Goal: Task Accomplishment & Management: Use online tool/utility

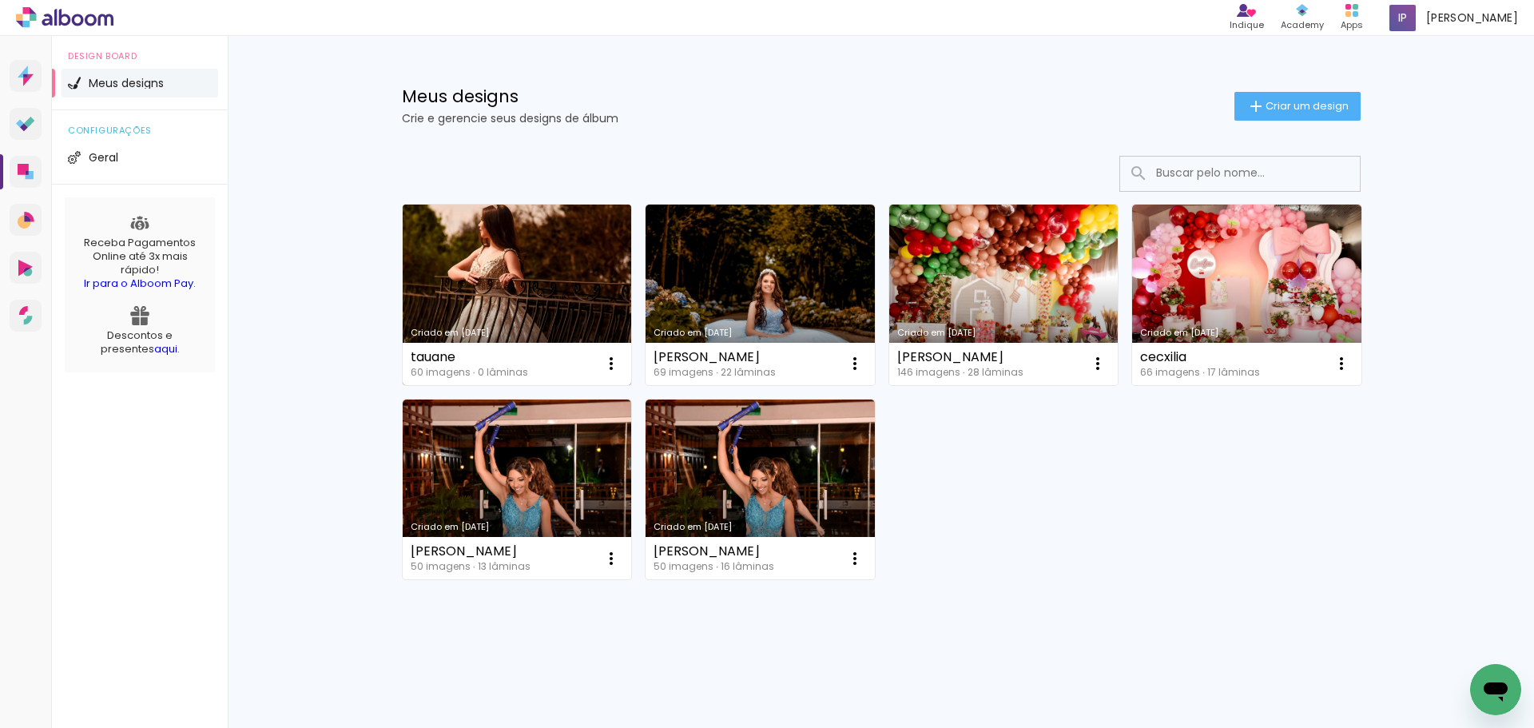
click at [534, 242] on link "Criado em [DATE]" at bounding box center [517, 294] width 229 height 181
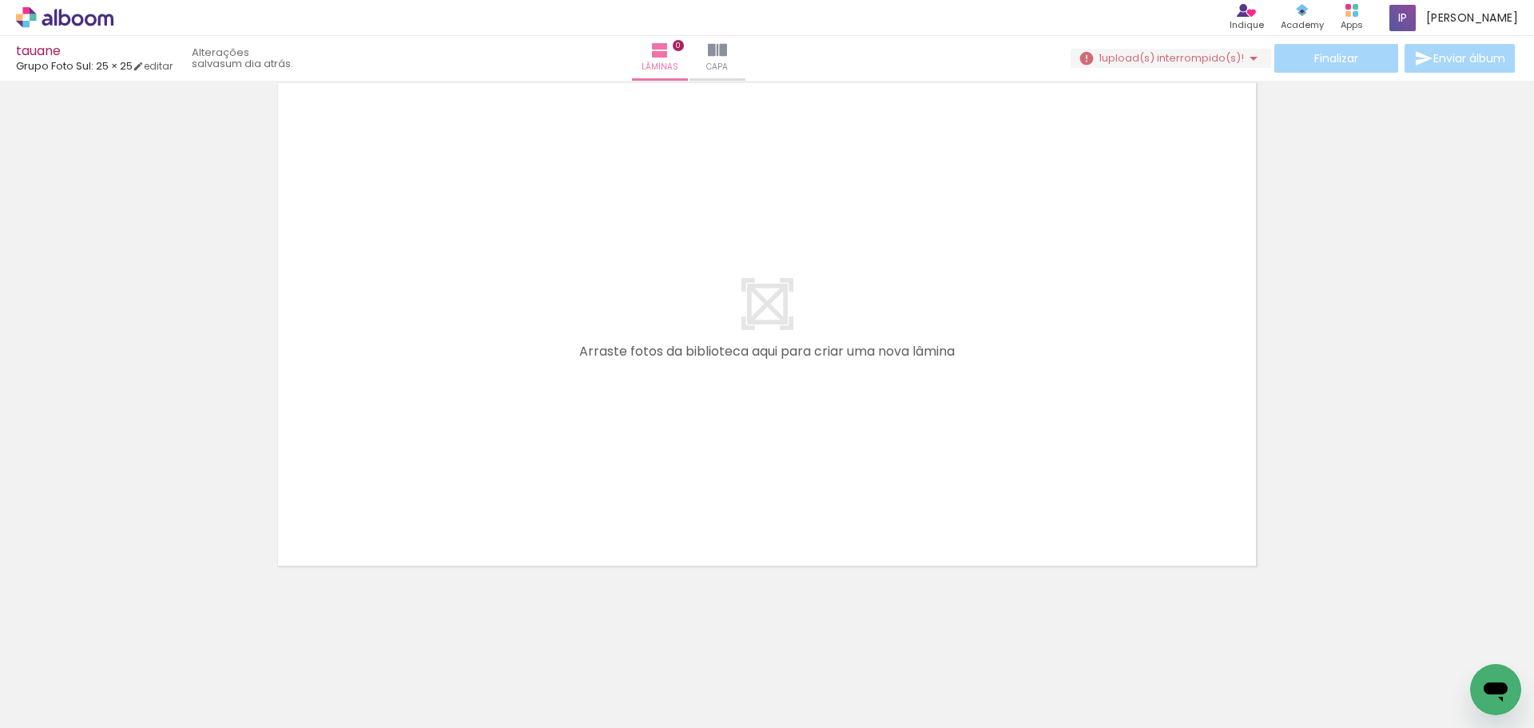
scroll to position [0, 1276]
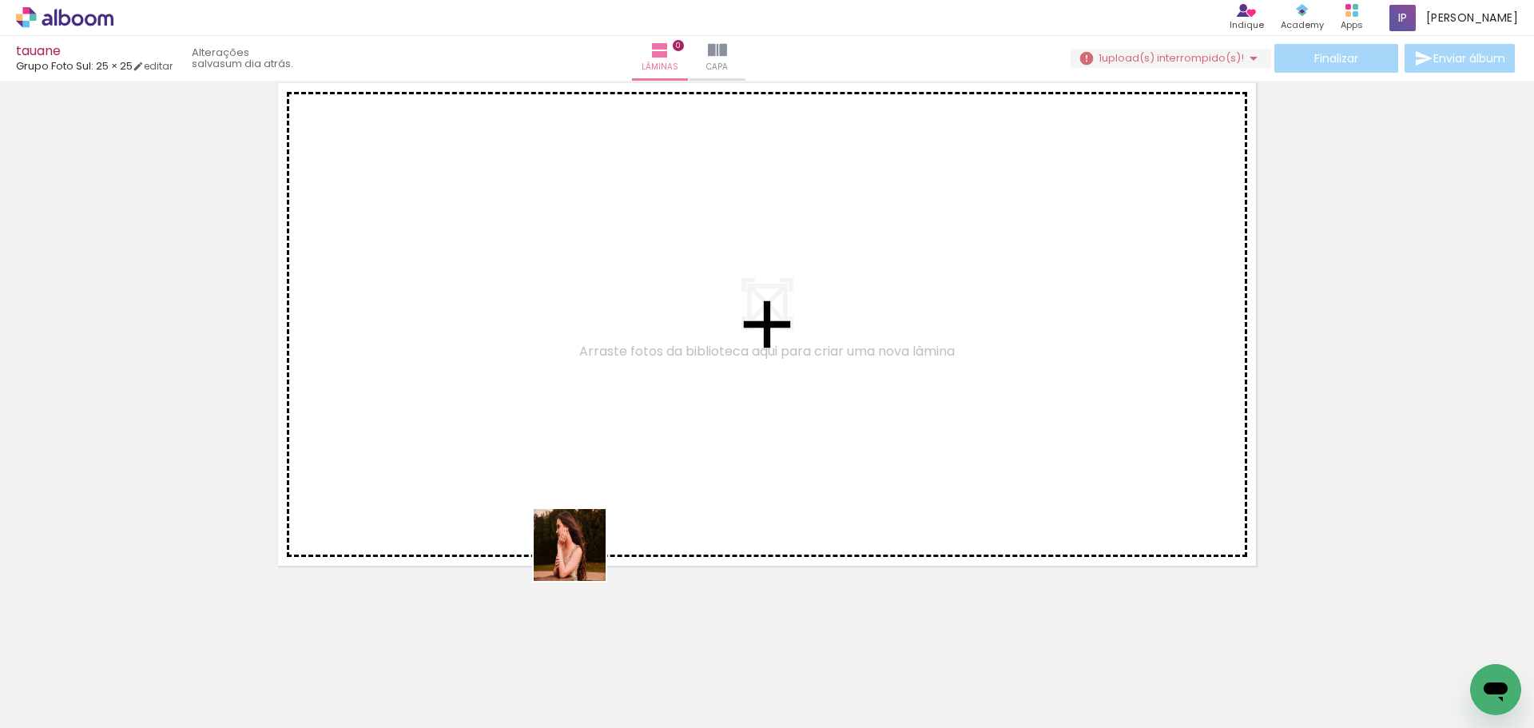
drag, startPoint x: 612, startPoint y: 683, endPoint x: 567, endPoint y: 389, distance: 297.3
click at [568, 385] on quentale-workspace at bounding box center [767, 364] width 1534 height 728
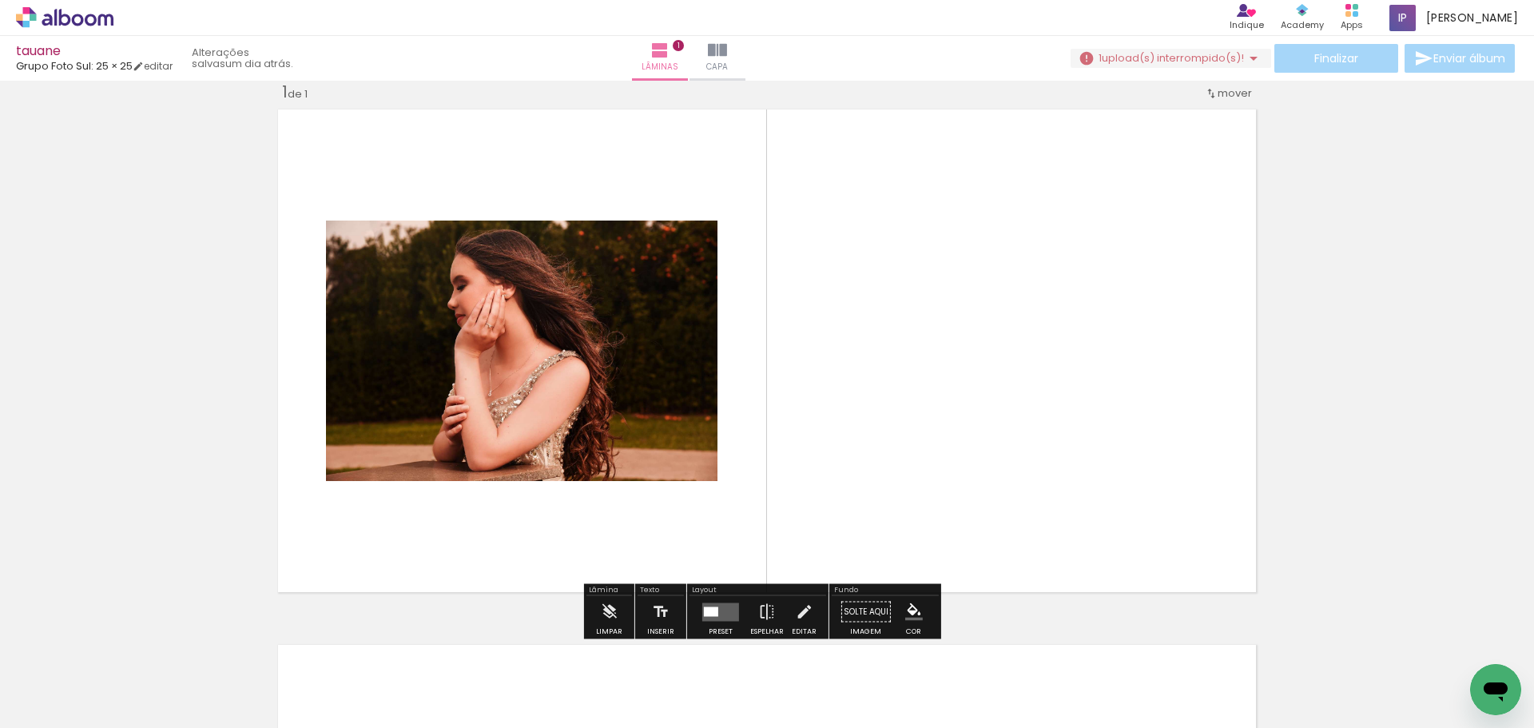
scroll to position [20, 0]
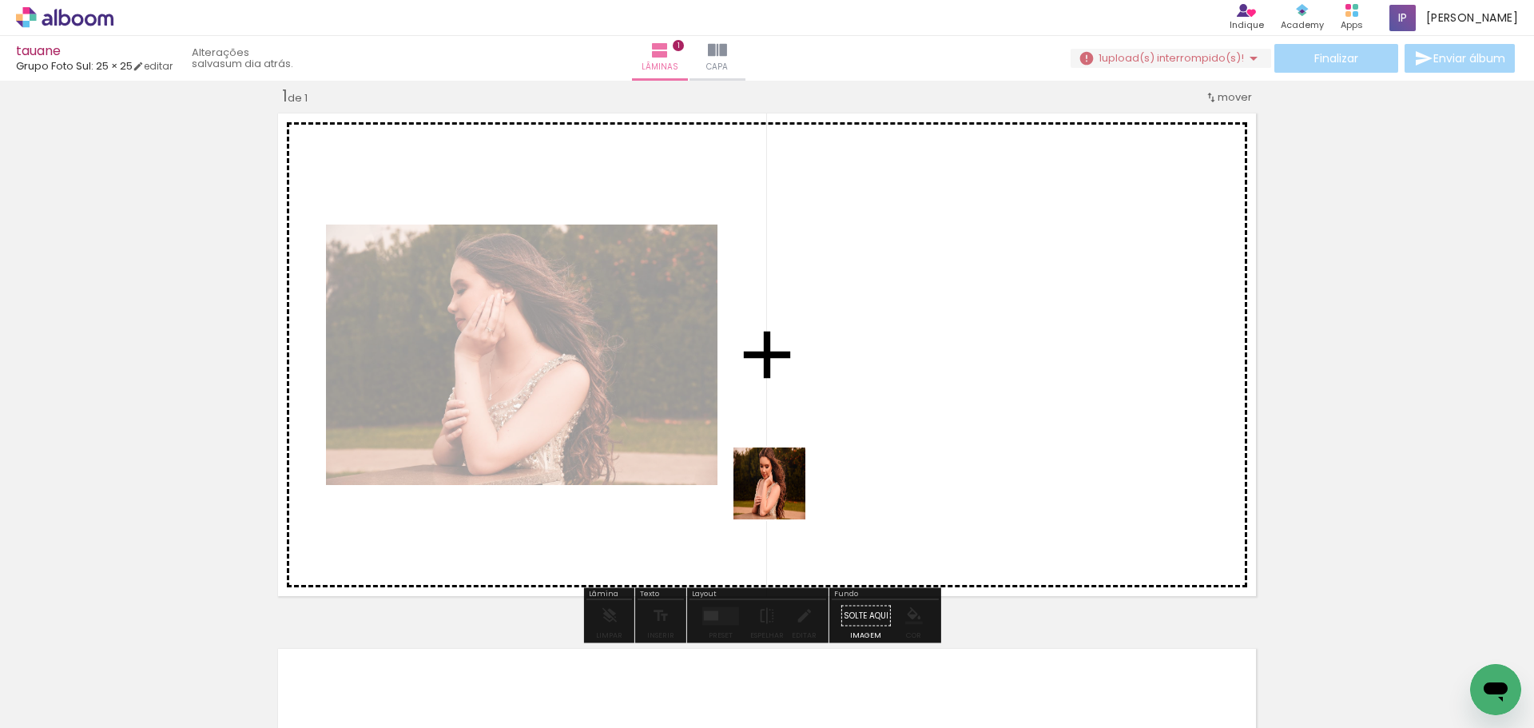
drag, startPoint x: 675, startPoint y: 685, endPoint x: 853, endPoint y: 365, distance: 366.5
click at [853, 365] on quentale-workspace at bounding box center [767, 364] width 1534 height 728
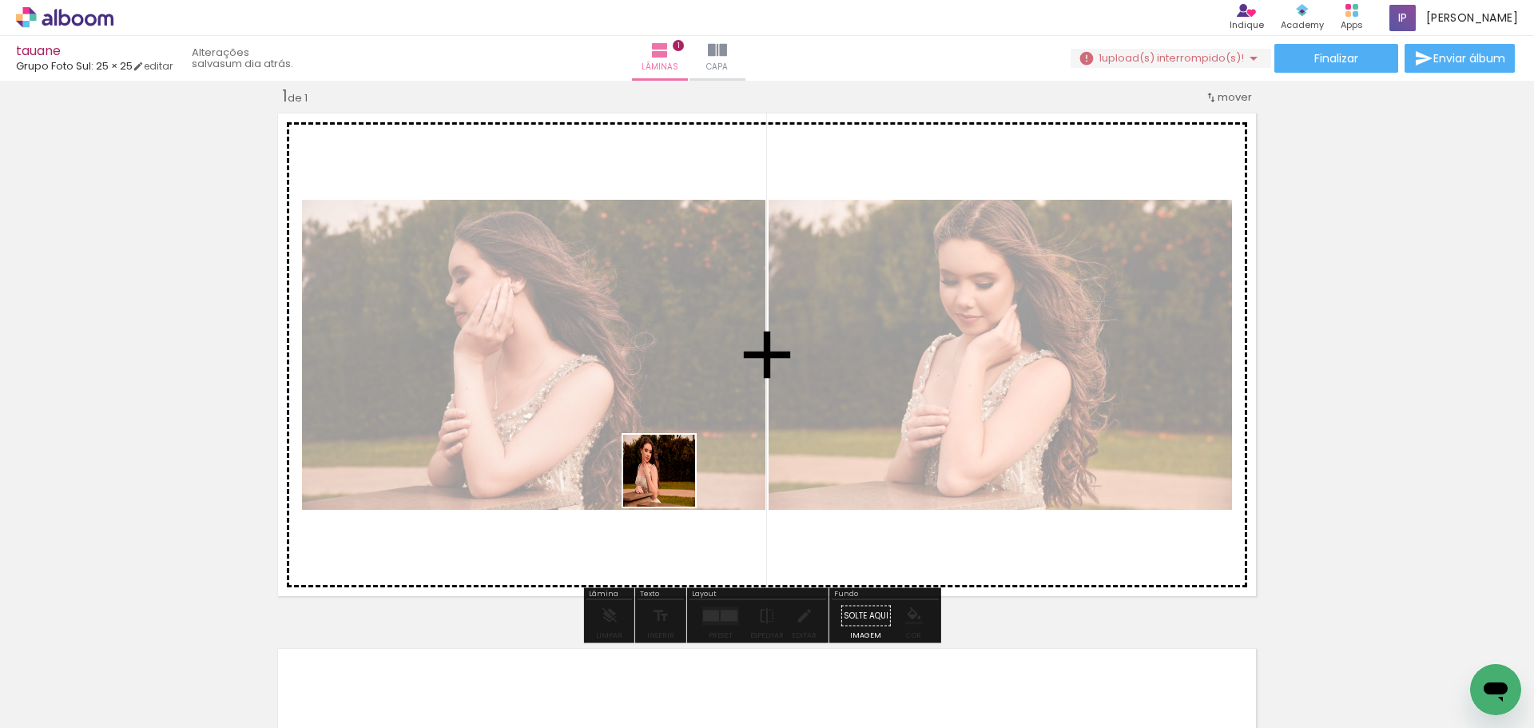
drag, startPoint x: 760, startPoint y: 696, endPoint x: 644, endPoint y: 384, distance: 333.1
click at [644, 384] on quentale-workspace at bounding box center [767, 364] width 1534 height 728
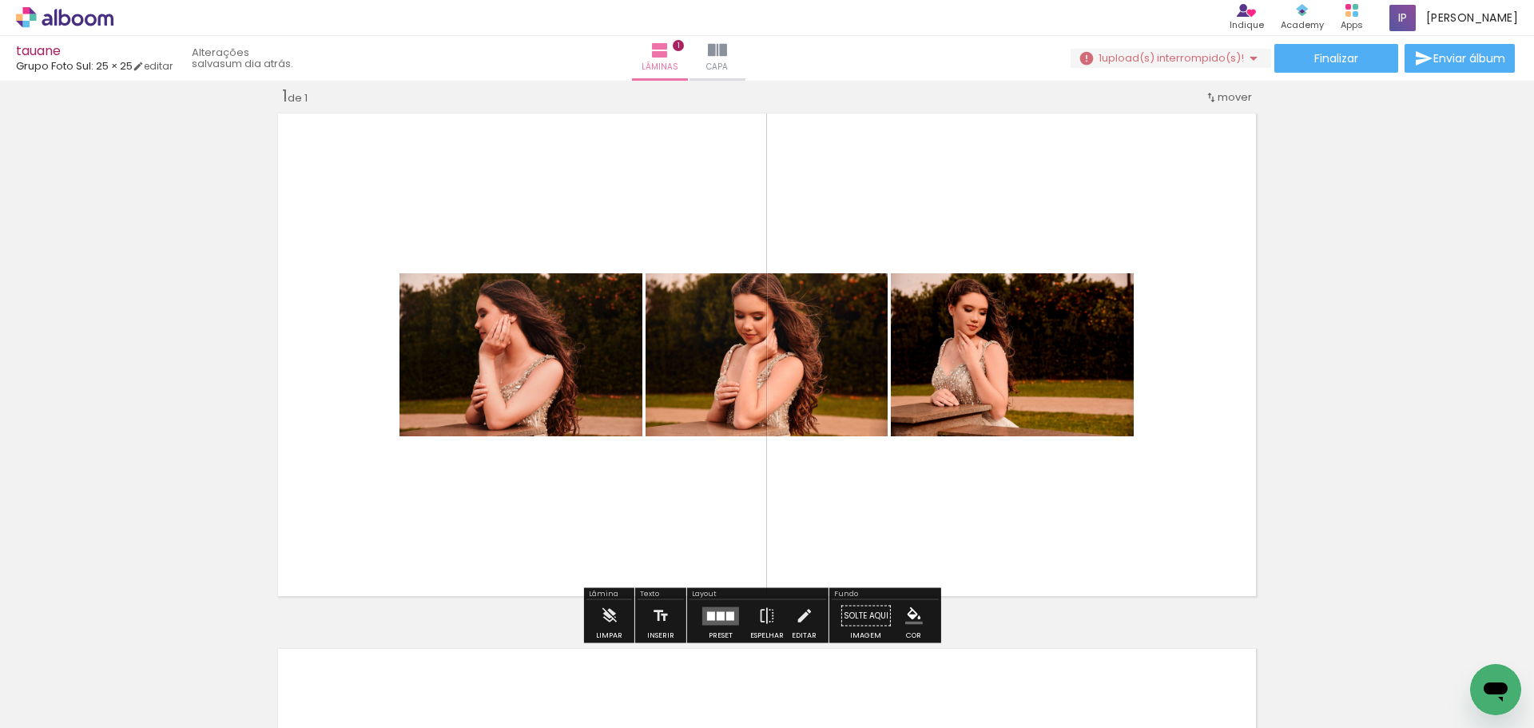
click at [54, 681] on input "Todas as fotos" at bounding box center [44, 680] width 61 height 14
click at [0, 0] on slot "Não utilizadas" at bounding box center [0, 0] width 0 height 0
type input "Não utilizadas"
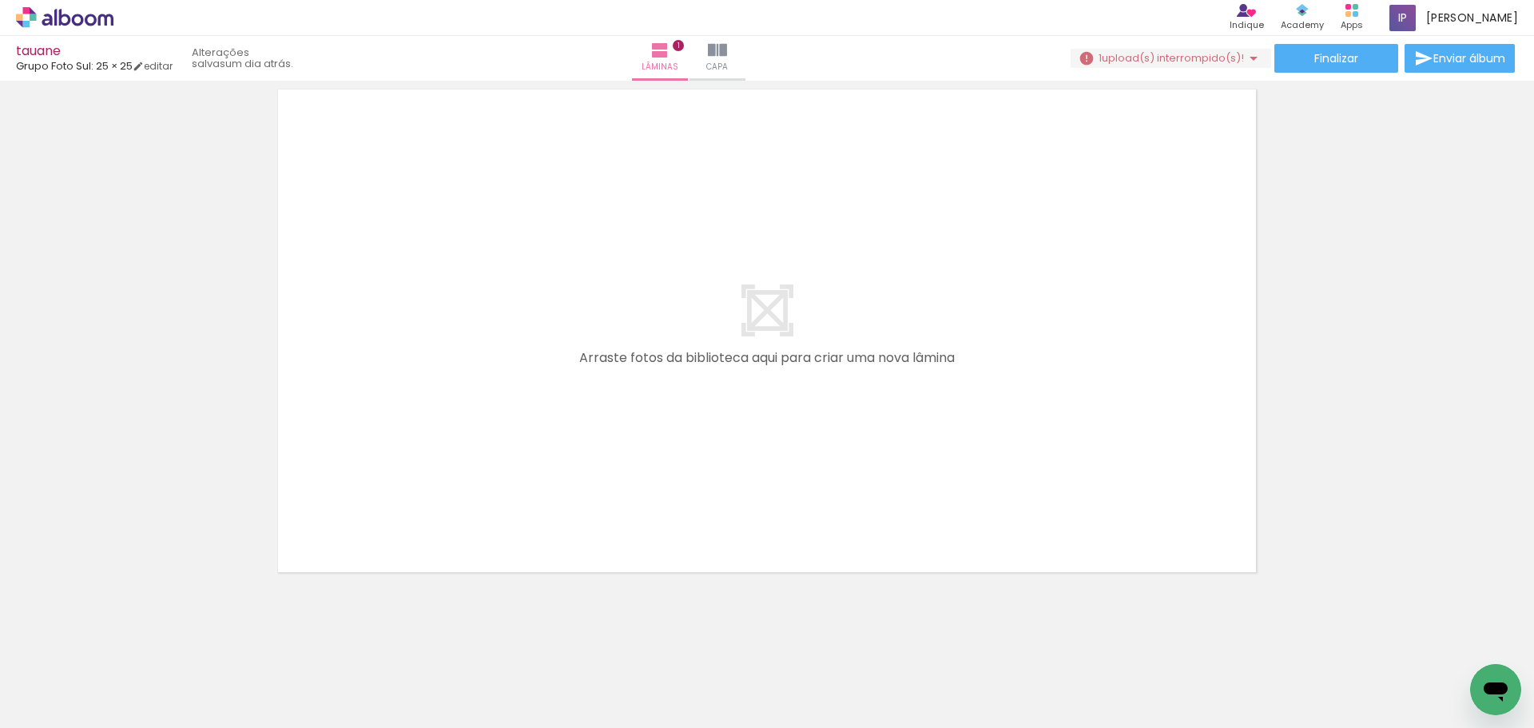
scroll to position [0, 0]
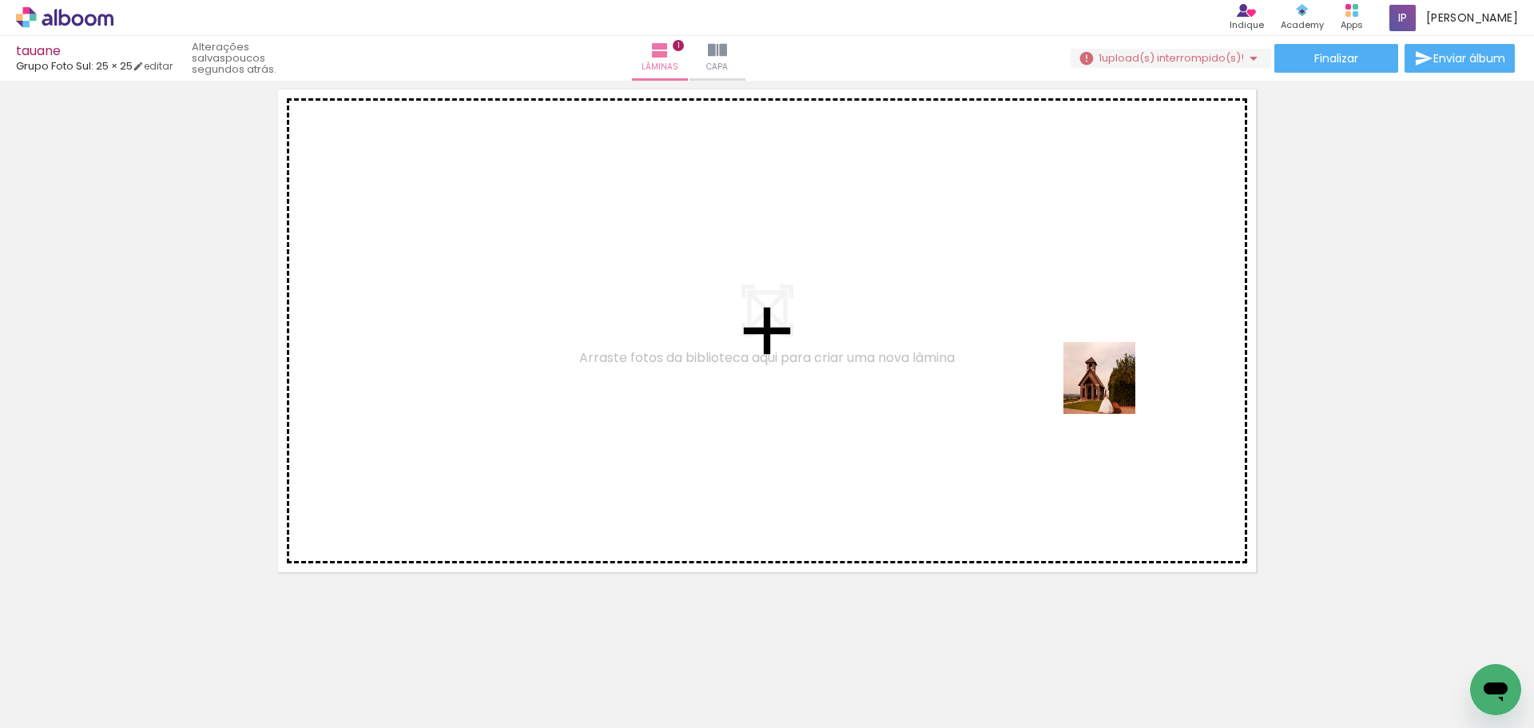
drag, startPoint x: 1143, startPoint y: 458, endPoint x: 1085, endPoint y: 345, distance: 126.8
click at [1085, 345] on quentale-workspace at bounding box center [767, 364] width 1534 height 728
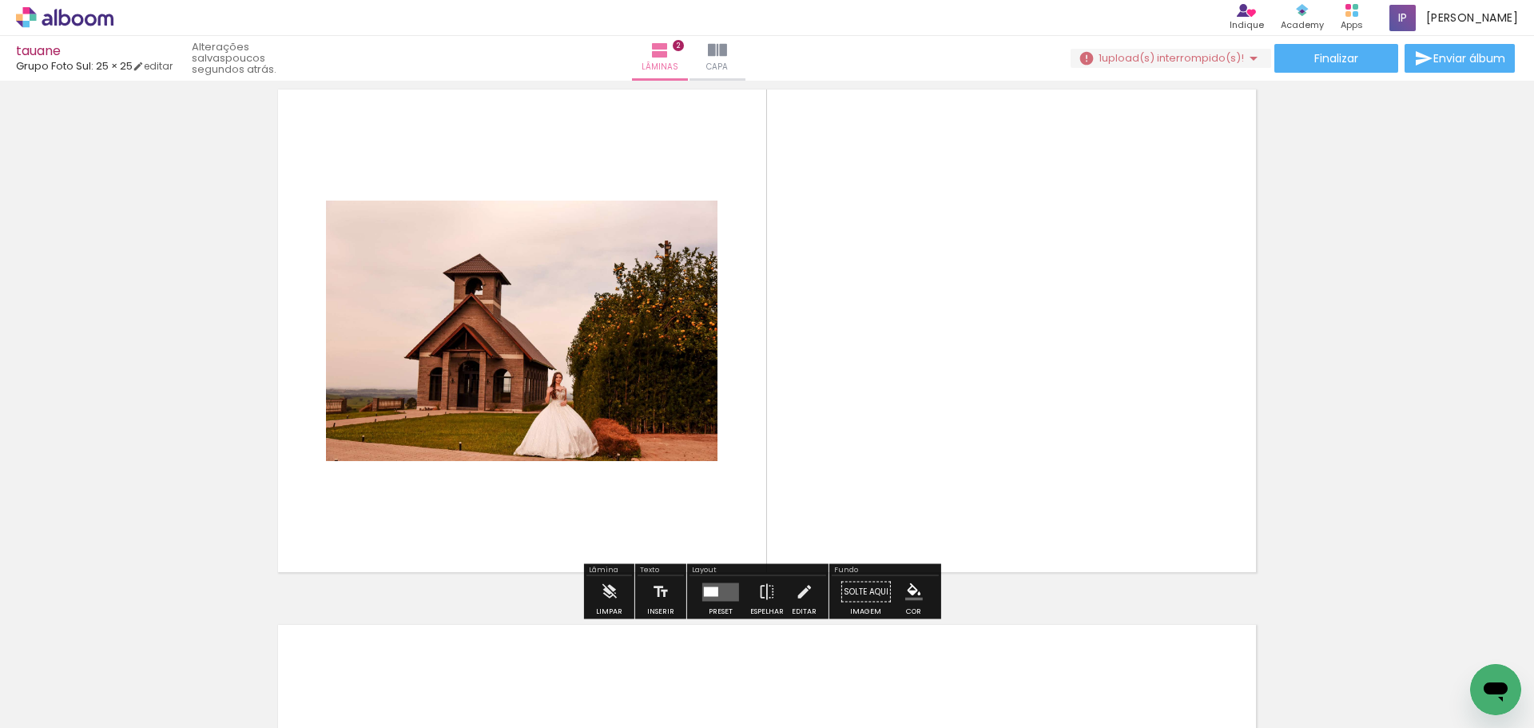
scroll to position [555, 0]
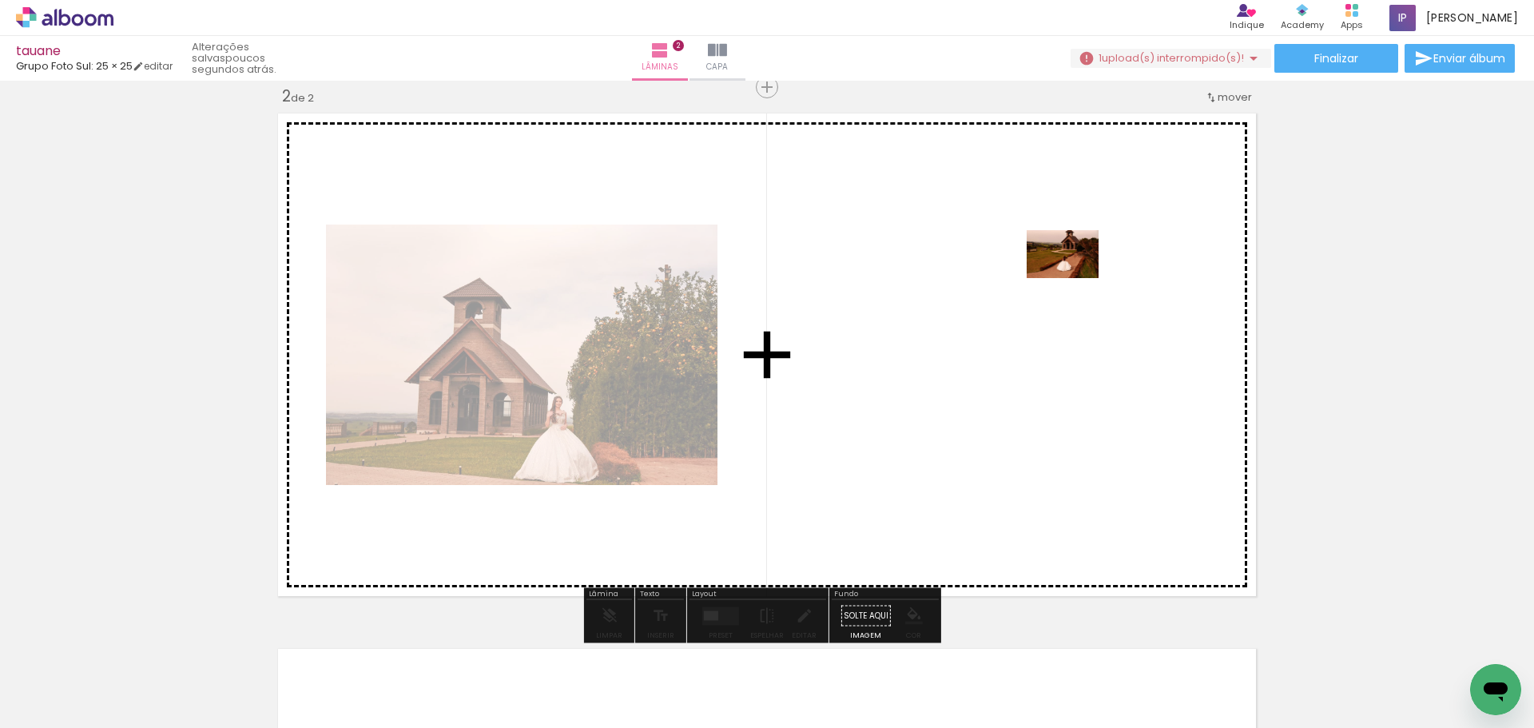
drag, startPoint x: 1154, startPoint y: 658, endPoint x: 1074, endPoint y: 278, distance: 388.5
click at [1074, 278] on quentale-workspace at bounding box center [767, 364] width 1534 height 728
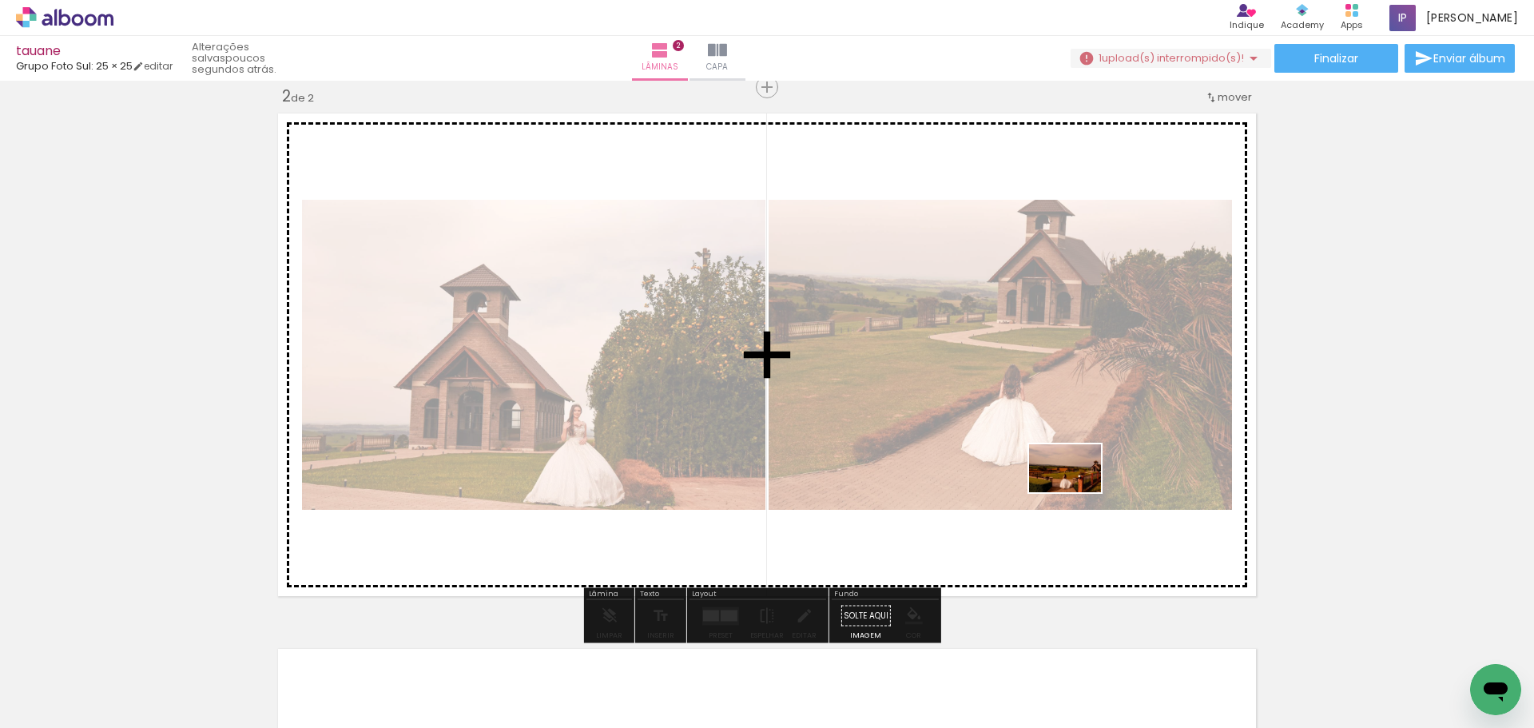
drag, startPoint x: 1069, startPoint y: 677, endPoint x: 1077, endPoint y: 492, distance: 185.5
click at [1077, 492] on quentale-workspace at bounding box center [767, 364] width 1534 height 728
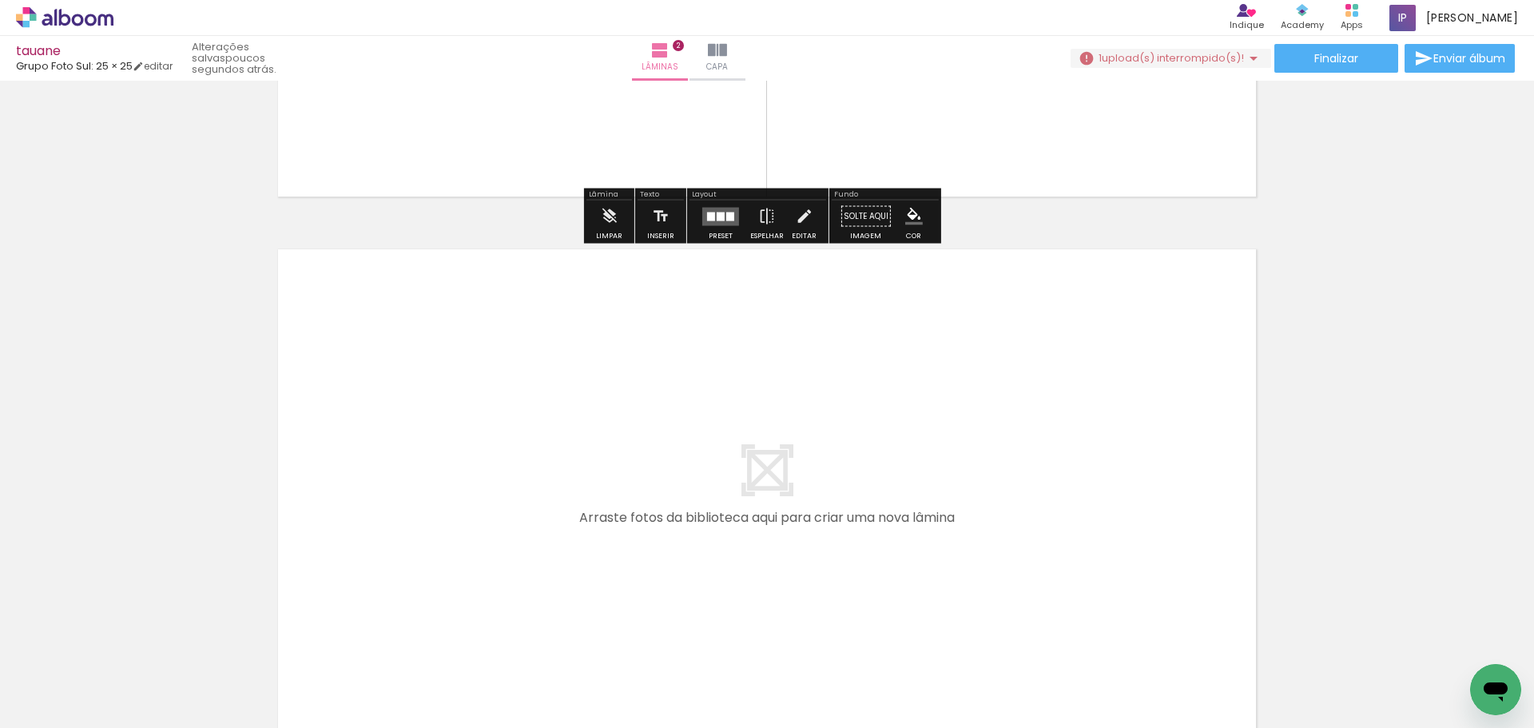
scroll to position [1034, 0]
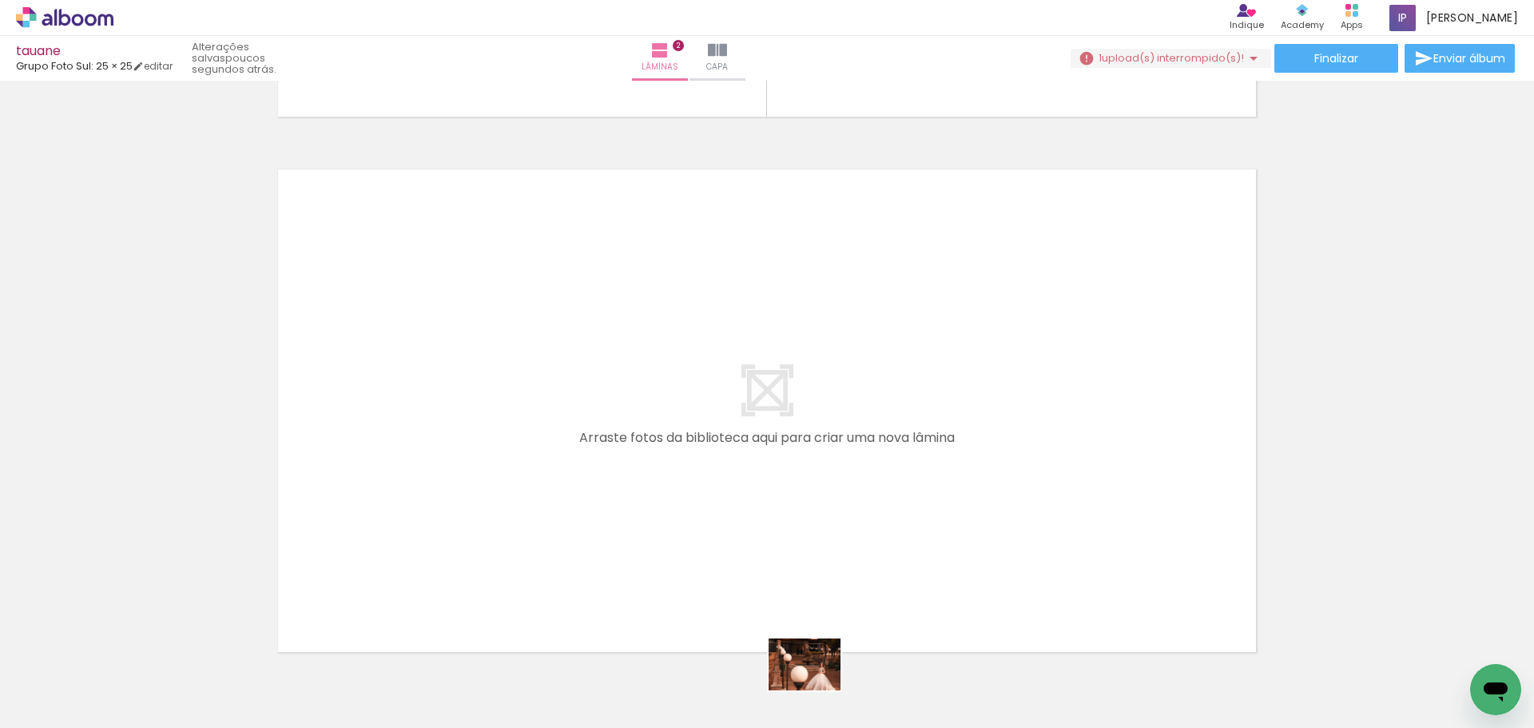
drag, startPoint x: 807, startPoint y: 688, endPoint x: 816, endPoint y: 686, distance: 9.1
click at [816, 686] on div at bounding box center [786, 674] width 79 height 58
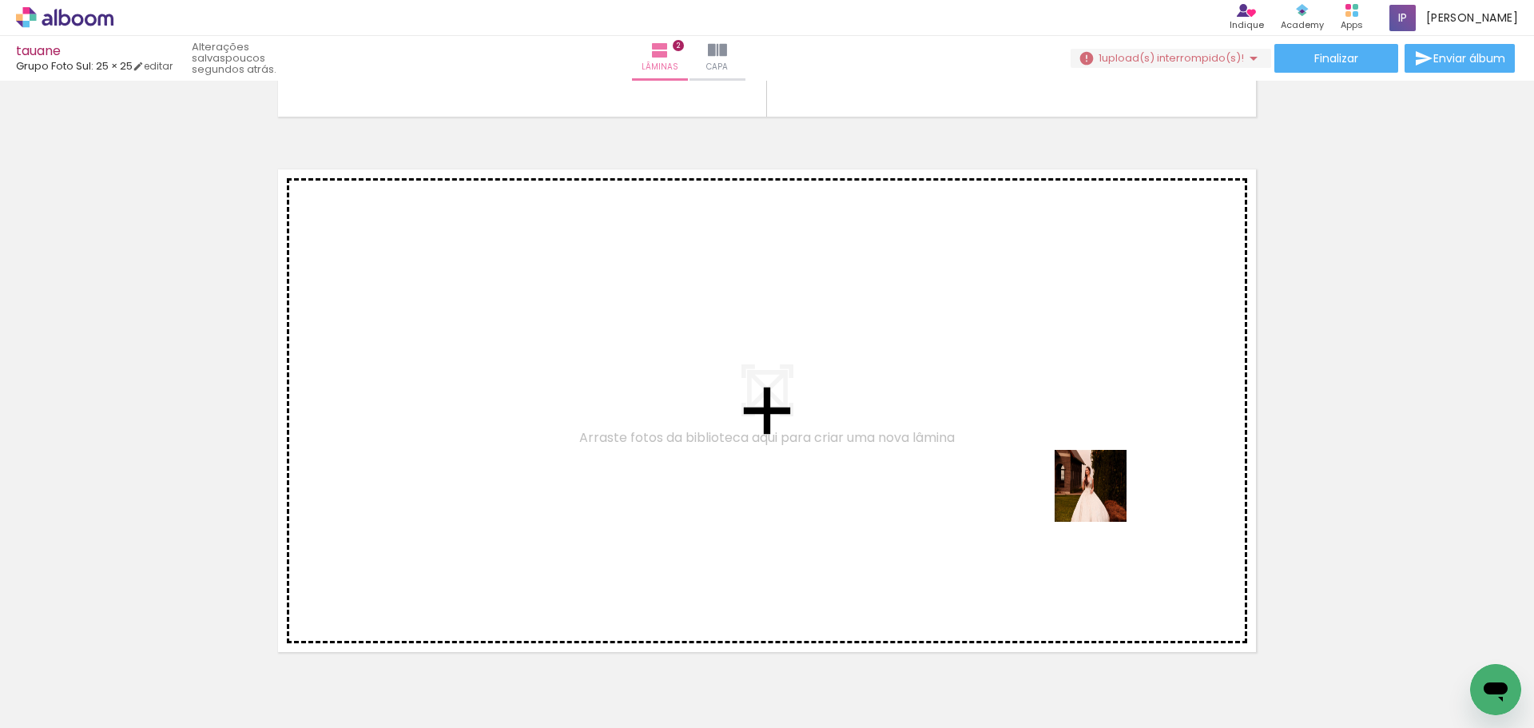
drag, startPoint x: 1116, startPoint y: 530, endPoint x: 1086, endPoint y: 453, distance: 82.2
click at [1086, 453] on quentale-workspace at bounding box center [767, 364] width 1534 height 728
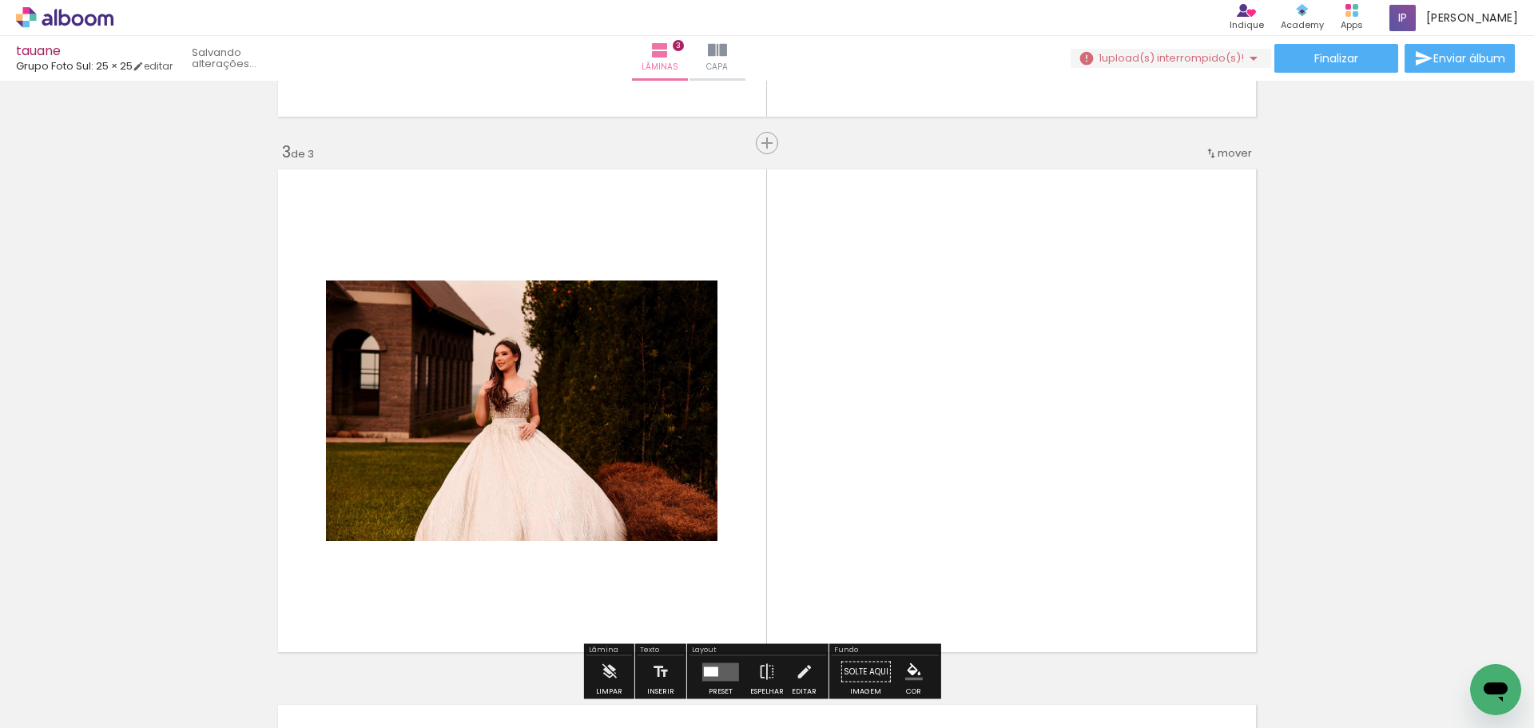
scroll to position [1090, 0]
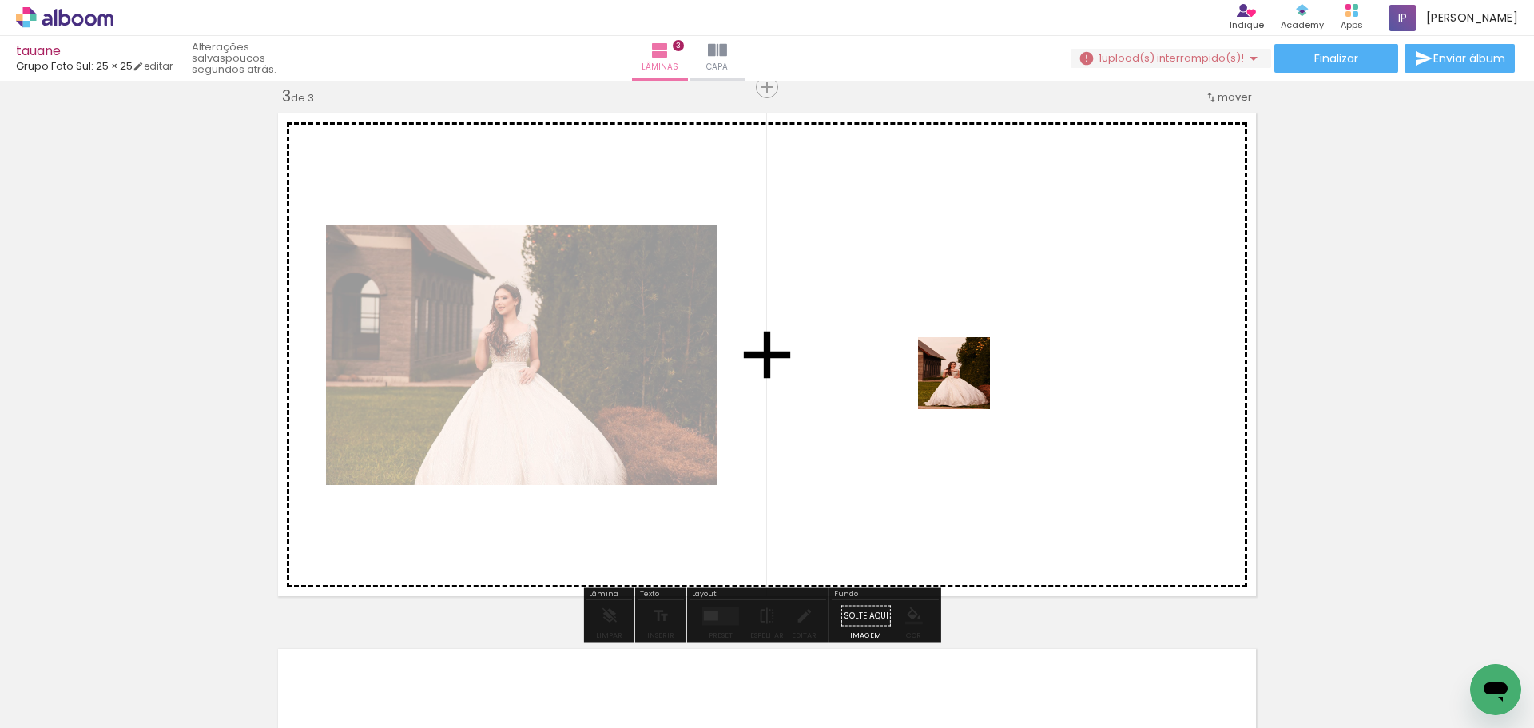
drag, startPoint x: 1068, startPoint y: 684, endPoint x: 1057, endPoint y: 565, distance: 118.7
click at [965, 384] on quentale-workspace at bounding box center [767, 364] width 1534 height 728
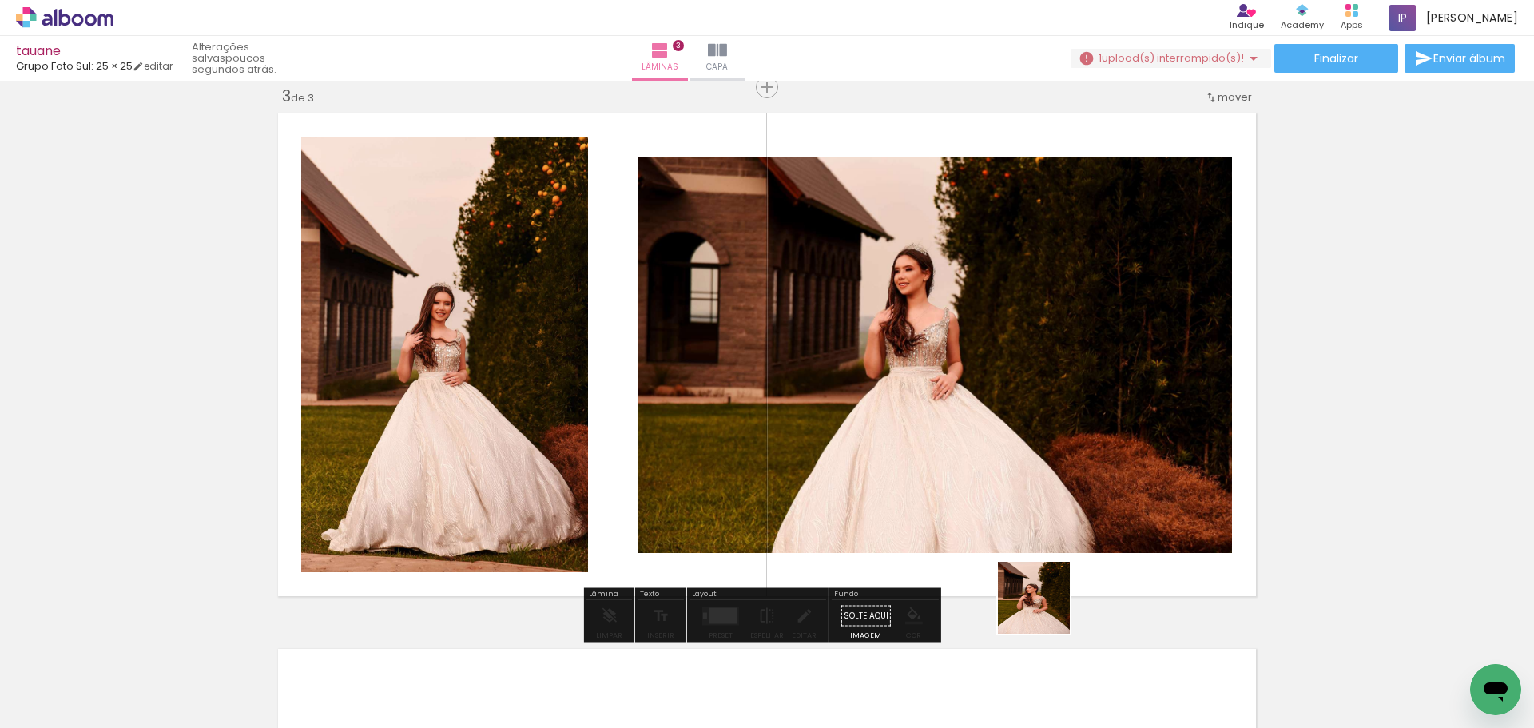
drag, startPoint x: 1056, startPoint y: 669, endPoint x: 942, endPoint y: 335, distance: 352.9
click at [942, 335] on quentale-workspace at bounding box center [767, 364] width 1534 height 728
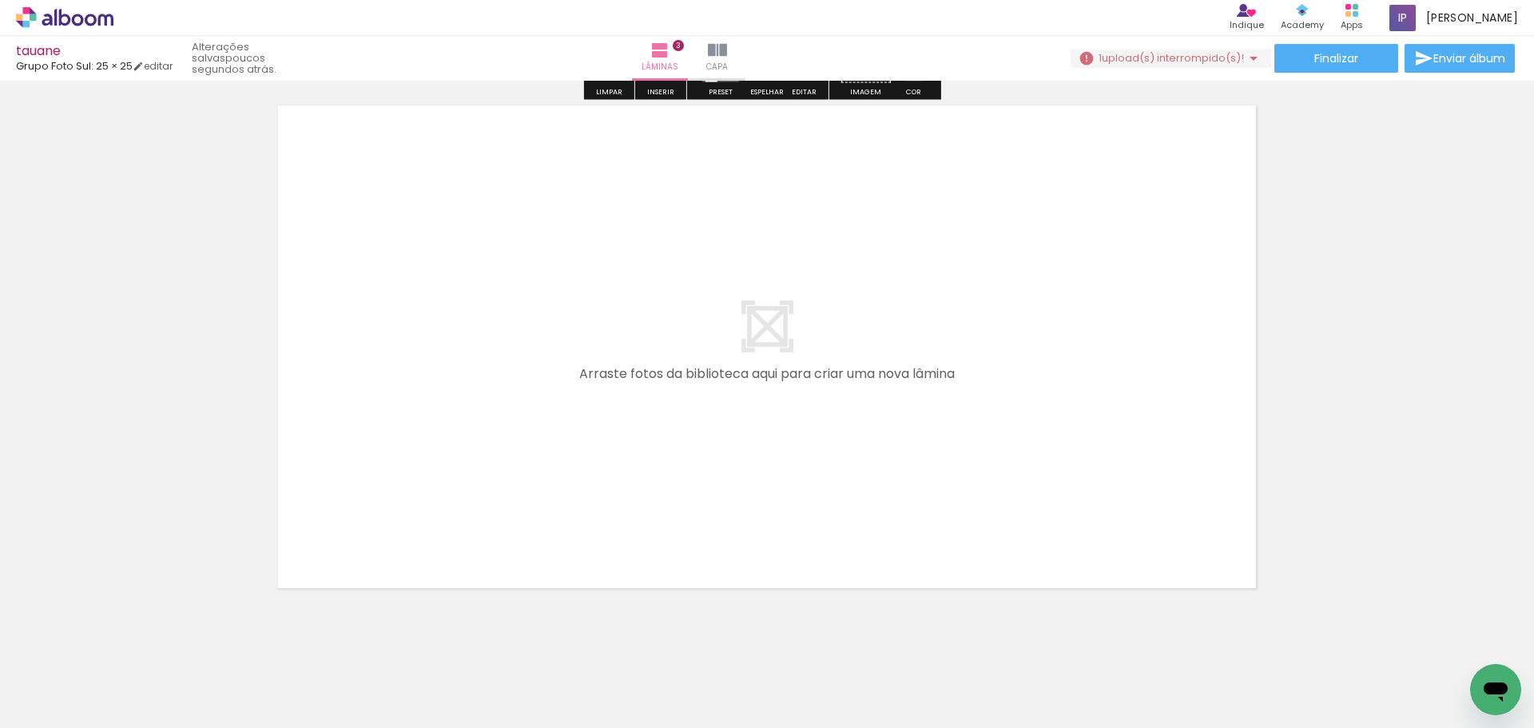
scroll to position [1649, 0]
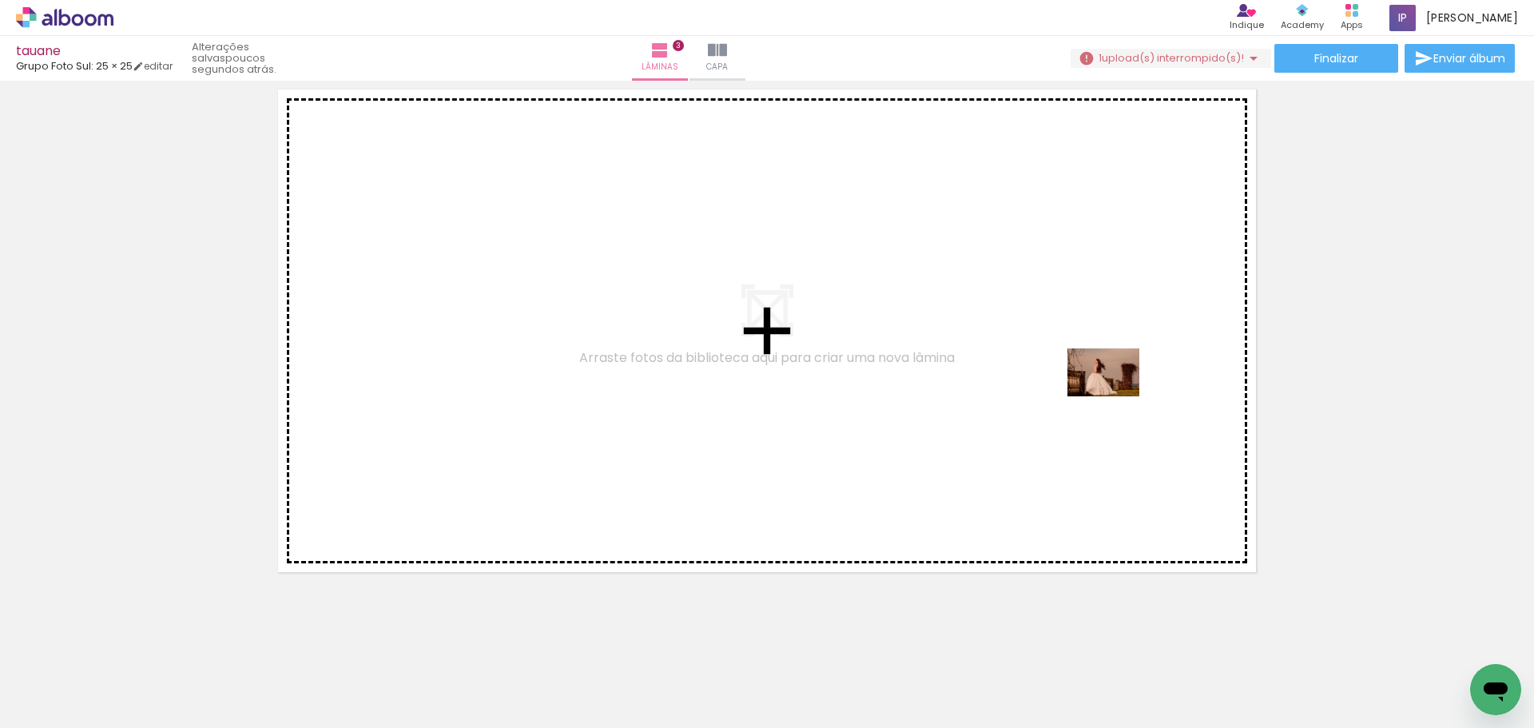
drag, startPoint x: 1237, startPoint y: 694, endPoint x: 1115, endPoint y: 396, distance: 322.0
click at [1115, 396] on quentale-workspace at bounding box center [767, 364] width 1534 height 728
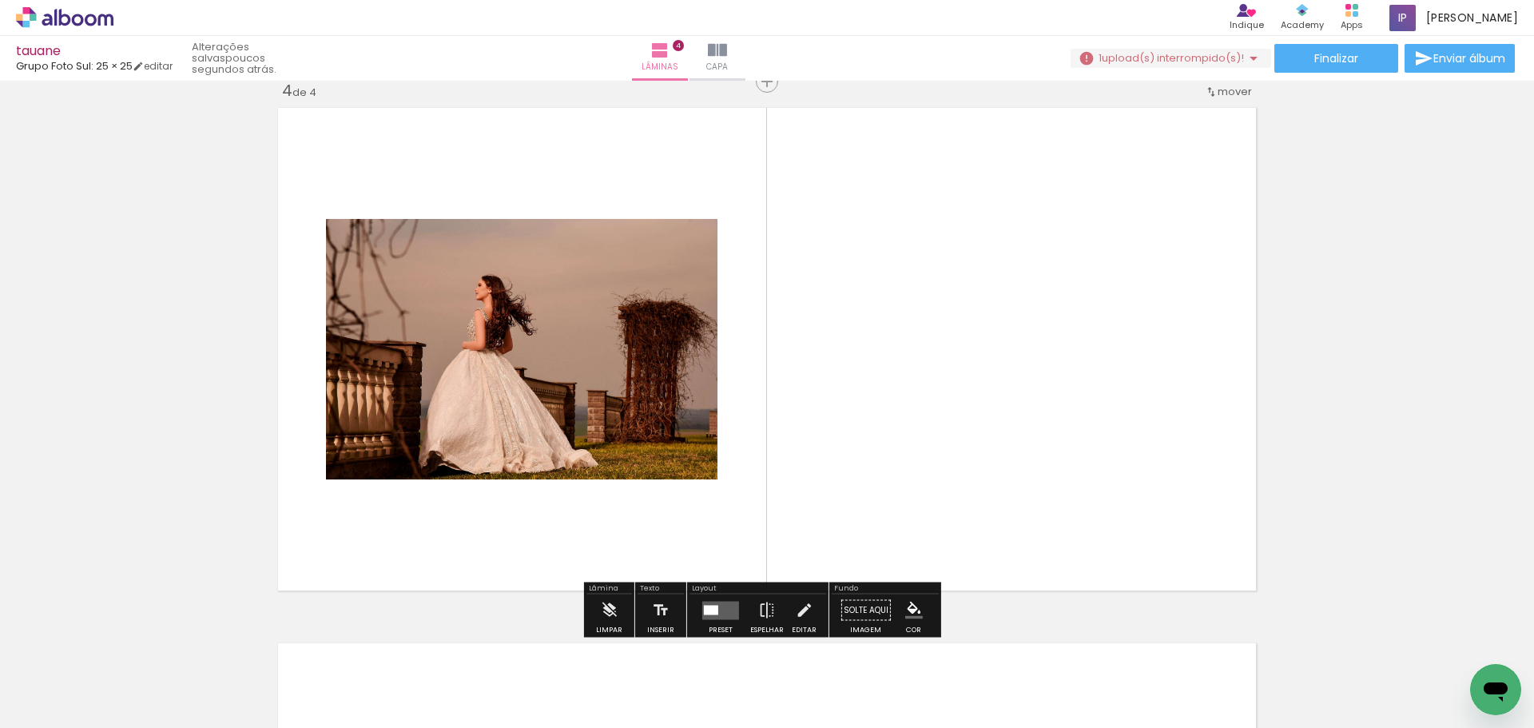
scroll to position [1625, 0]
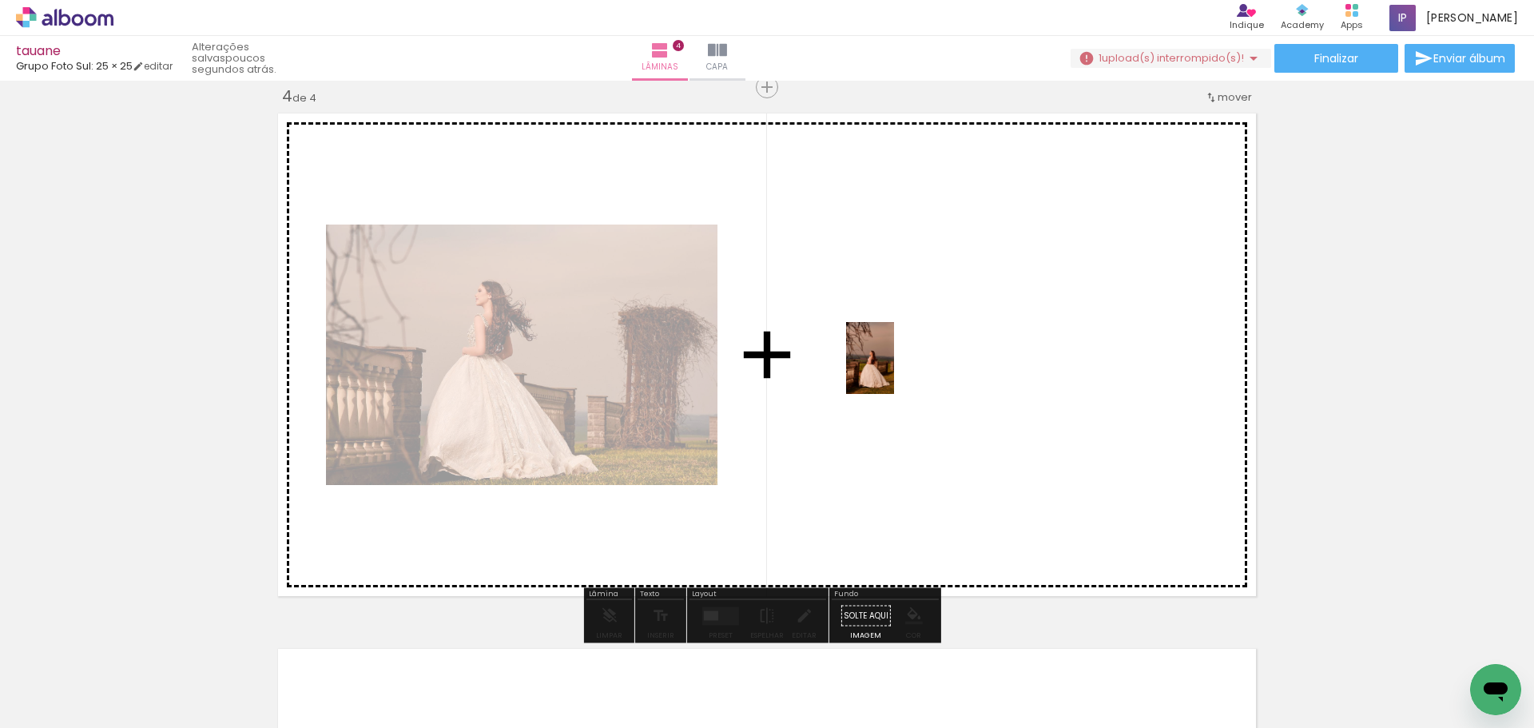
drag, startPoint x: 1103, startPoint y: 614, endPoint x: 894, endPoint y: 370, distance: 321.8
click at [894, 370] on quentale-workspace at bounding box center [767, 364] width 1534 height 728
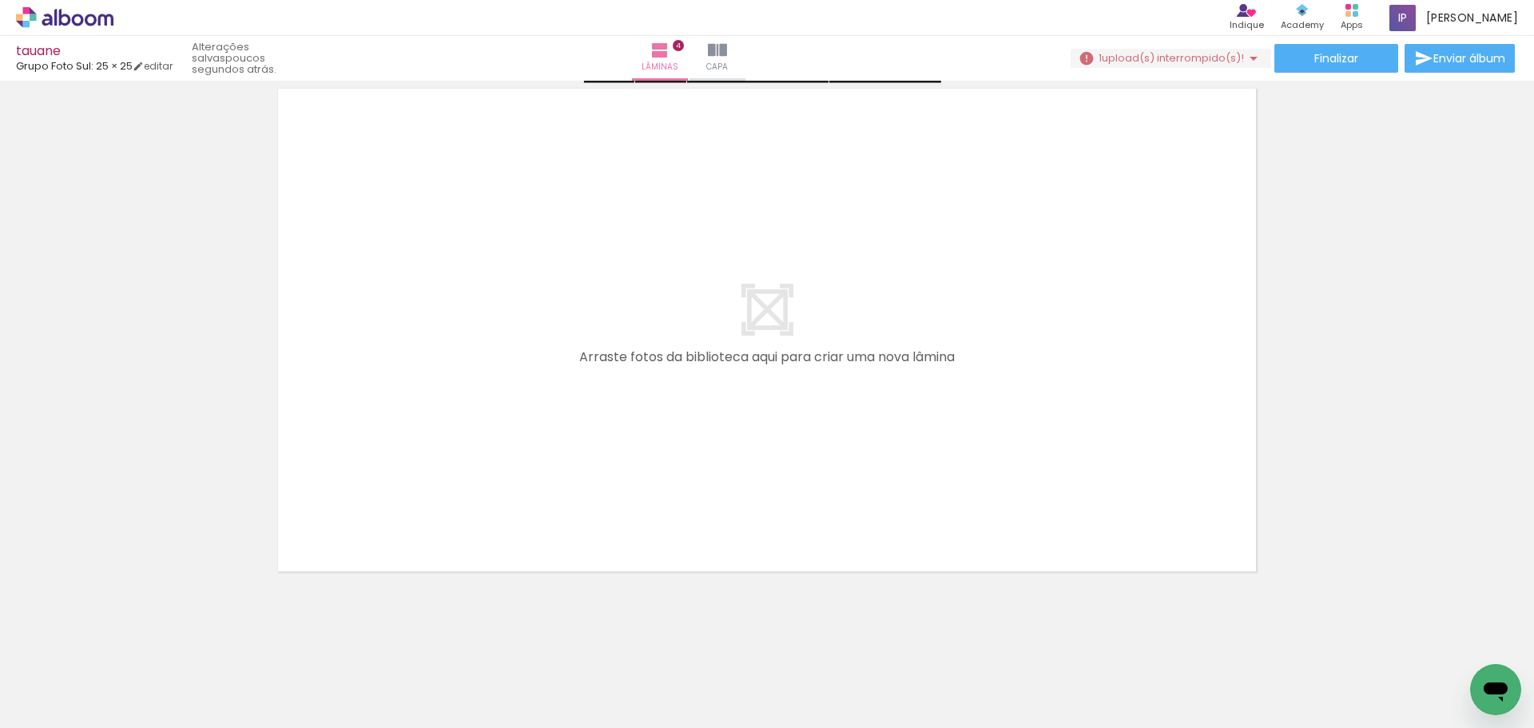
scroll to position [2191, 0]
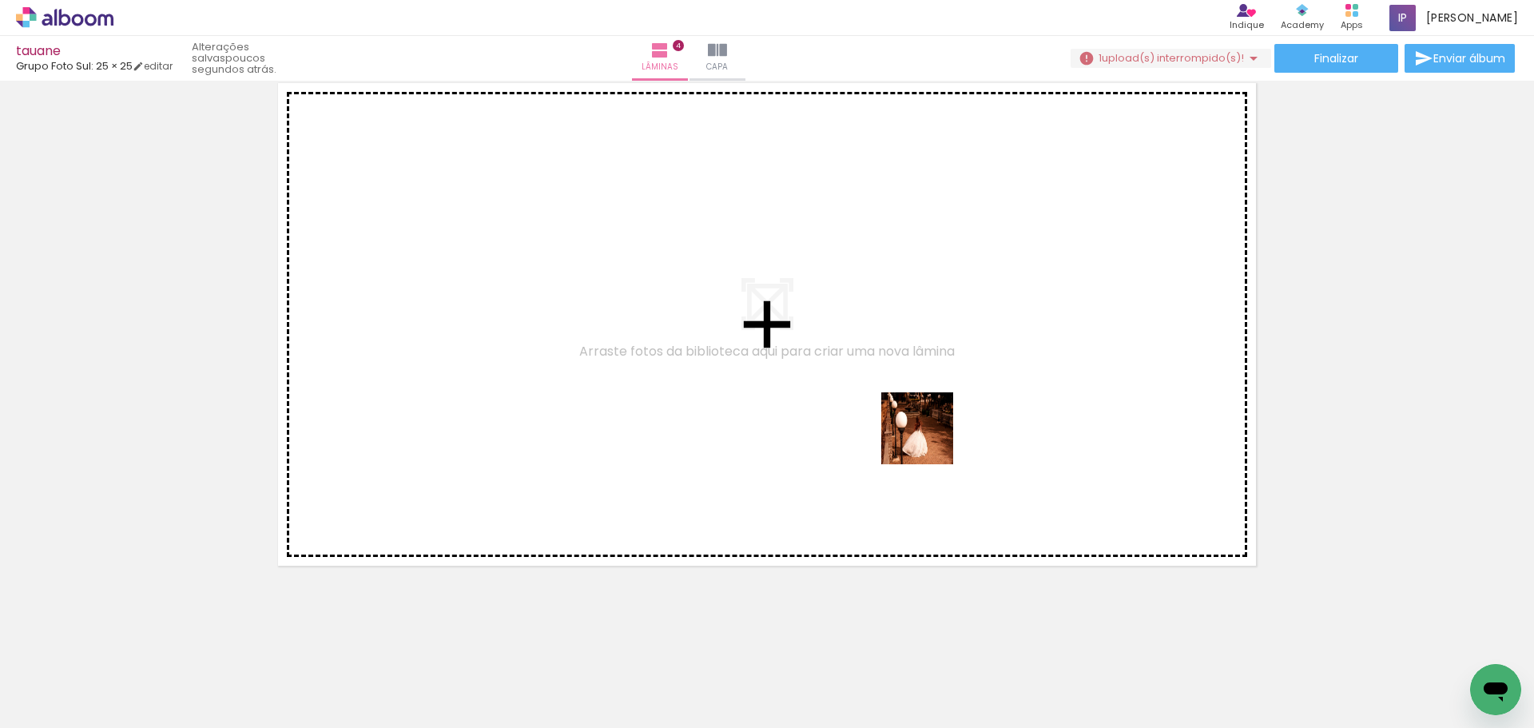
drag, startPoint x: 929, startPoint y: 440, endPoint x: 936, endPoint y: 403, distance: 37.4
click at [936, 403] on quentale-workspace at bounding box center [767, 364] width 1534 height 728
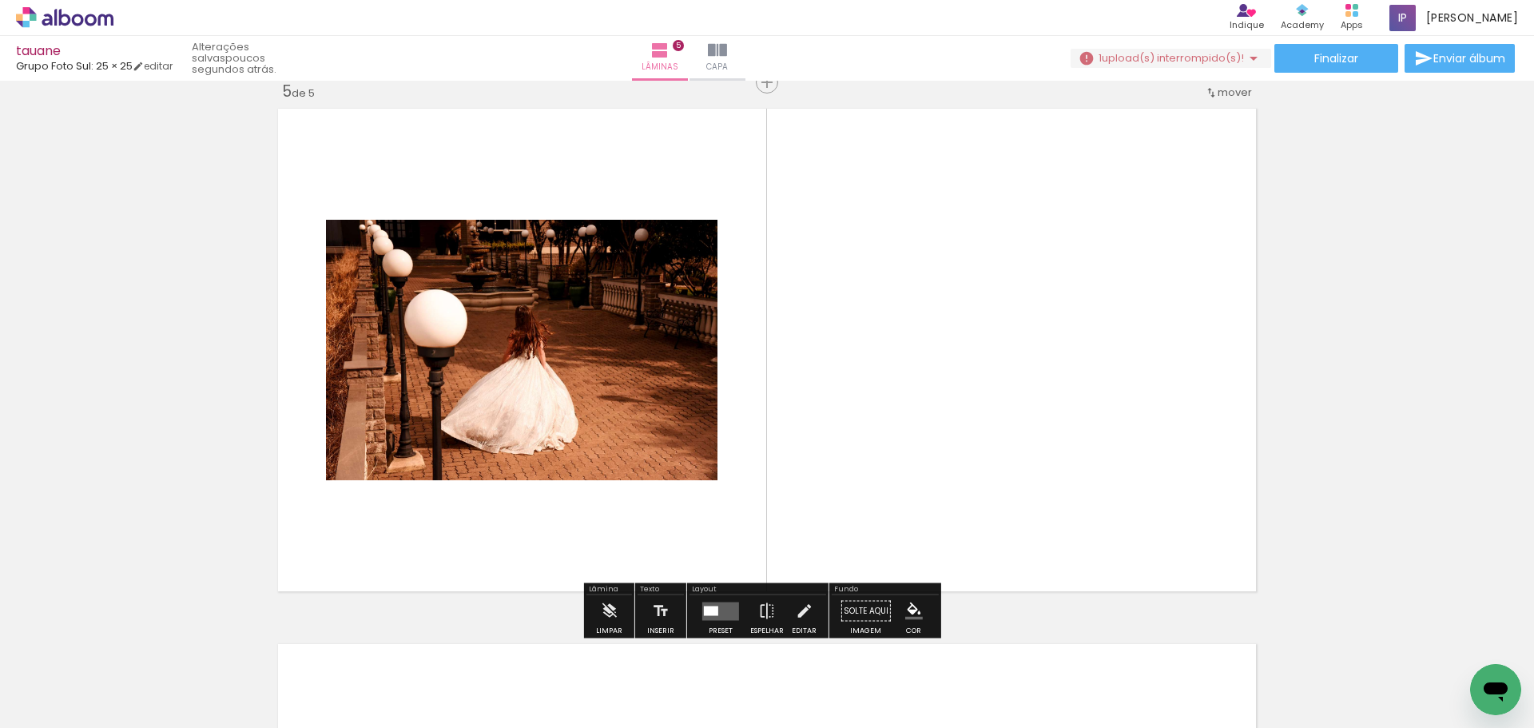
scroll to position [2161, 0]
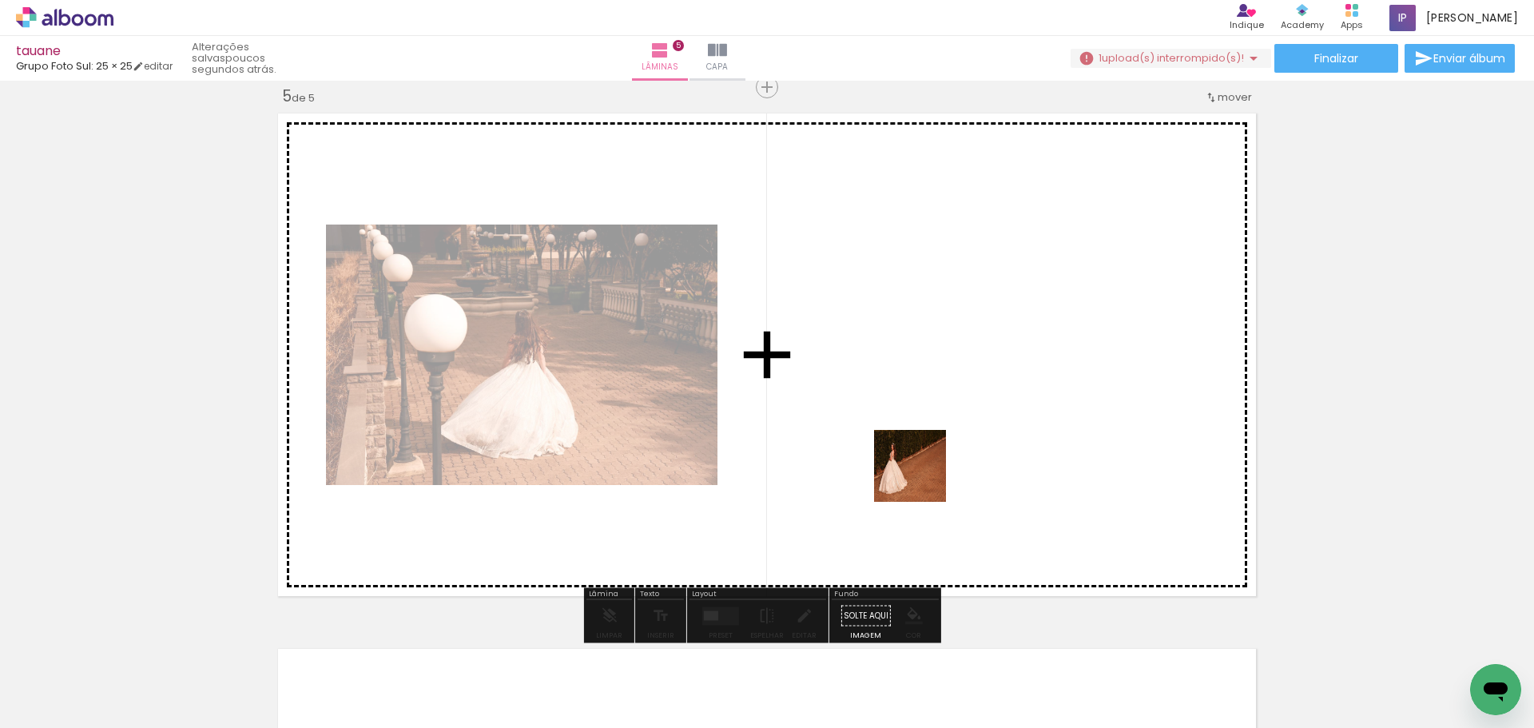
drag, startPoint x: 880, startPoint y: 688, endPoint x: 945, endPoint y: 344, distance: 349.5
click at [945, 344] on quentale-workspace at bounding box center [767, 364] width 1534 height 728
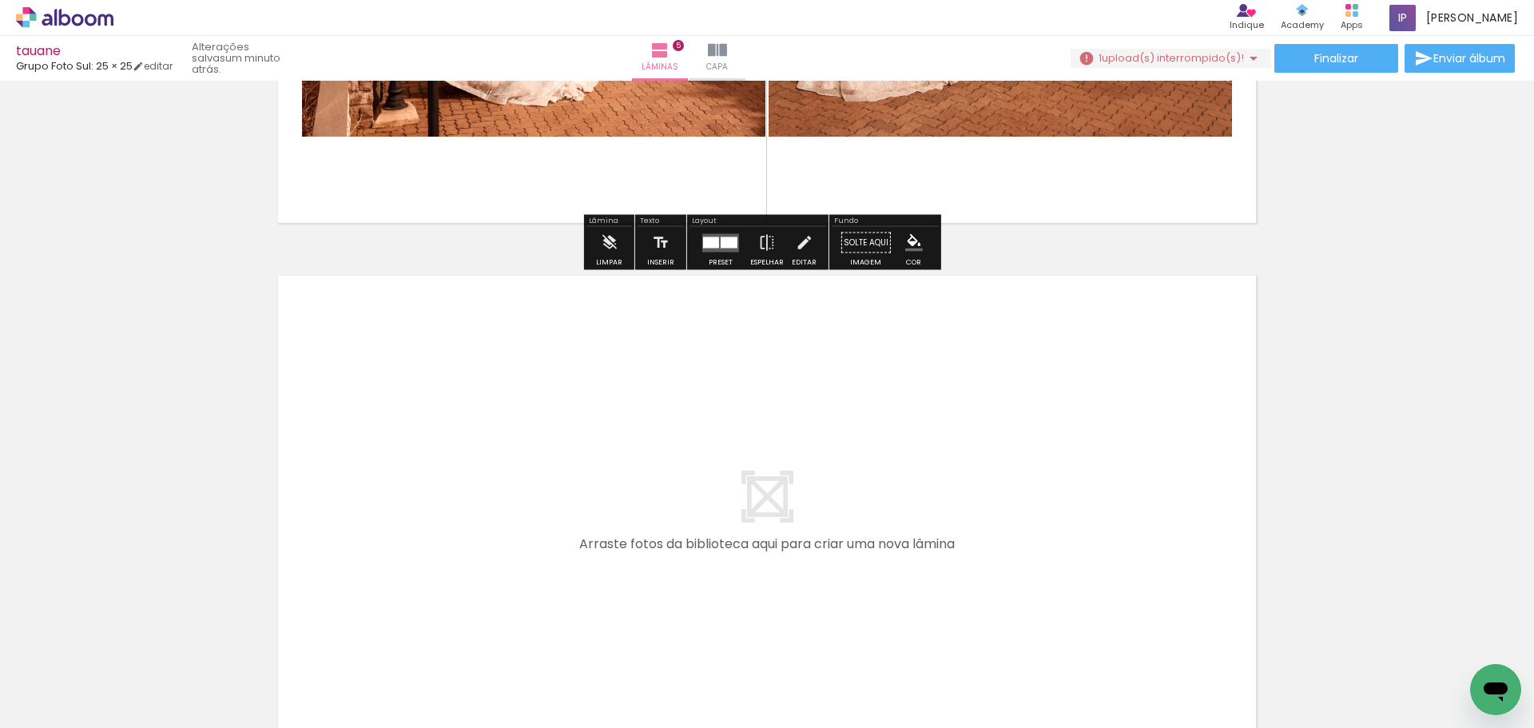
scroll to position [2560, 0]
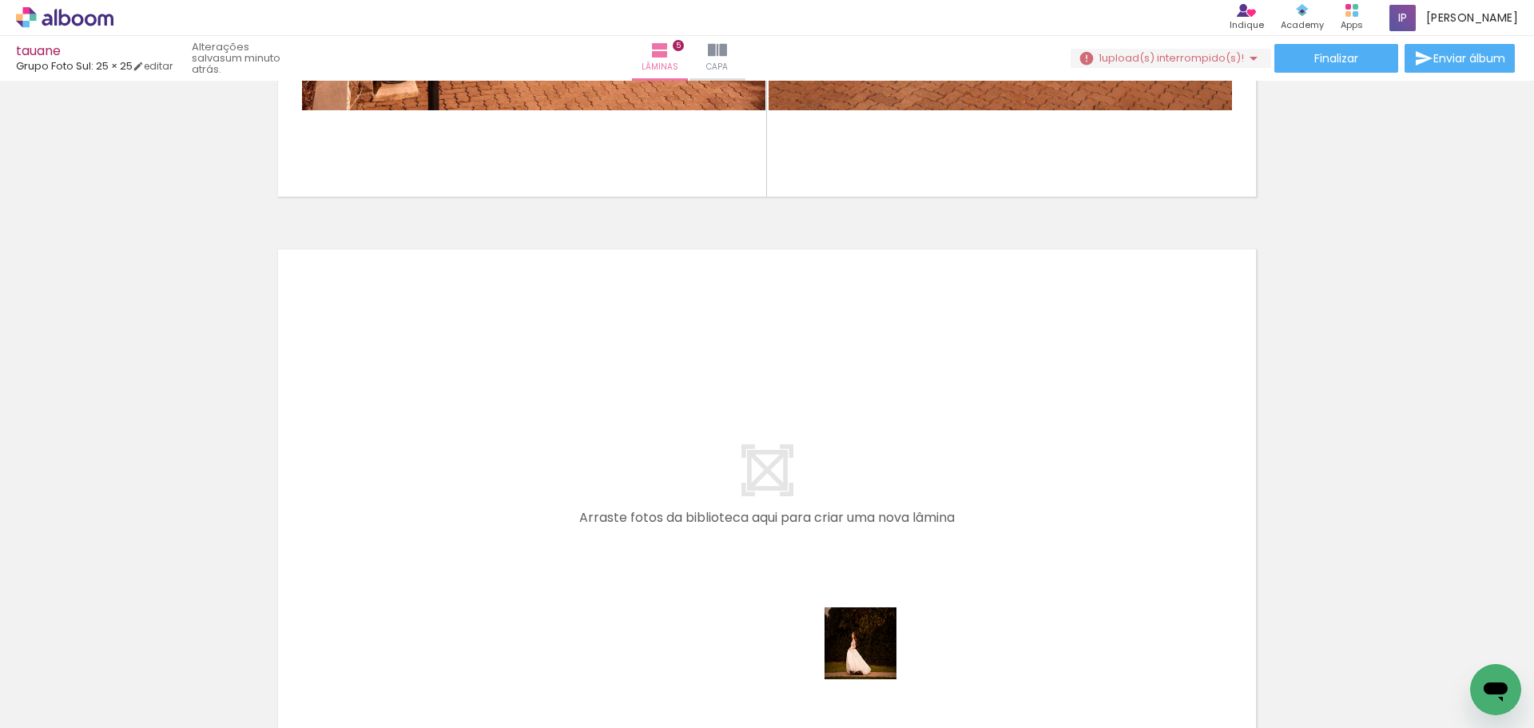
drag, startPoint x: 875, startPoint y: 687, endPoint x: 827, endPoint y: 424, distance: 267.1
click at [827, 424] on quentale-workspace at bounding box center [767, 364] width 1534 height 728
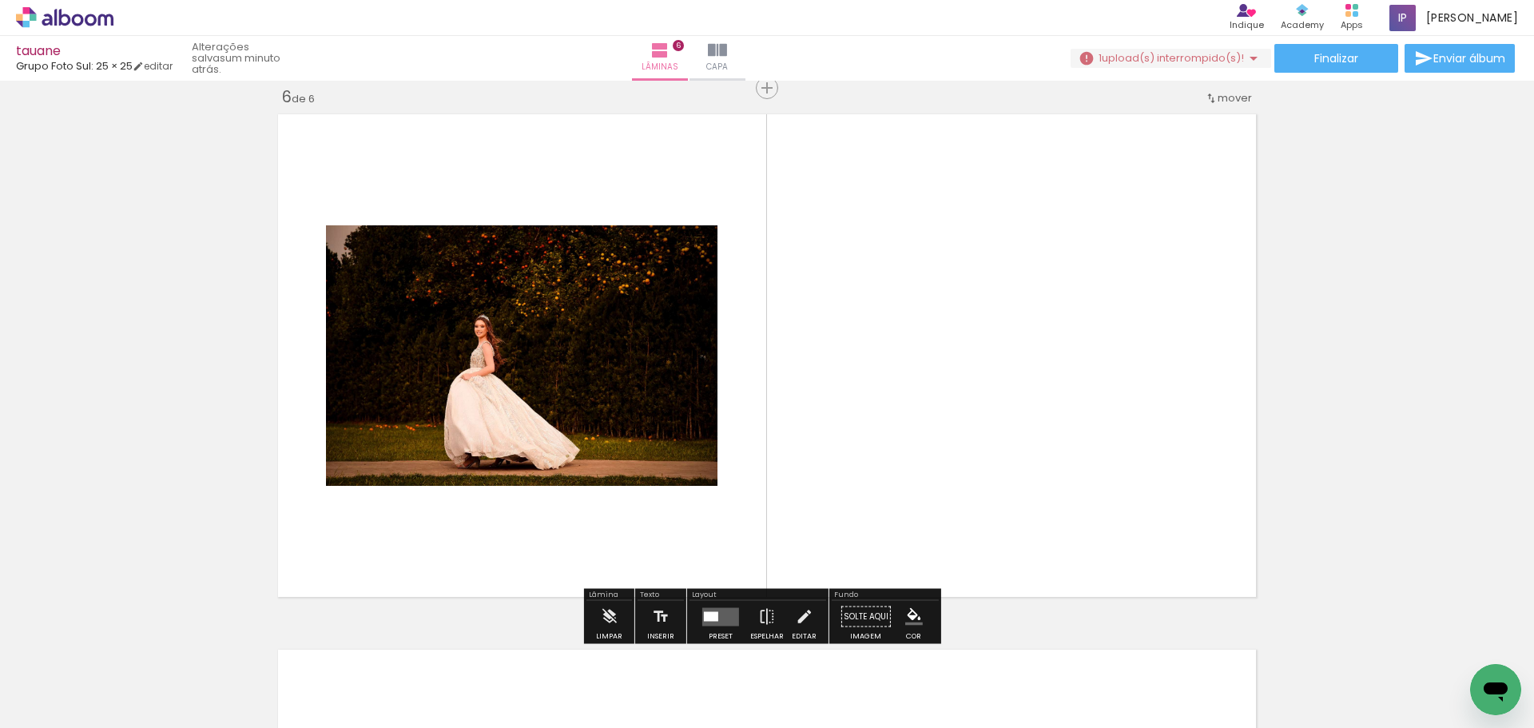
scroll to position [2696, 0]
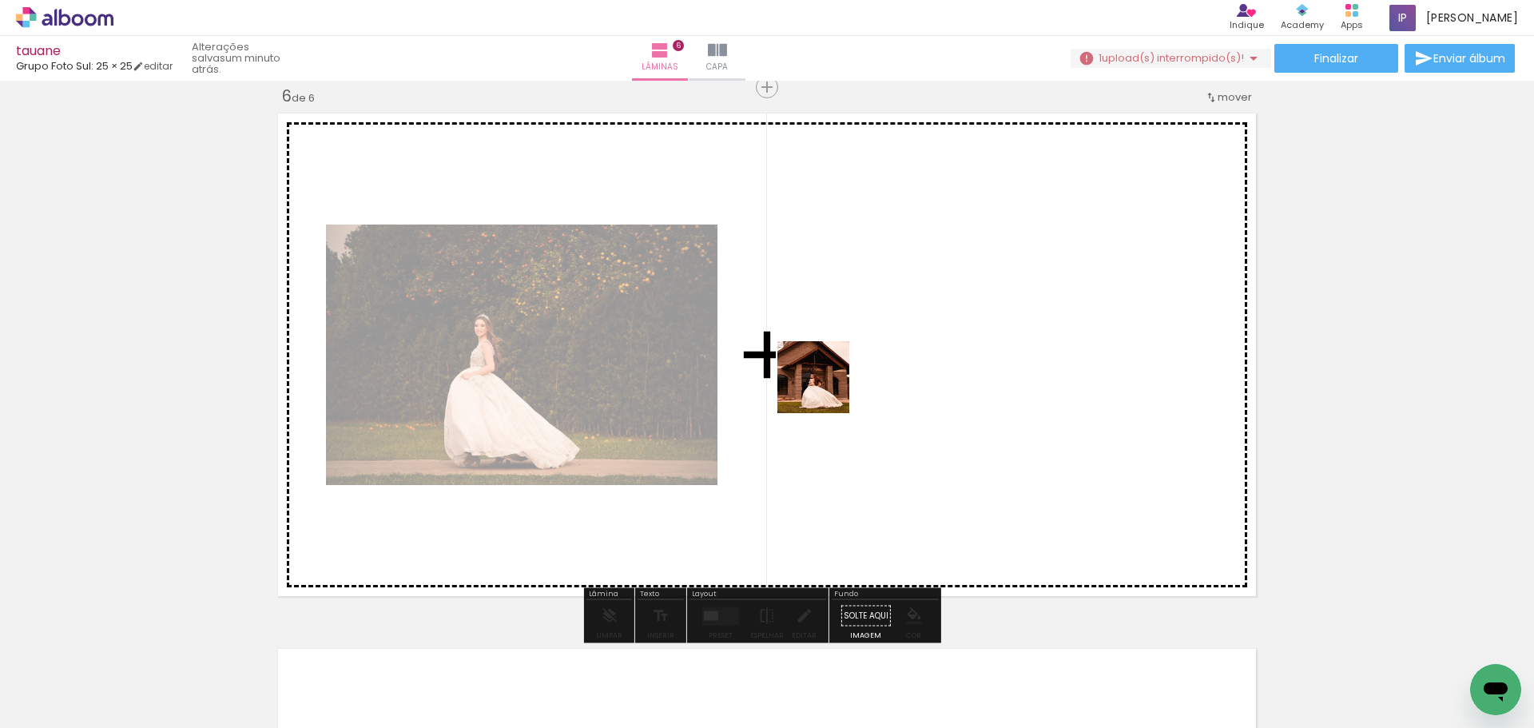
drag, startPoint x: 879, startPoint y: 697, endPoint x: 825, endPoint y: 389, distance: 312.9
click at [825, 389] on quentale-workspace at bounding box center [767, 364] width 1534 height 728
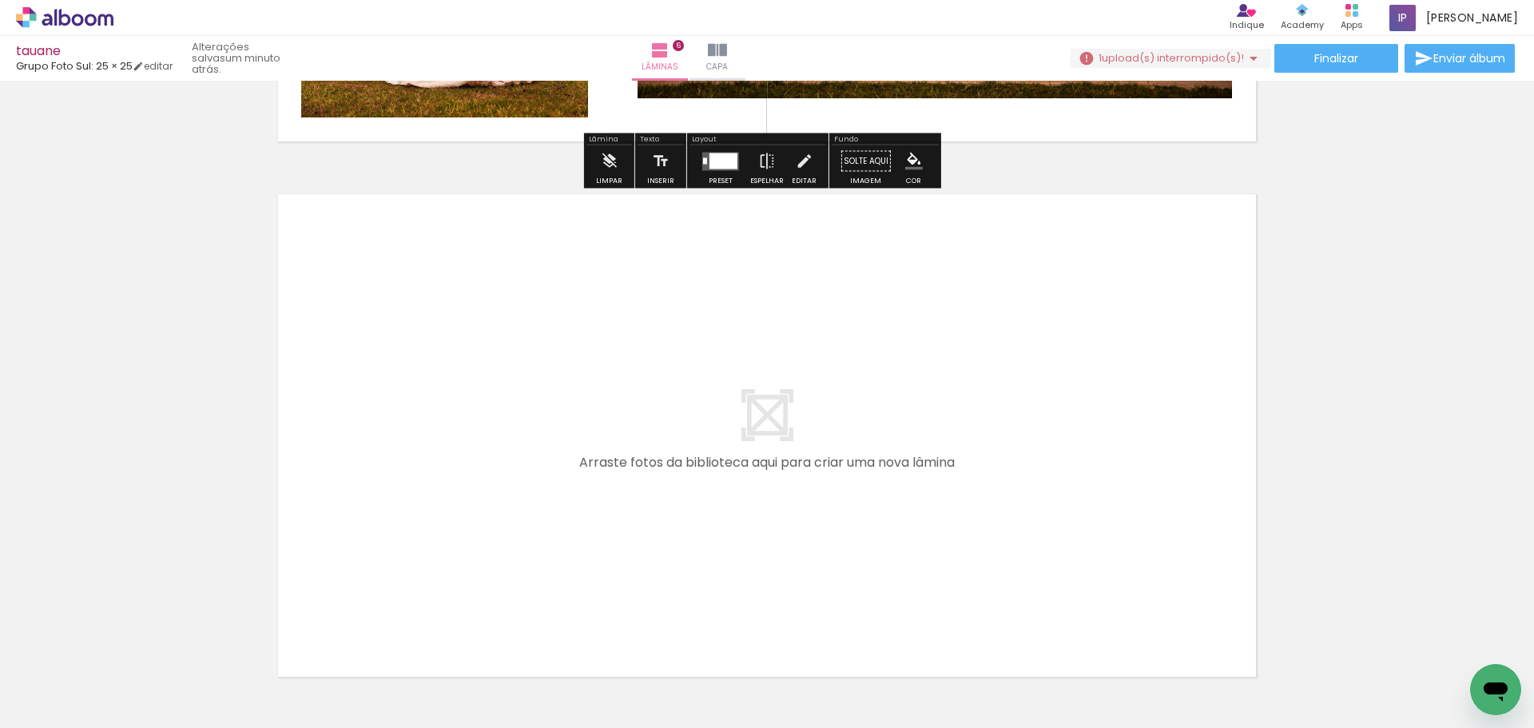
scroll to position [3175, 0]
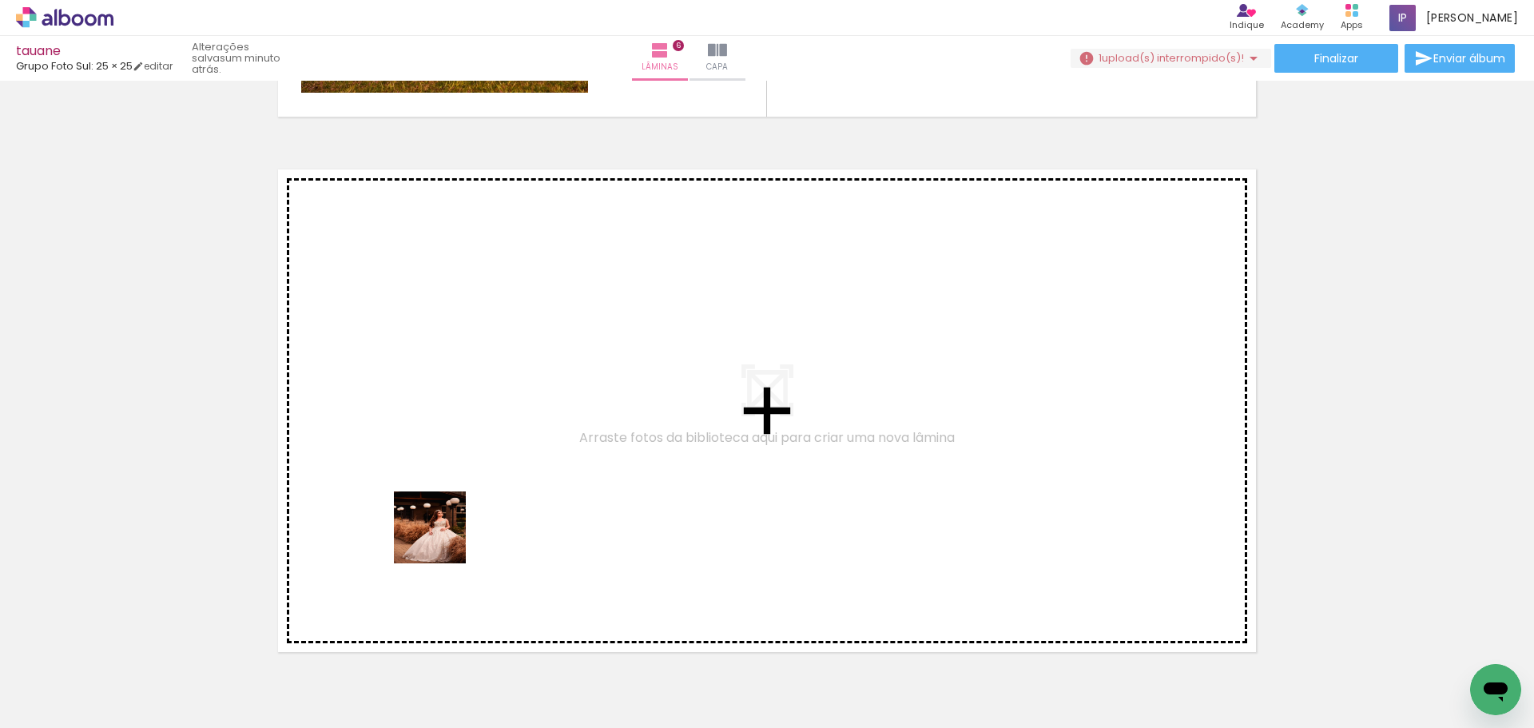
drag, startPoint x: 442, startPoint y: 700, endPoint x: 435, endPoint y: 428, distance: 271.6
click at [435, 428] on quentale-workspace at bounding box center [767, 364] width 1534 height 728
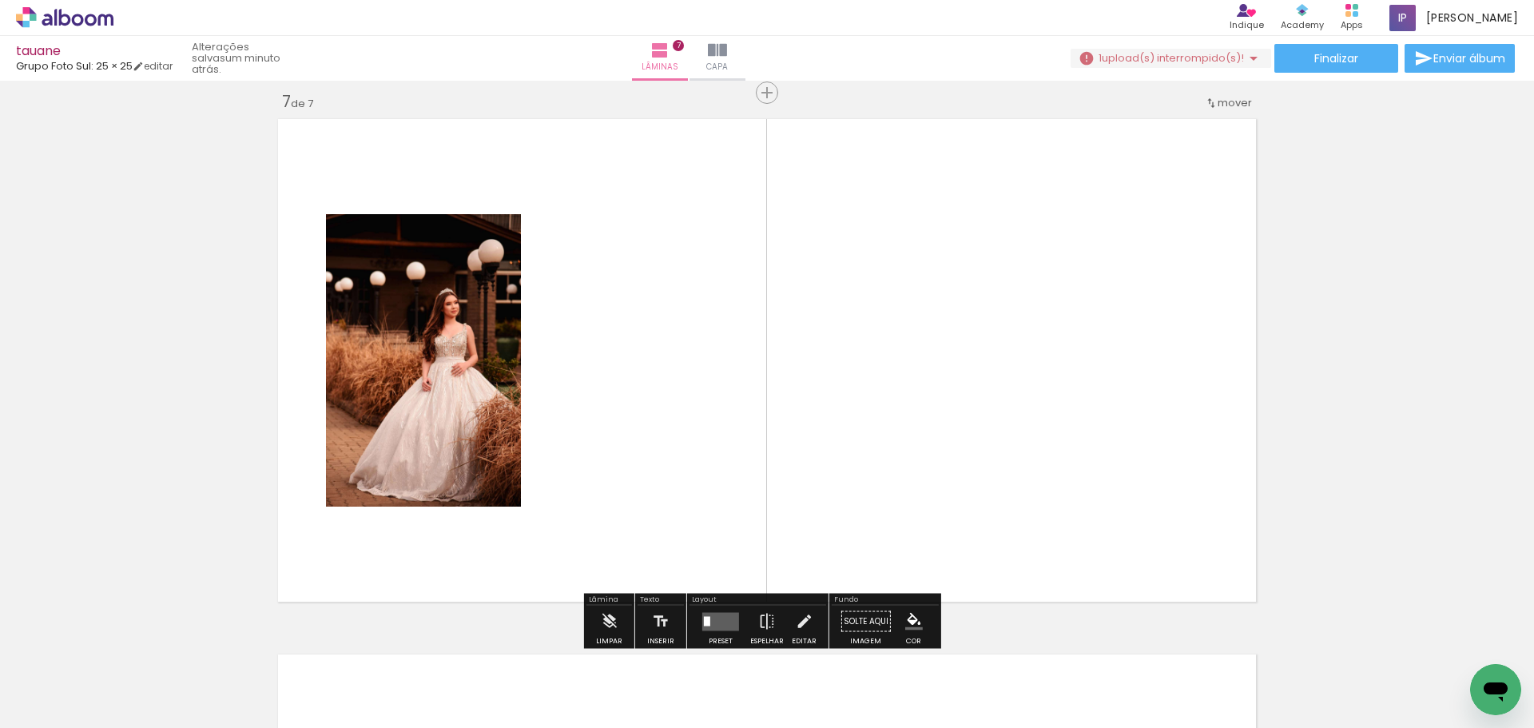
scroll to position [3231, 0]
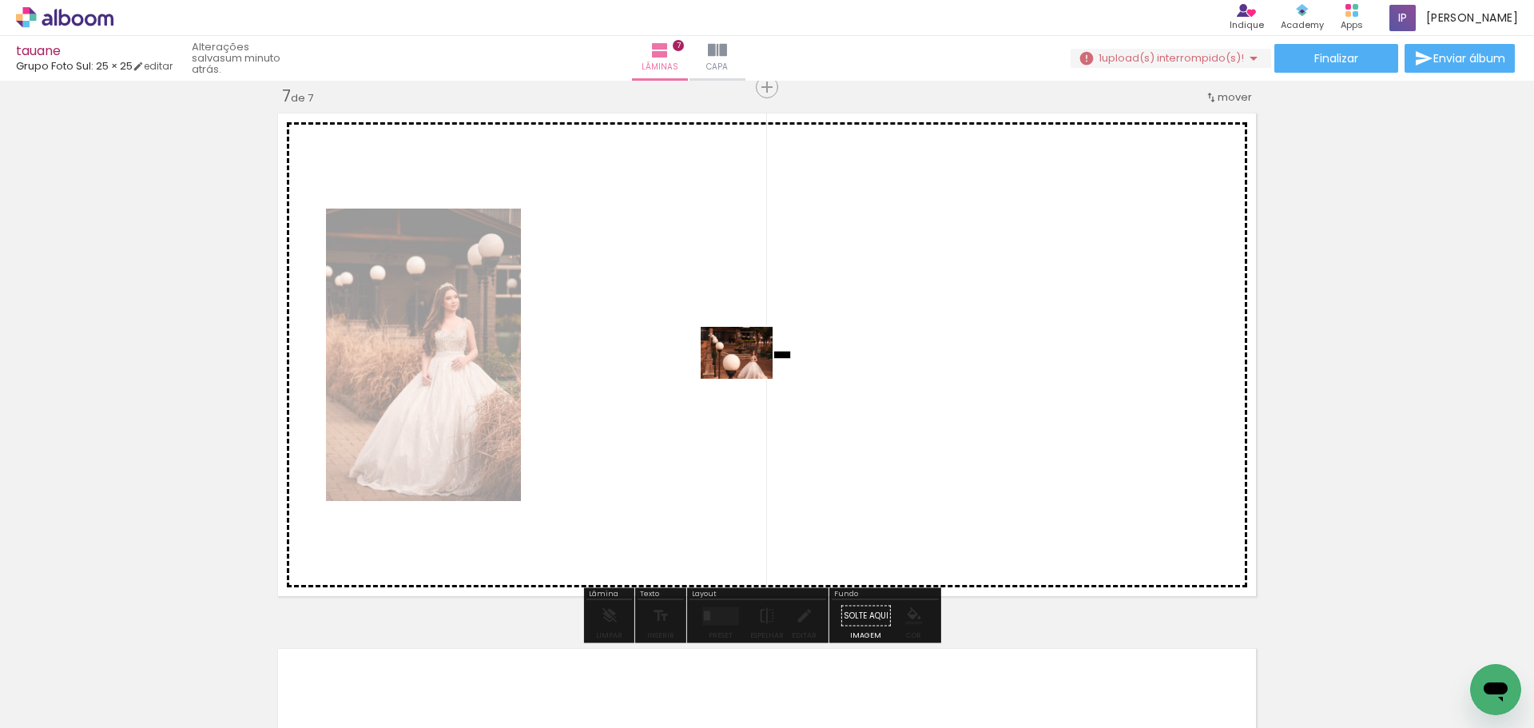
drag, startPoint x: 709, startPoint y: 692, endPoint x: 748, endPoint y: 374, distance: 320.3
click at [748, 374] on quentale-workspace at bounding box center [767, 364] width 1534 height 728
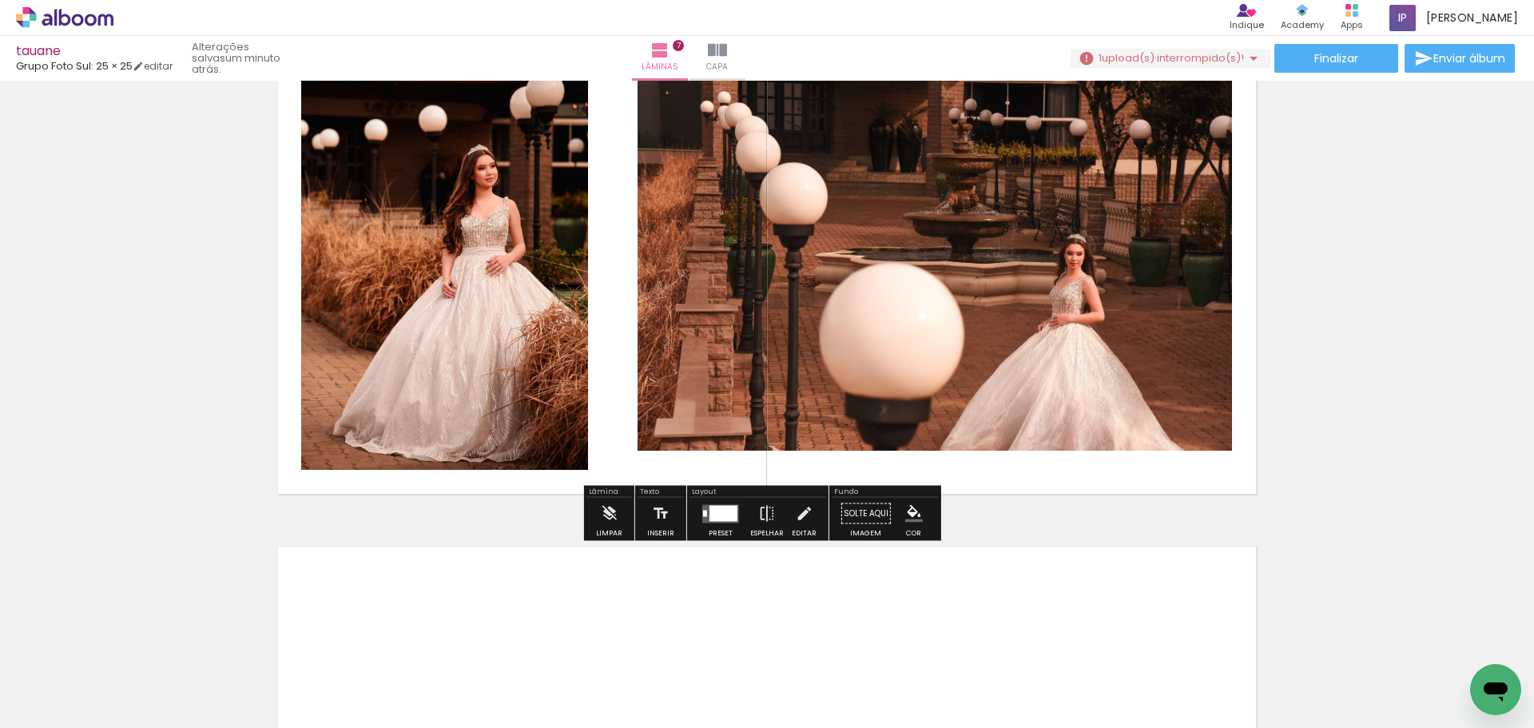
scroll to position [3470, 0]
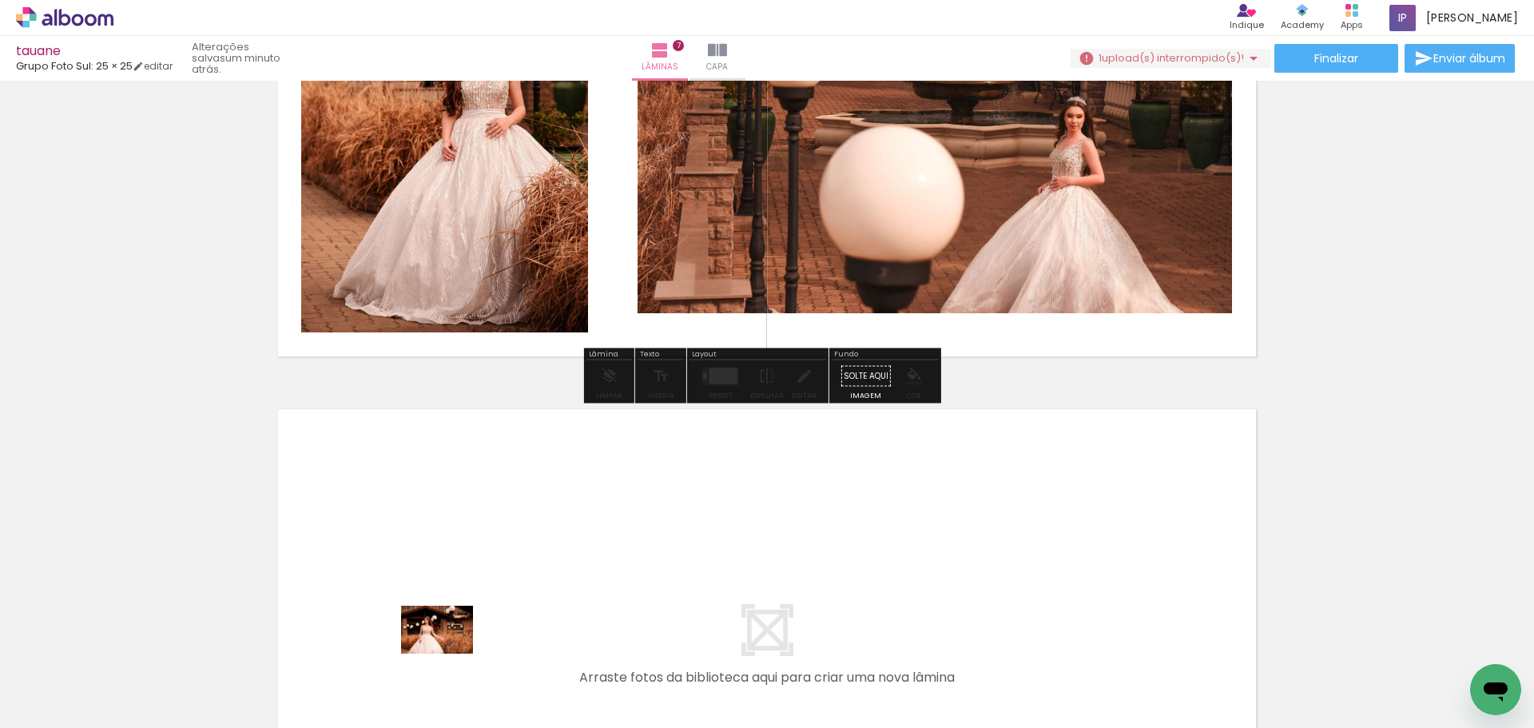
drag, startPoint x: 435, startPoint y: 701, endPoint x: 441, endPoint y: 676, distance: 26.2
click at [441, 676] on quentale-thumb at bounding box center [427, 674] width 89 height 92
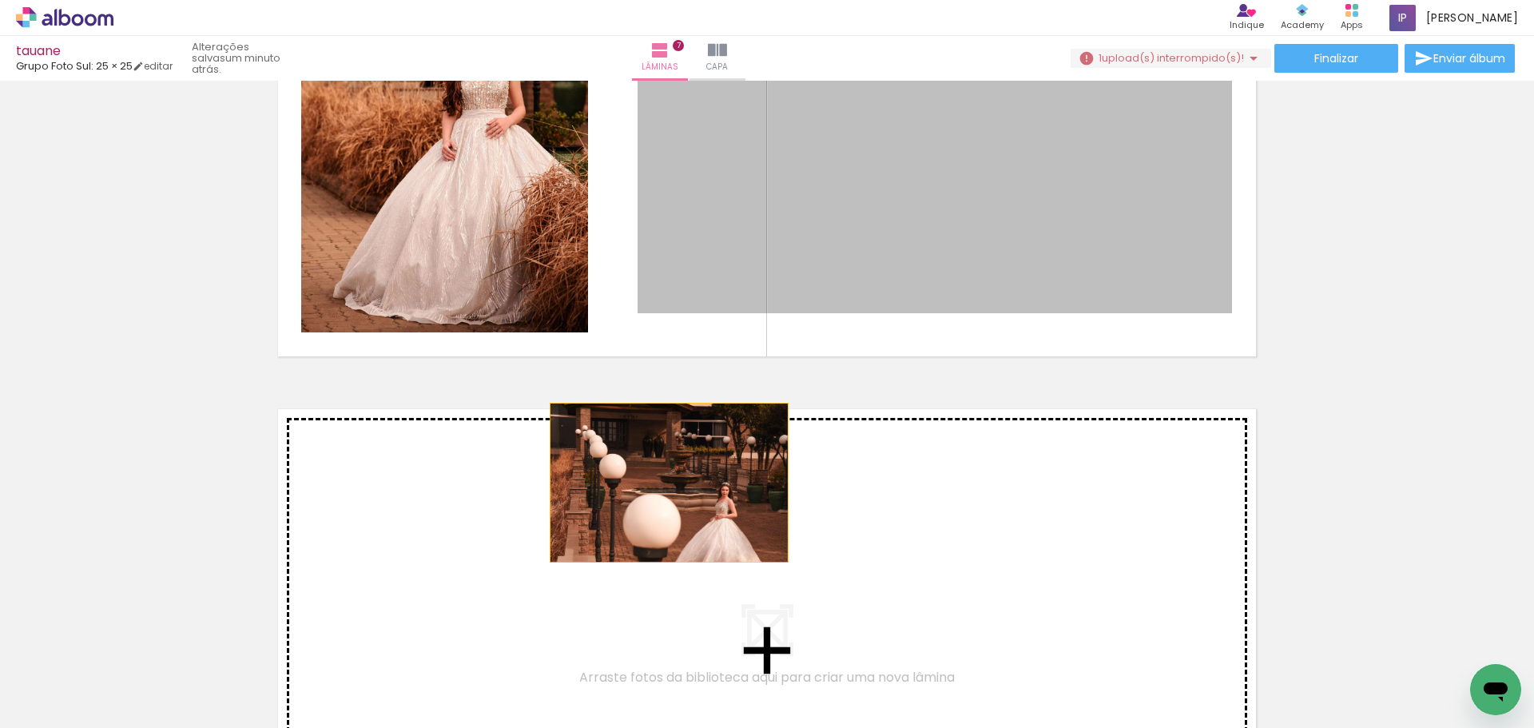
drag, startPoint x: 675, startPoint y: 451, endPoint x: 507, endPoint y: 657, distance: 265.1
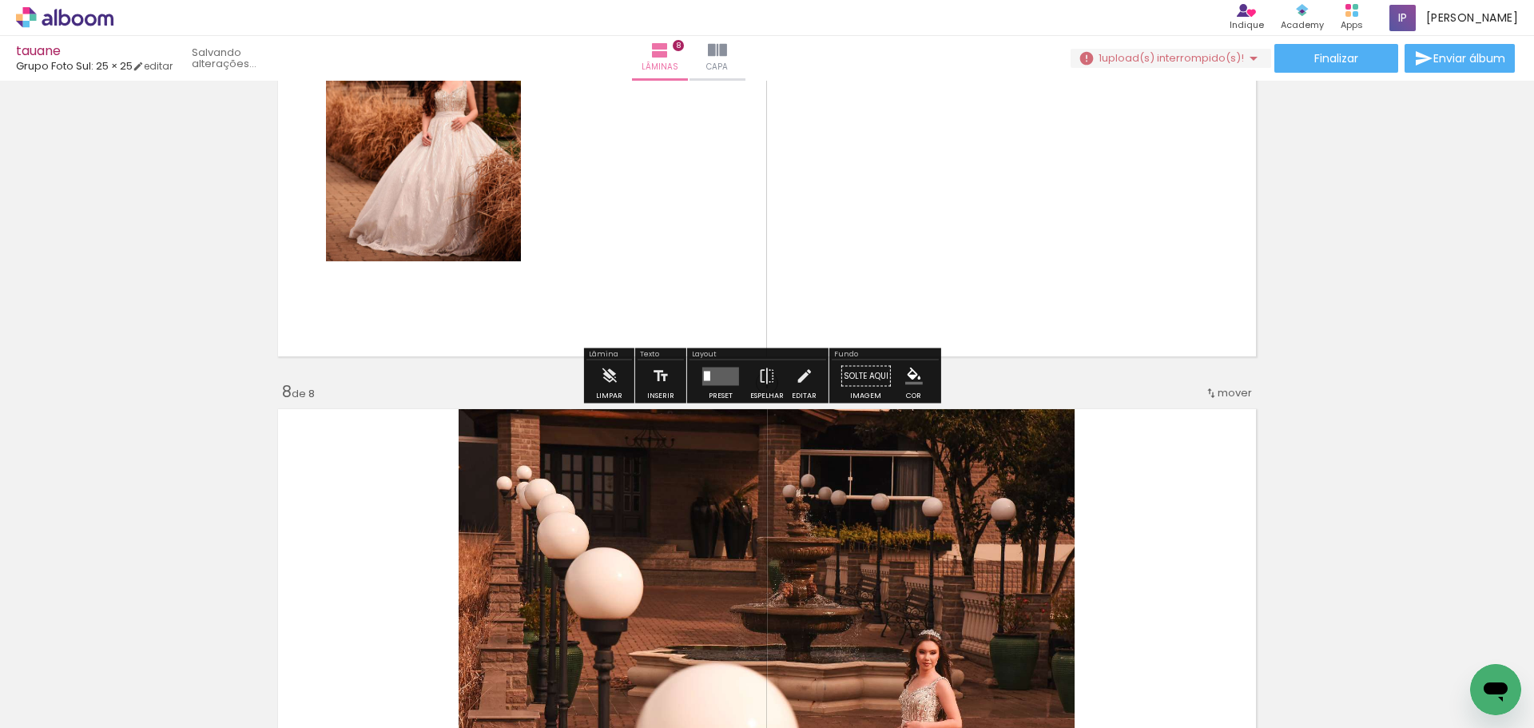
scroll to position [3766, 0]
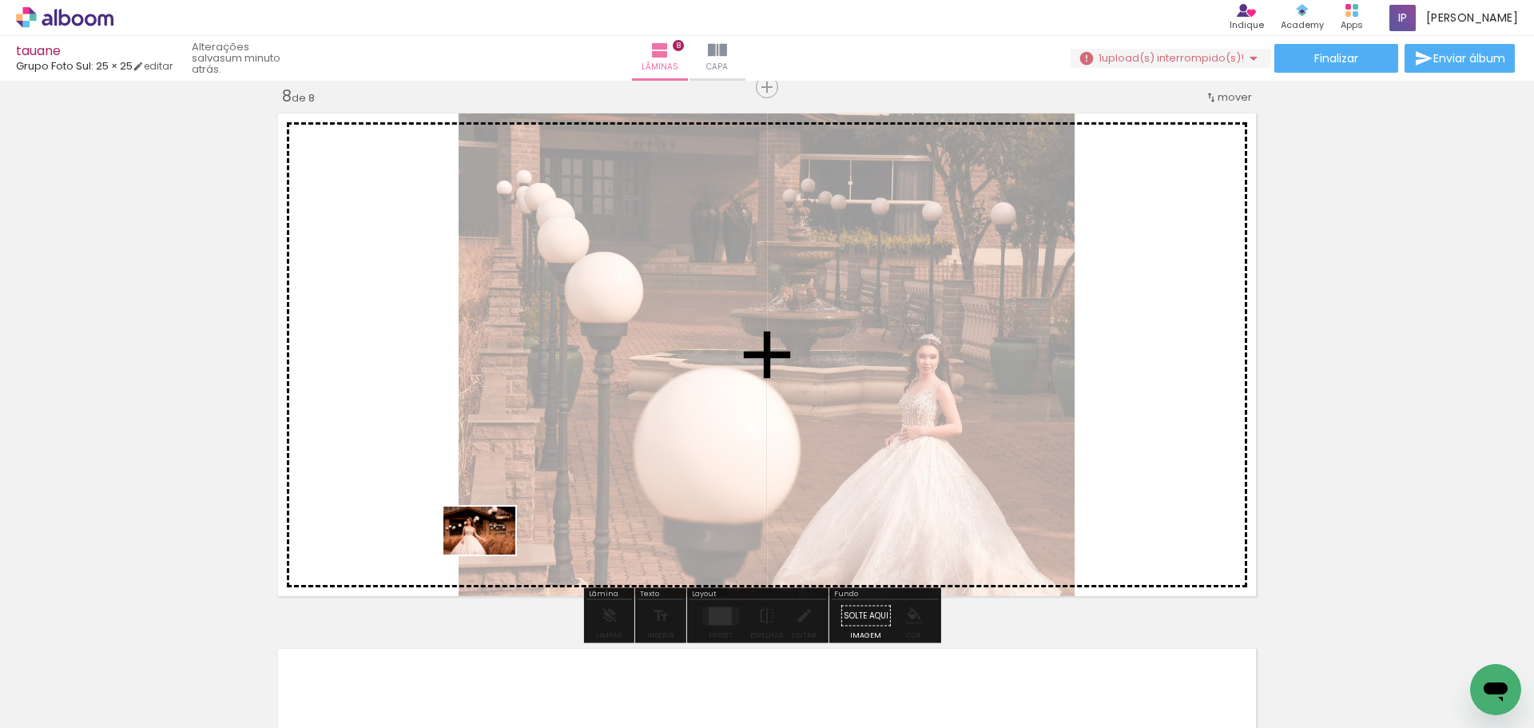
drag, startPoint x: 438, startPoint y: 689, endPoint x: 491, endPoint y: 554, distance: 145.2
click at [491, 554] on quentale-workspace at bounding box center [767, 364] width 1534 height 728
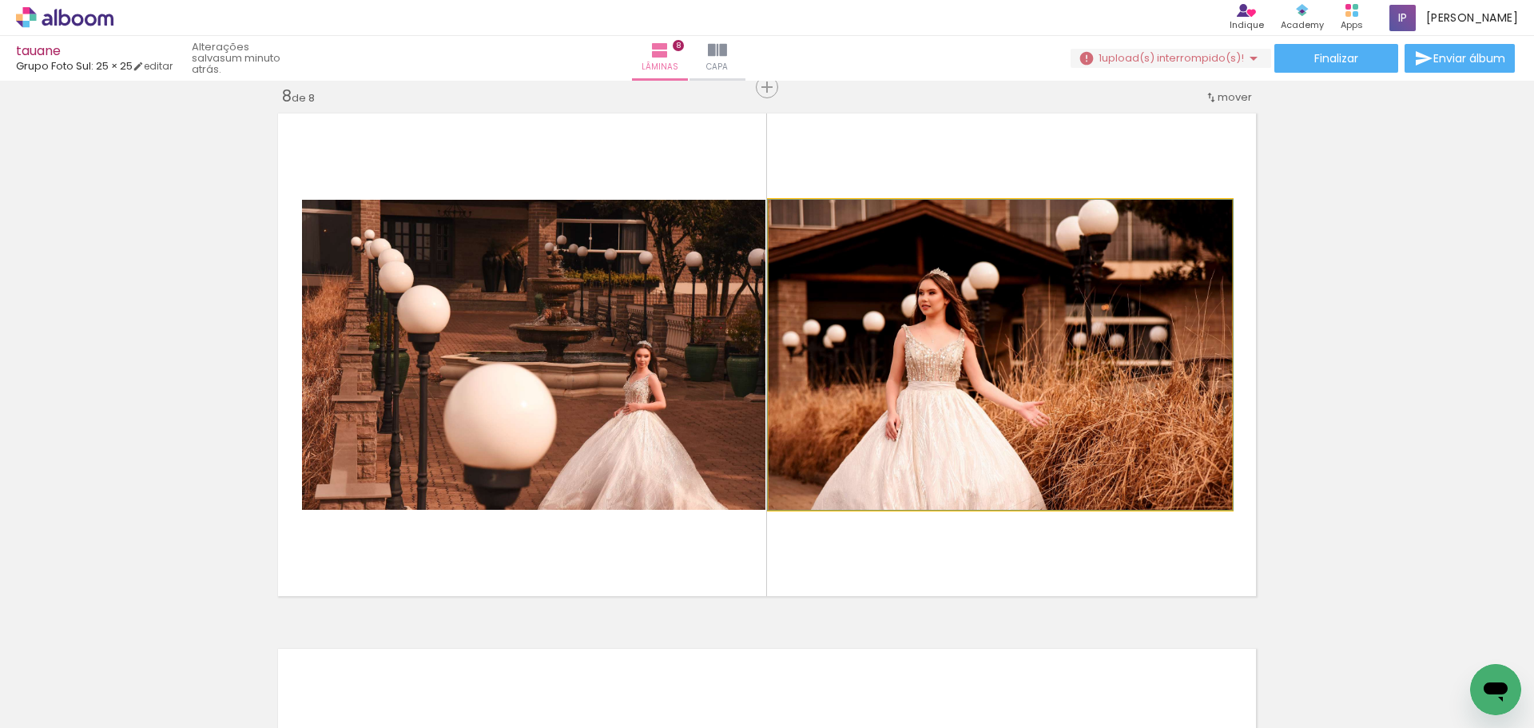
drag, startPoint x: 932, startPoint y: 404, endPoint x: 1297, endPoint y: 331, distance: 372.3
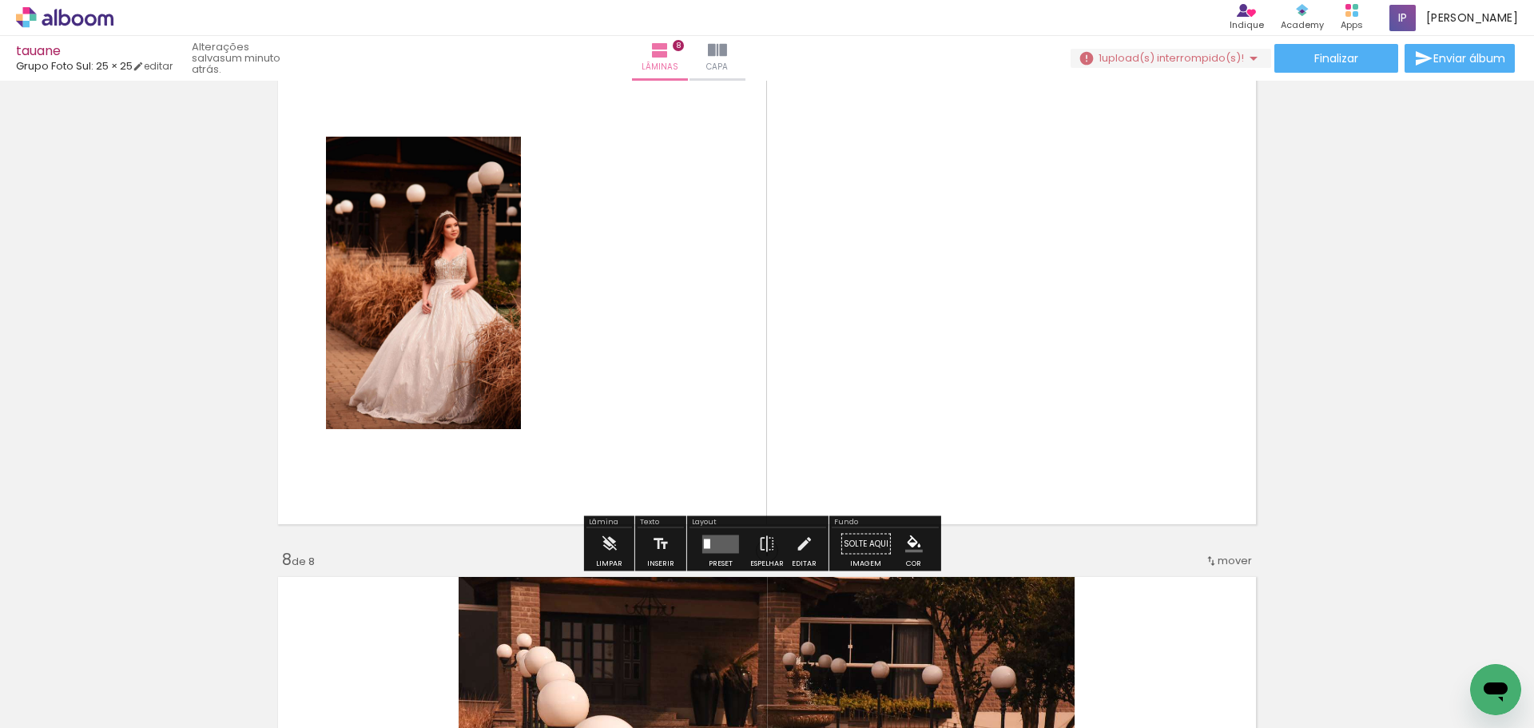
scroll to position [3207, 0]
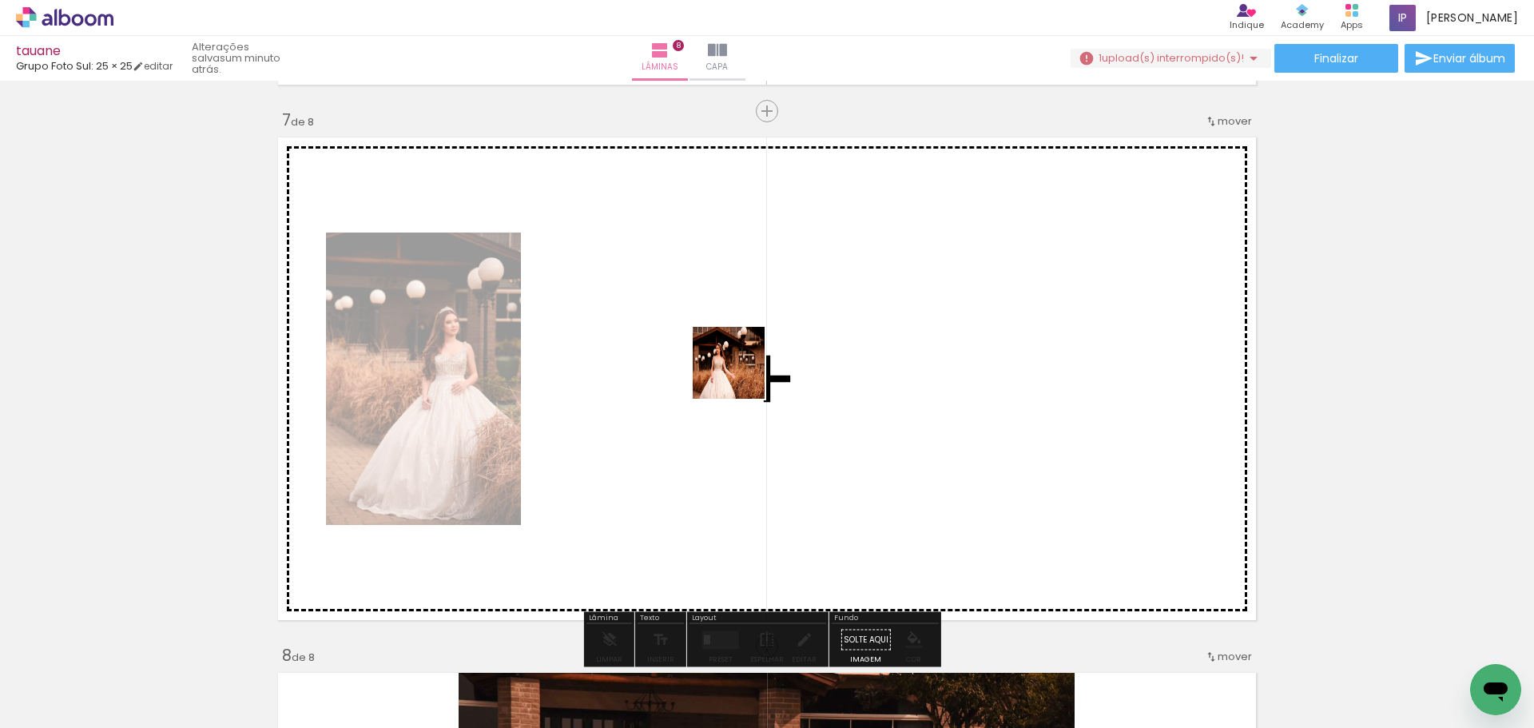
drag, startPoint x: 442, startPoint y: 683, endPoint x: 740, endPoint y: 375, distance: 429.3
click at [740, 375] on quentale-workspace at bounding box center [767, 364] width 1534 height 728
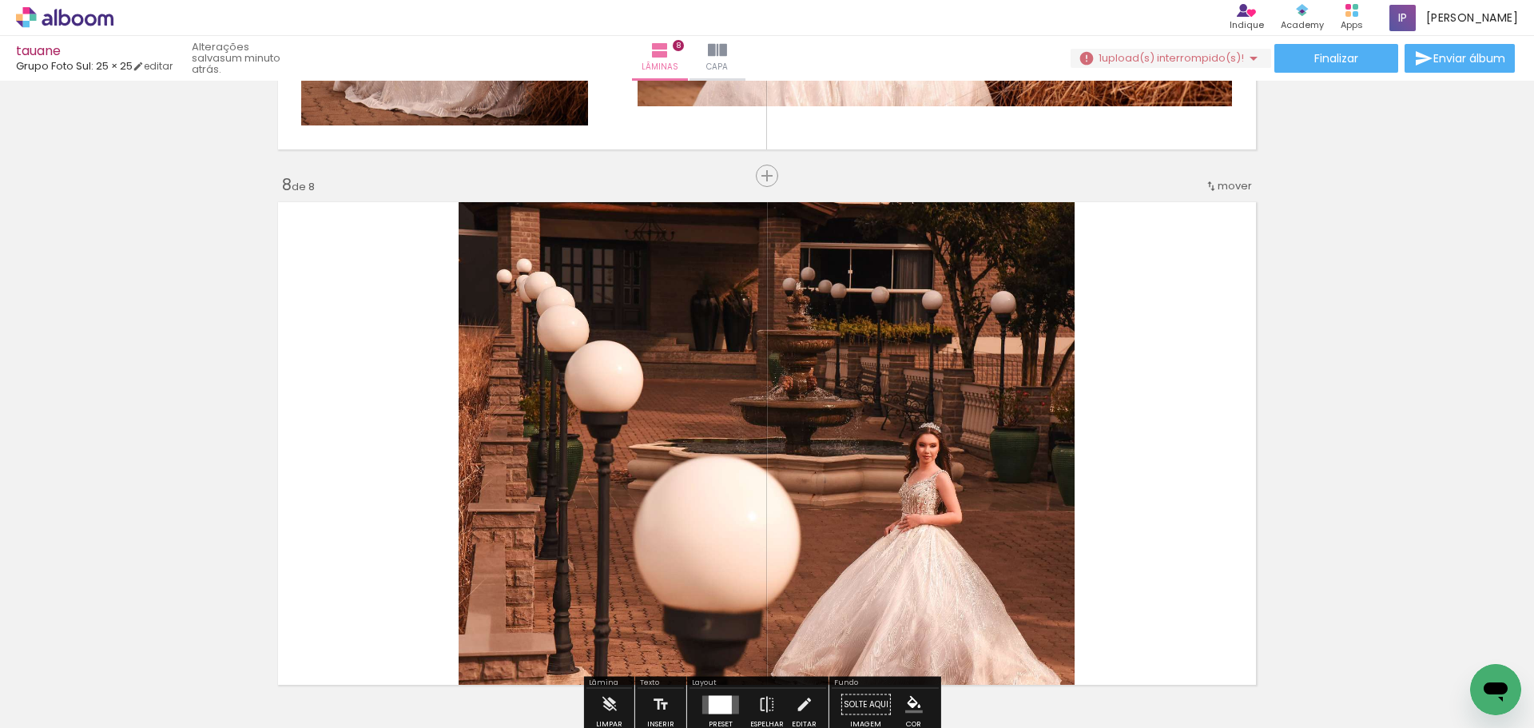
scroll to position [3686, 0]
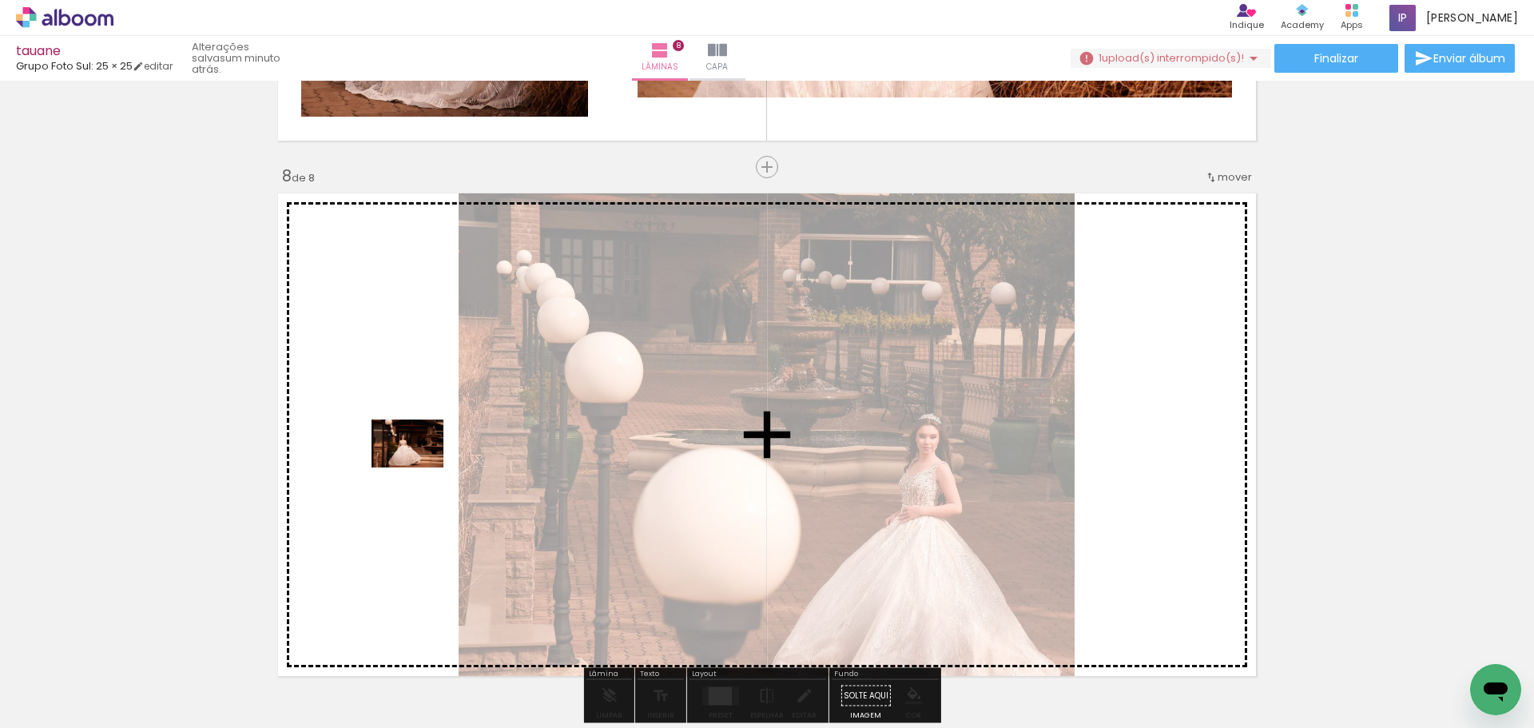
drag, startPoint x: 442, startPoint y: 686, endPoint x: 419, endPoint y: 467, distance: 220.0
click at [419, 467] on quentale-workspace at bounding box center [767, 364] width 1534 height 728
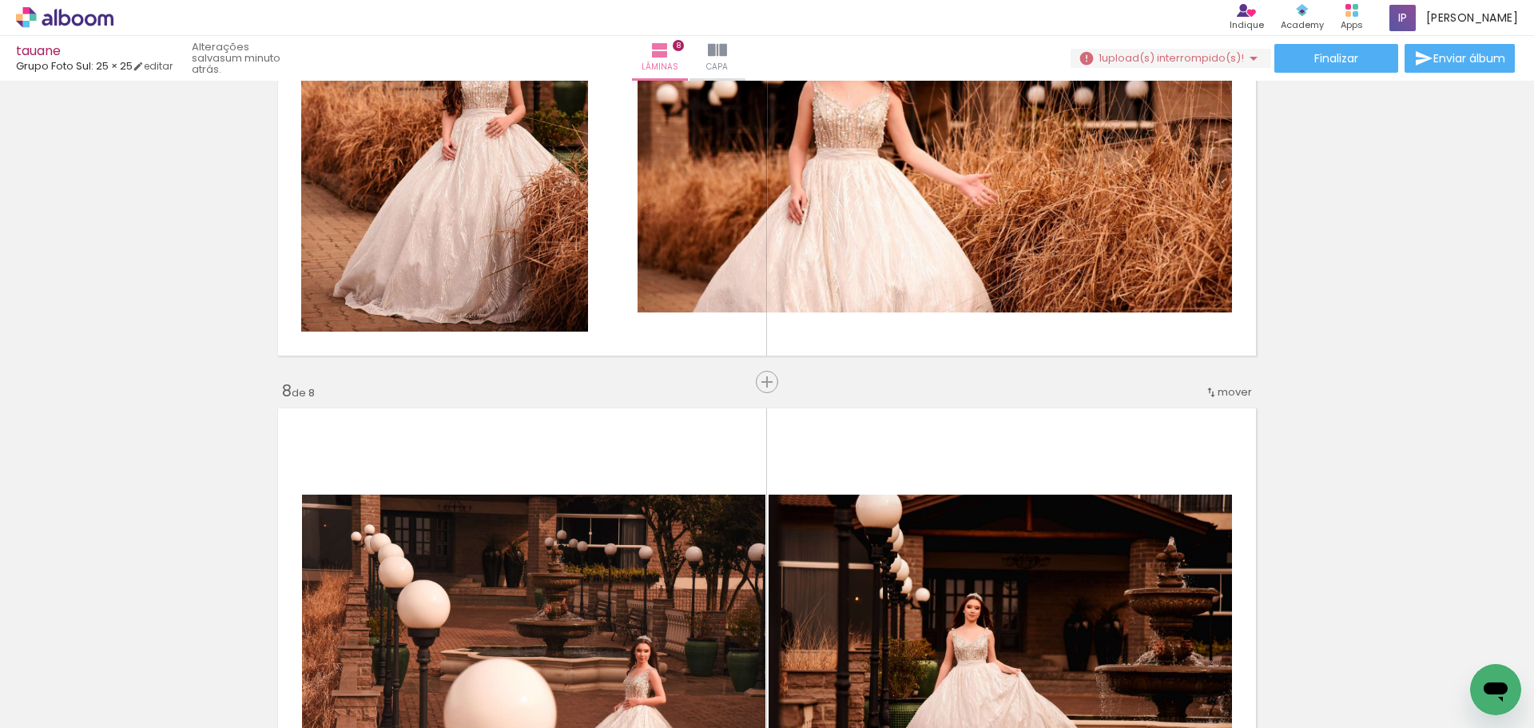
scroll to position [3606, 0]
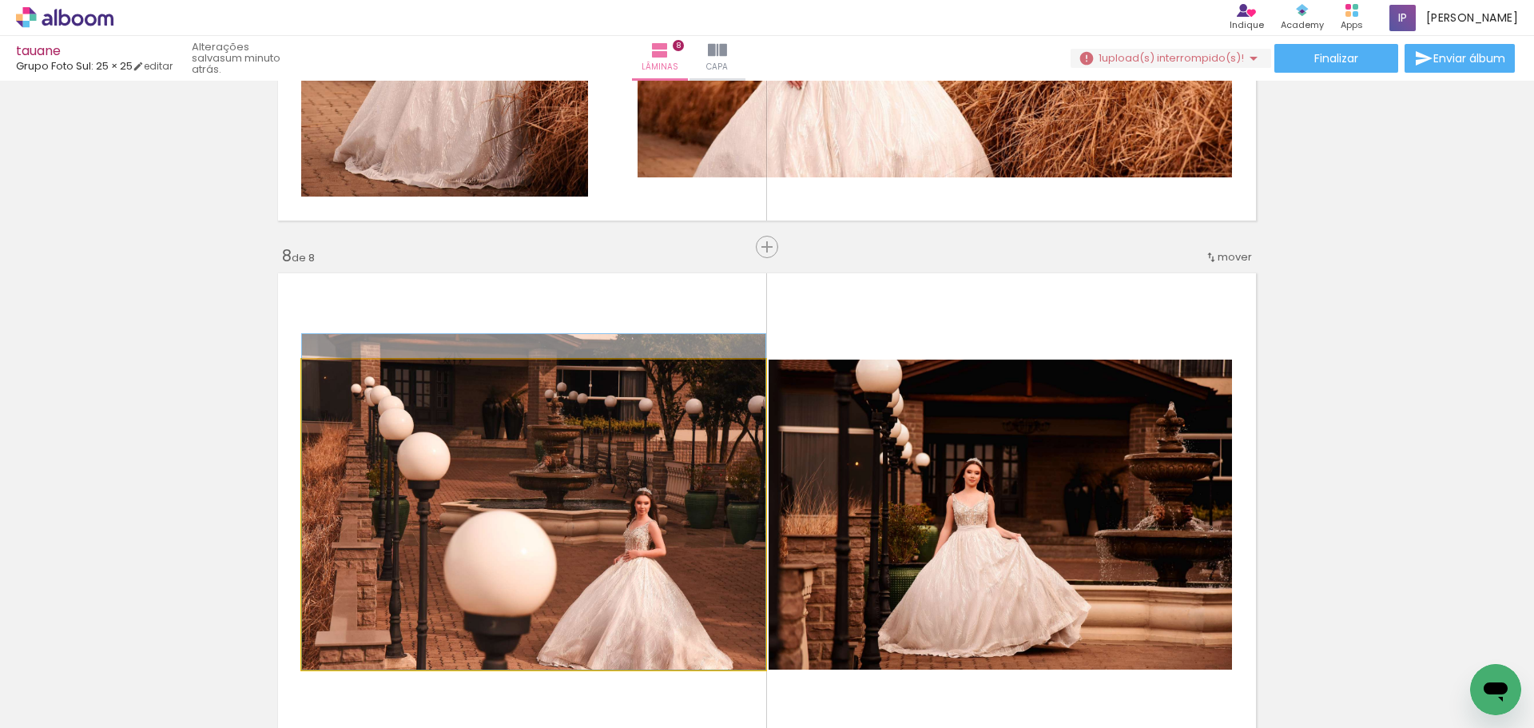
drag, startPoint x: 636, startPoint y: 534, endPoint x: 165, endPoint y: 420, distance: 484.9
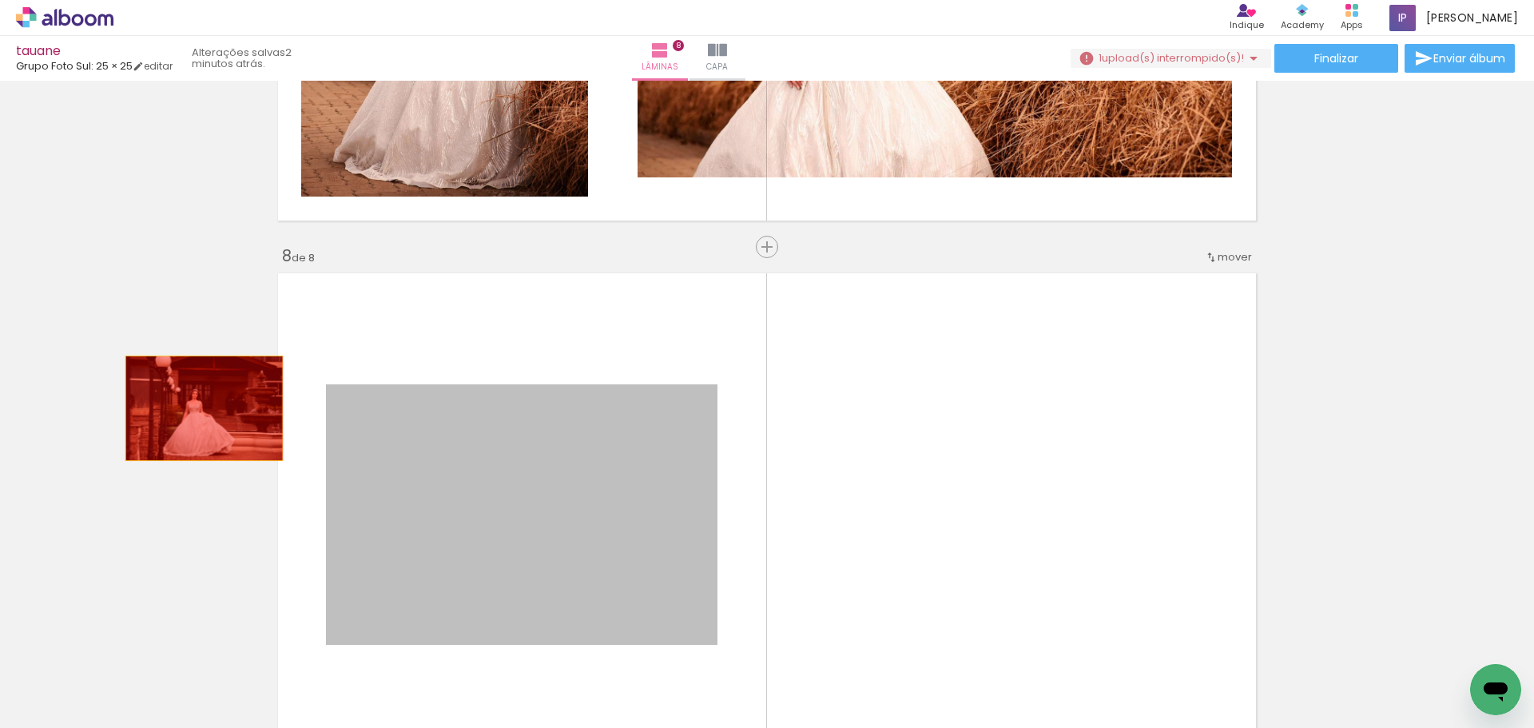
drag, startPoint x: 618, startPoint y: 519, endPoint x: 187, endPoint y: 408, distance: 445.4
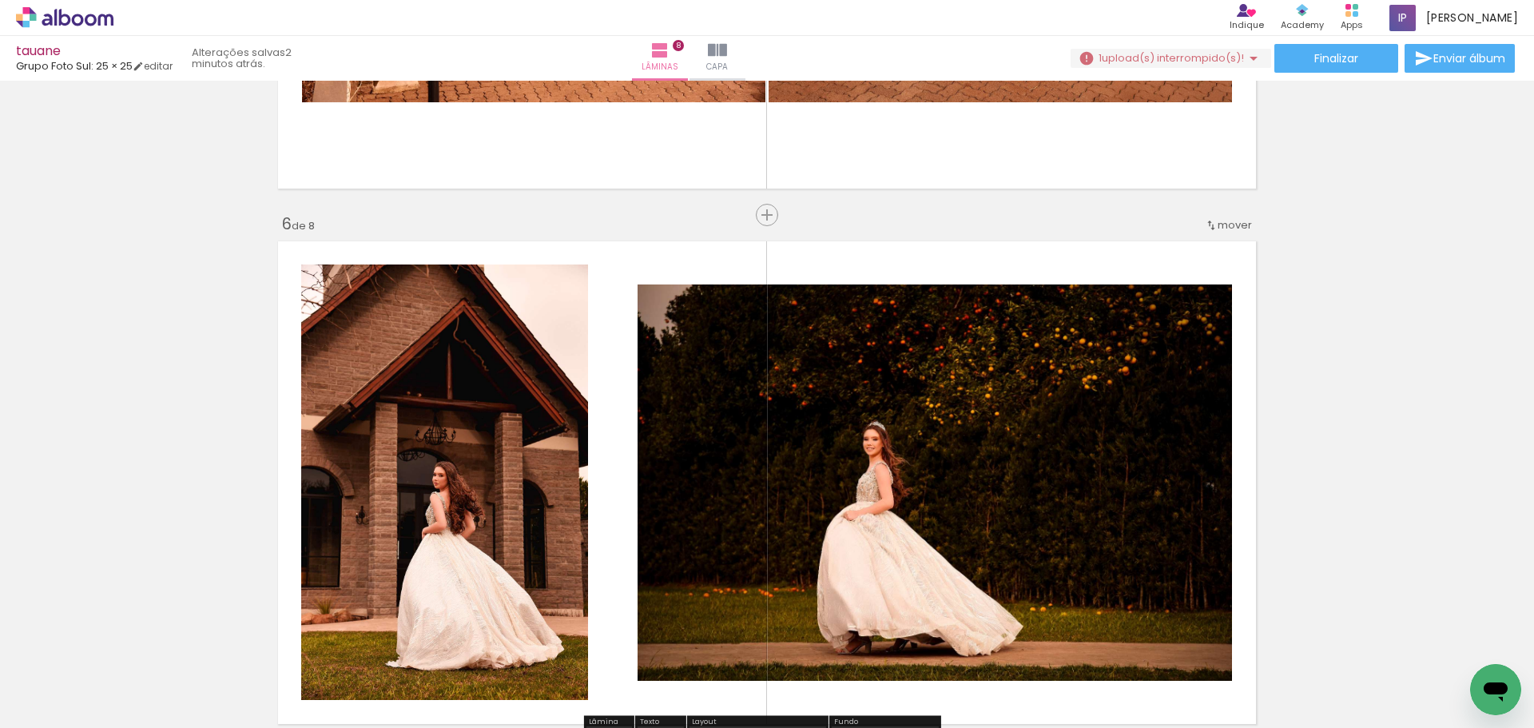
scroll to position [2168, 0]
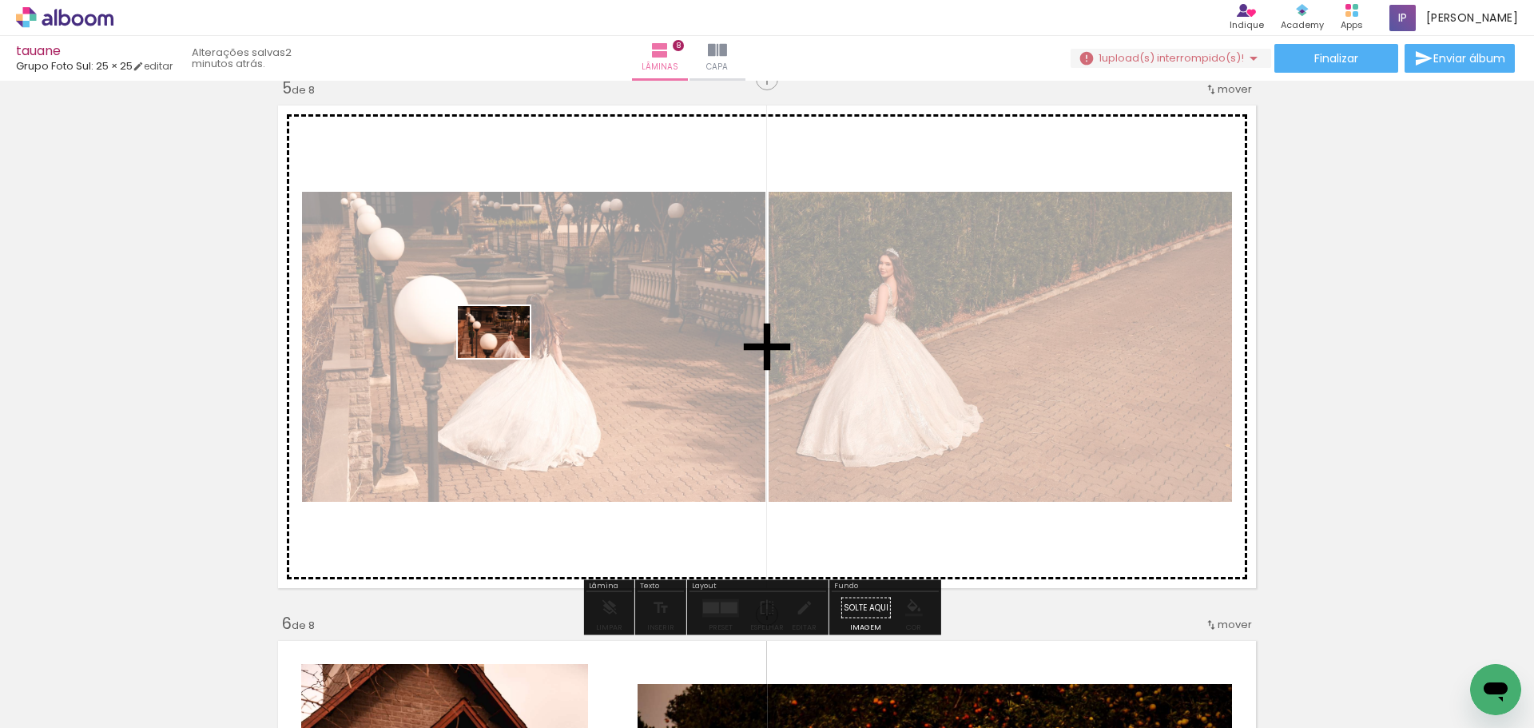
drag, startPoint x: 630, startPoint y: 697, endPoint x: 522, endPoint y: 380, distance: 334.9
click at [504, 351] on quentale-workspace at bounding box center [767, 364] width 1534 height 728
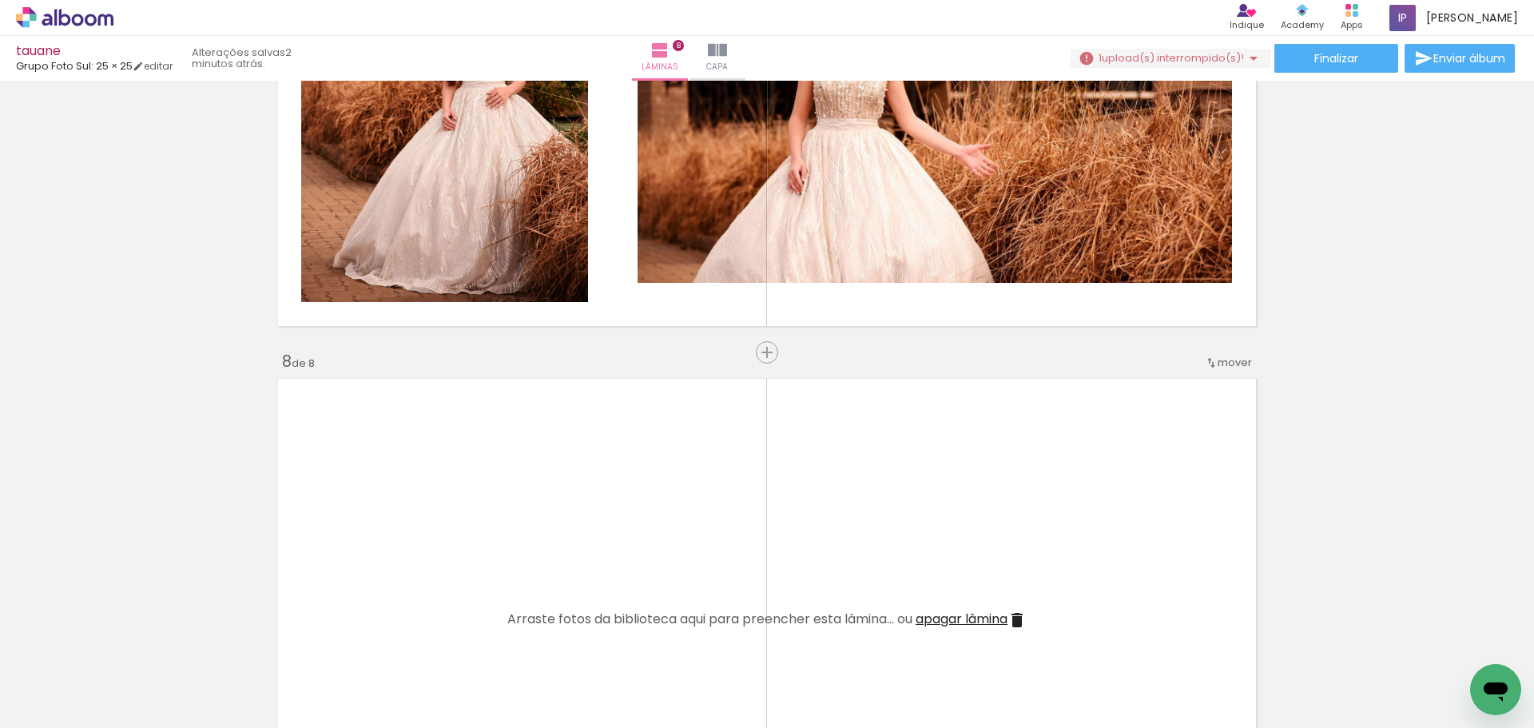
scroll to position [3526, 0]
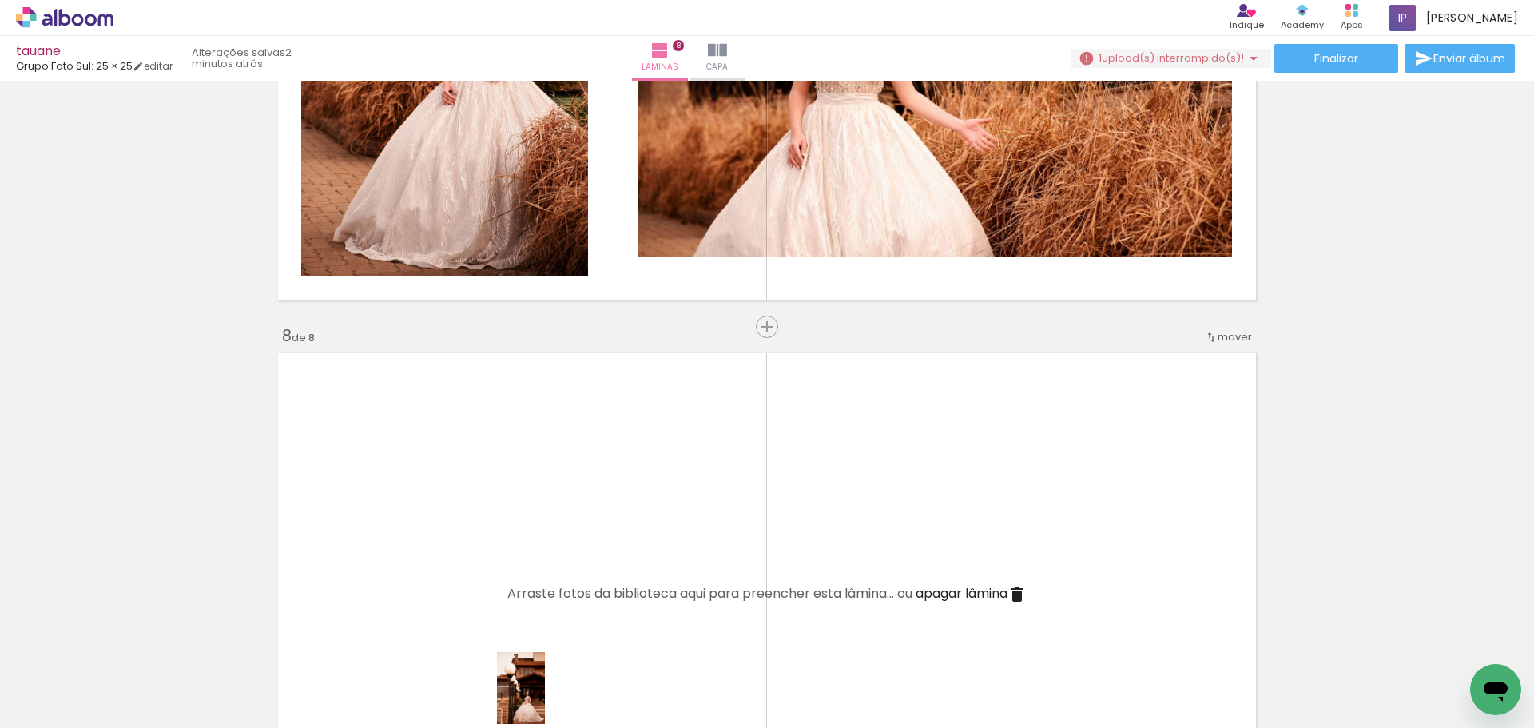
drag, startPoint x: 535, startPoint y: 705, endPoint x: 552, endPoint y: 696, distance: 18.9
click at [544, 696] on div at bounding box center [517, 673] width 53 height 79
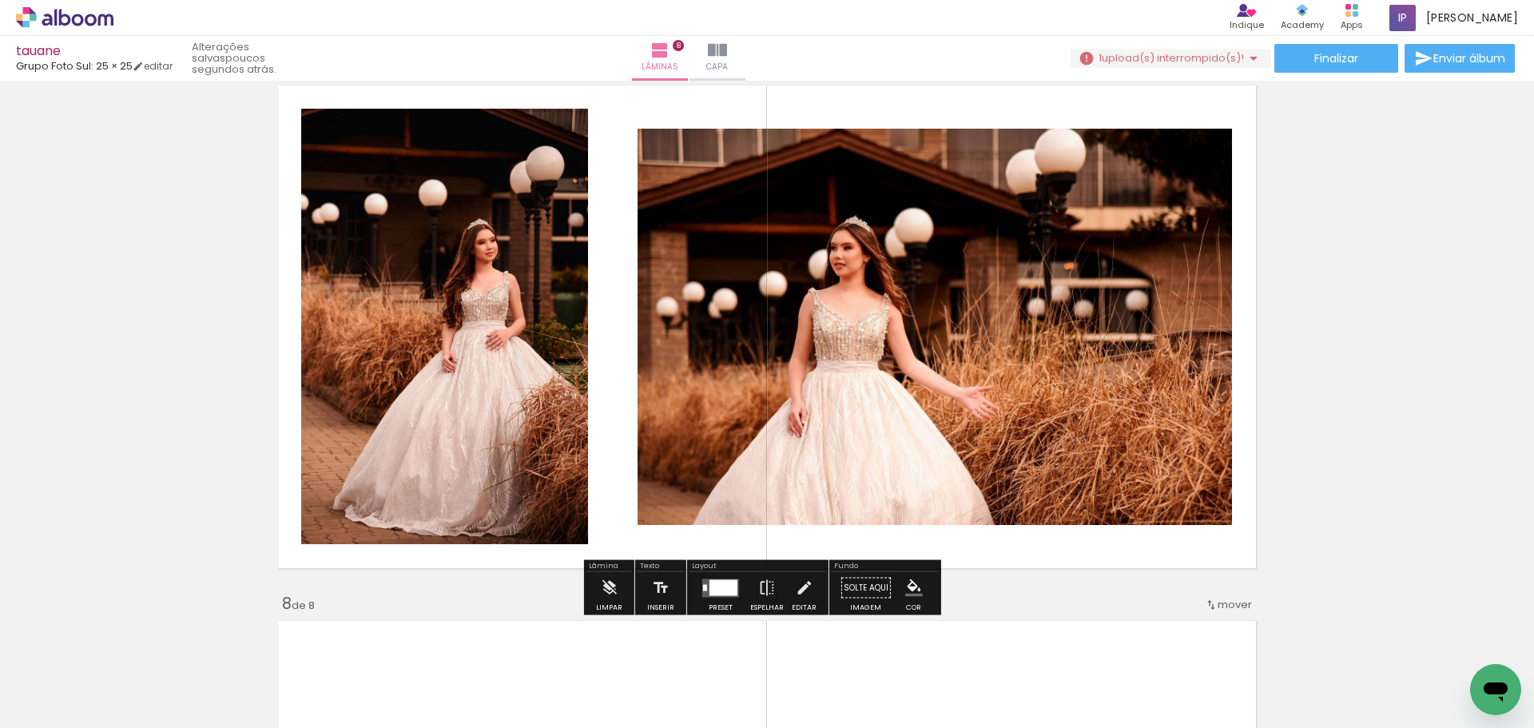
scroll to position [3287, 0]
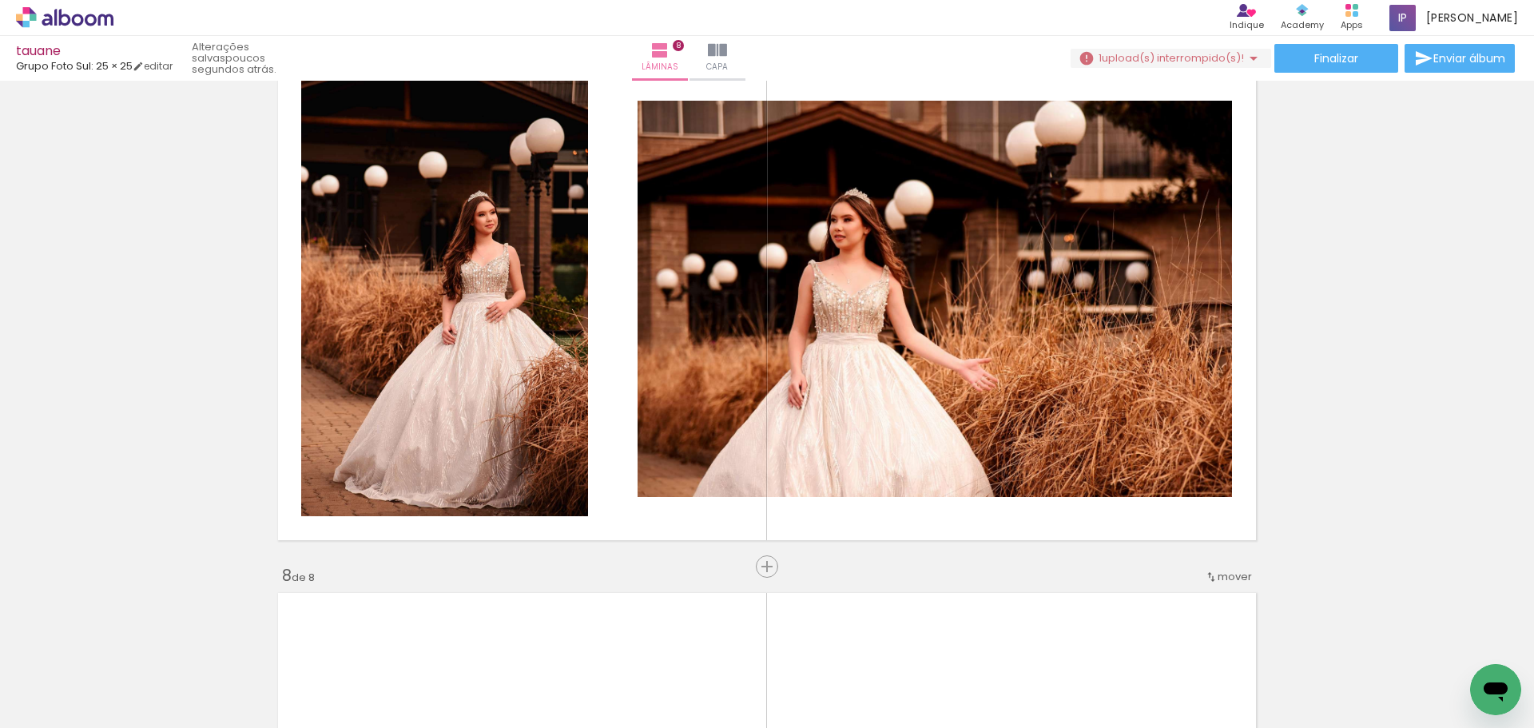
click at [794, 695] on div at bounding box center [786, 673] width 53 height 79
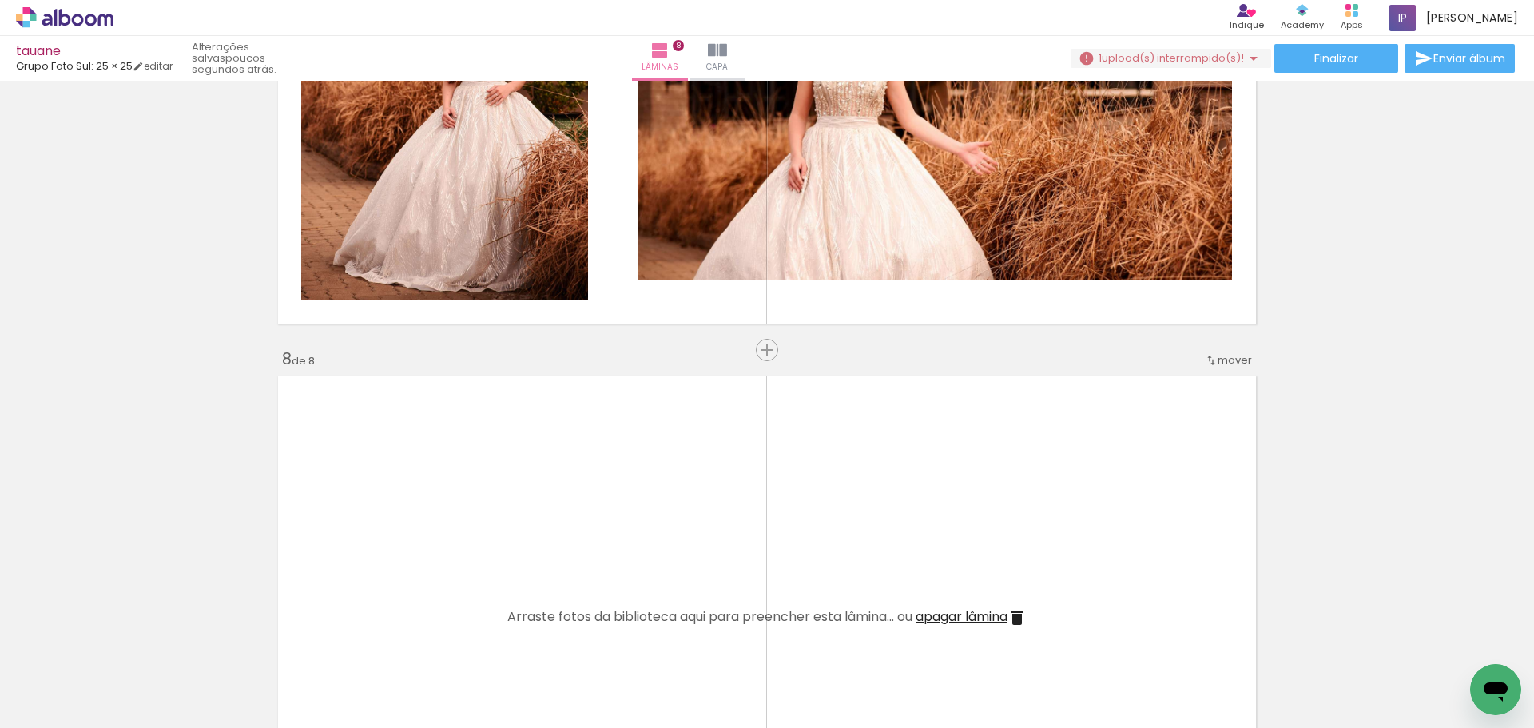
scroll to position [3606, 0]
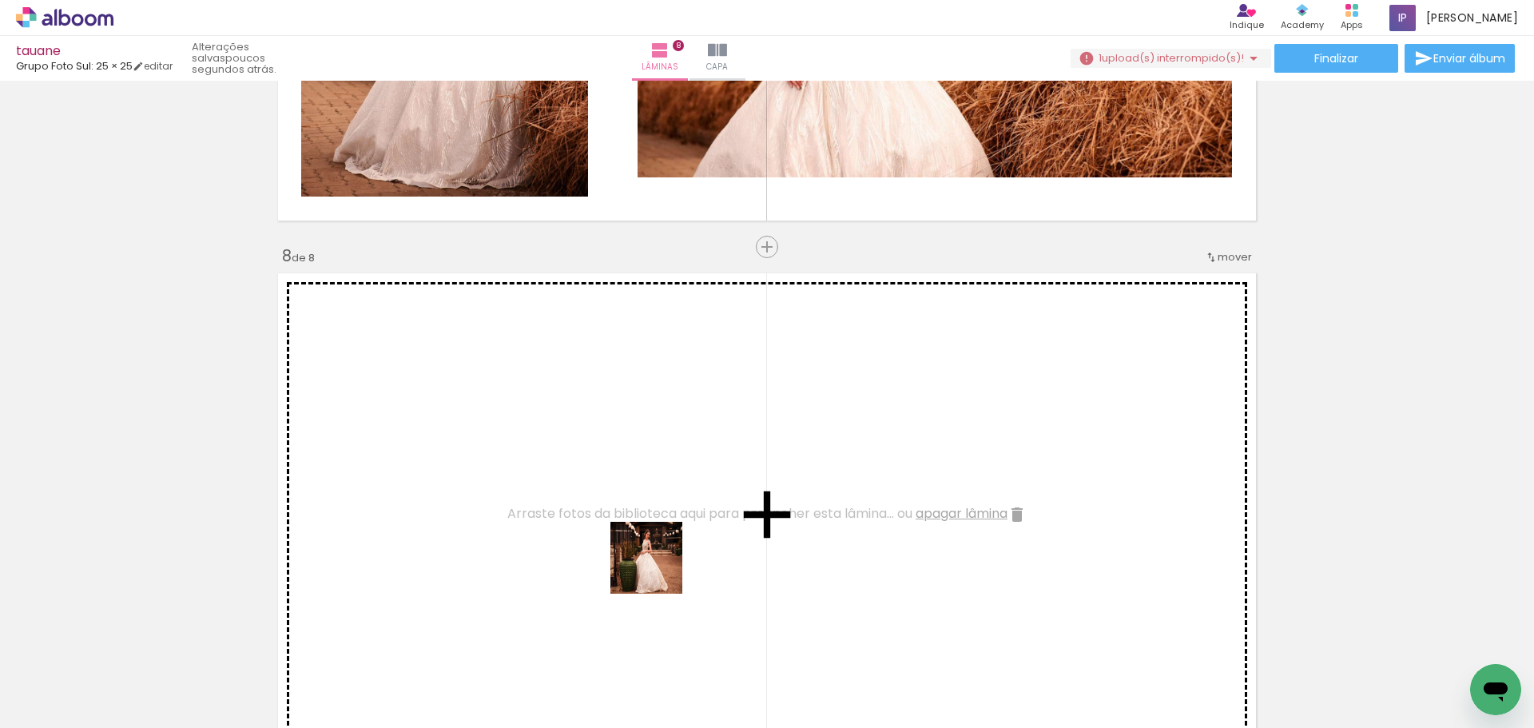
drag, startPoint x: 704, startPoint y: 688, endPoint x: 629, endPoint y: 437, distance: 262.3
click at [629, 437] on quentale-workspace at bounding box center [767, 364] width 1534 height 728
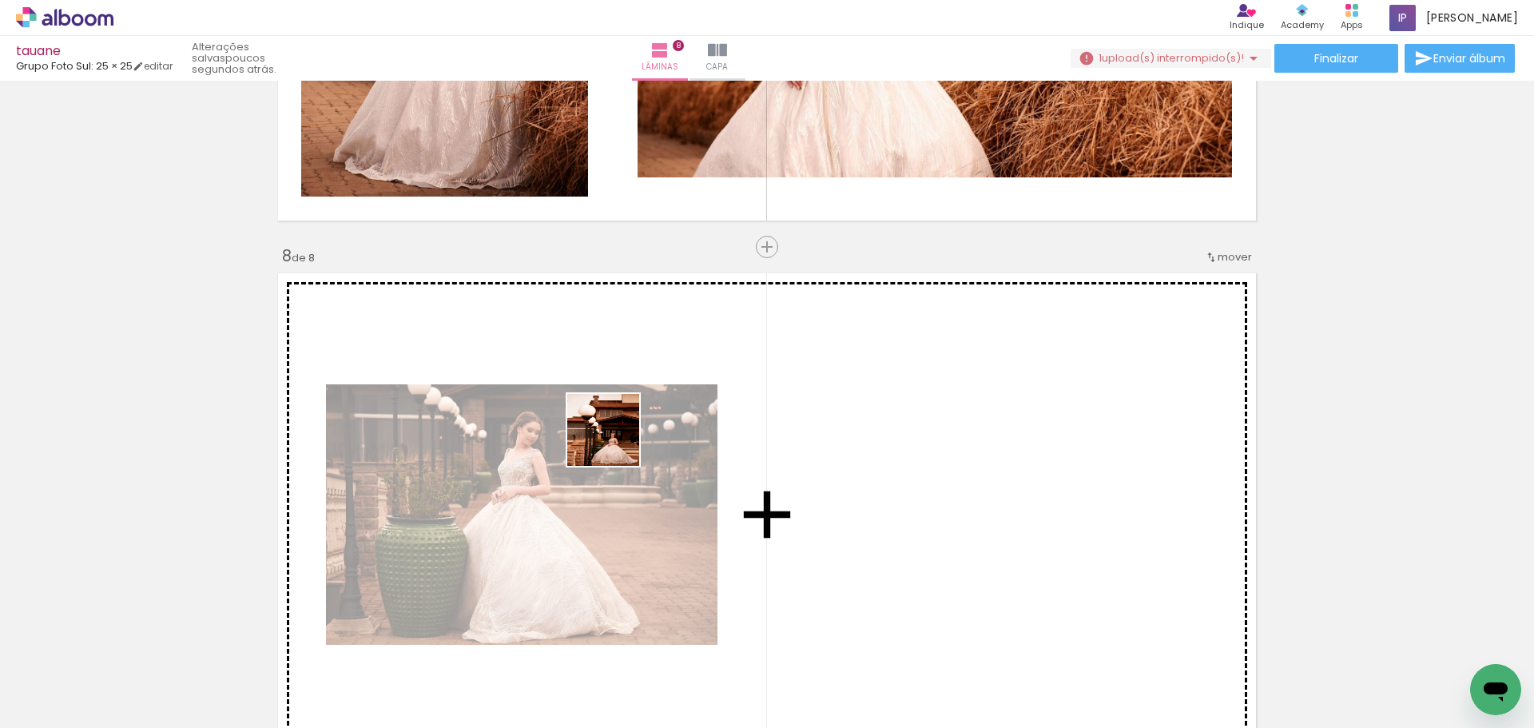
drag, startPoint x: 548, startPoint y: 610, endPoint x: 599, endPoint y: 598, distance: 52.5
click at [621, 434] on quentale-workspace at bounding box center [767, 364] width 1534 height 728
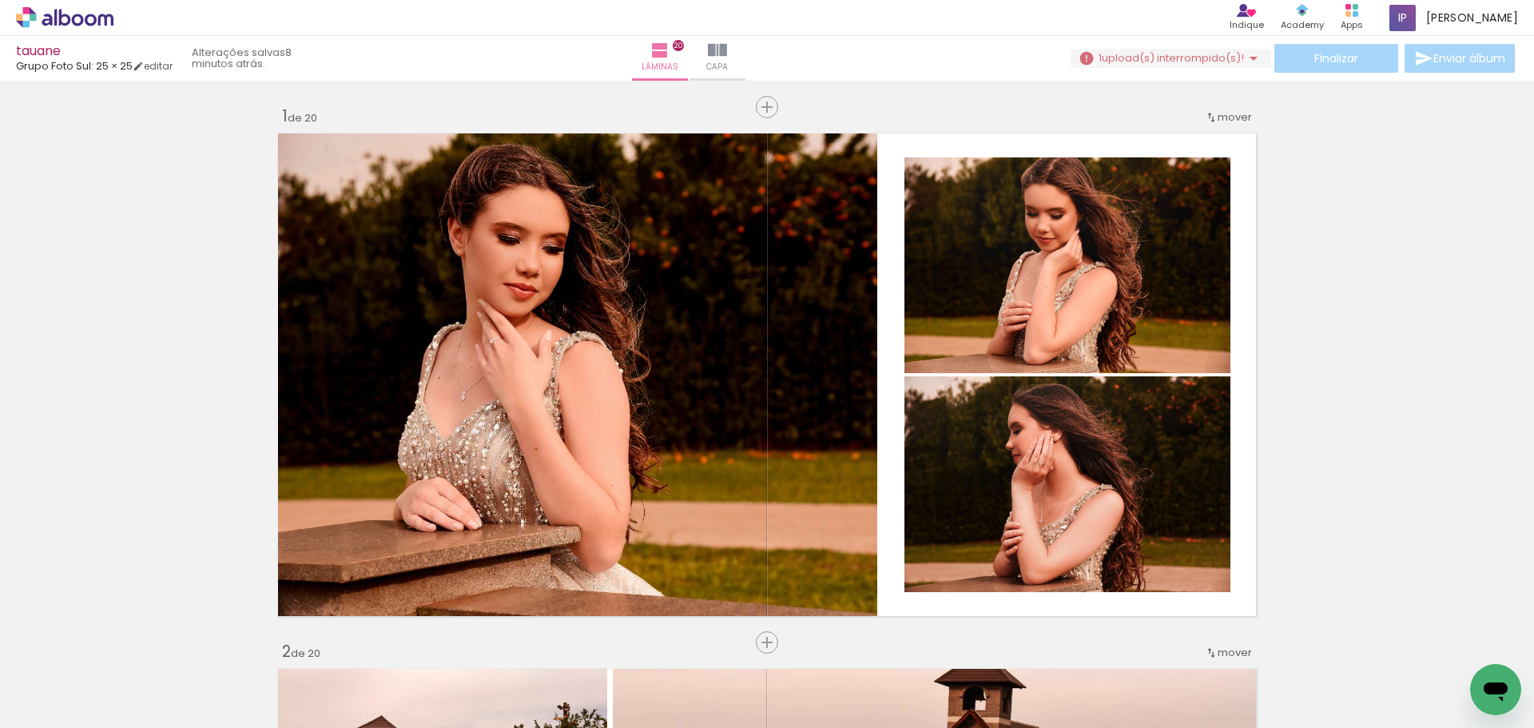
scroll to position [8071, 0]
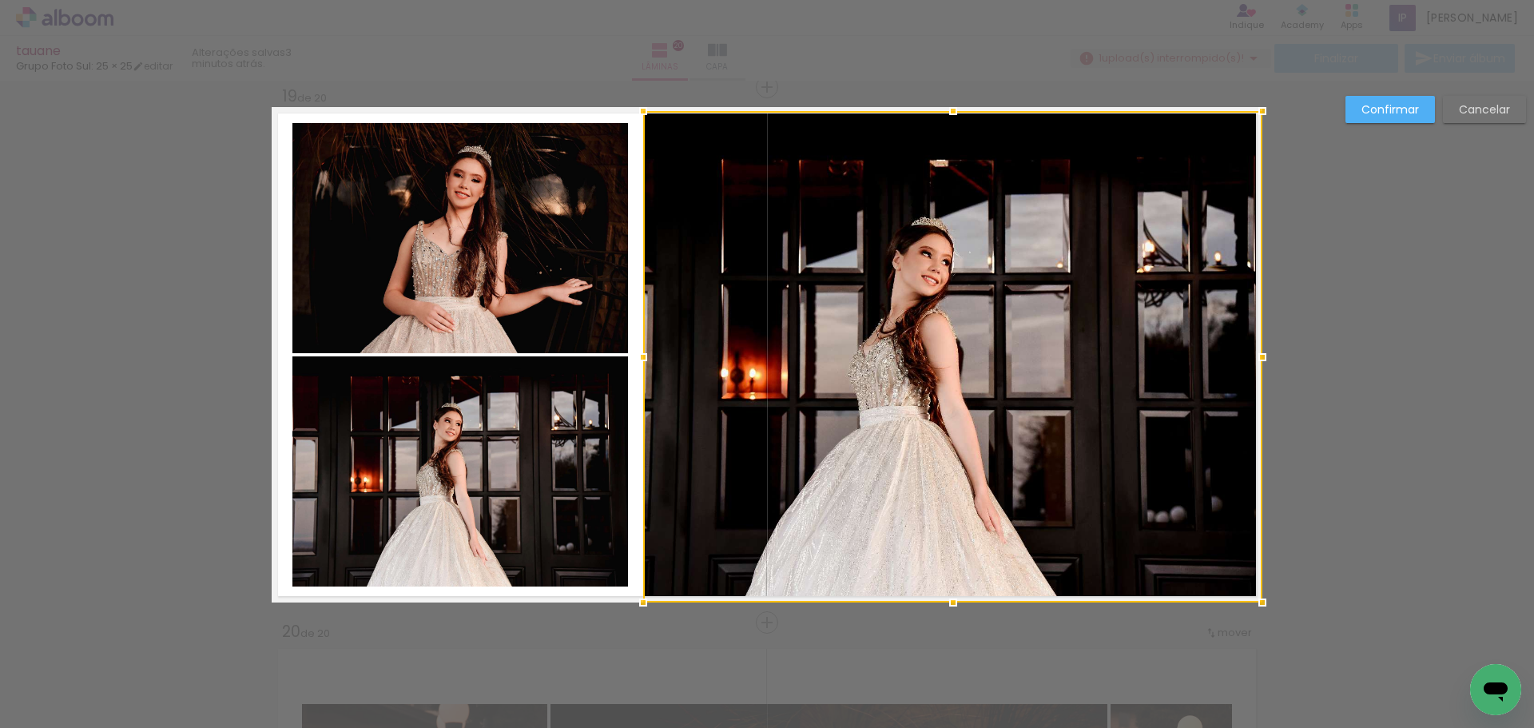
scroll to position [479, 0]
click at [0, 0] on div "tauane Grupo Foto Sul: 25 × 25 editar 3 minutos atrás. Lâminas 20 Capa Finaliza…" at bounding box center [0, 0] width 0 height 0
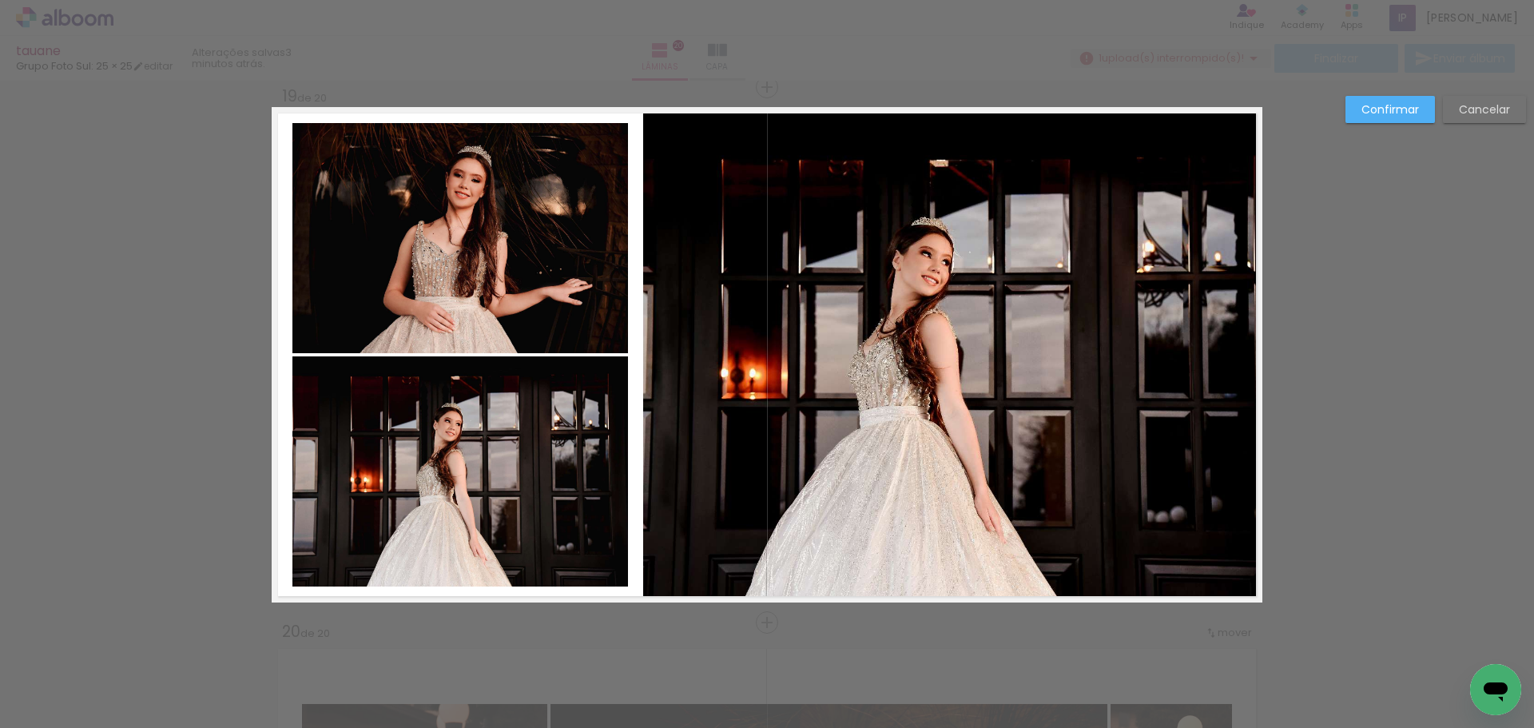
click at [0, 0] on slot "Confirmar" at bounding box center [0, 0] width 0 height 0
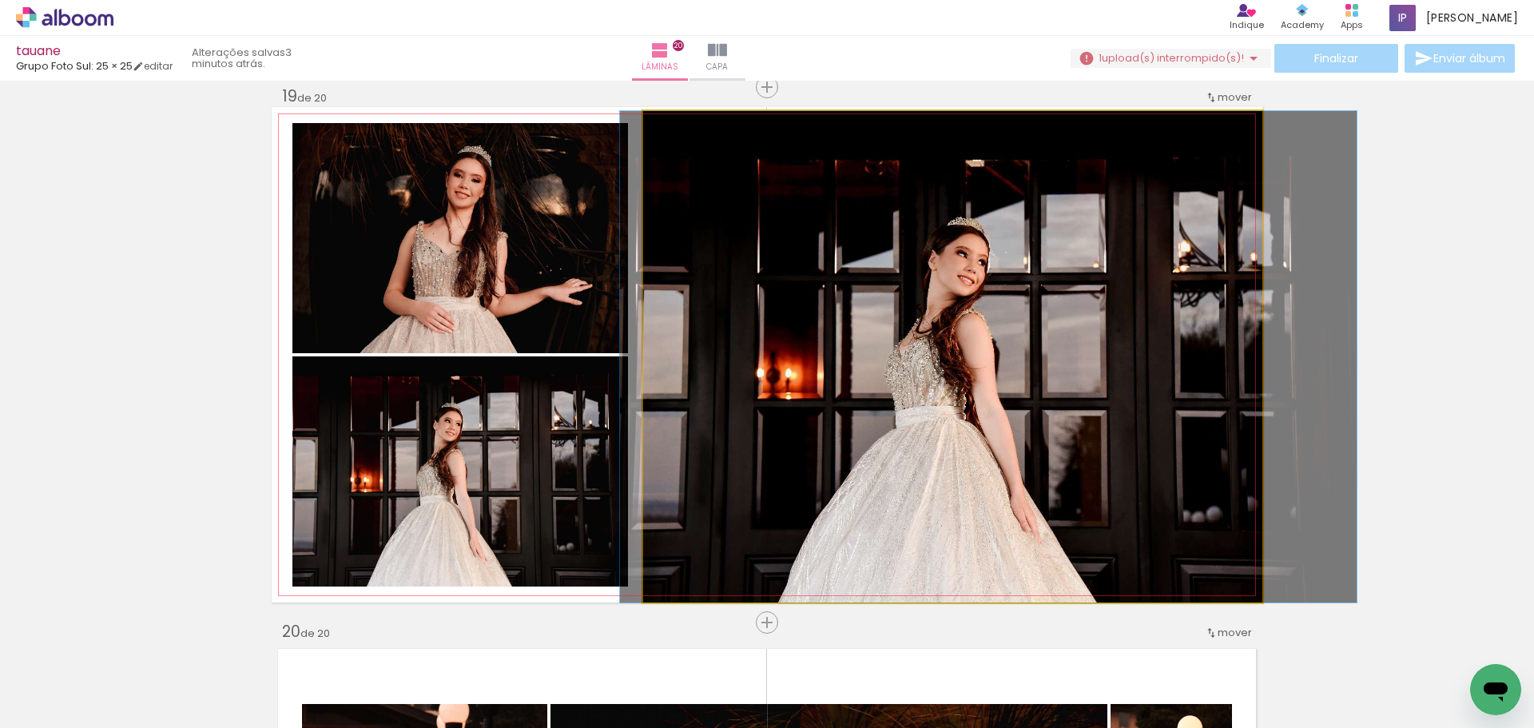
drag, startPoint x: 1066, startPoint y: 331, endPoint x: 1100, endPoint y: 331, distance: 33.5
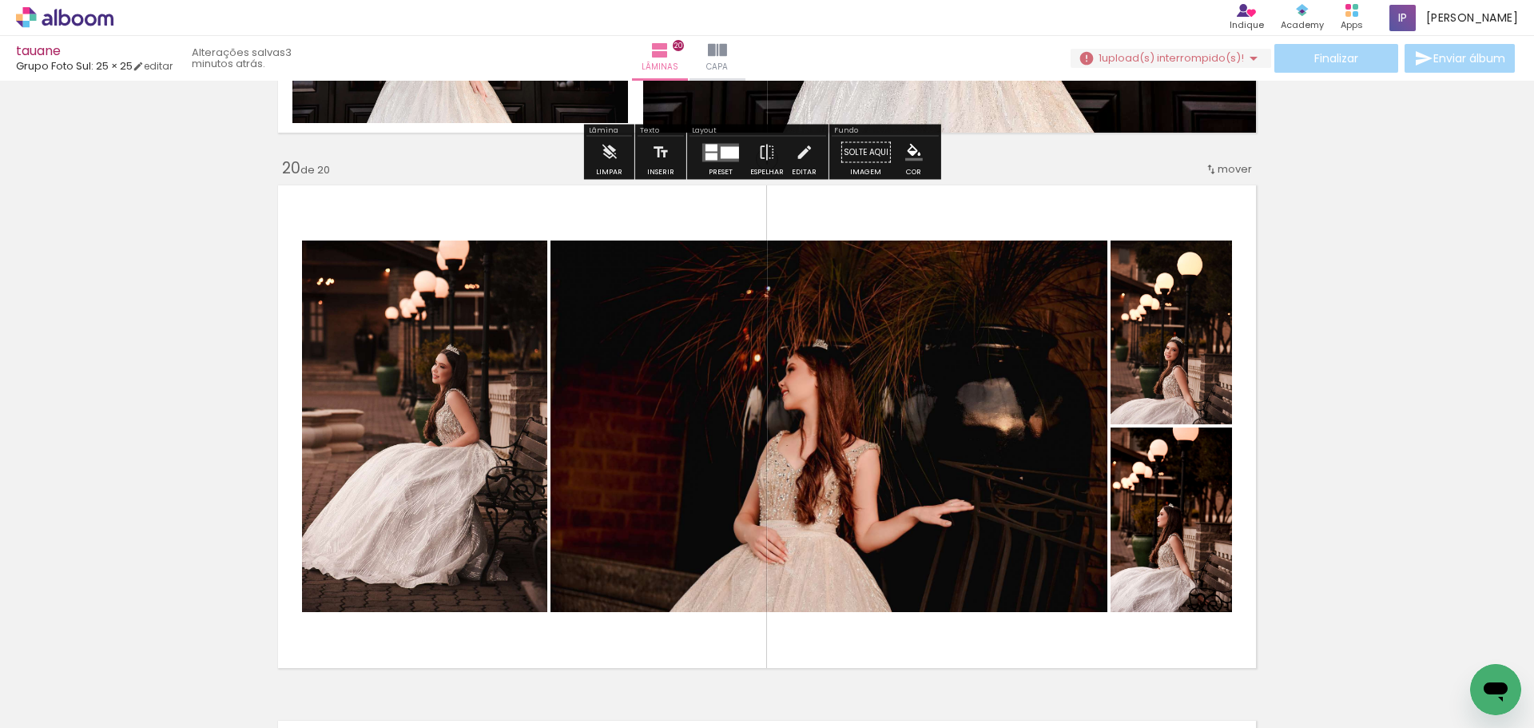
scroll to position [10211, 0]
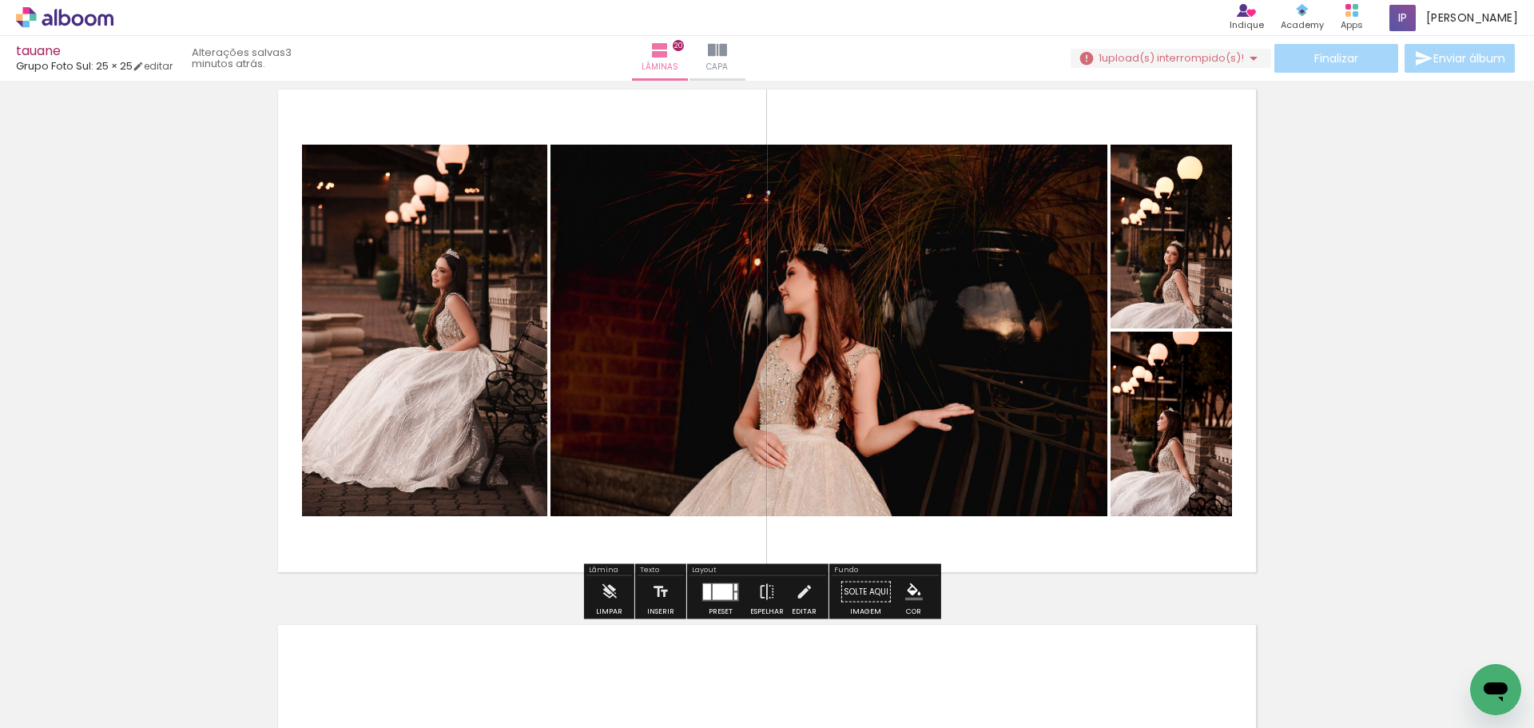
click at [724, 601] on div at bounding box center [720, 592] width 43 height 32
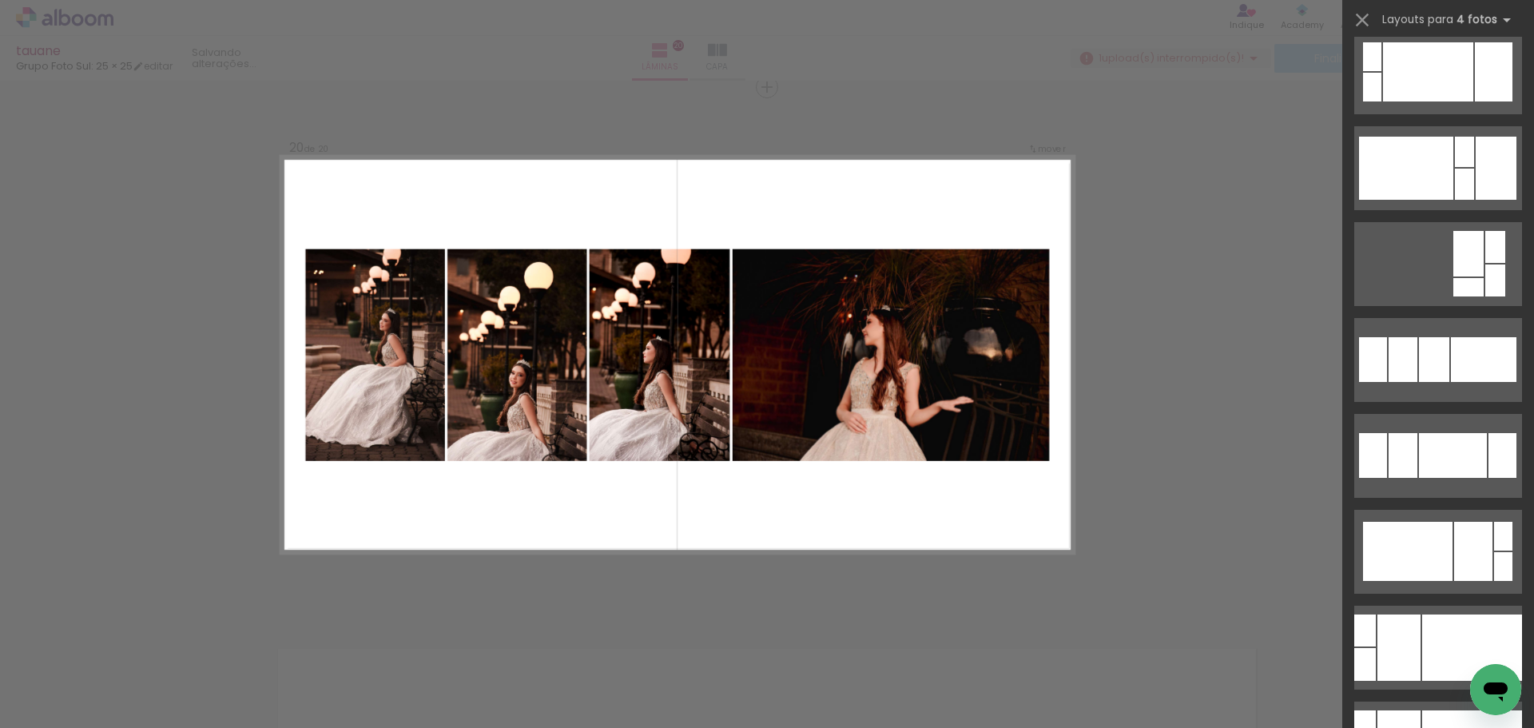
scroll to position [799, 0]
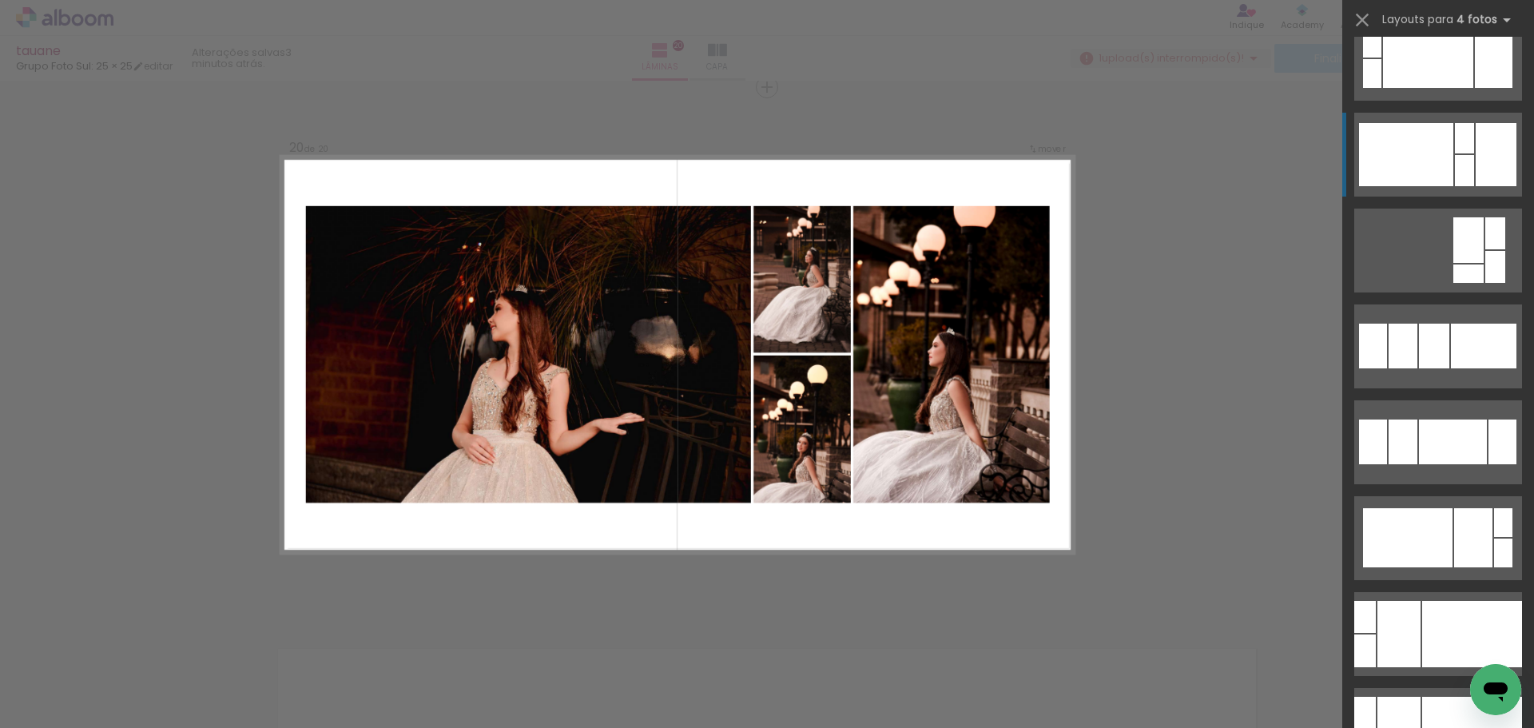
click at [1454, 141] on div at bounding box center [1463, 138] width 19 height 30
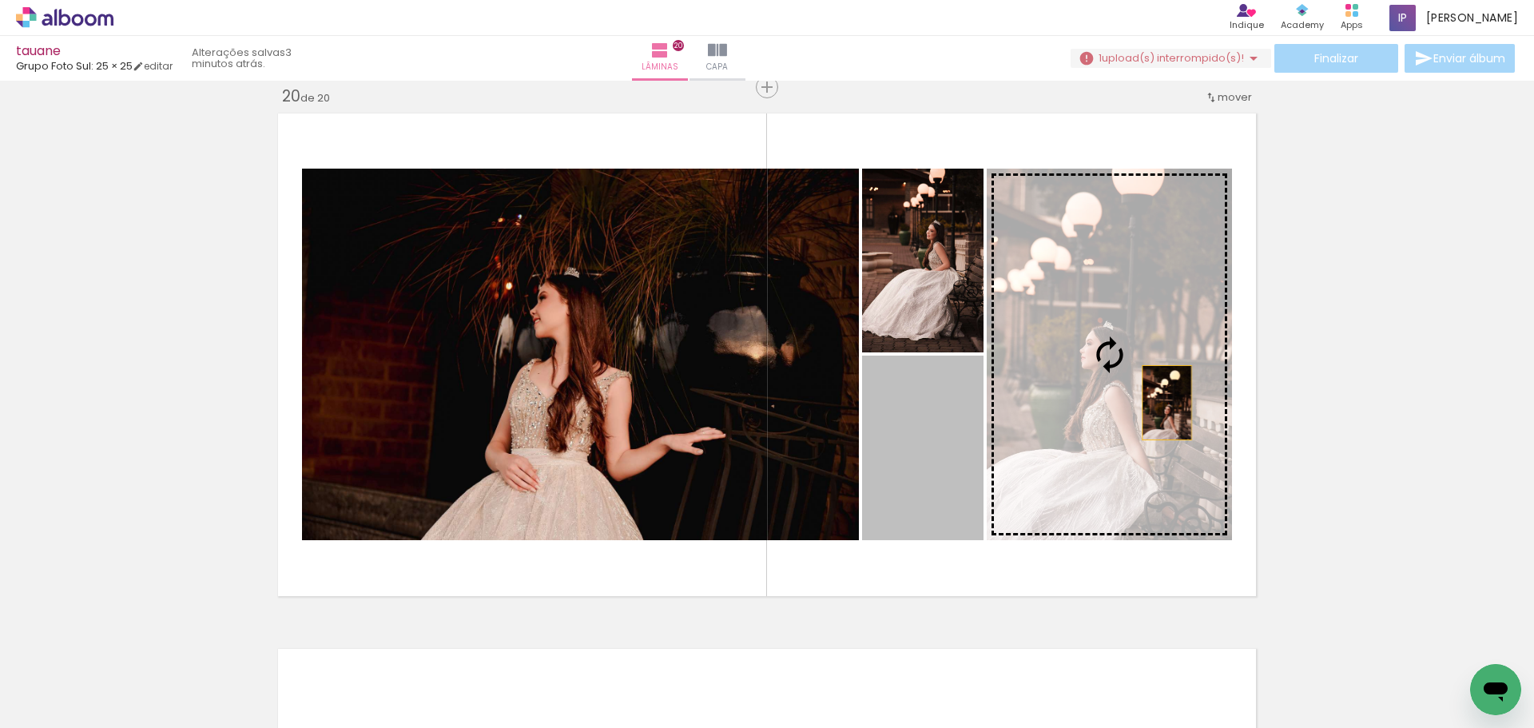
drag, startPoint x: 926, startPoint y: 513, endPoint x: 1160, endPoint y: 403, distance: 258.7
click at [0, 0] on slot at bounding box center [0, 0] width 0 height 0
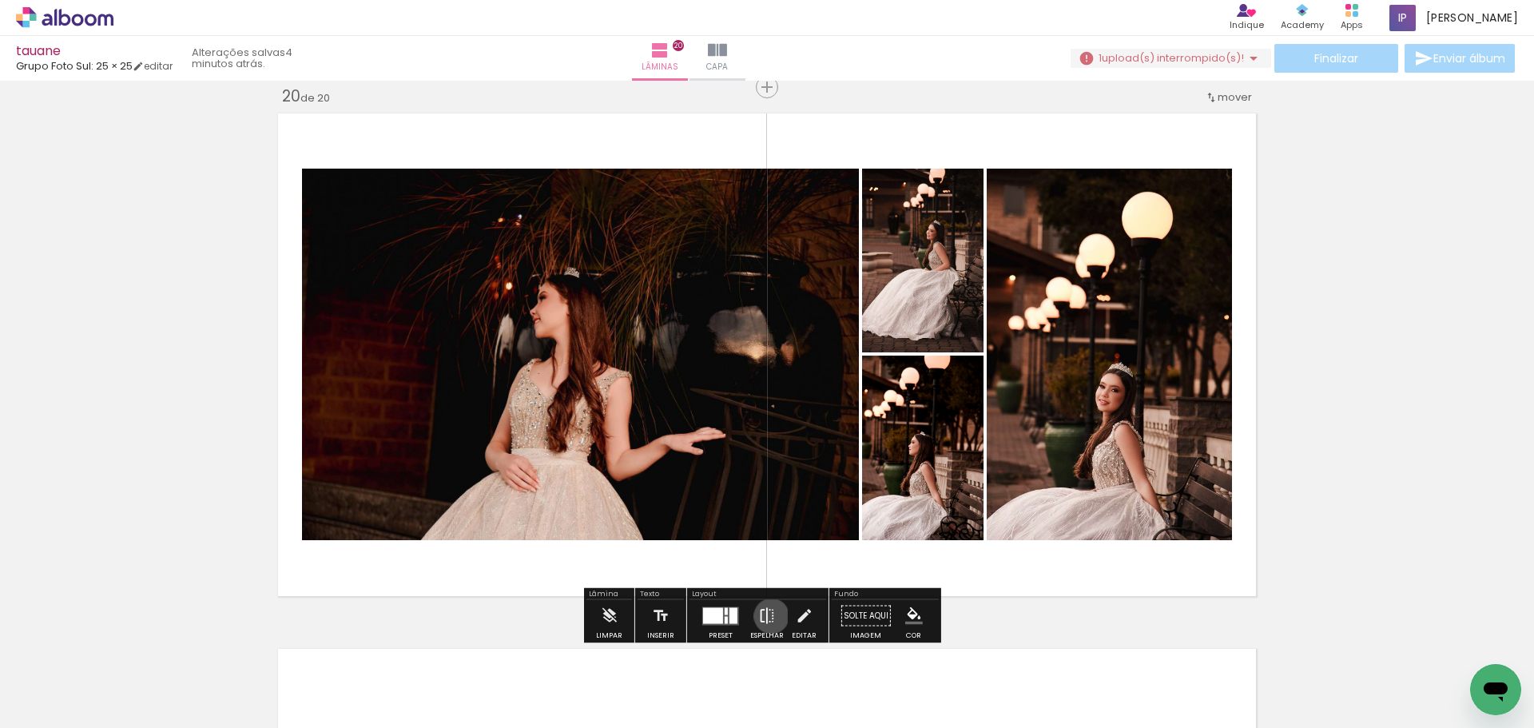
click at [768, 616] on iron-icon at bounding box center [767, 616] width 18 height 32
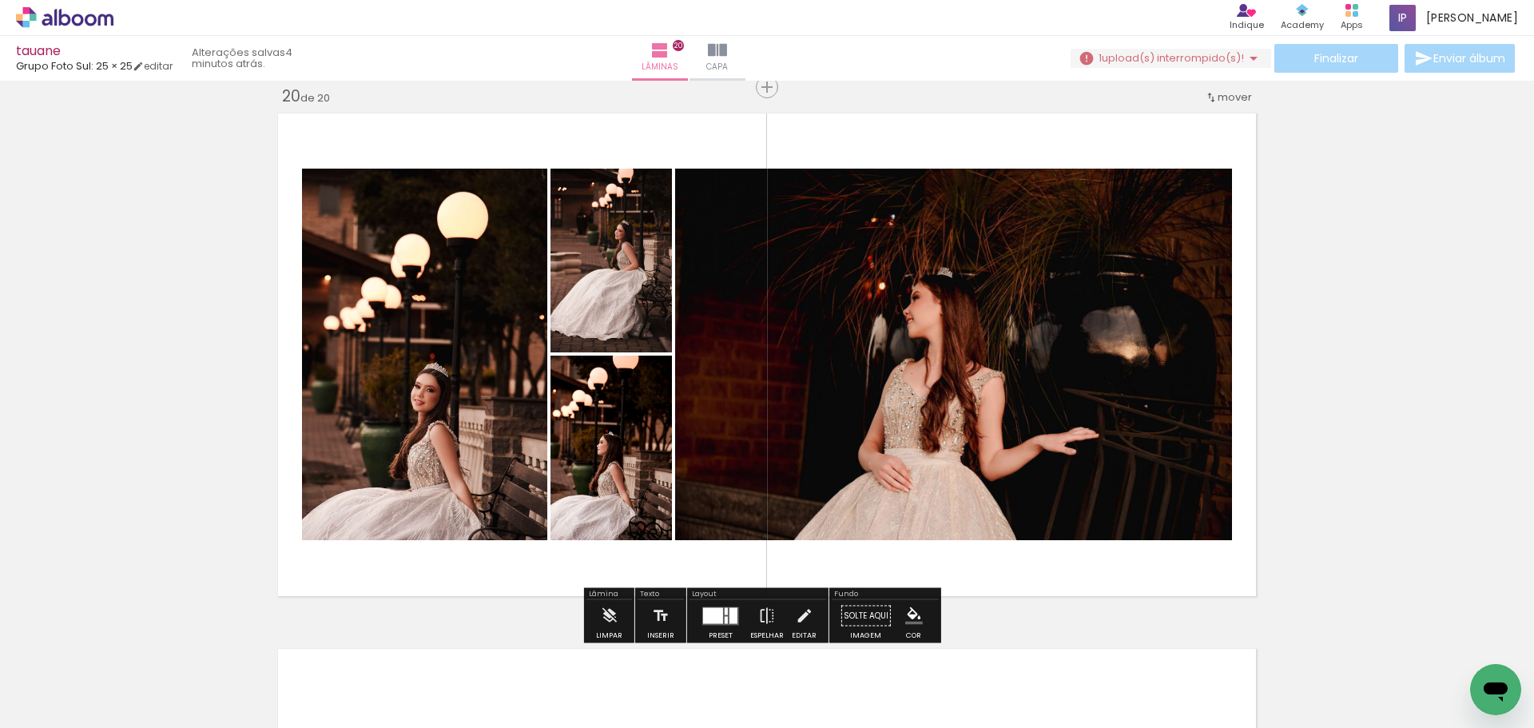
click at [1111, 412] on quentale-photo at bounding box center [953, 354] width 557 height 371
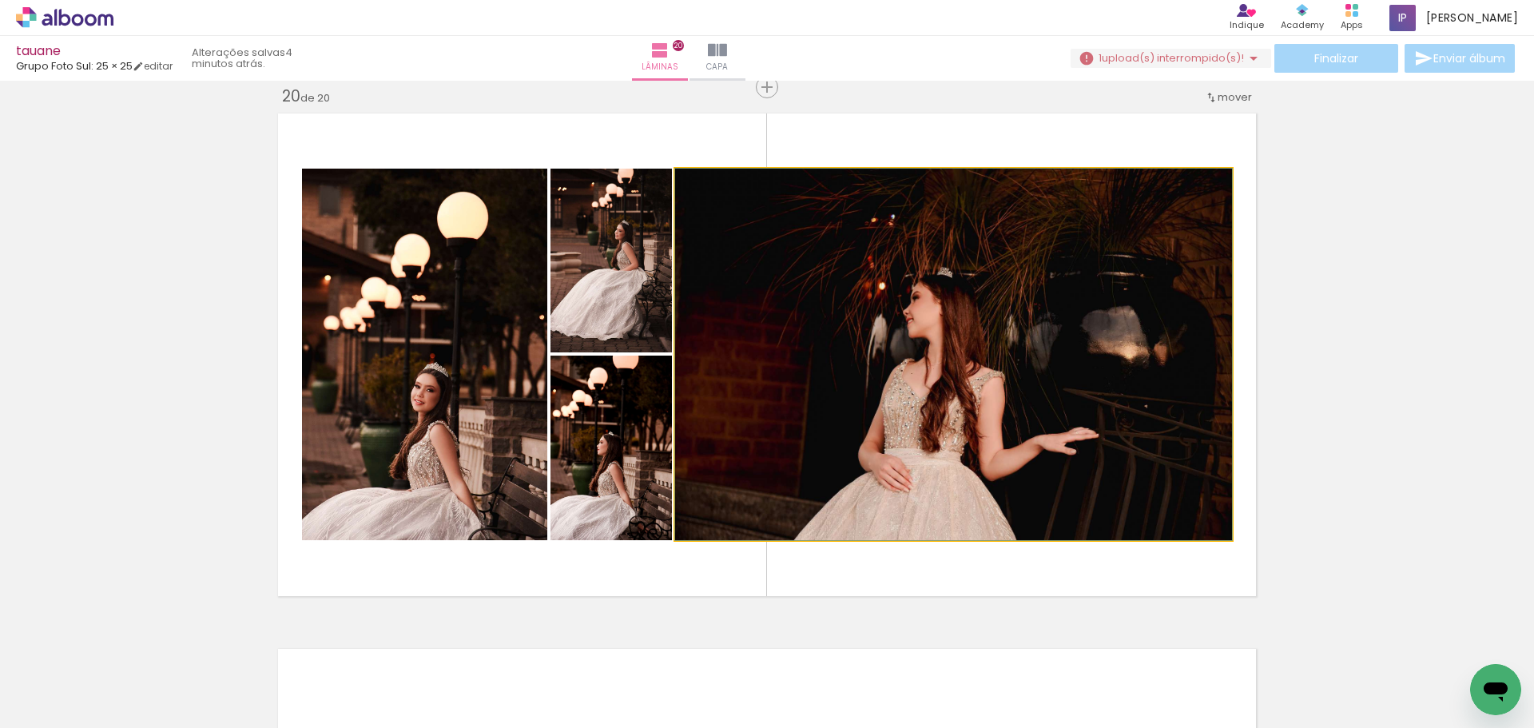
click at [1111, 412] on quentale-photo at bounding box center [953, 354] width 557 height 371
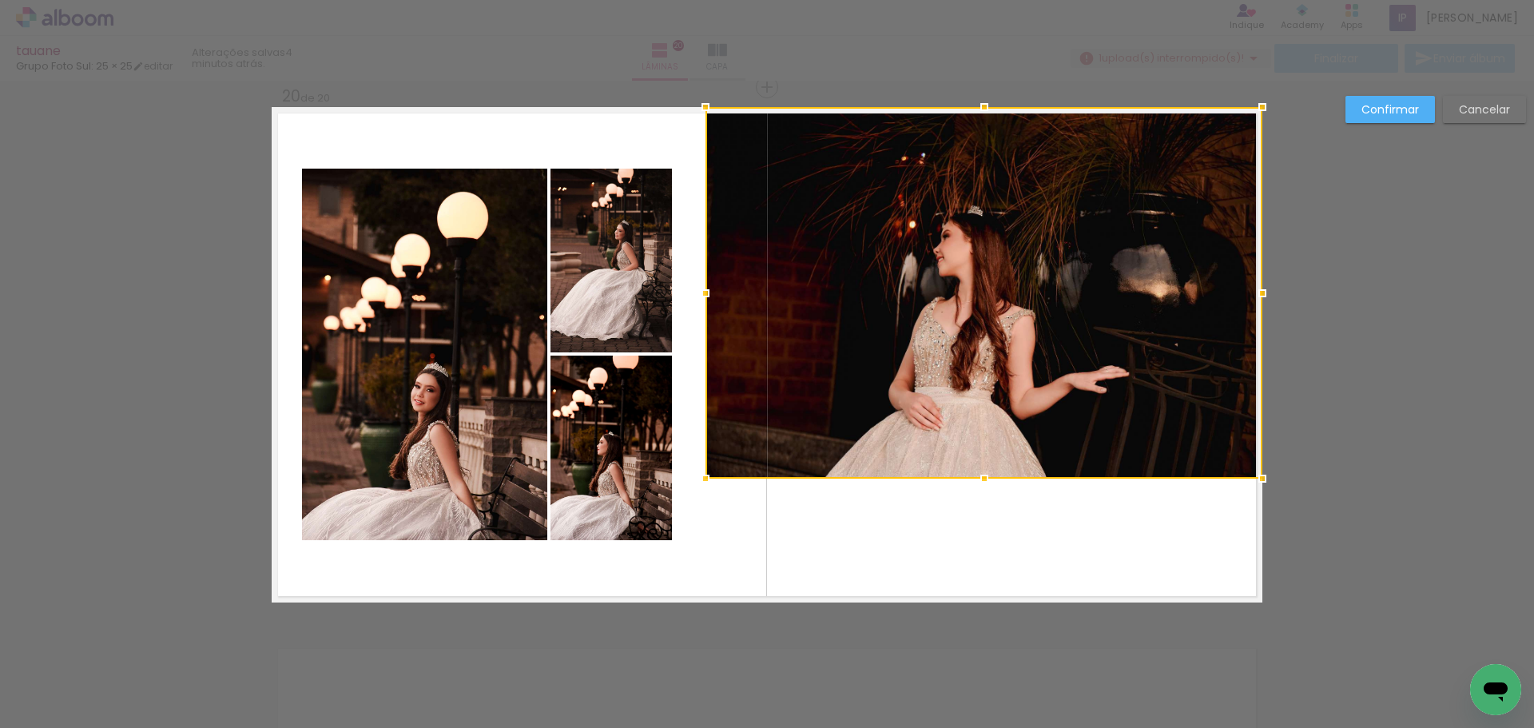
drag, startPoint x: 1072, startPoint y: 299, endPoint x: 1423, endPoint y: 131, distance: 389.4
click at [0, 0] on div "tauane Grupo Foto Sul: 25 × 25 editar 4 minutos atrás. Lâminas 20 Capa Finaliza…" at bounding box center [0, 0] width 0 height 0
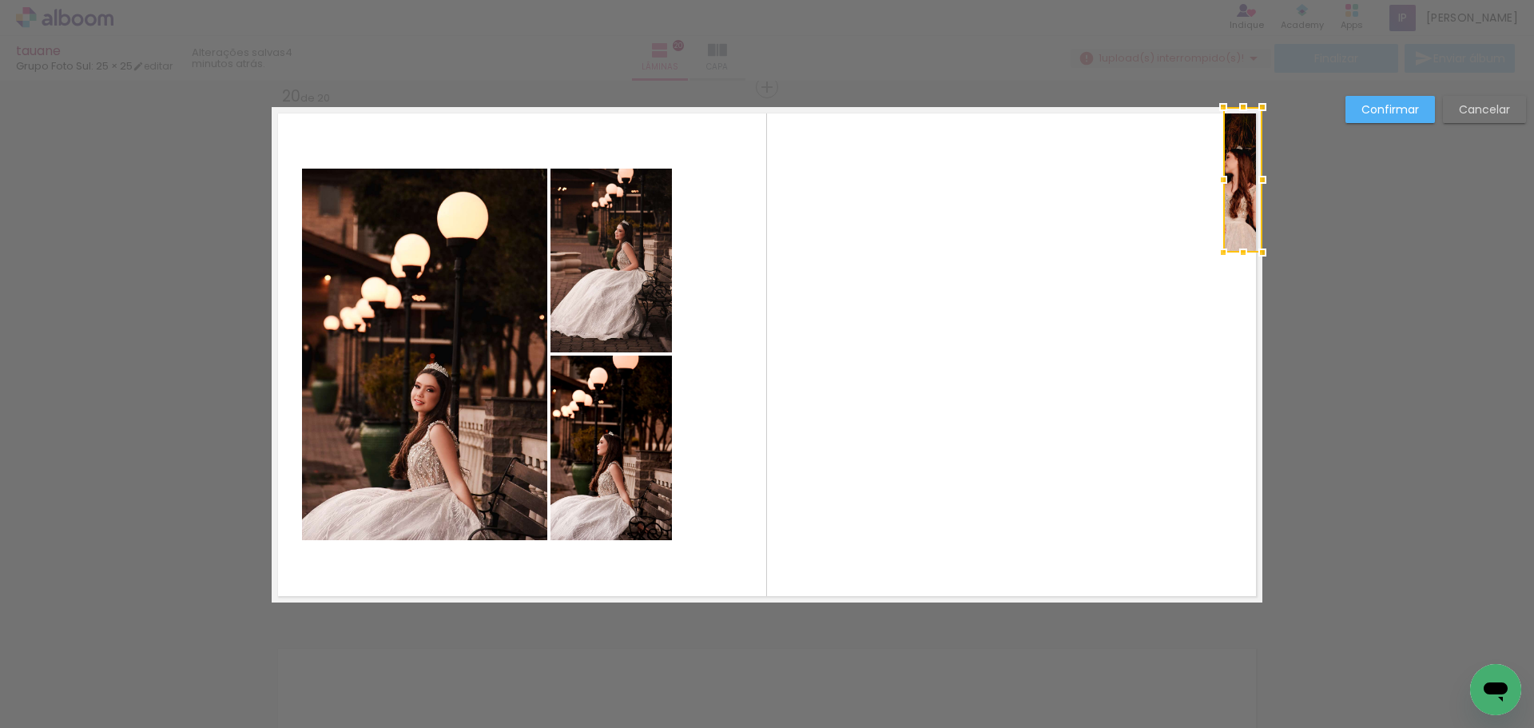
drag, startPoint x: 698, startPoint y: 477, endPoint x: 873, endPoint y: 473, distance: 175.0
click at [800, 534] on album-spread "20 de 20" at bounding box center [767, 354] width 990 height 495
click at [1252, 224] on quentale-layouter at bounding box center [767, 354] width 990 height 495
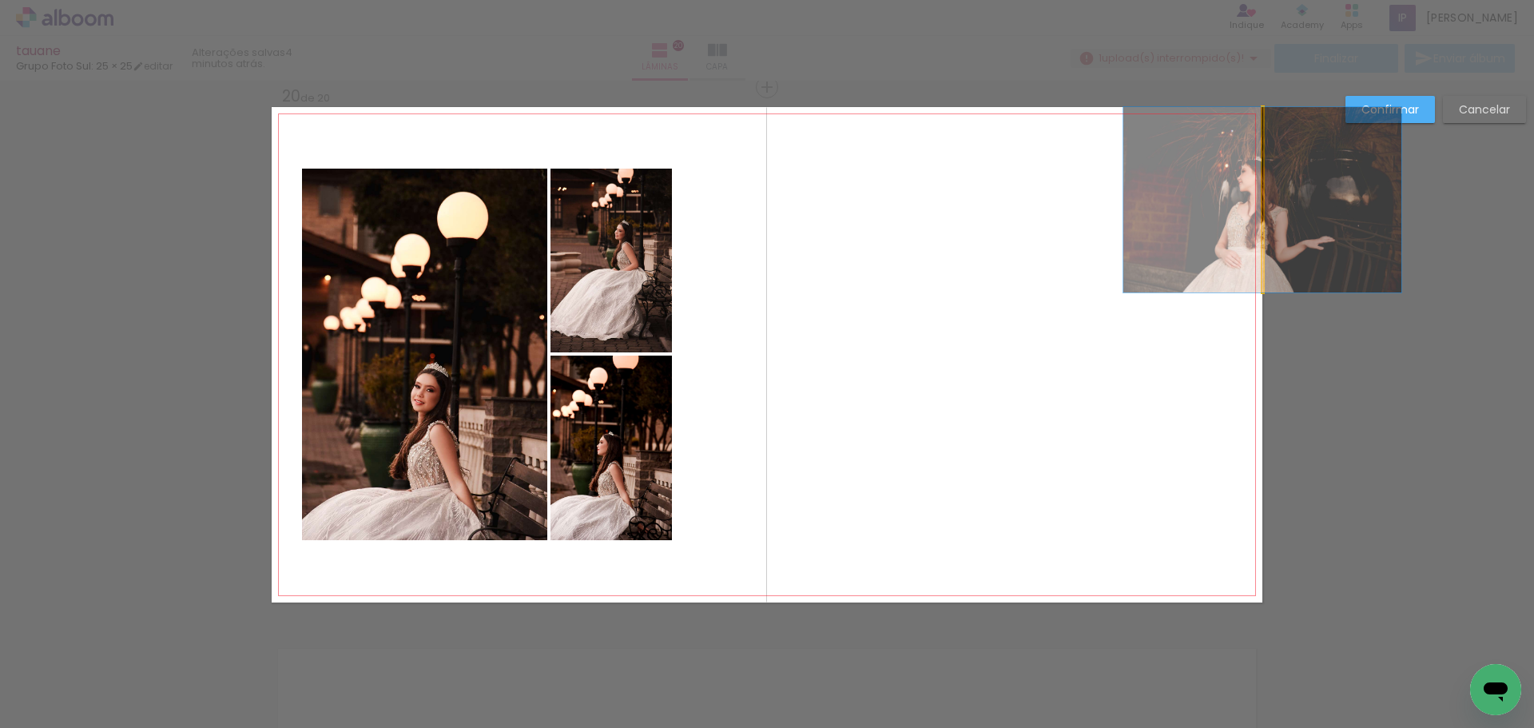
click at [1262, 223] on quentale-photo at bounding box center [1262, 199] width 1 height 185
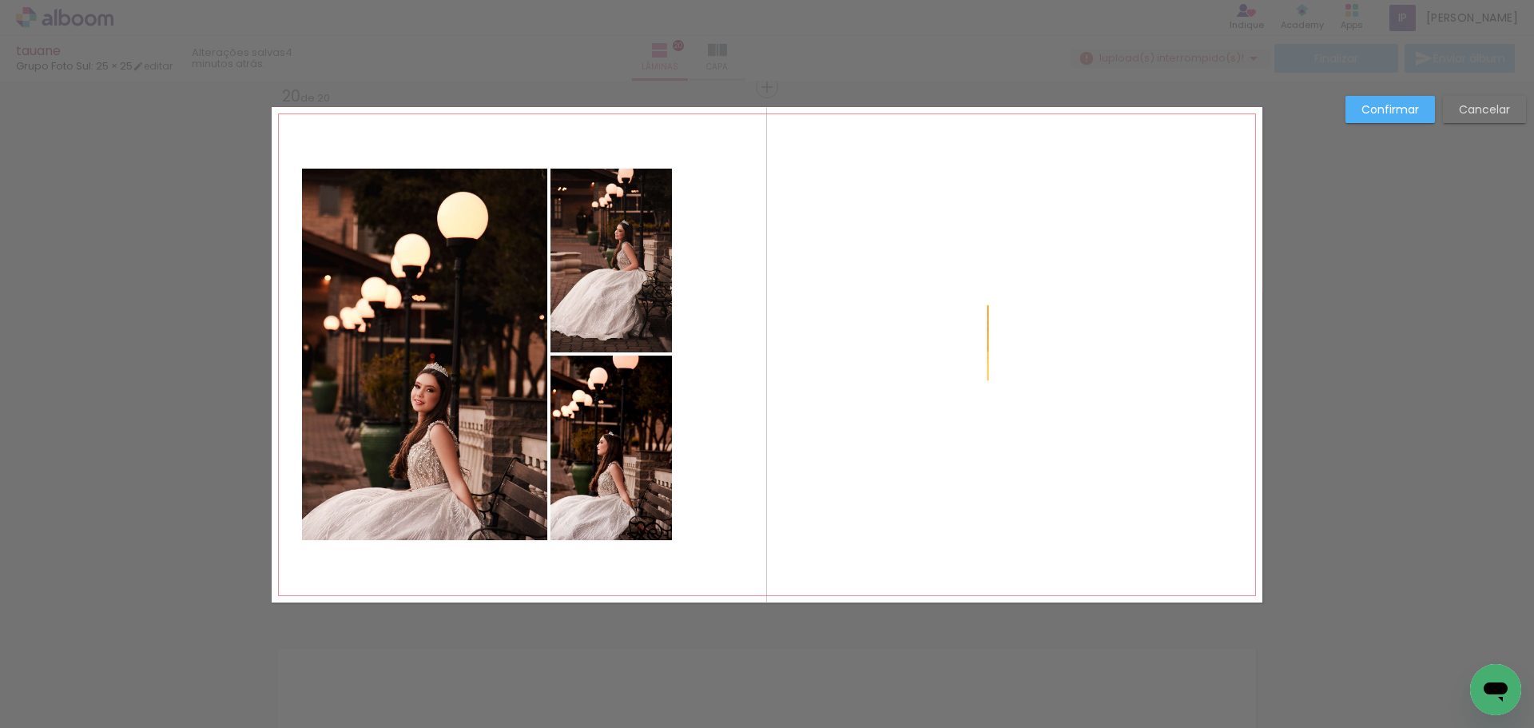
drag, startPoint x: 1255, startPoint y: 222, endPoint x: 945, endPoint y: 367, distance: 342.0
click at [945, 367] on quentale-layouter at bounding box center [767, 354] width 990 height 495
click at [1454, 97] on paper-button "Cancelar" at bounding box center [1483, 109] width 83 height 27
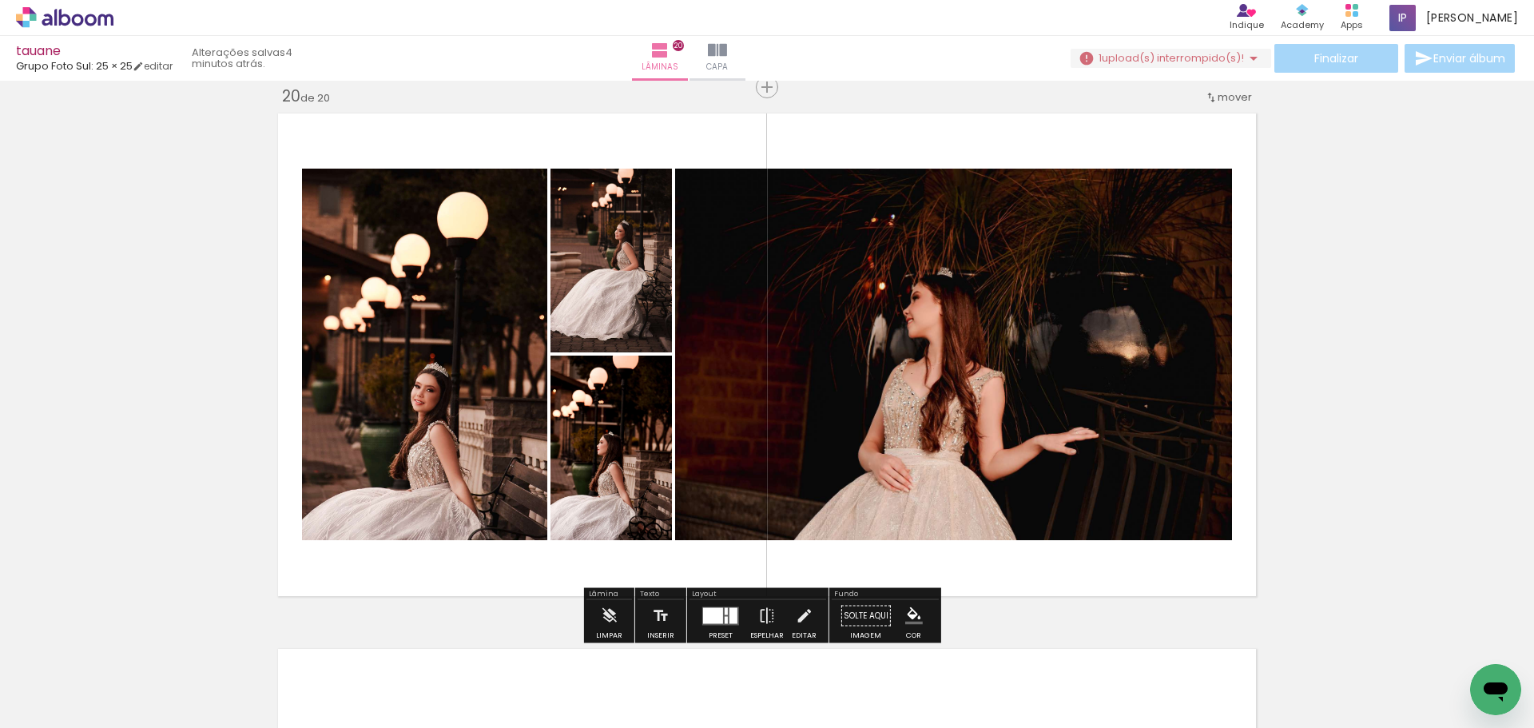
click at [963, 410] on quentale-photo at bounding box center [953, 354] width 557 height 371
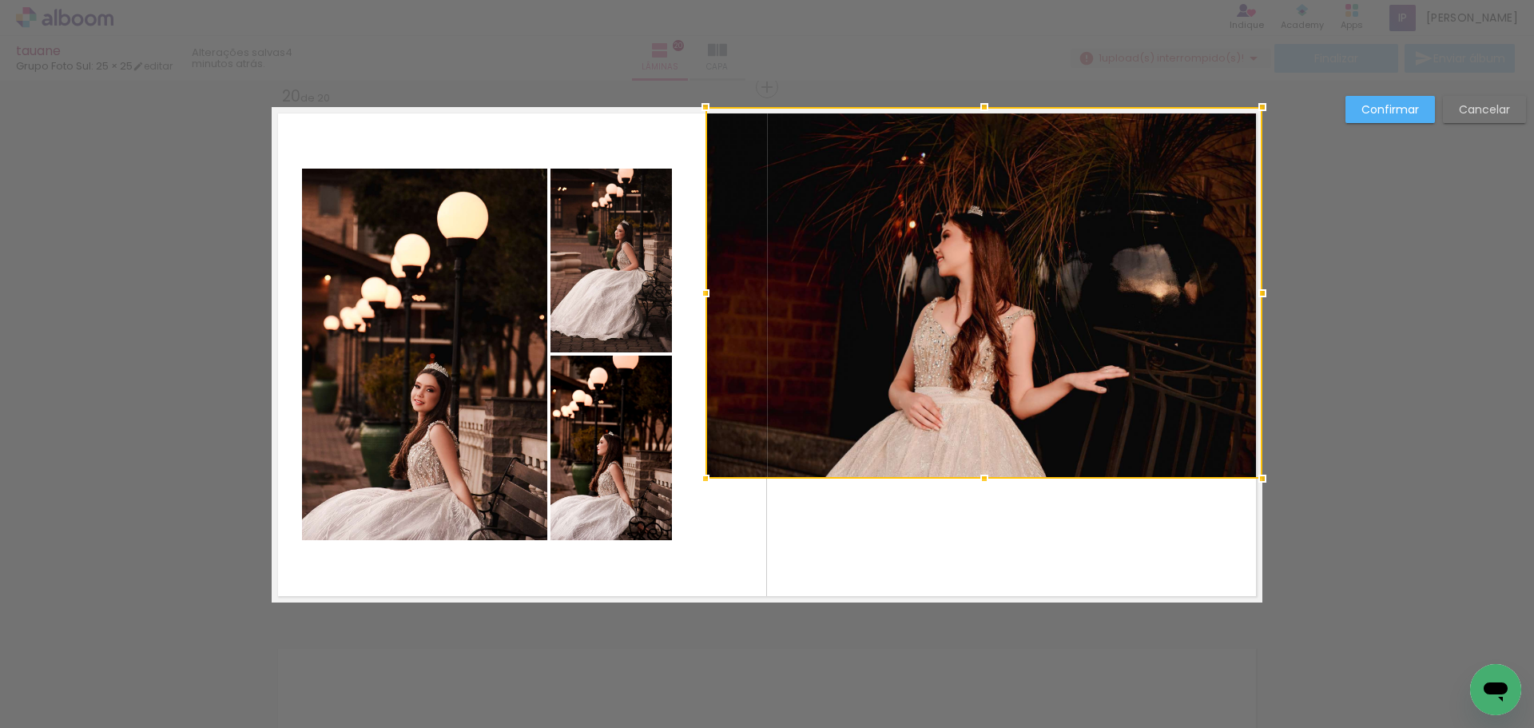
drag, startPoint x: 978, startPoint y: 357, endPoint x: 1453, endPoint y: 116, distance: 532.9
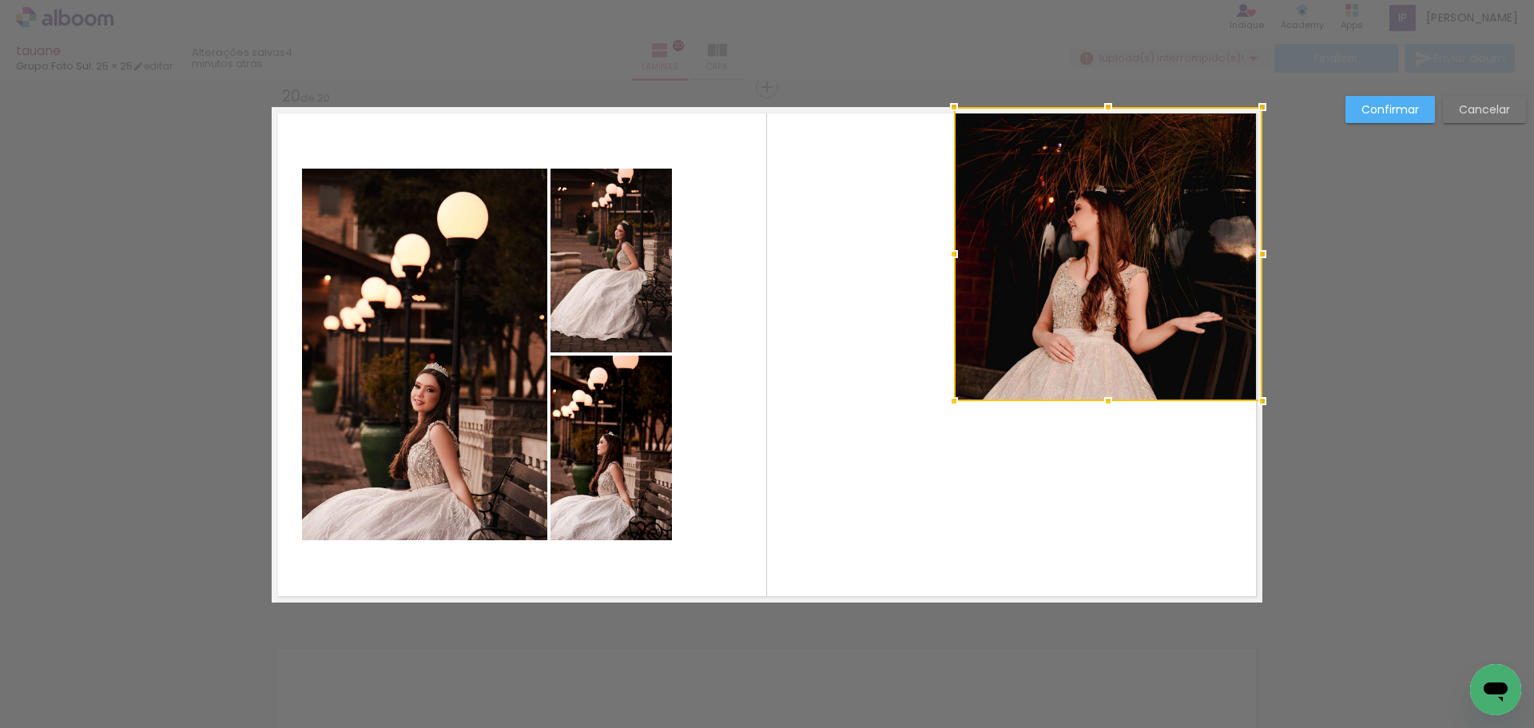
drag, startPoint x: 704, startPoint y: 477, endPoint x: 688, endPoint y: 583, distance: 107.3
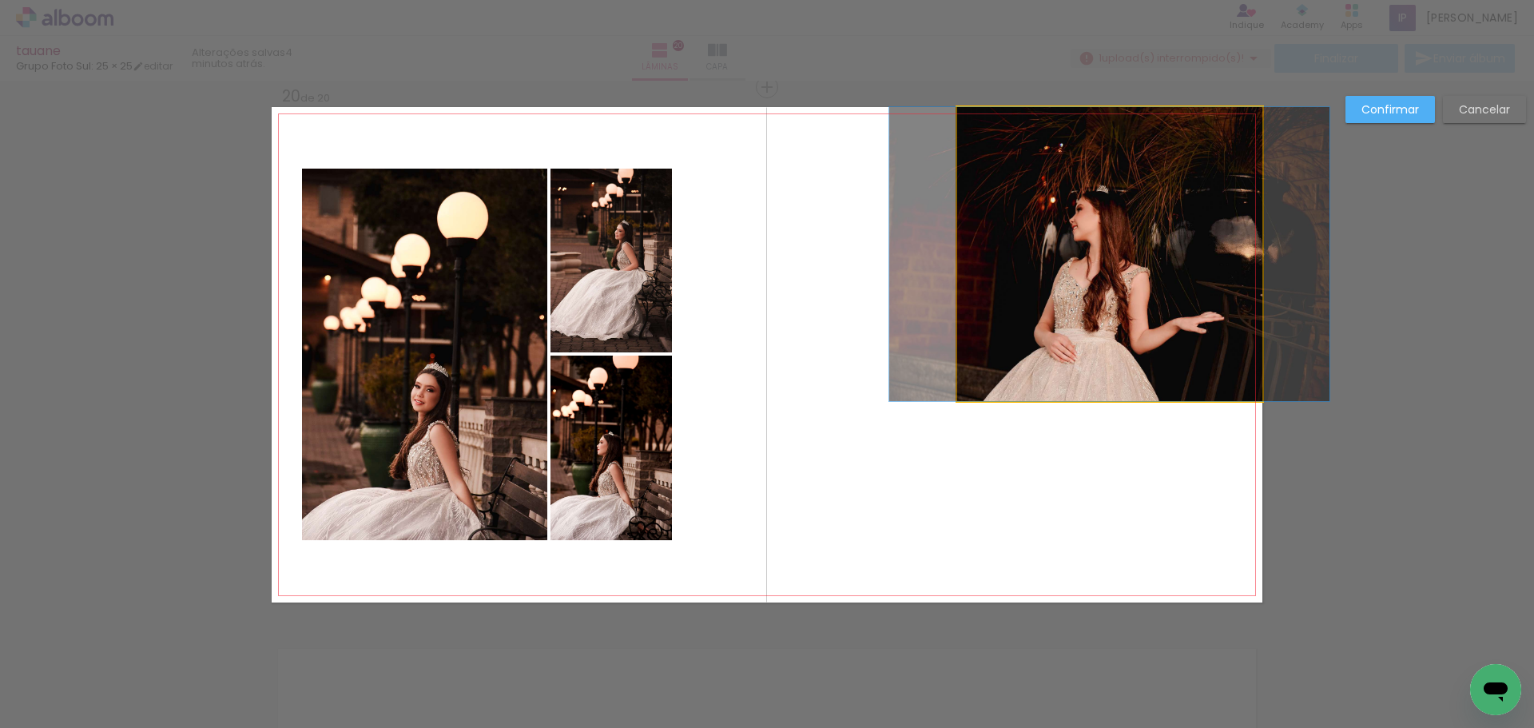
click at [1008, 337] on quentale-photo at bounding box center [1109, 254] width 305 height 294
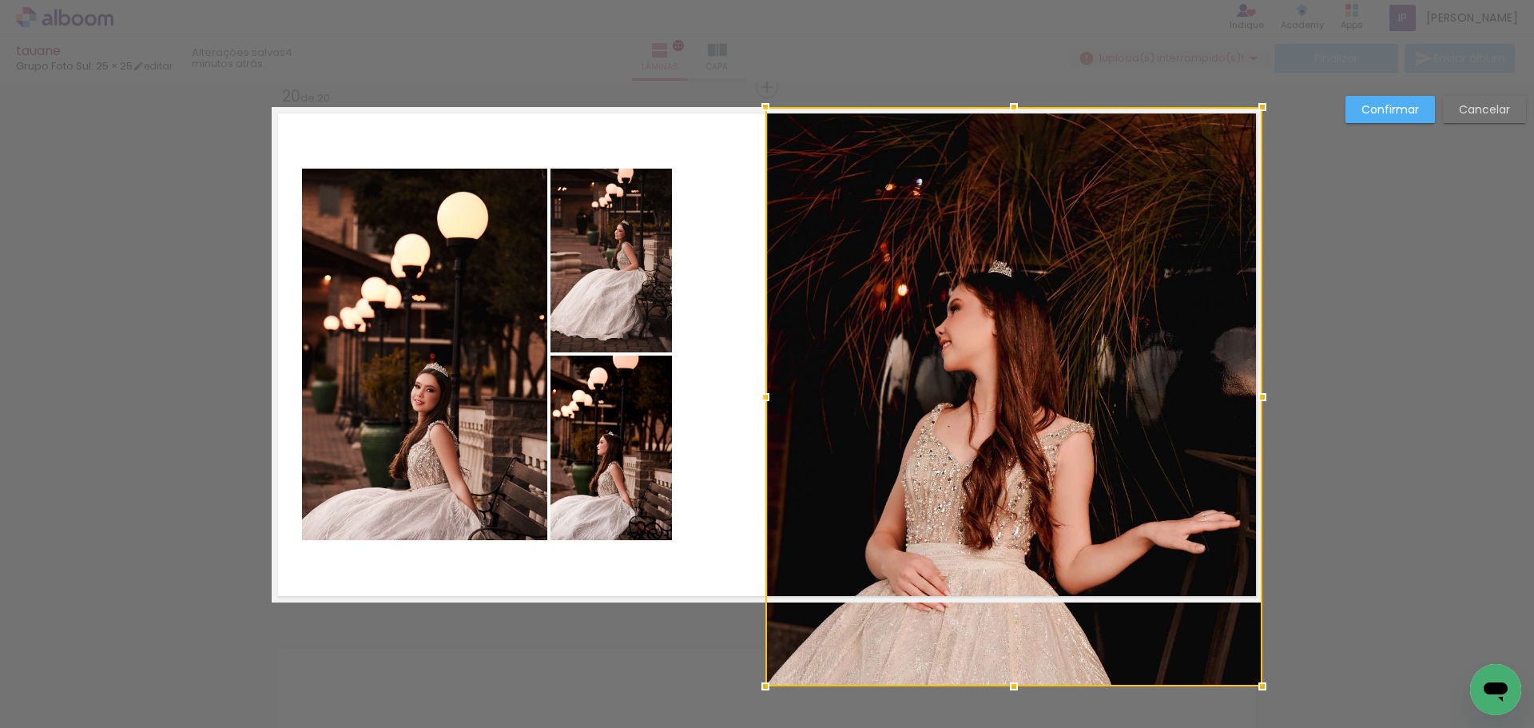
drag, startPoint x: 953, startPoint y: 397, endPoint x: 762, endPoint y: 717, distance: 372.9
click at [0, 0] on div "Inserir lâmina 1 de 20 Inserir lâmina 2 de 20 Inserir lâmina 3 de 20 Inserir lâ…" at bounding box center [0, 0] width 0 height 0
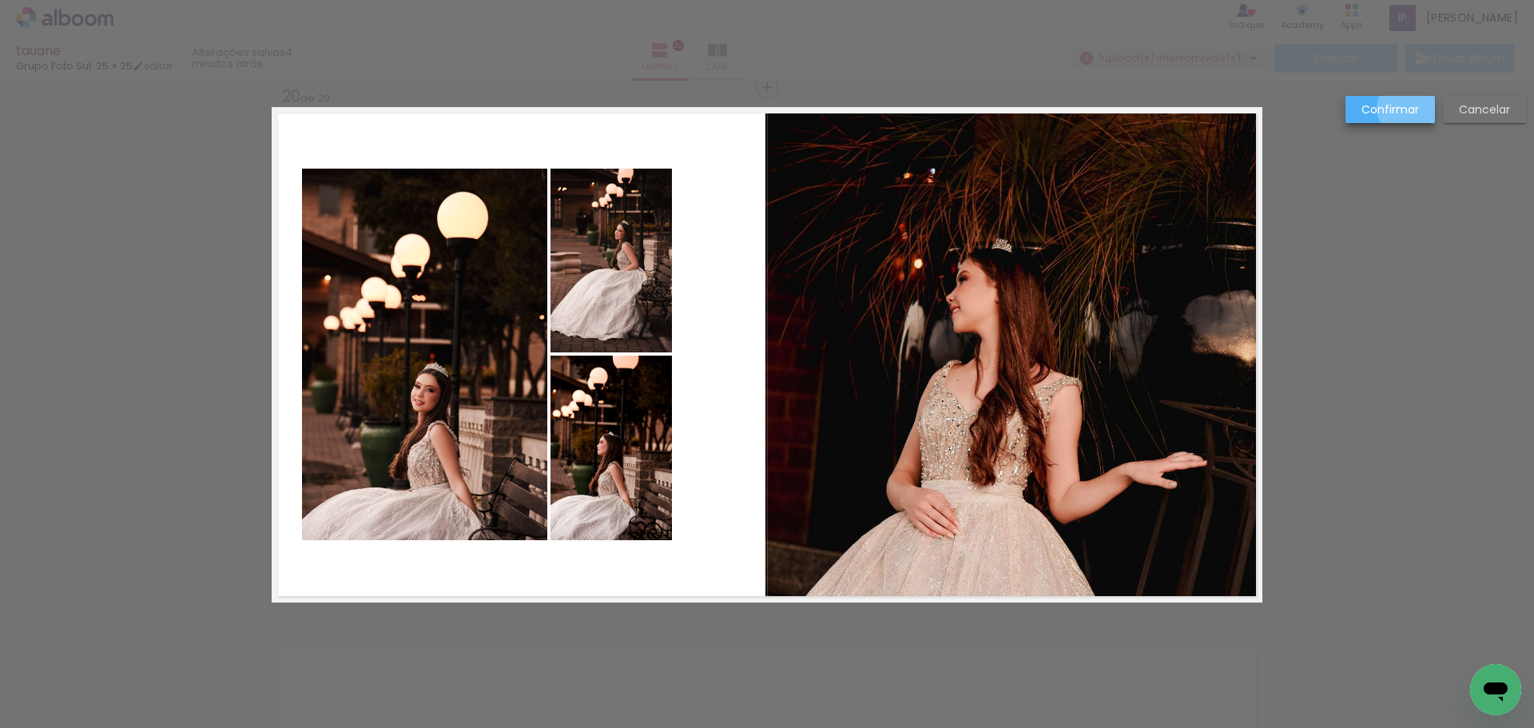
click at [0, 0] on slot "Confirmar" at bounding box center [0, 0] width 0 height 0
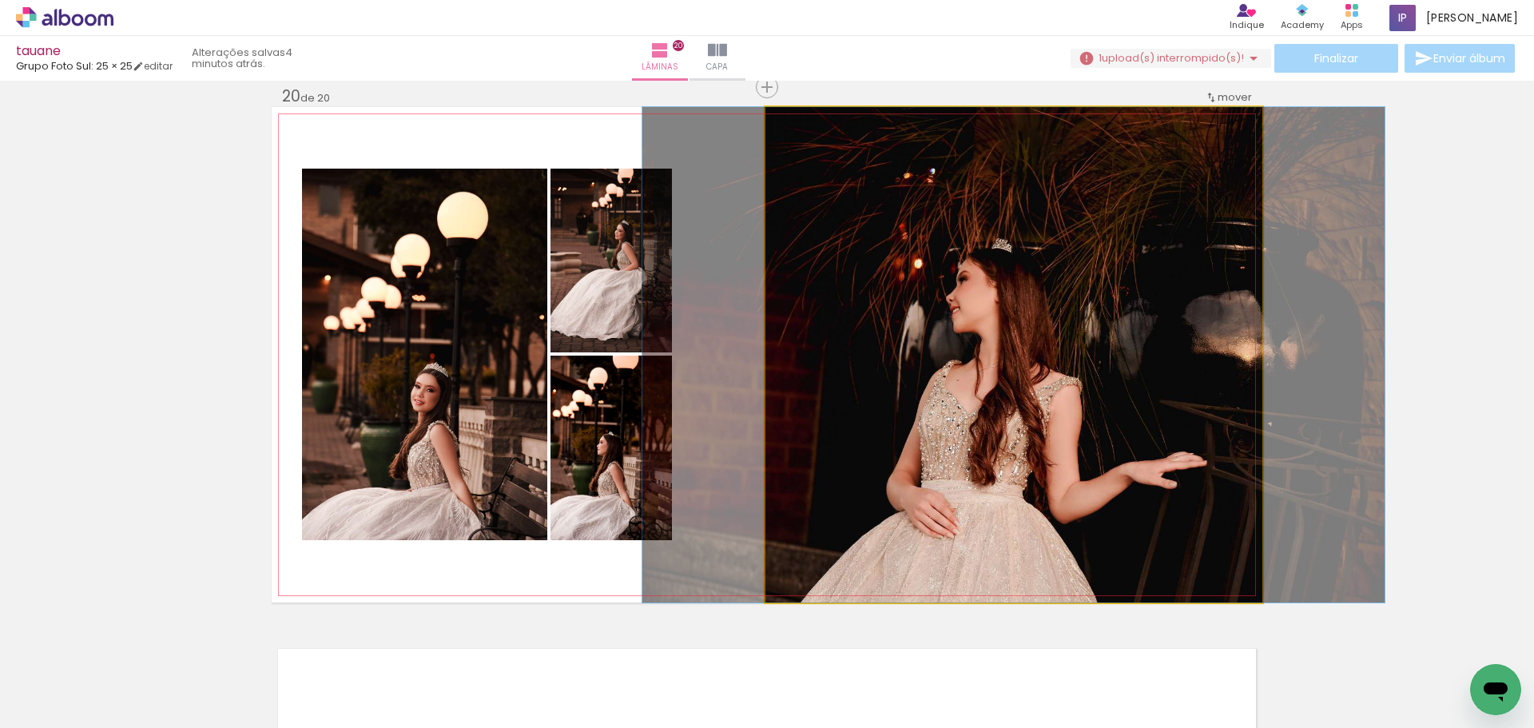
click at [1176, 373] on quentale-photo at bounding box center [1013, 354] width 497 height 495
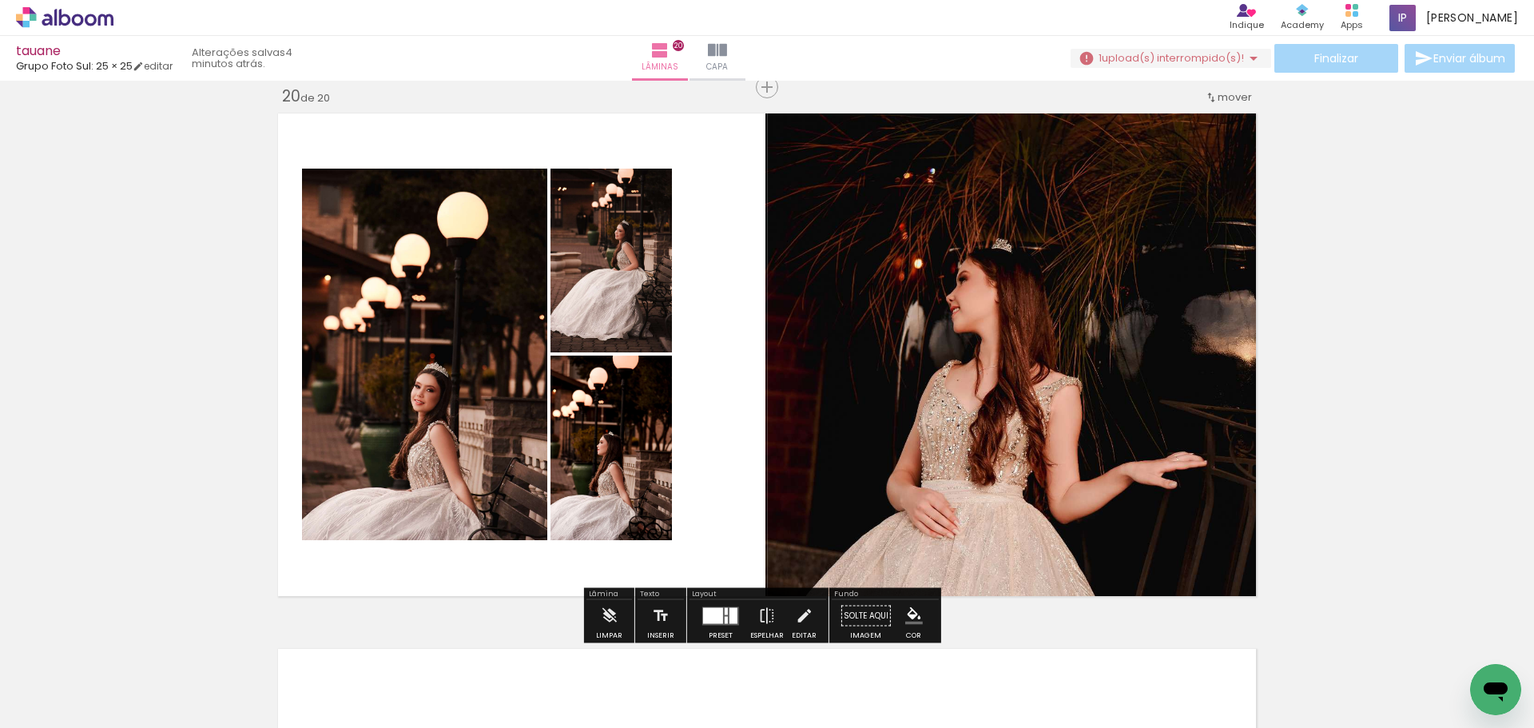
click at [481, 381] on quentale-photo at bounding box center [424, 354] width 245 height 371
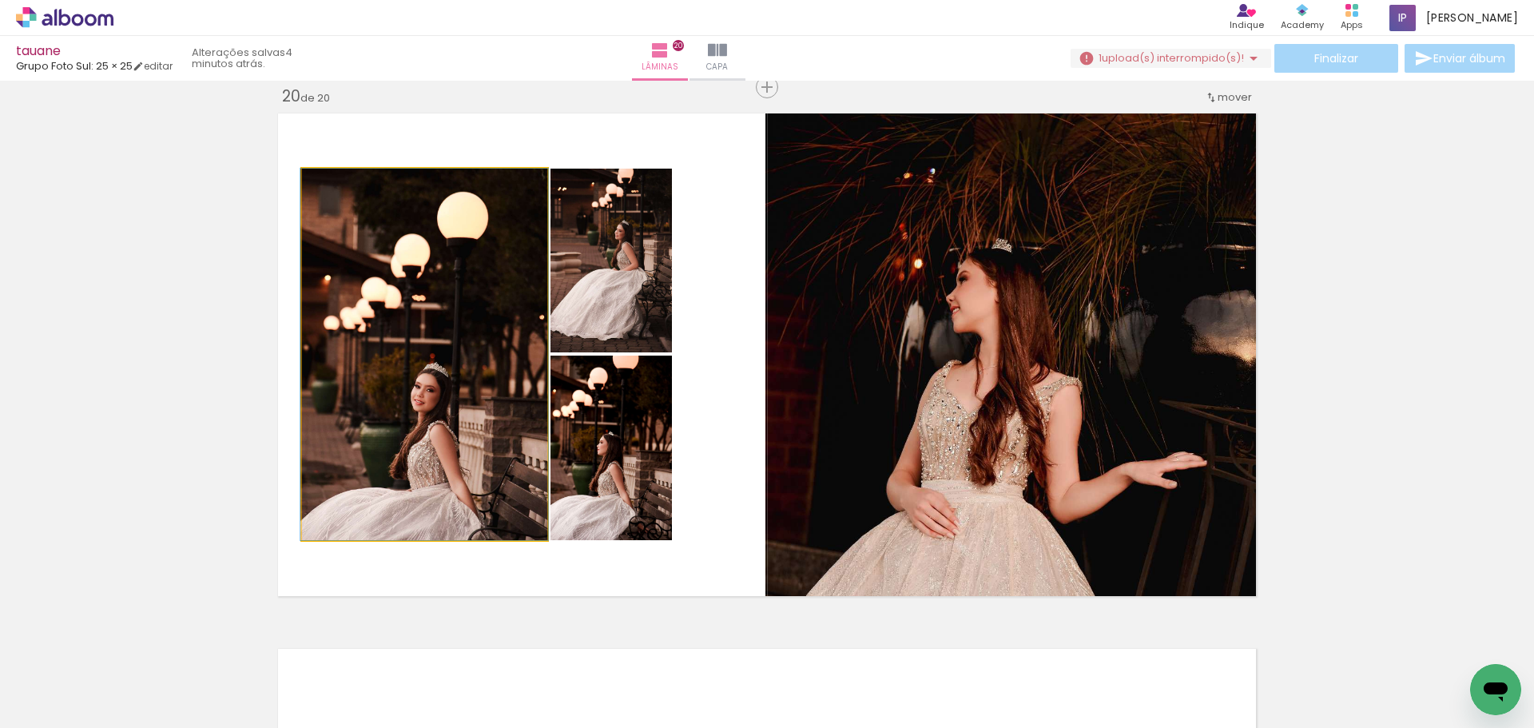
click at [481, 381] on quentale-photo at bounding box center [424, 354] width 245 height 371
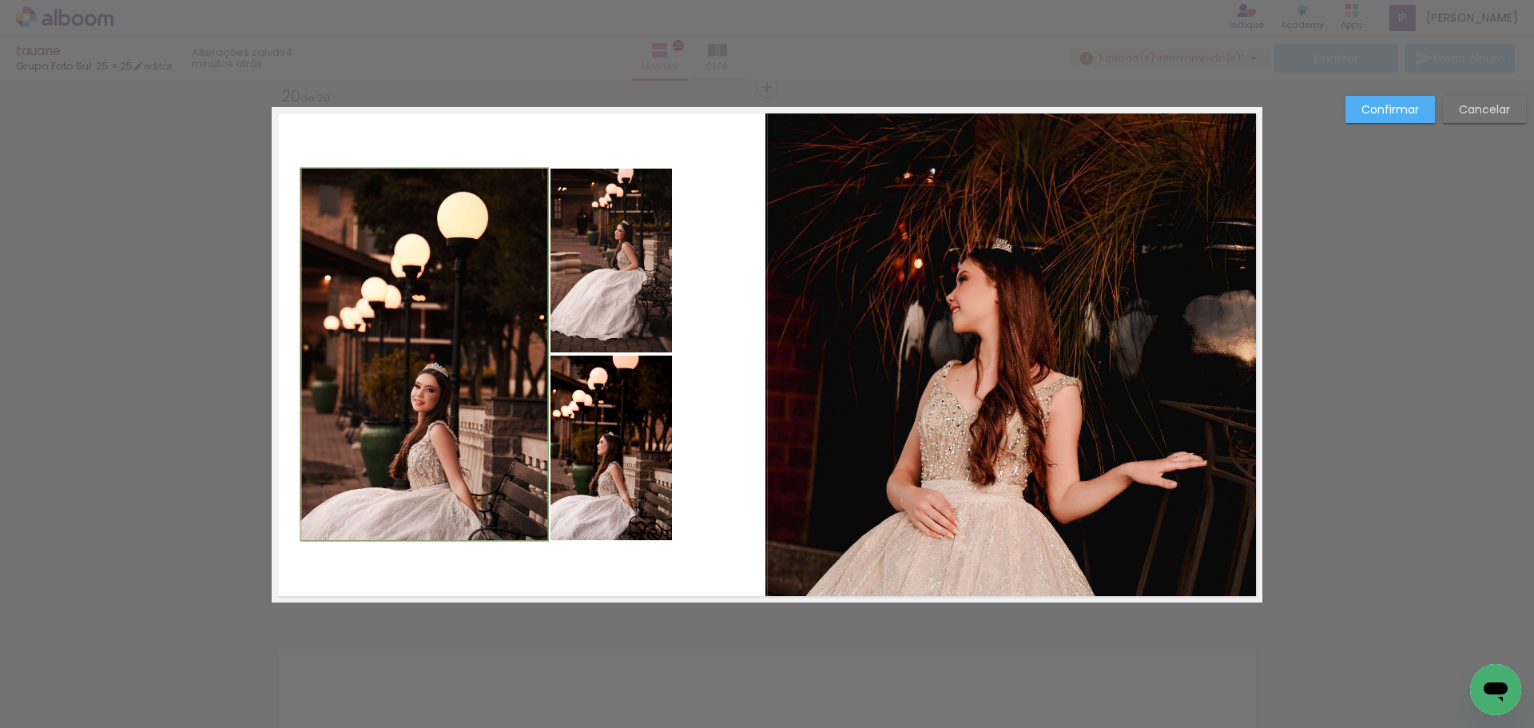
click at [480, 363] on quentale-photo at bounding box center [424, 354] width 245 height 371
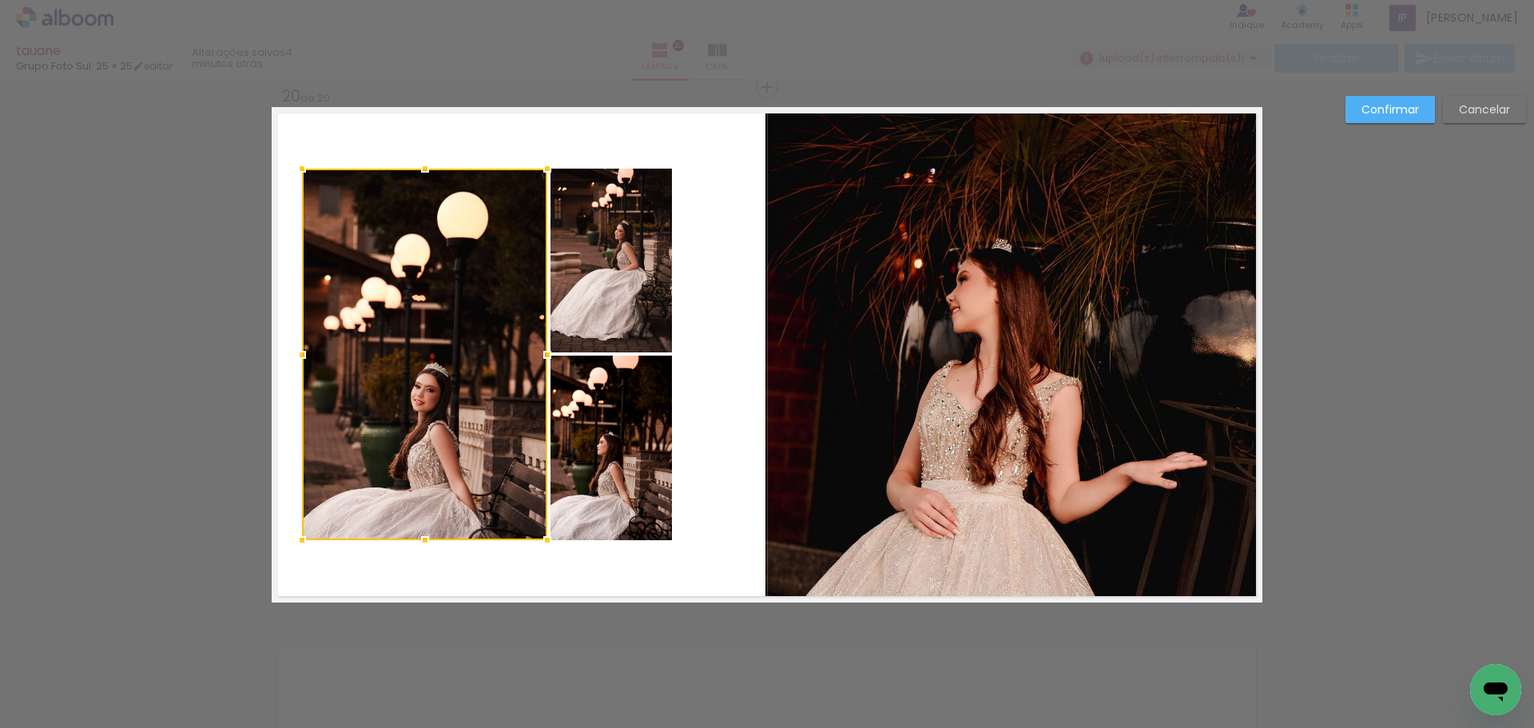
click at [634, 262] on quentale-photo at bounding box center [610, 261] width 121 height 184
click at [611, 433] on div at bounding box center [487, 354] width 370 height 371
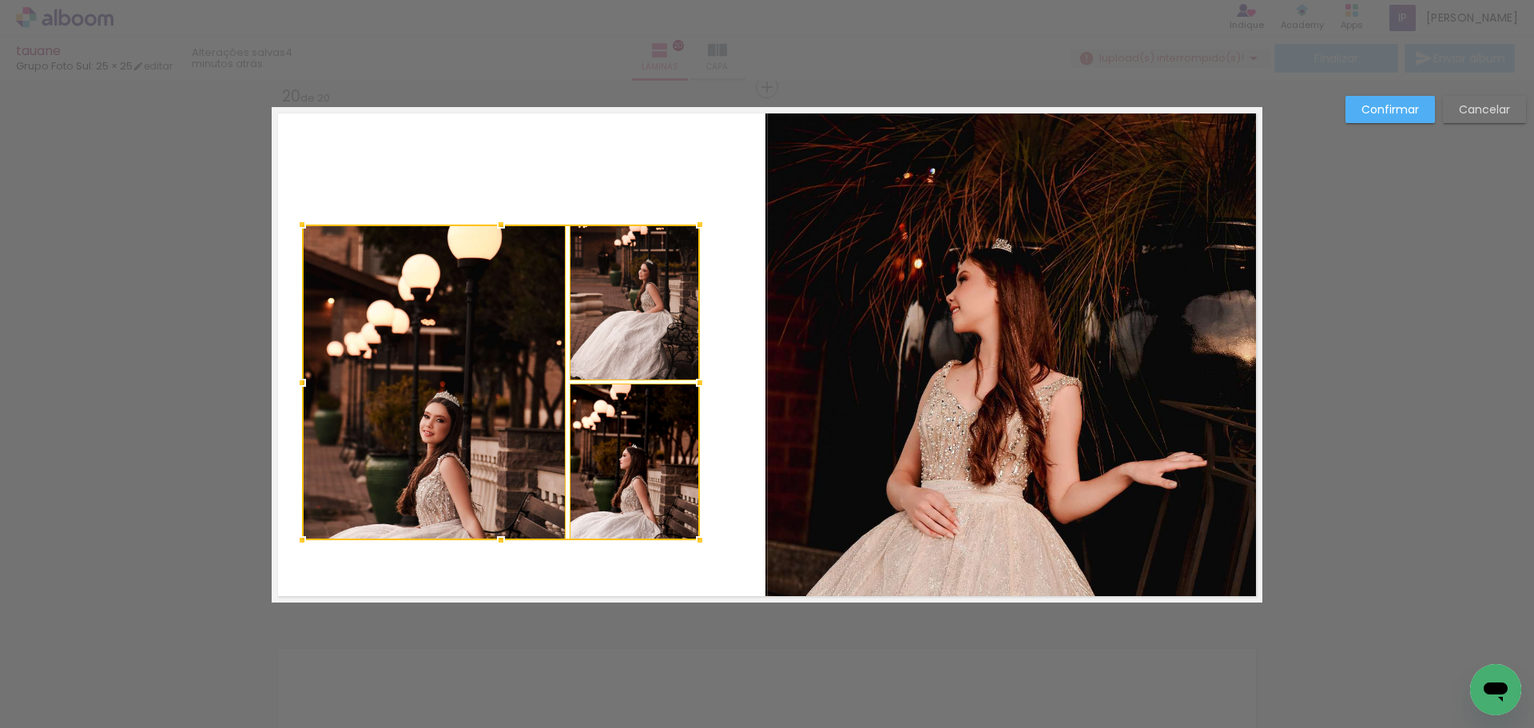
drag, startPoint x: 667, startPoint y: 166, endPoint x: 678, endPoint y: 169, distance: 11.6
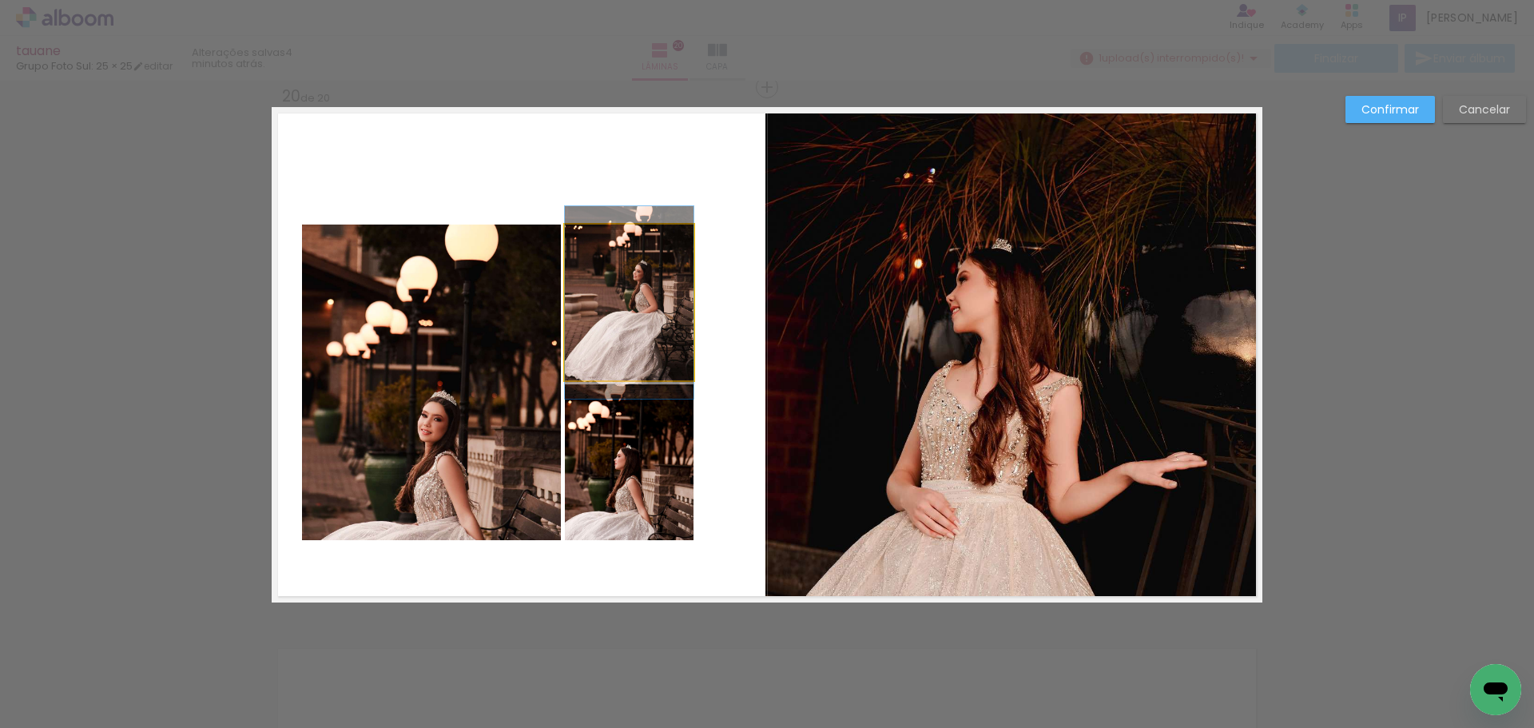
drag, startPoint x: 641, startPoint y: 295, endPoint x: 627, endPoint y: 417, distance: 123.0
click at [640, 295] on quentale-photo at bounding box center [629, 302] width 129 height 156
click at [625, 431] on quentale-photo at bounding box center [629, 462] width 129 height 156
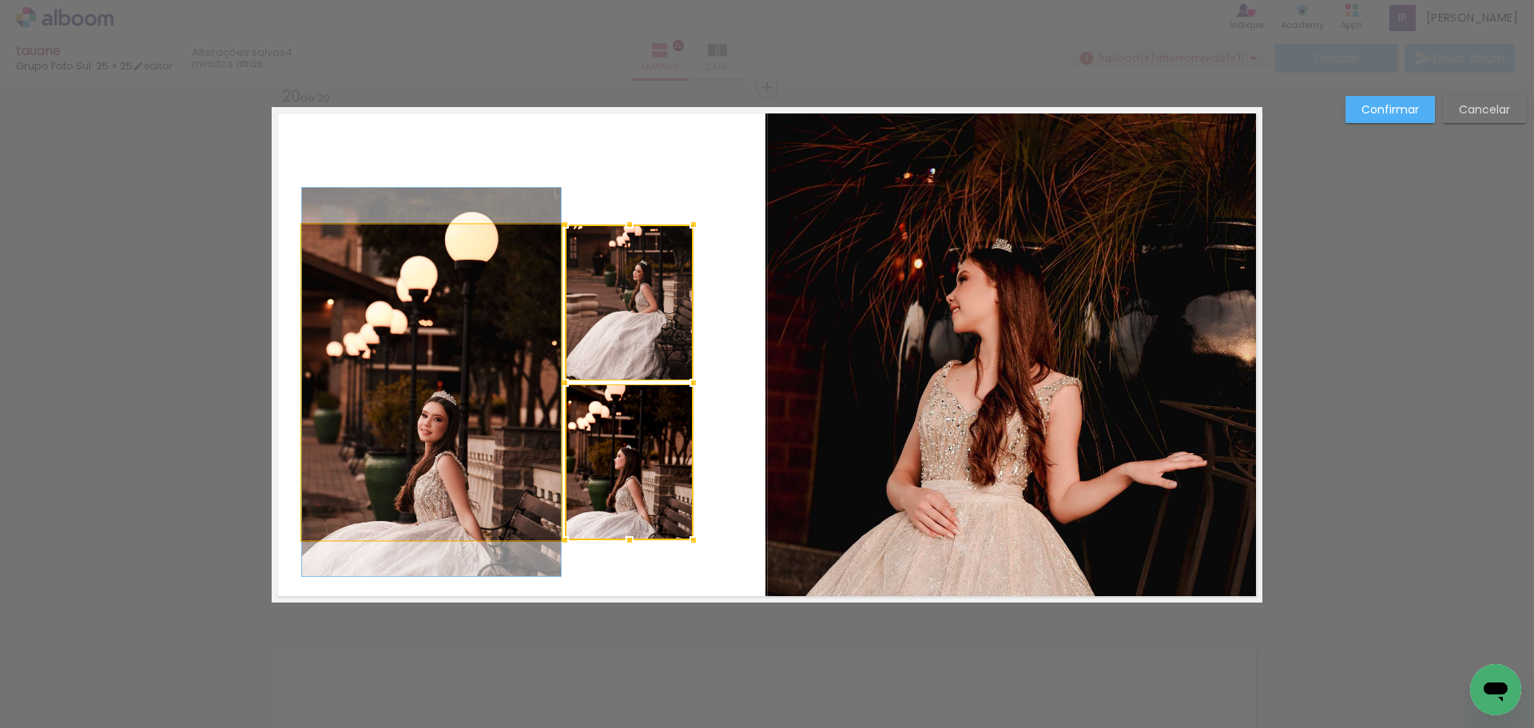
click at [494, 448] on quentale-photo at bounding box center [431, 381] width 259 height 315
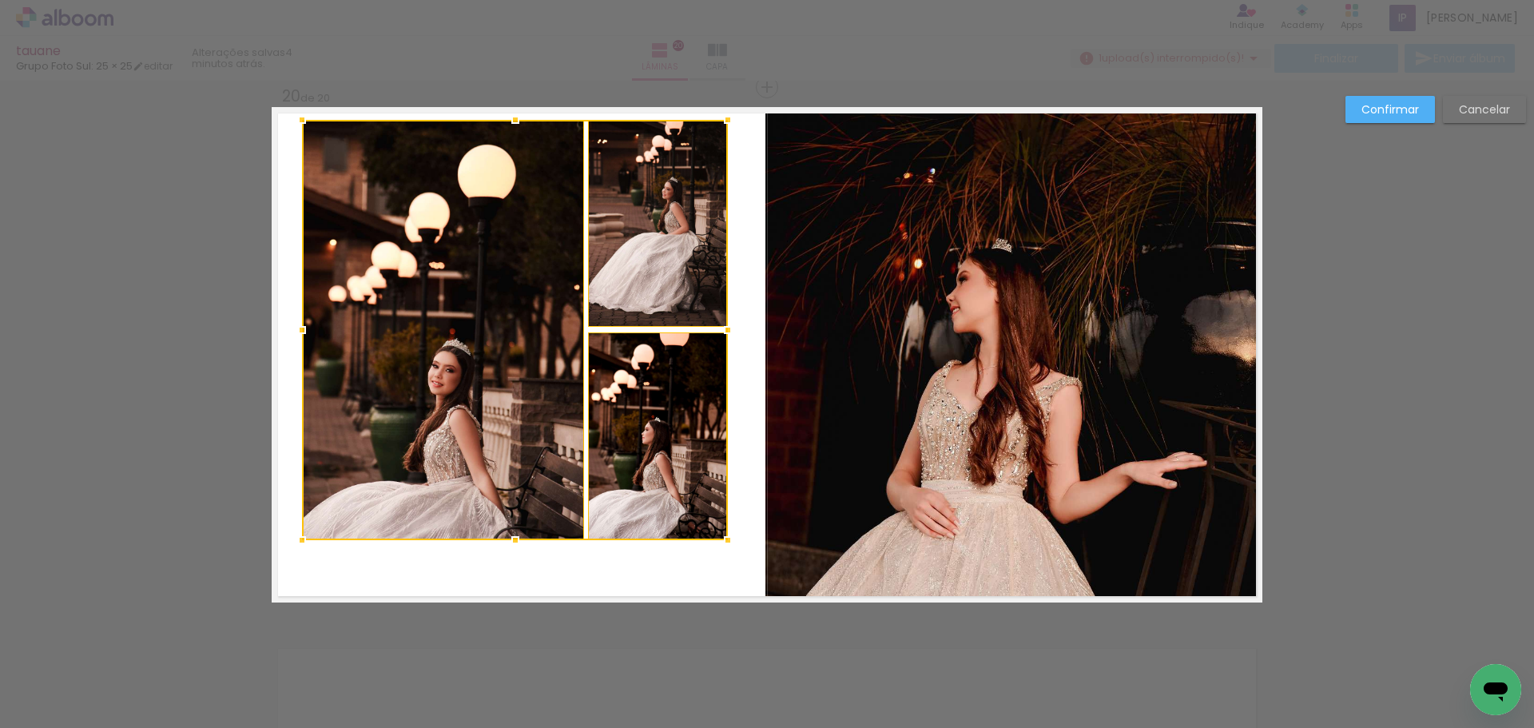
drag, startPoint x: 704, startPoint y: 177, endPoint x: 722, endPoint y: 133, distance: 46.9
click at [722, 133] on div at bounding box center [728, 120] width 32 height 32
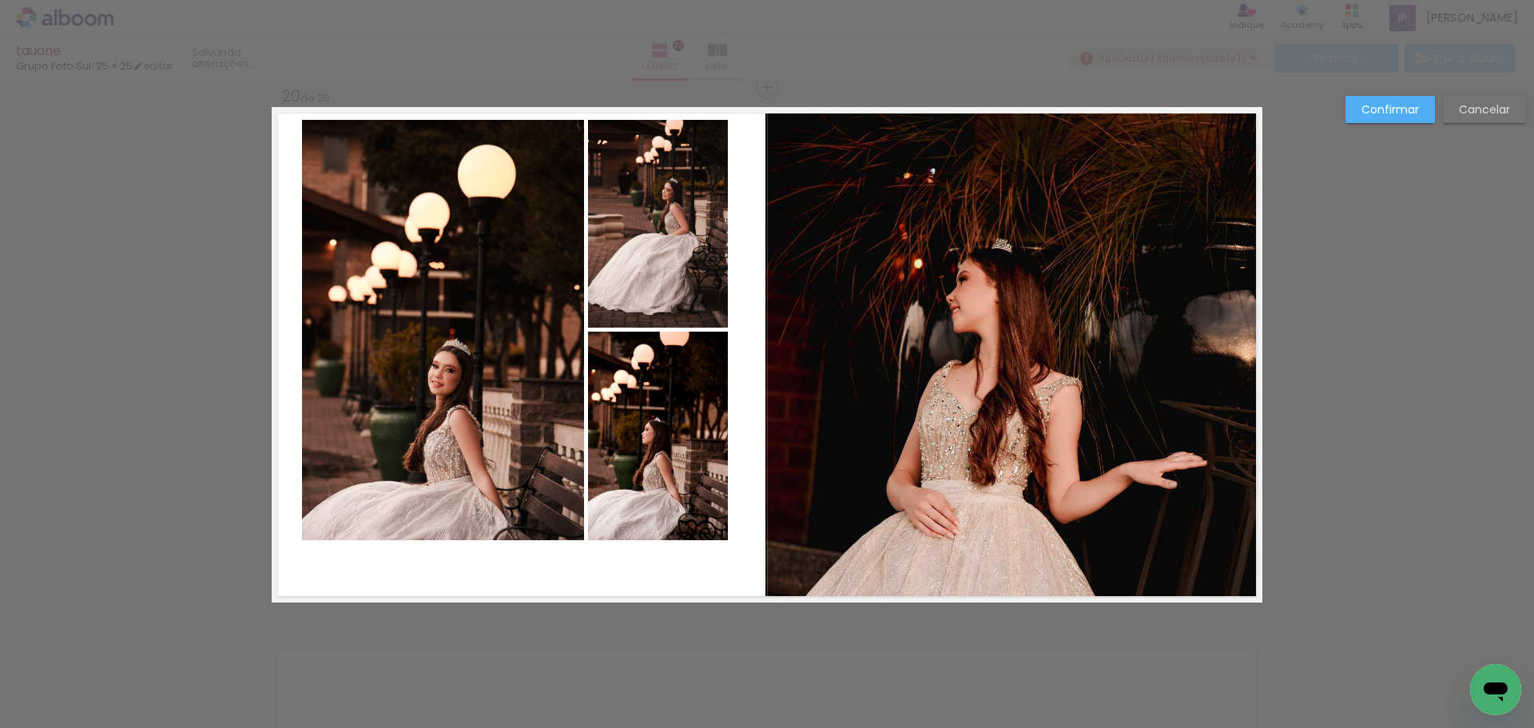
click at [657, 236] on quentale-photo at bounding box center [658, 224] width 140 height 208
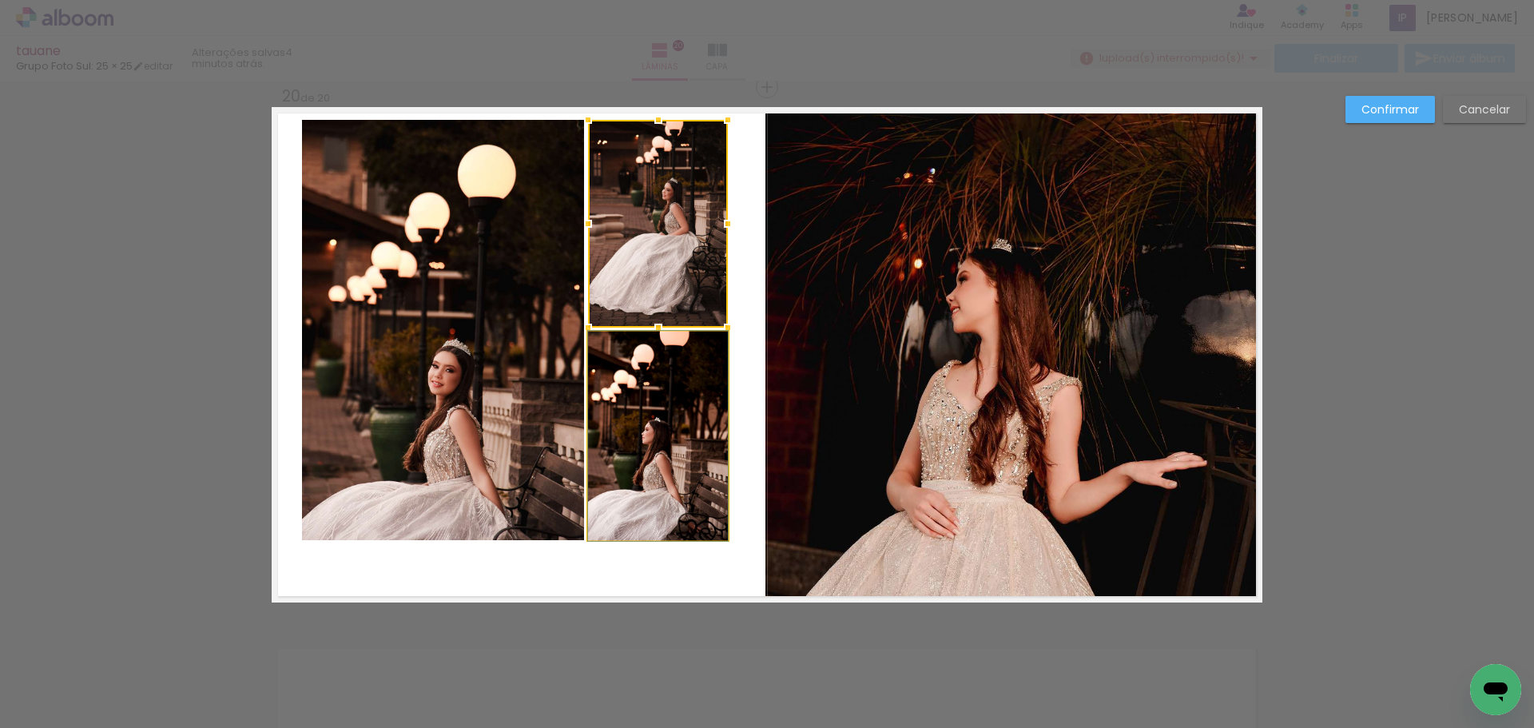
click at [593, 494] on quentale-photo at bounding box center [658, 435] width 140 height 208
click at [413, 454] on quentale-photo at bounding box center [443, 330] width 282 height 420
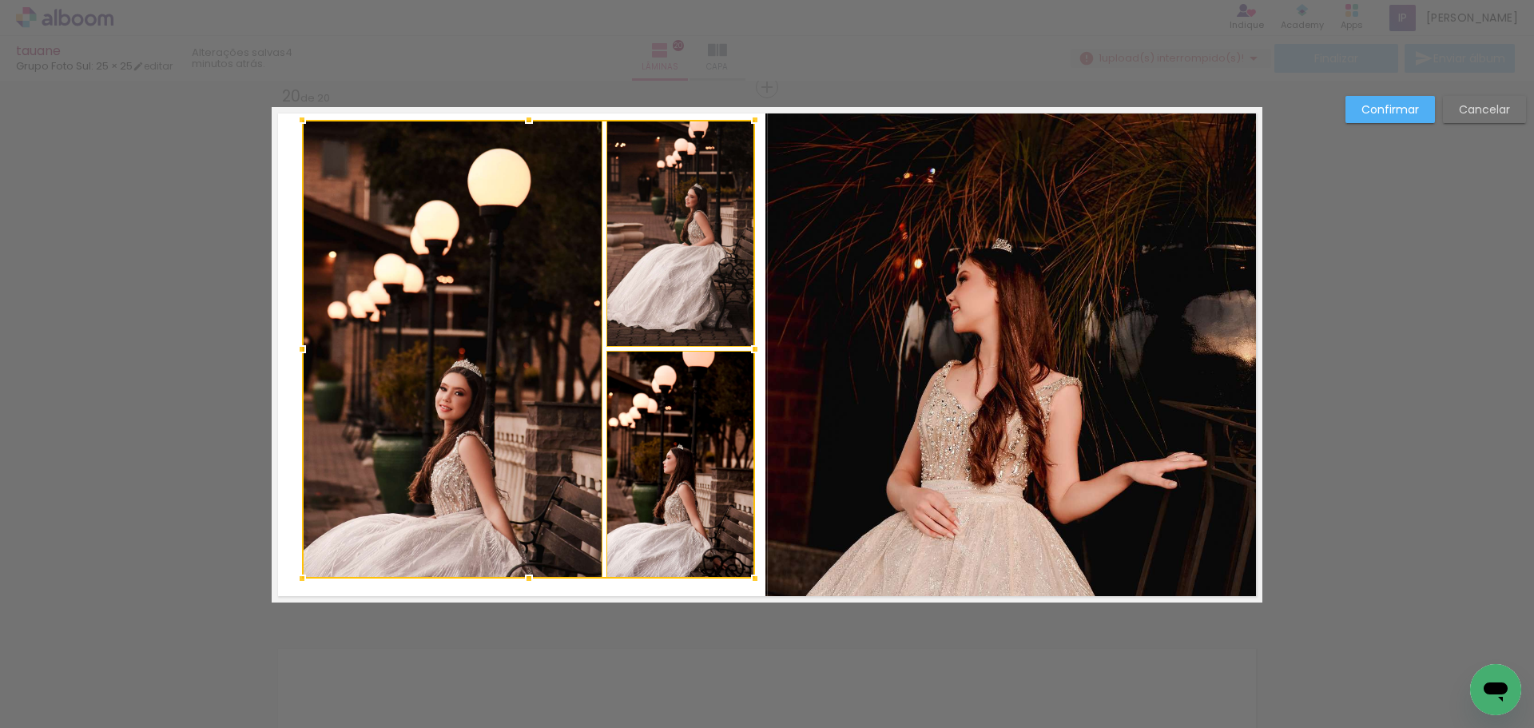
drag, startPoint x: 722, startPoint y: 542, endPoint x: 749, endPoint y: 580, distance: 46.3
click at [749, 580] on div at bounding box center [755, 578] width 32 height 32
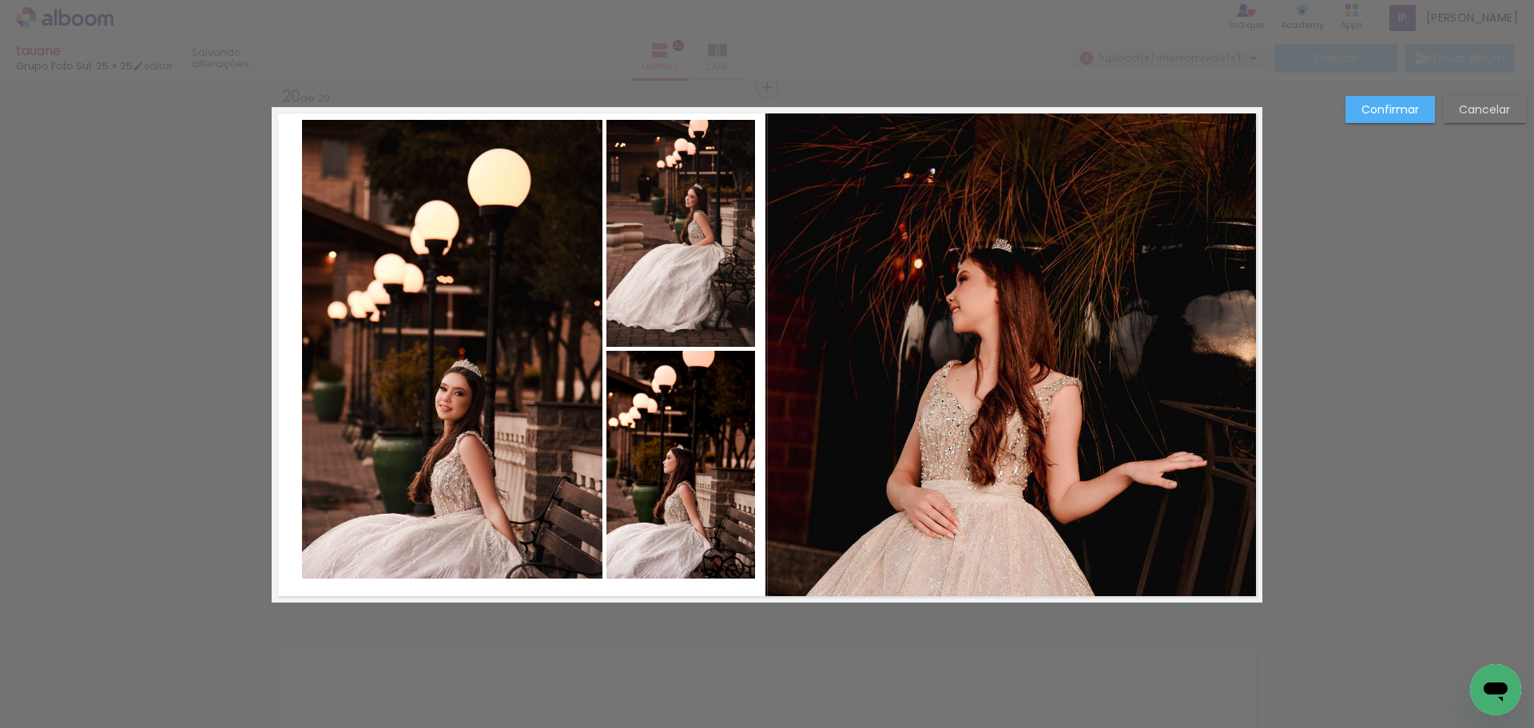
click at [702, 498] on quentale-photo at bounding box center [680, 465] width 149 height 228
click at [685, 272] on quentale-photo at bounding box center [680, 233] width 149 height 227
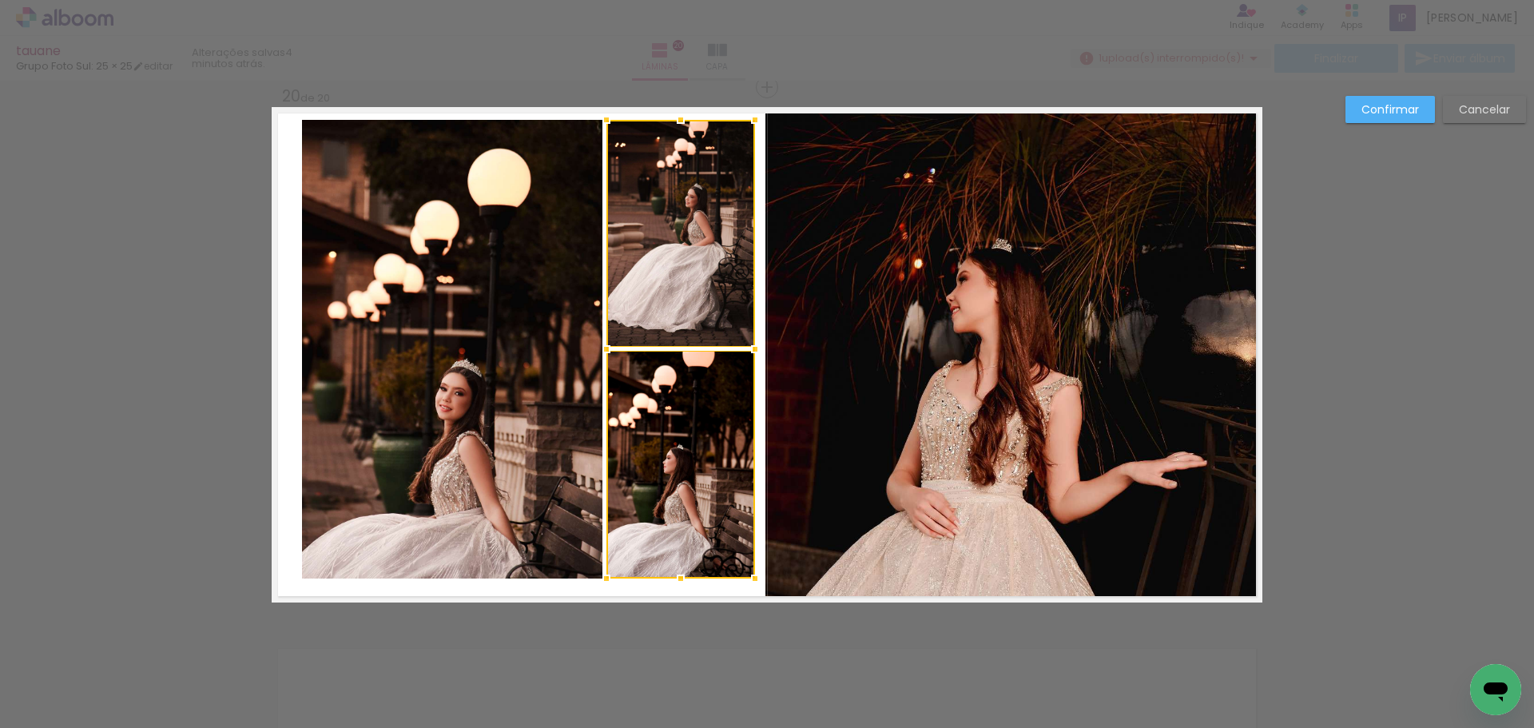
click at [490, 347] on quentale-photo at bounding box center [452, 349] width 300 height 458
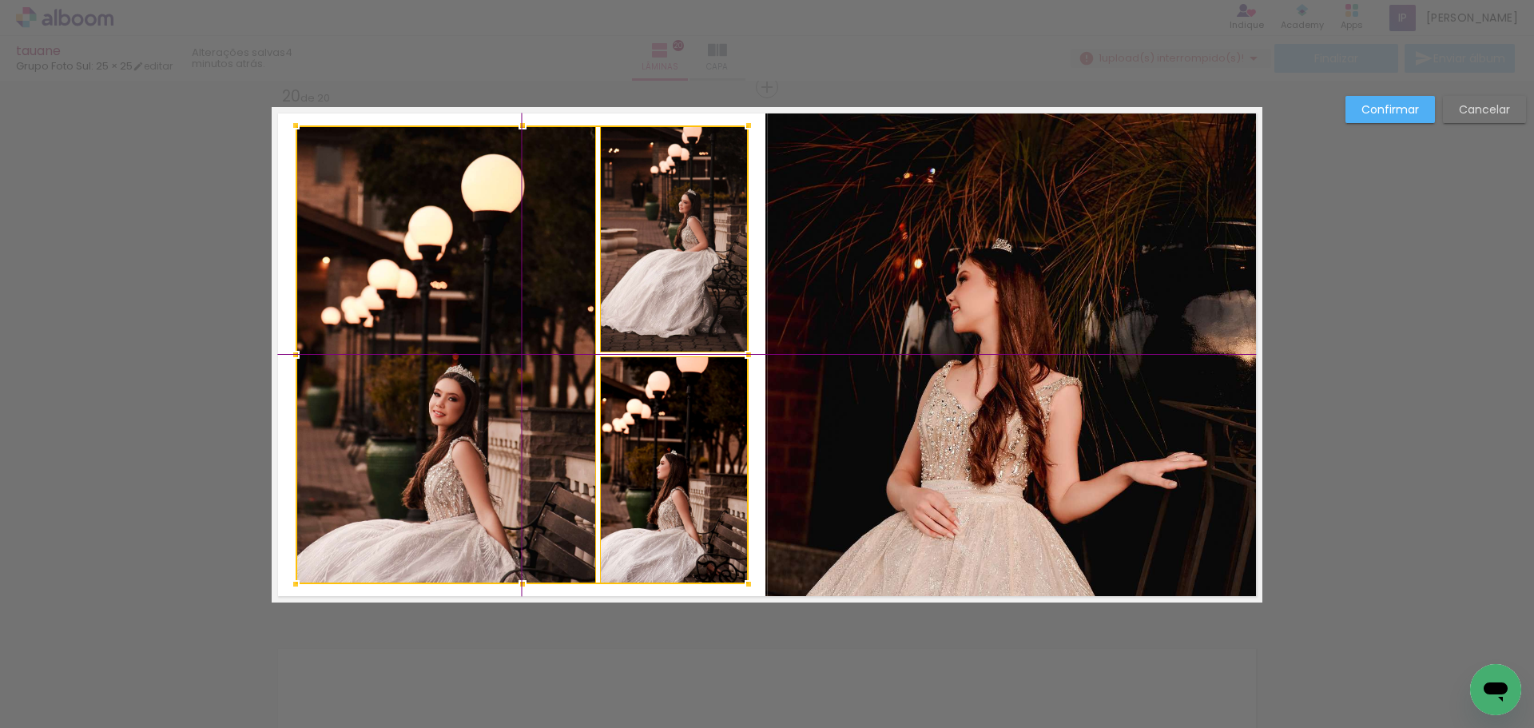
click at [648, 246] on div at bounding box center [522, 354] width 453 height 458
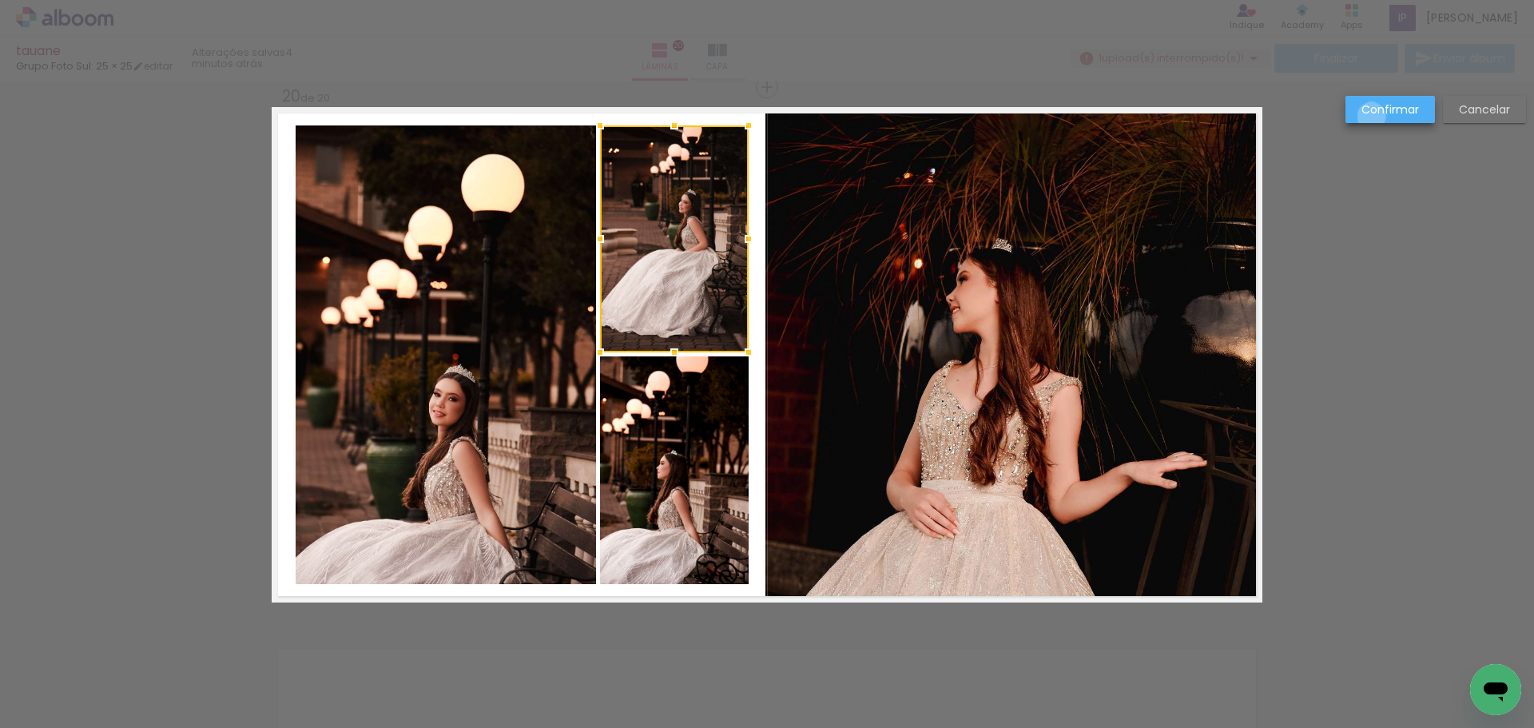
click at [0, 0] on slot "Confirmar" at bounding box center [0, 0] width 0 height 0
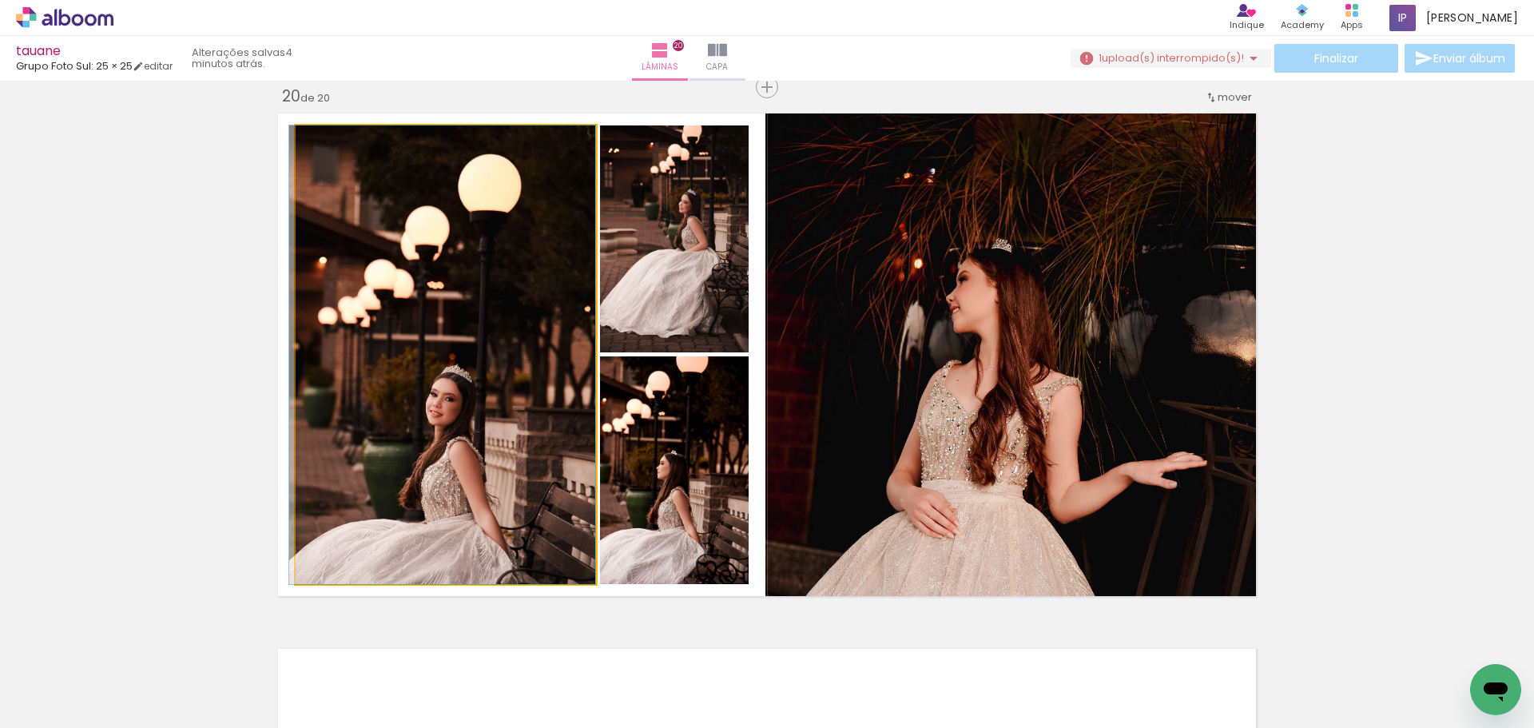
drag, startPoint x: 487, startPoint y: 496, endPoint x: 476, endPoint y: 431, distance: 65.7
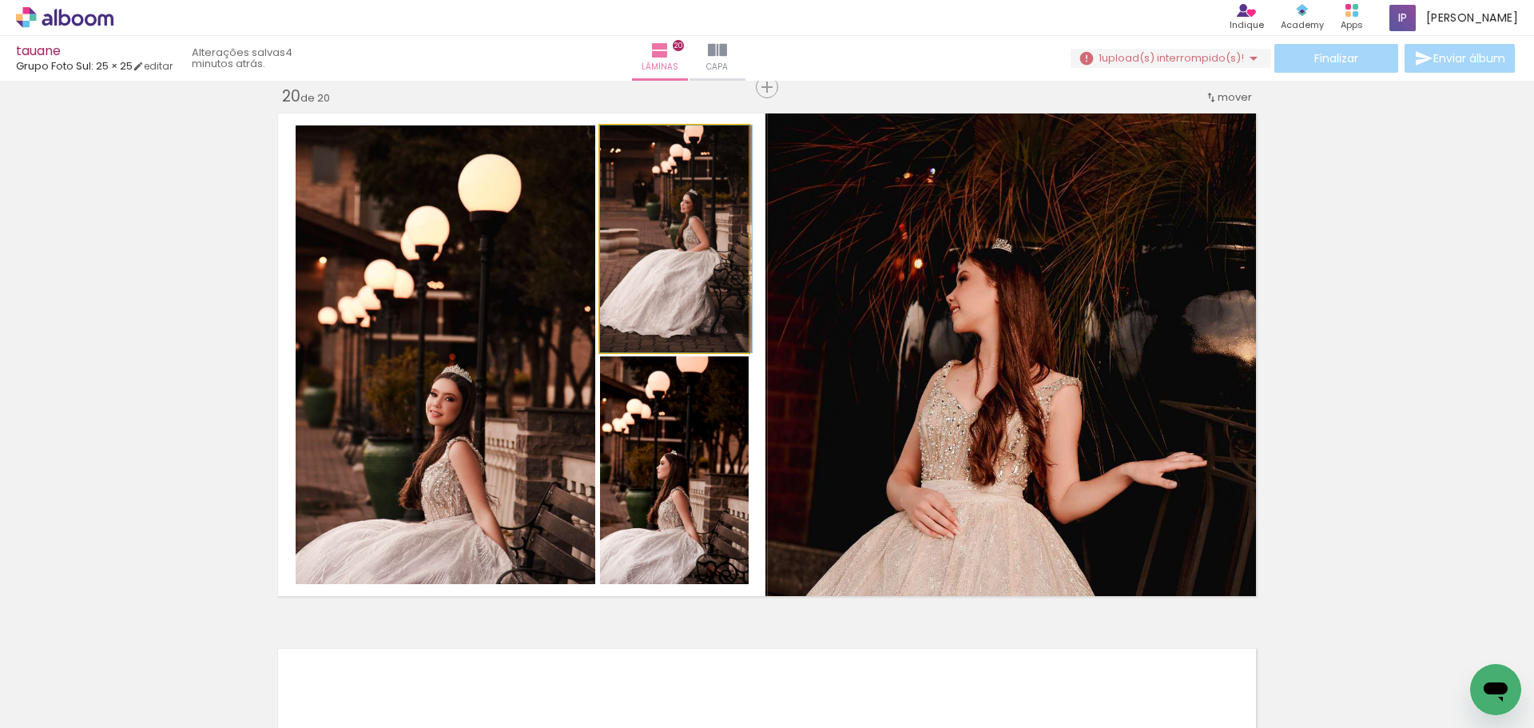
drag, startPoint x: 720, startPoint y: 296, endPoint x: 657, endPoint y: 494, distance: 207.9
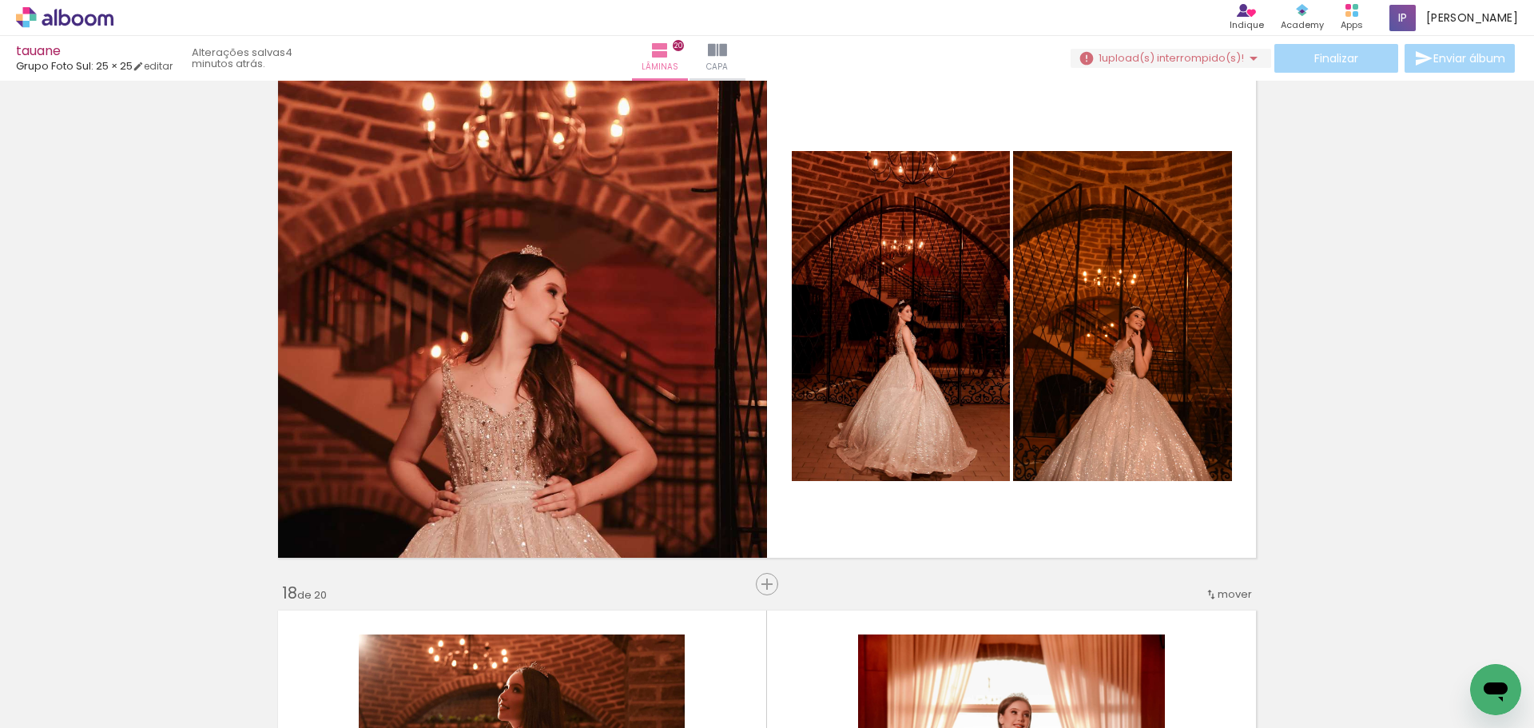
scroll to position [8590, 0]
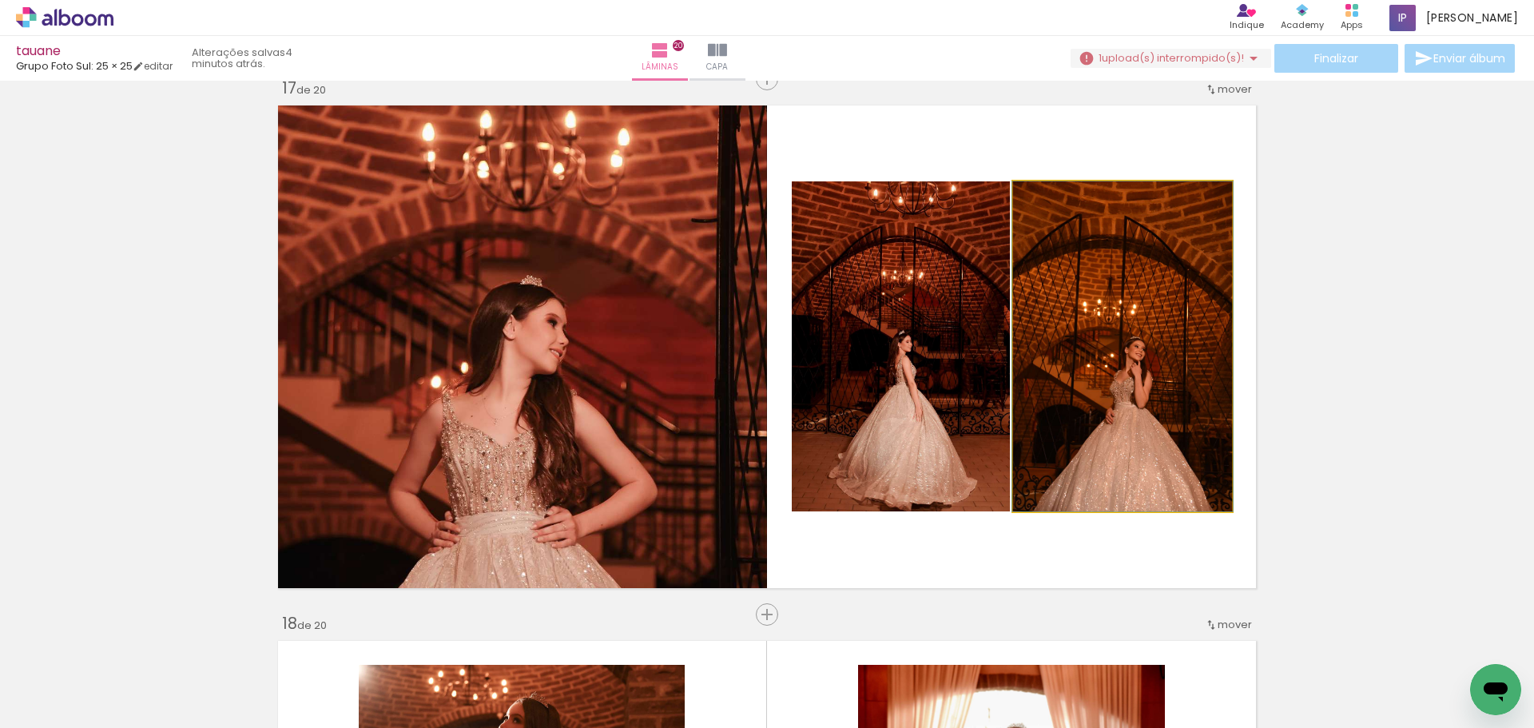
click at [1097, 375] on quentale-photo at bounding box center [1122, 346] width 219 height 330
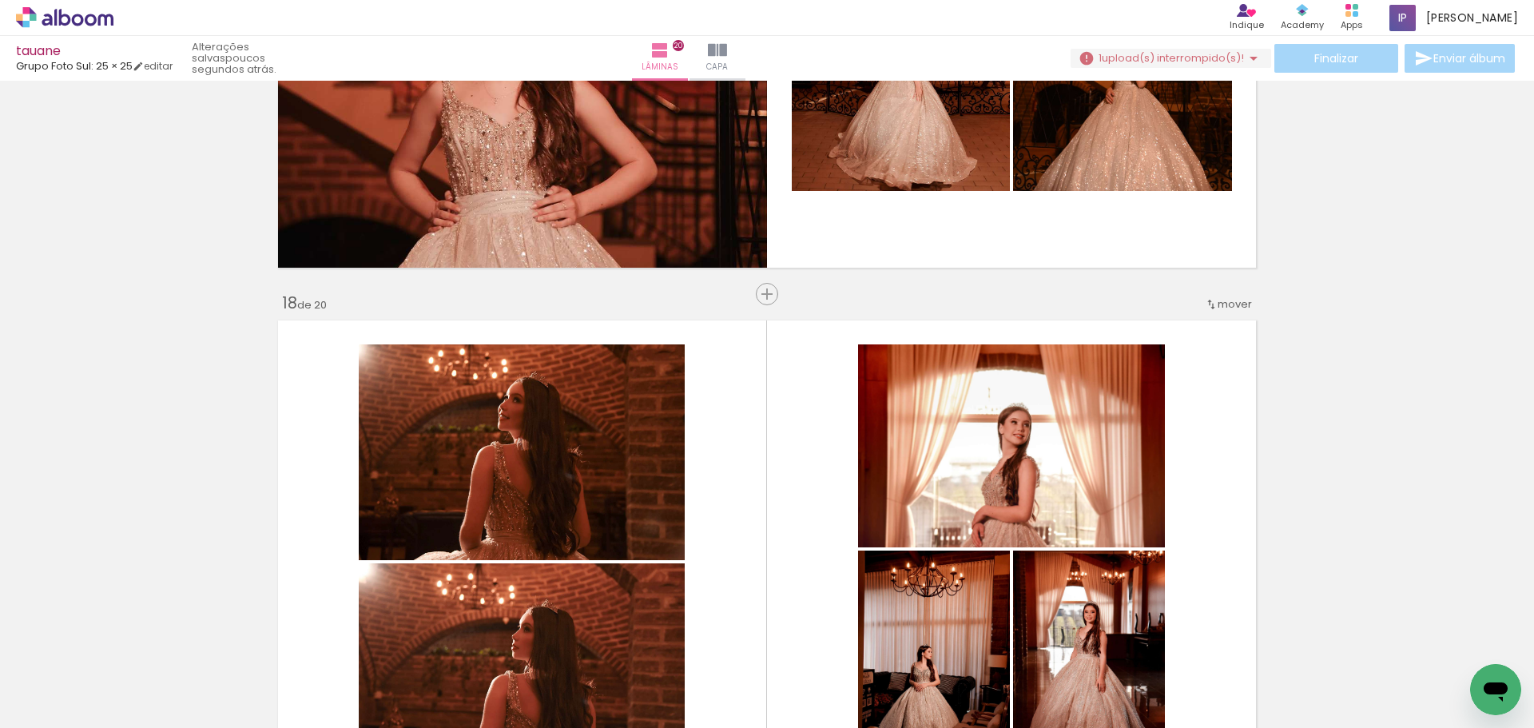
scroll to position [8670, 0]
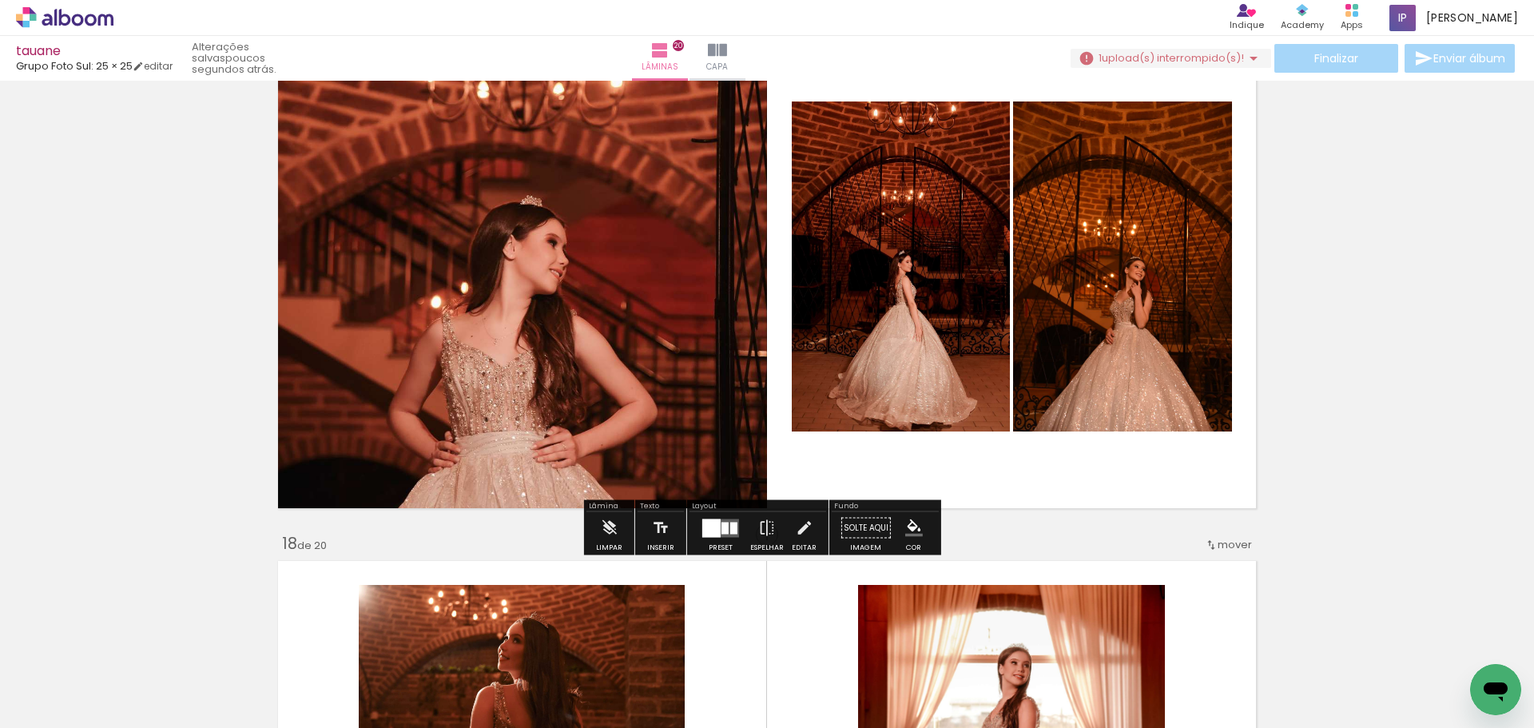
click at [73, 713] on span "Adicionar Fotos" at bounding box center [57, 719] width 48 height 18
click at [0, 0] on input "file" at bounding box center [0, 0] width 0 height 0
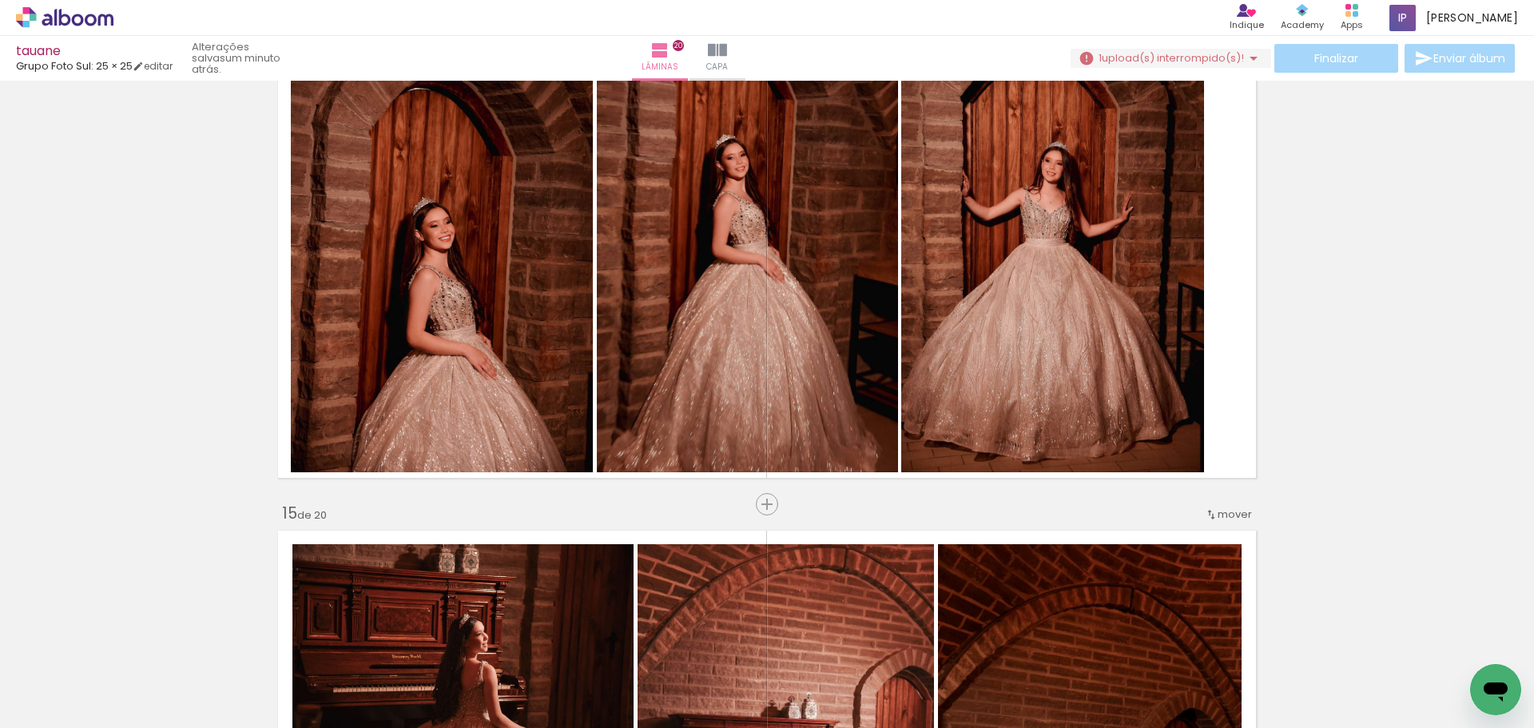
scroll to position [0, 0]
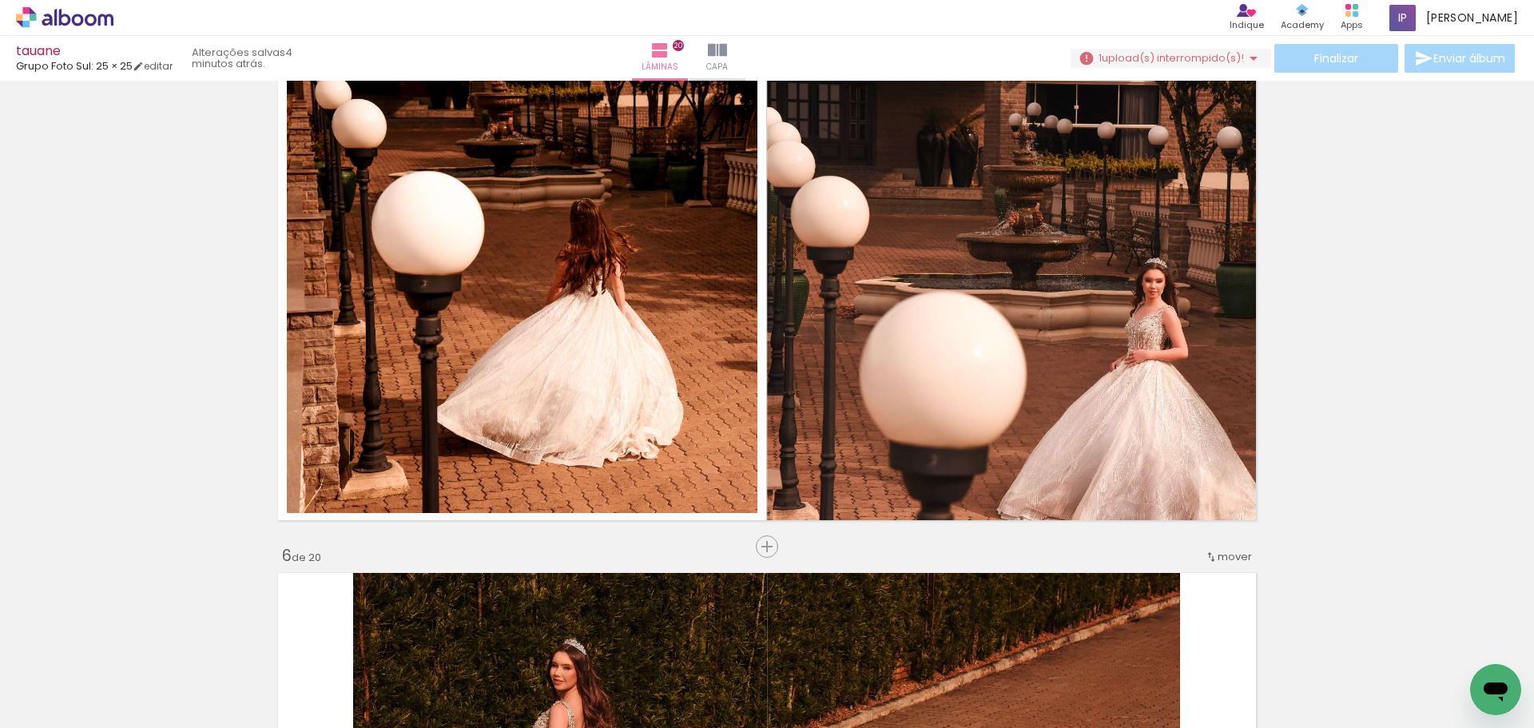
scroll to position [2157, 0]
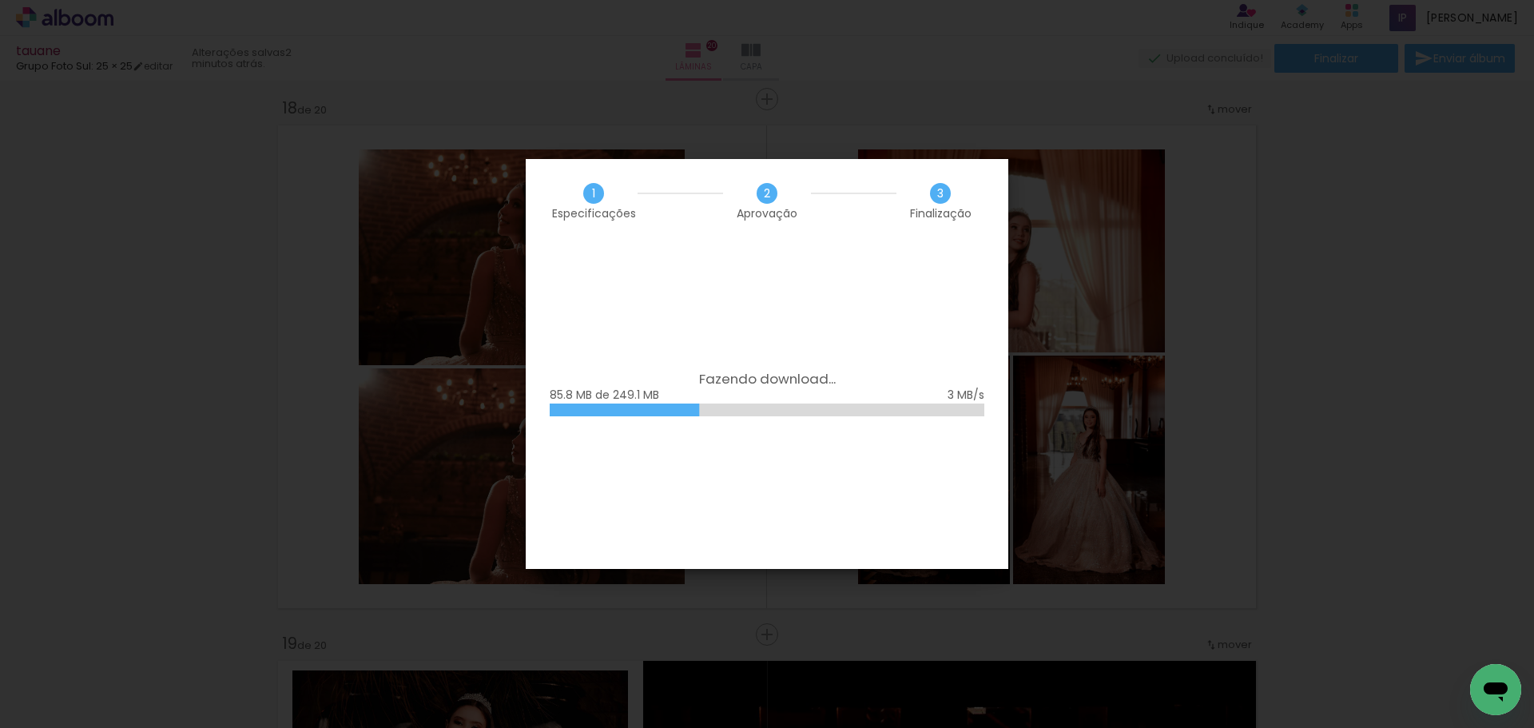
scroll to position [799, 0]
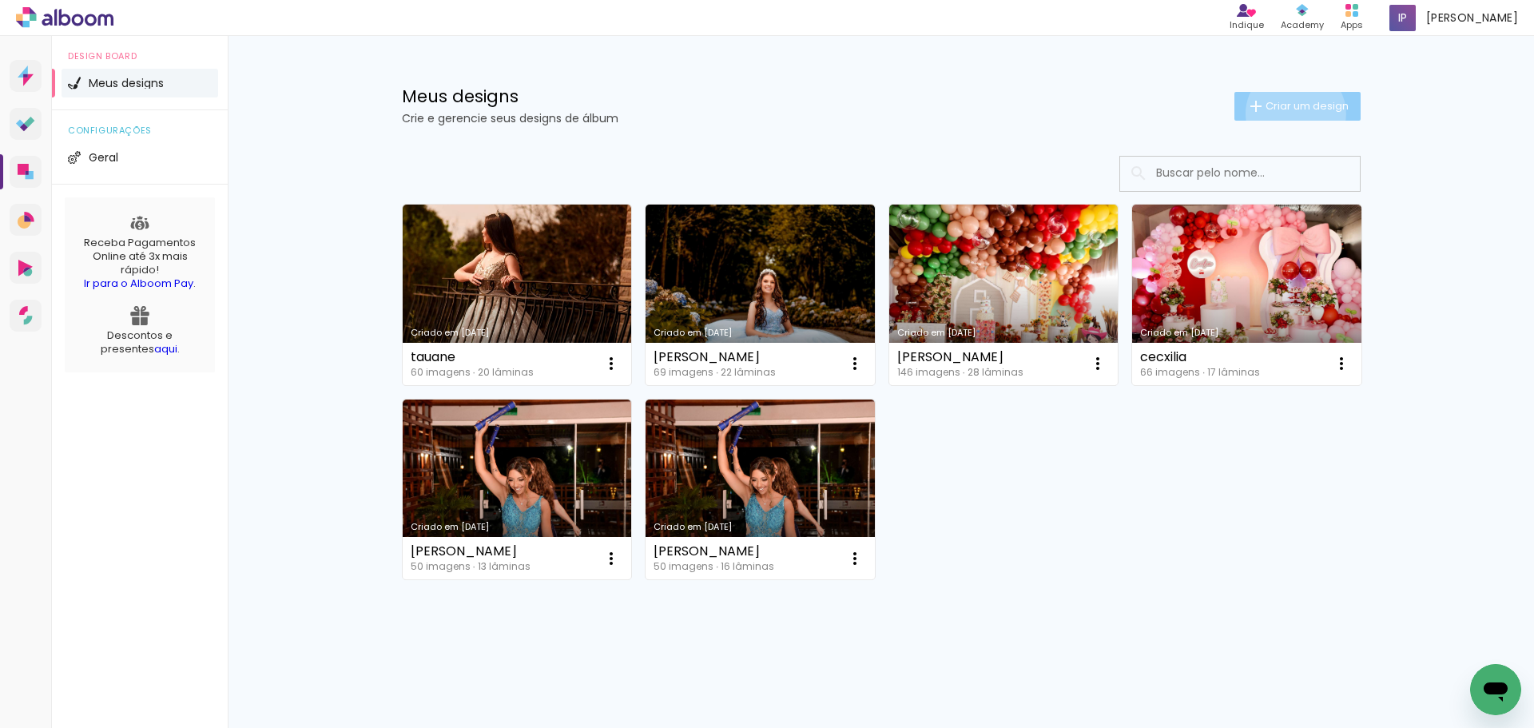
click at [1285, 113] on paper-button "Criar um design" at bounding box center [1297, 106] width 126 height 29
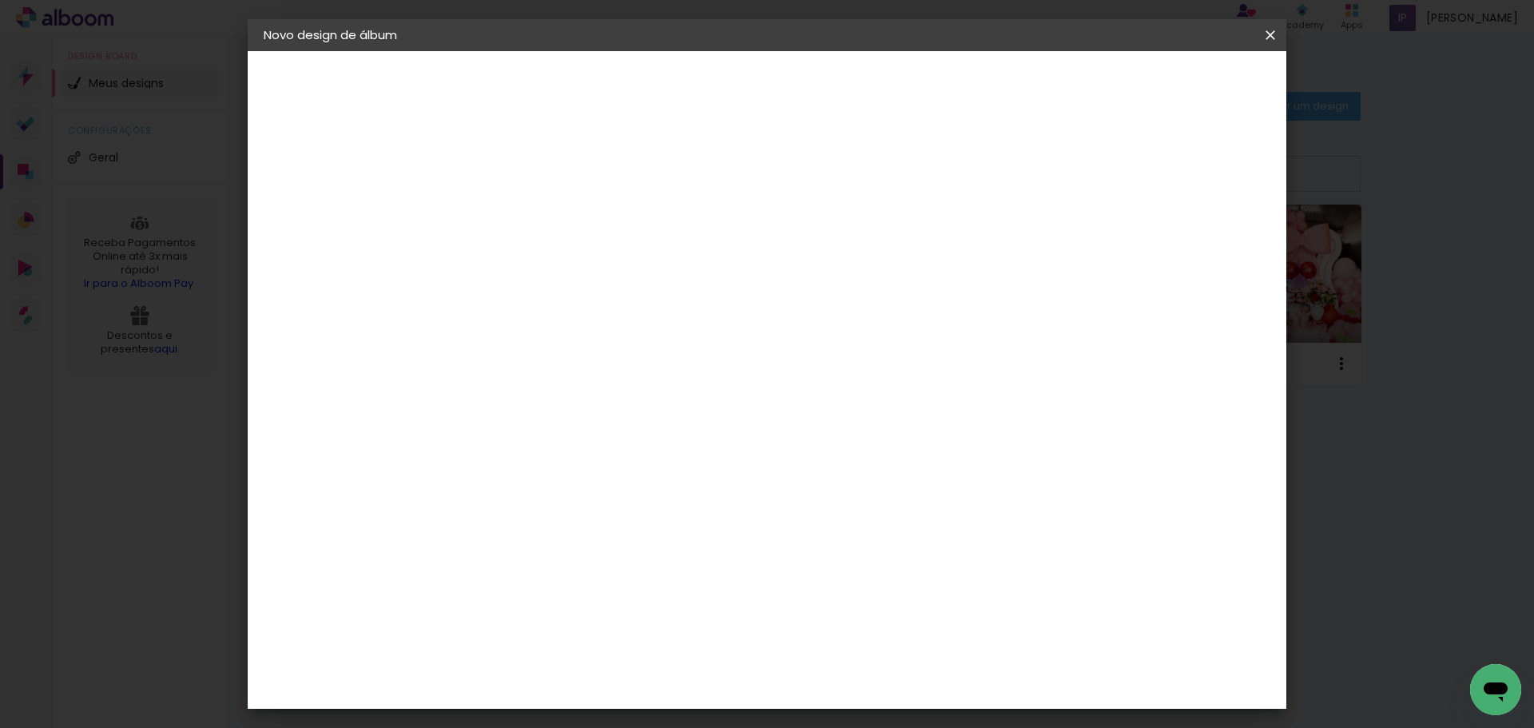
click at [525, 212] on input at bounding box center [525, 214] width 0 height 25
type input "[PERSON_NAME]"
type paper-input "[PERSON_NAME]"
click at [0, 0] on slot "Avançar" at bounding box center [0, 0] width 0 height 0
click at [815, 75] on paper-button "Avançar" at bounding box center [775, 84] width 78 height 27
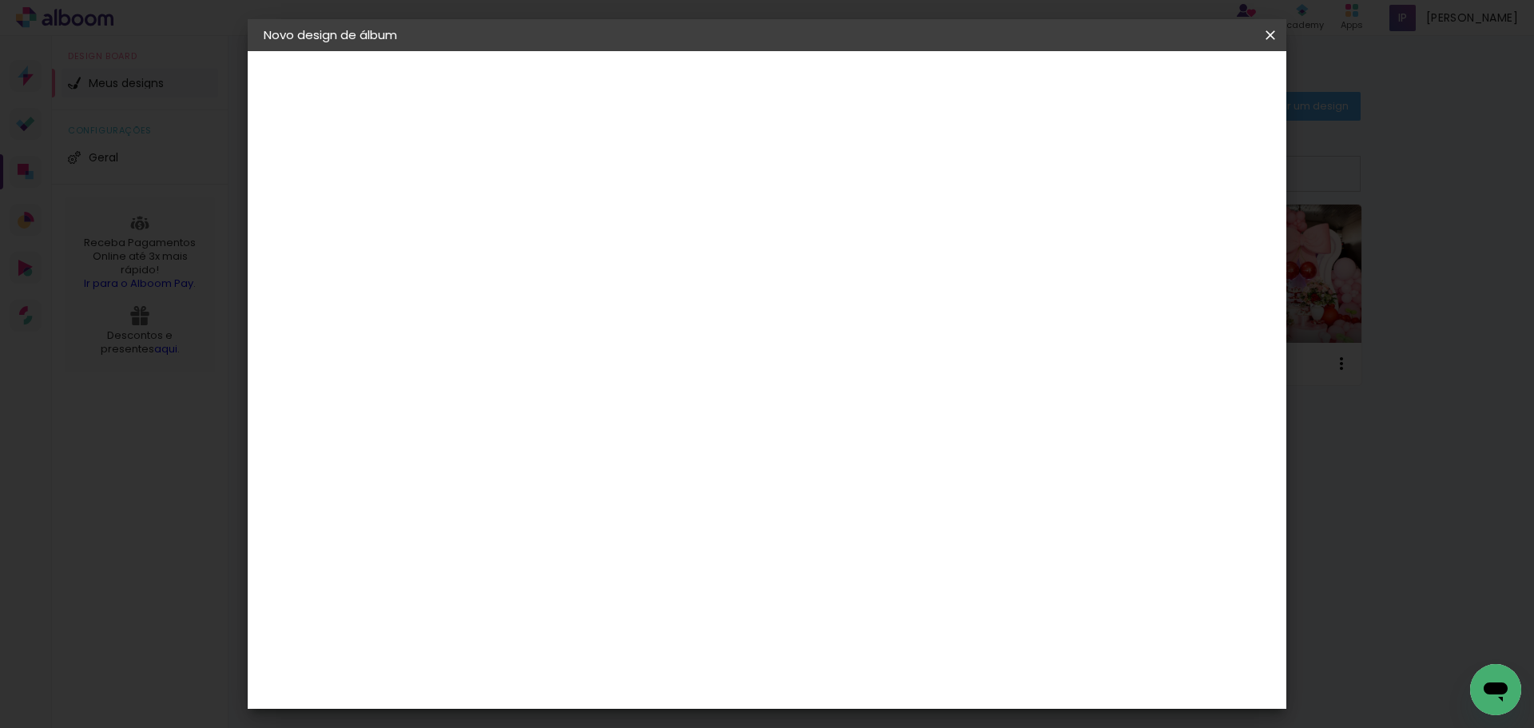
click at [785, 96] on paper-button "Avançar" at bounding box center [746, 84] width 78 height 27
click at [1169, 89] on span "Iniciar design" at bounding box center [1132, 84] width 73 height 11
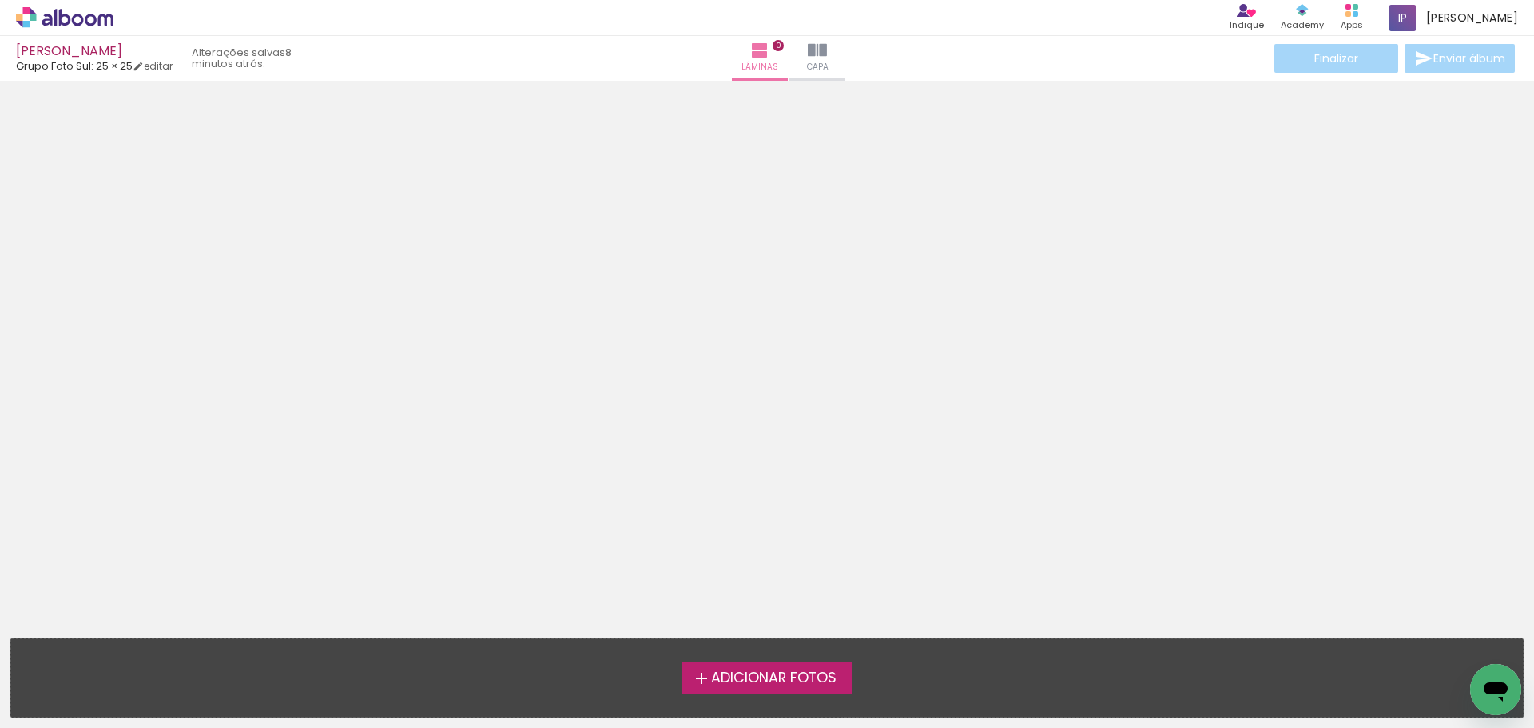
click at [819, 671] on span "Adicionar Fotos" at bounding box center [773, 678] width 125 height 14
click at [0, 0] on input "file" at bounding box center [0, 0] width 0 height 0
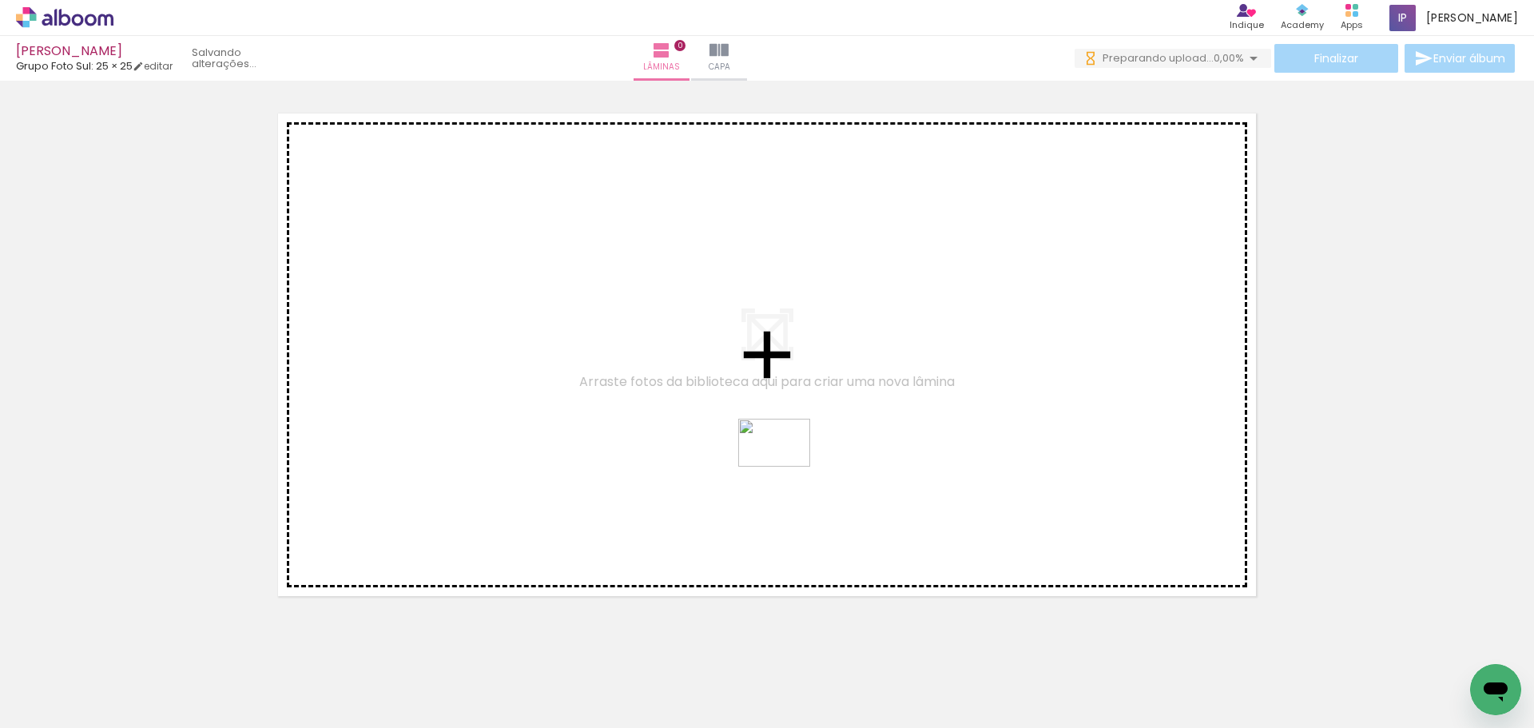
drag, startPoint x: 839, startPoint y: 690, endPoint x: 786, endPoint y: 466, distance: 230.0
click at [786, 466] on quentale-workspace at bounding box center [767, 364] width 1534 height 728
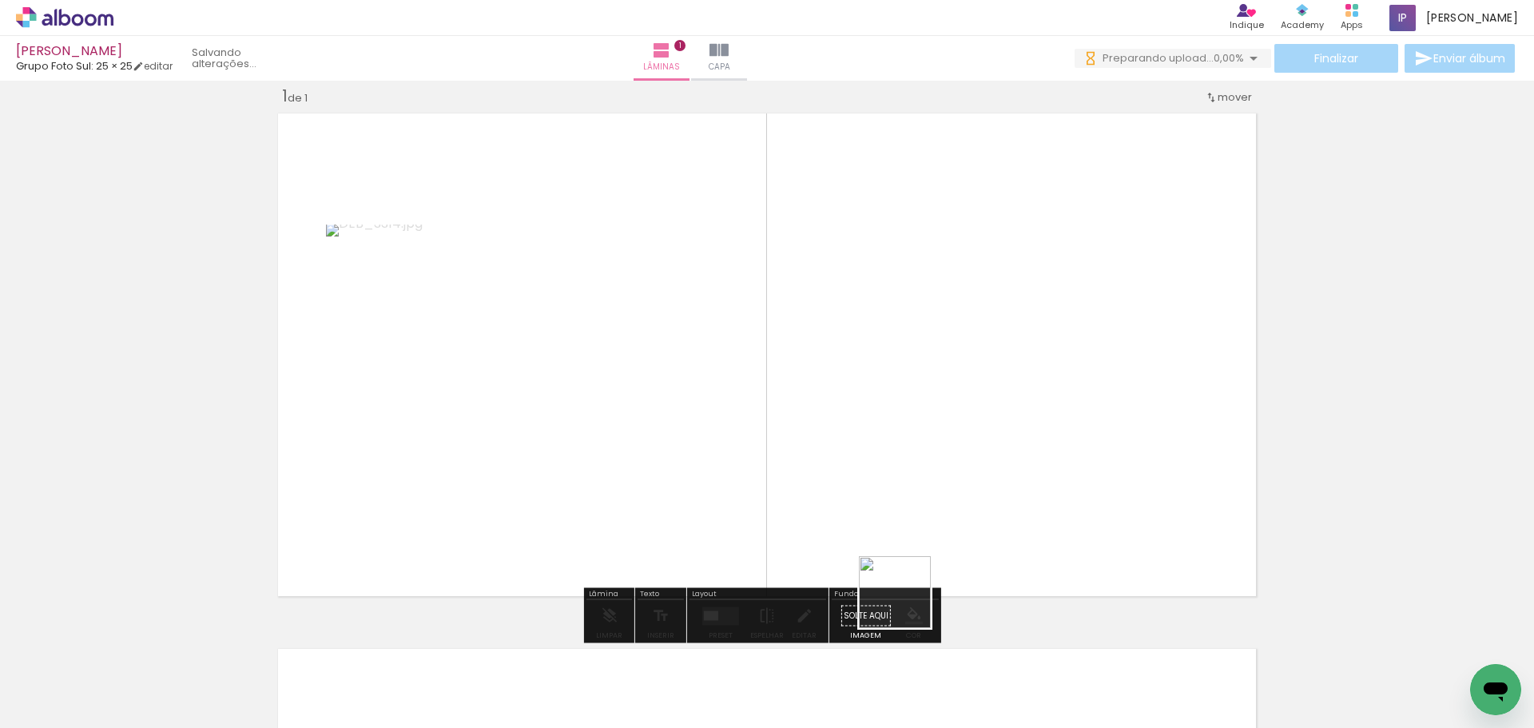
drag, startPoint x: 912, startPoint y: 690, endPoint x: 946, endPoint y: 676, distance: 37.2
click at [891, 421] on quentale-workspace at bounding box center [767, 364] width 1534 height 728
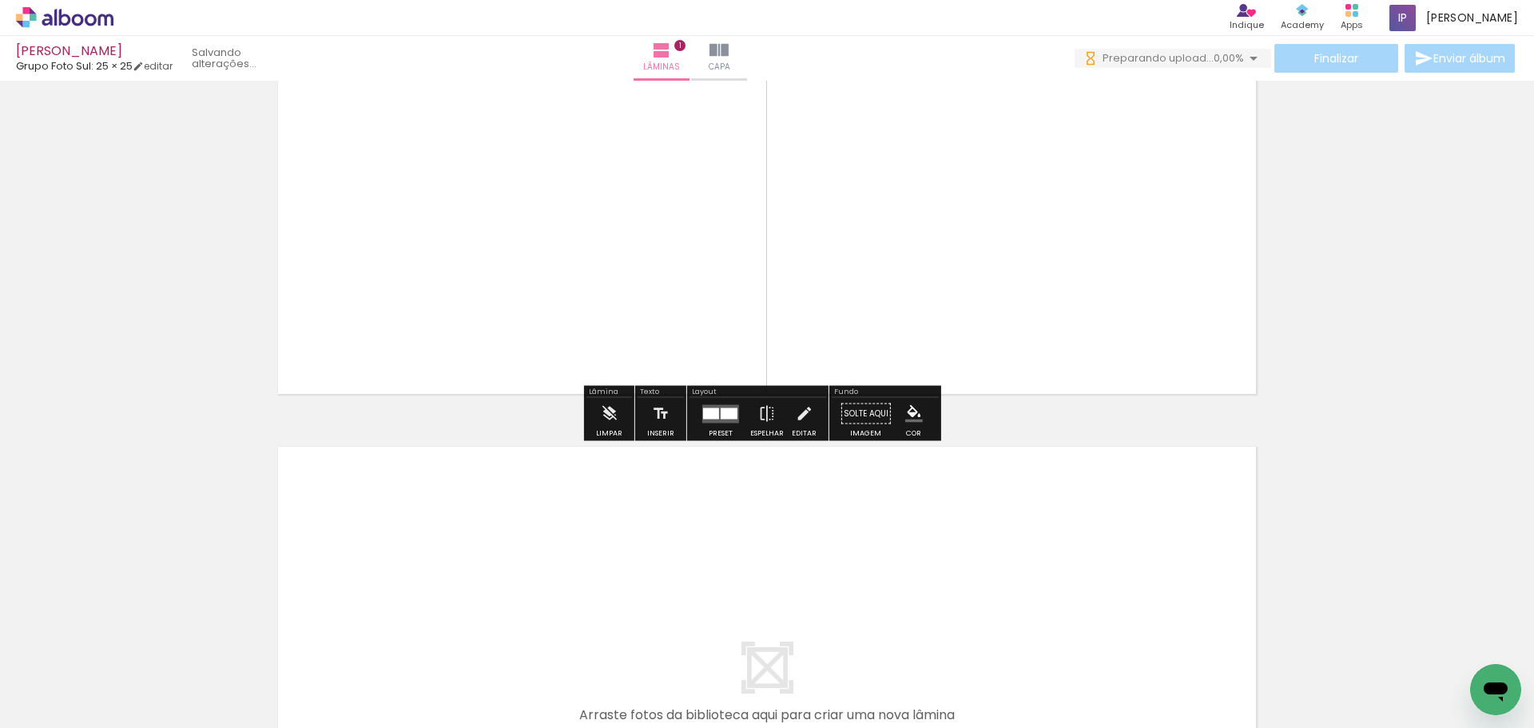
scroll to position [419, 0]
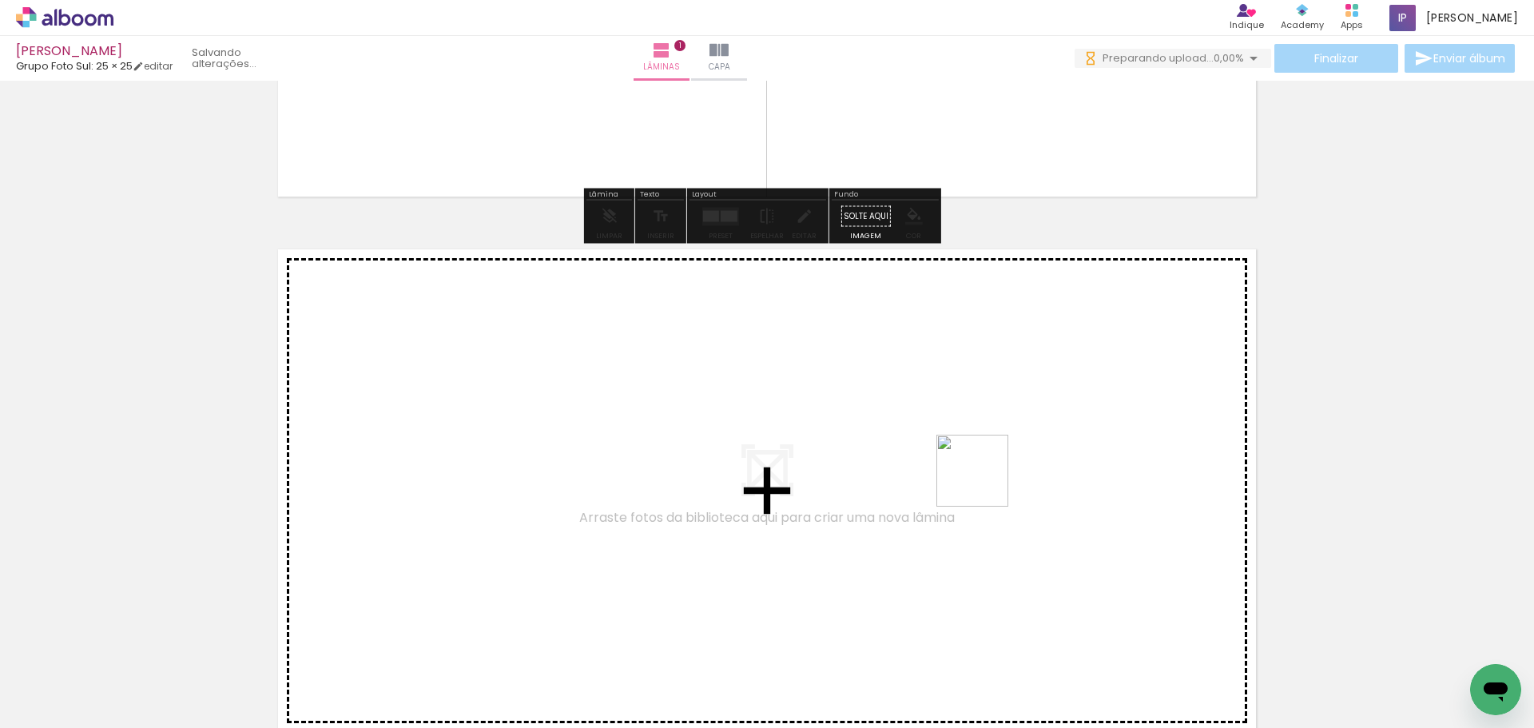
drag, startPoint x: 758, startPoint y: 639, endPoint x: 984, endPoint y: 482, distance: 275.0
click at [984, 482] on quentale-workspace at bounding box center [767, 364] width 1534 height 728
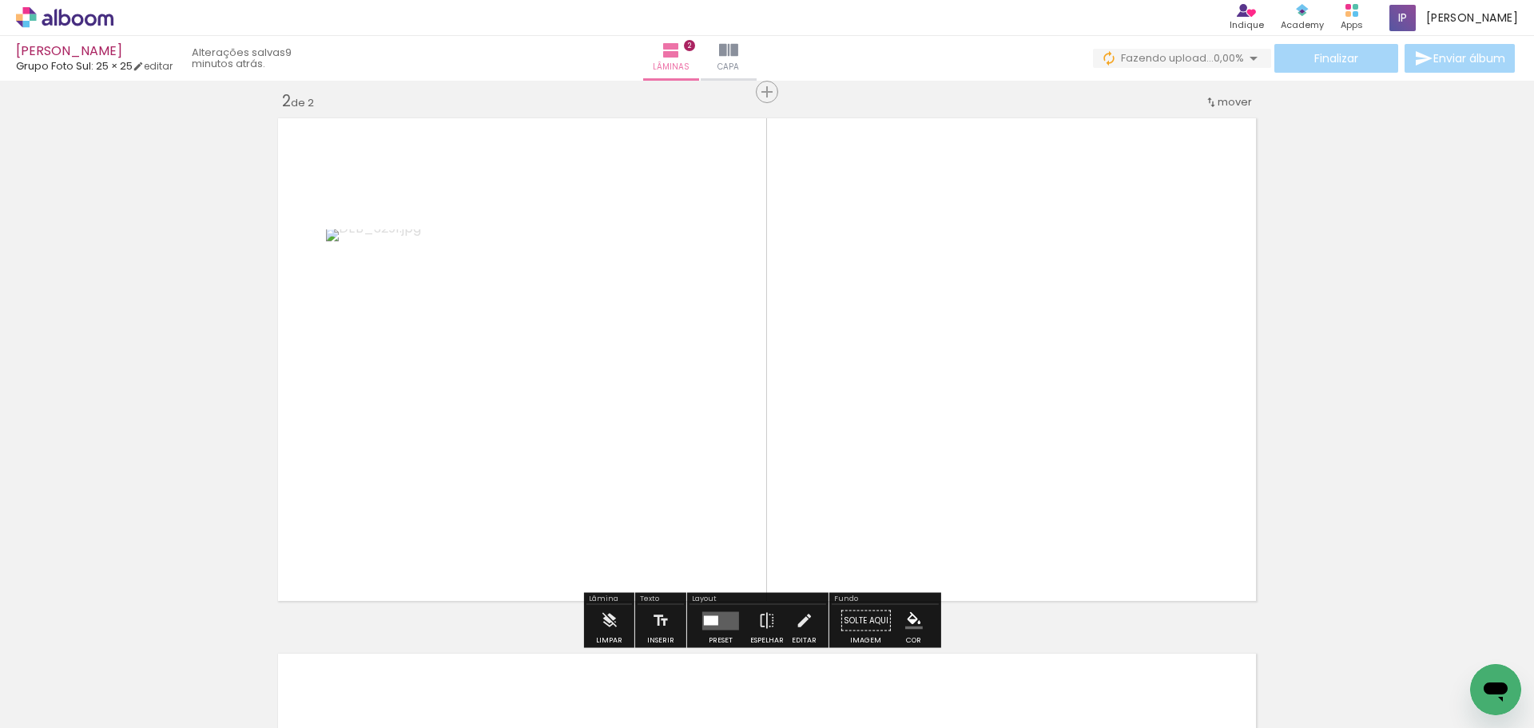
scroll to position [555, 0]
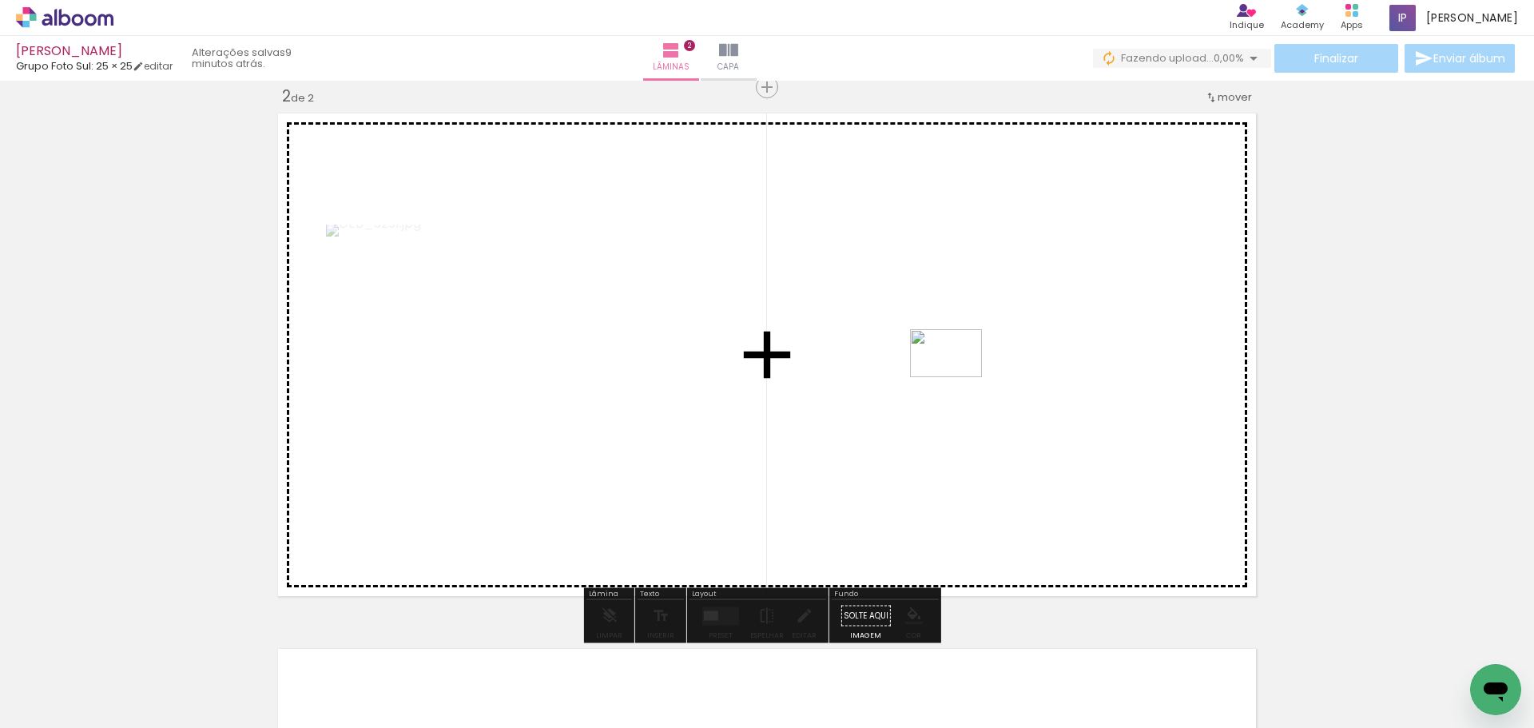
drag, startPoint x: 1029, startPoint y: 685, endPoint x: 958, endPoint y: 377, distance: 316.4
click at [958, 377] on quentale-workspace at bounding box center [767, 364] width 1534 height 728
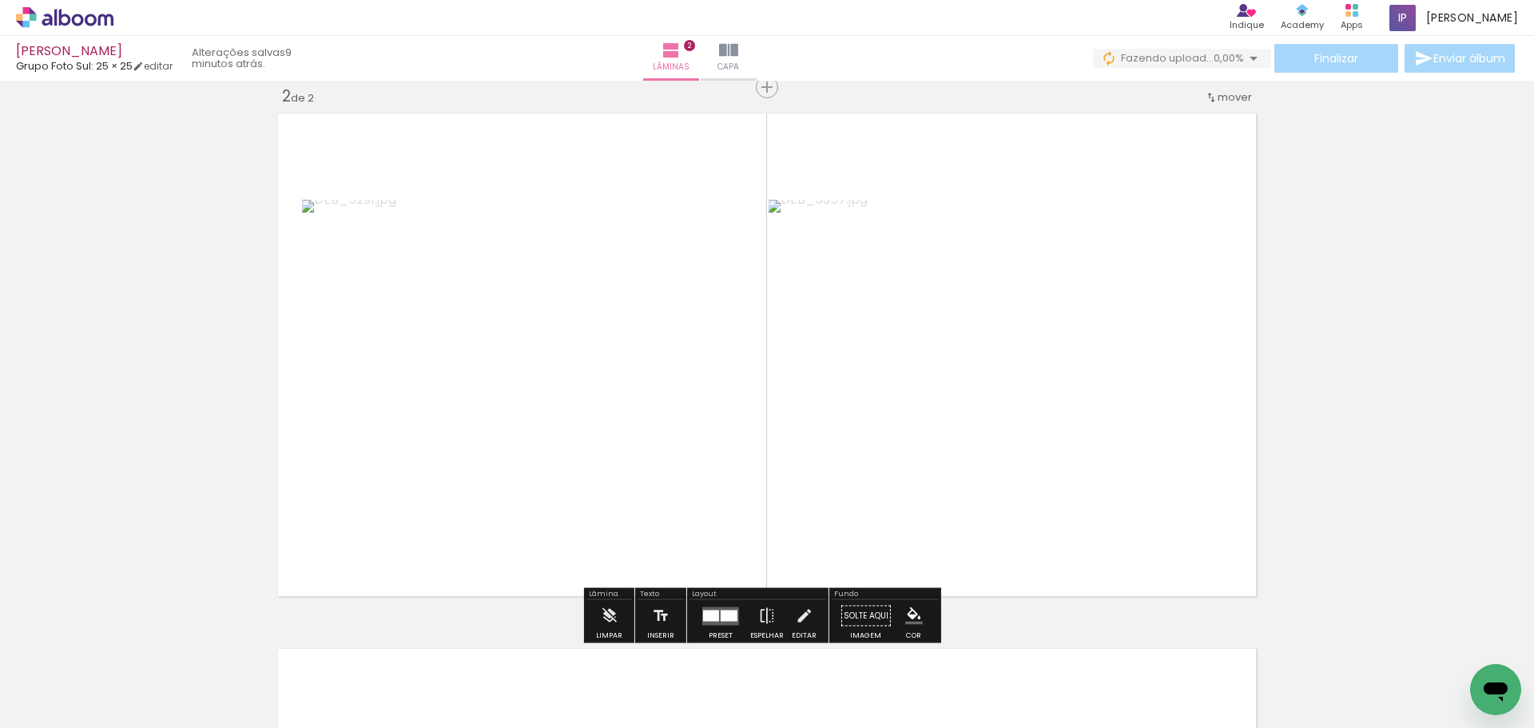
click at [45, 681] on input "Todas as fotos" at bounding box center [44, 680] width 61 height 14
click at [0, 0] on slot "Não utilizadas" at bounding box center [0, 0] width 0 height 0
type input "Não utilizadas"
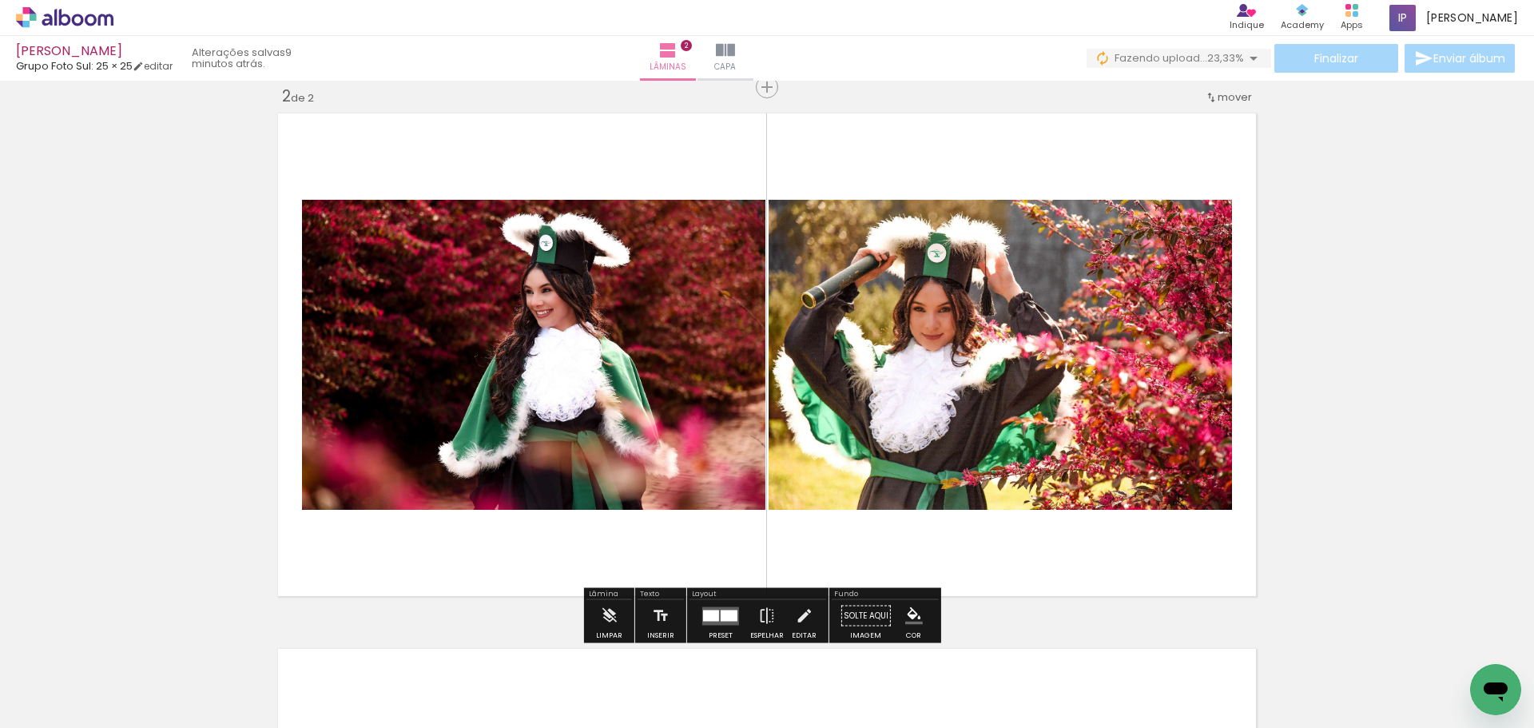
scroll to position [875, 0]
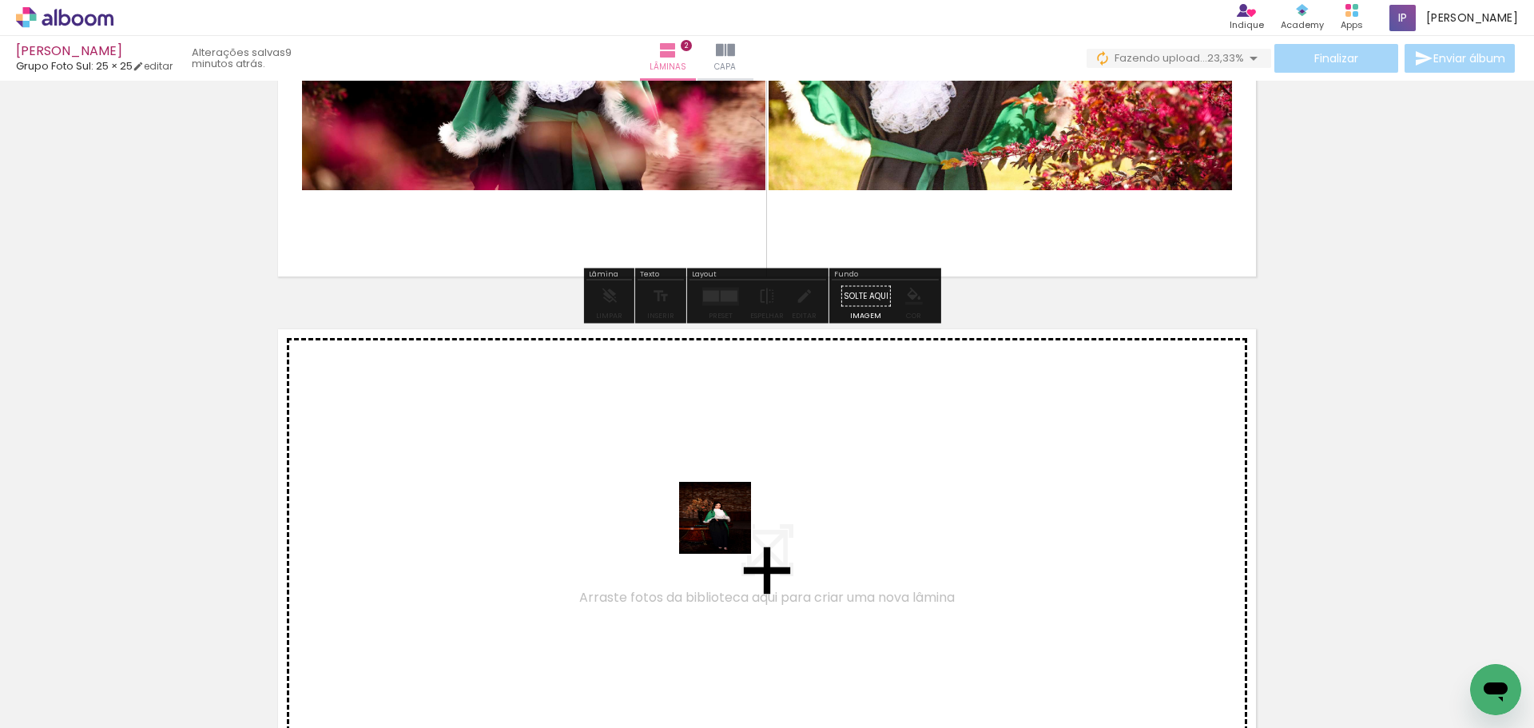
drag, startPoint x: 949, startPoint y: 697, endPoint x: 726, endPoint y: 530, distance: 278.9
click at [726, 530] on quentale-workspace at bounding box center [767, 364] width 1534 height 728
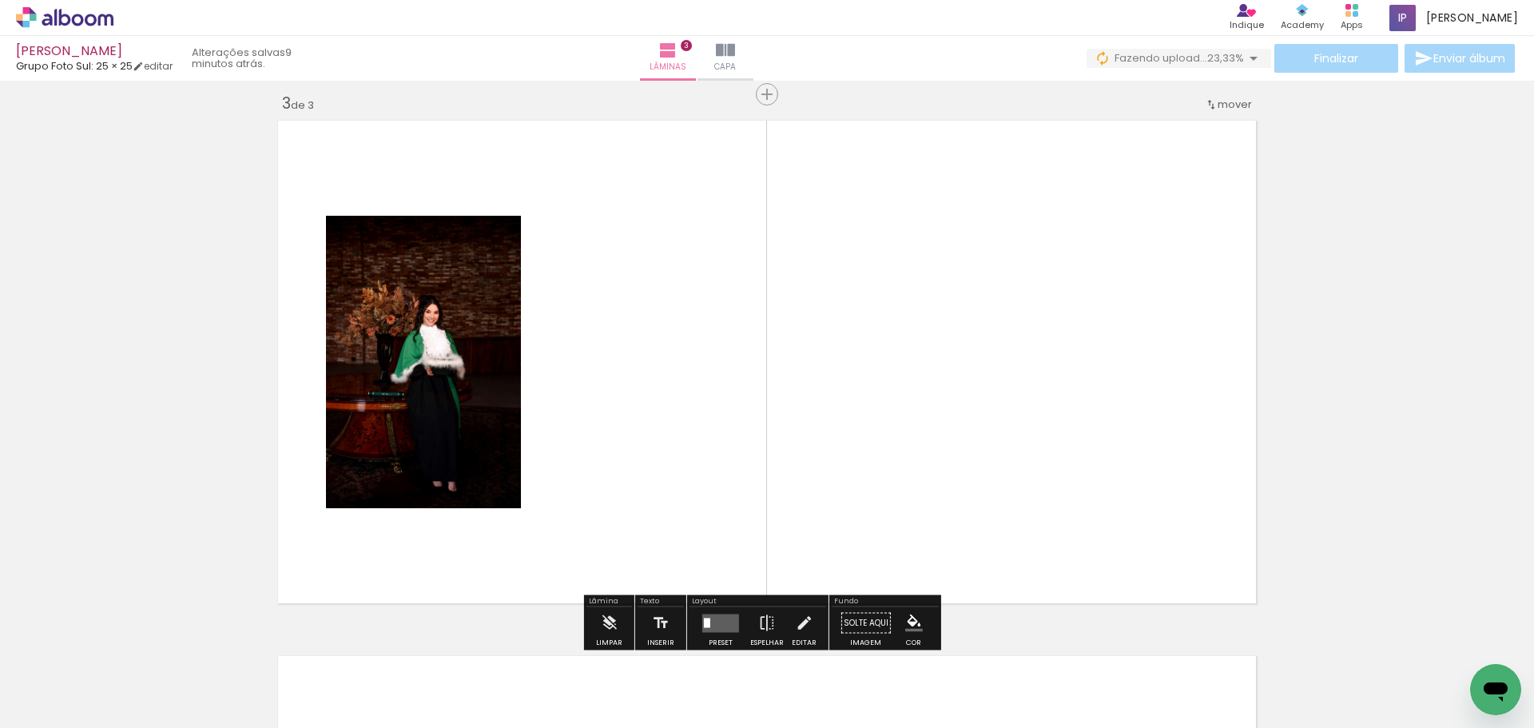
scroll to position [1090, 0]
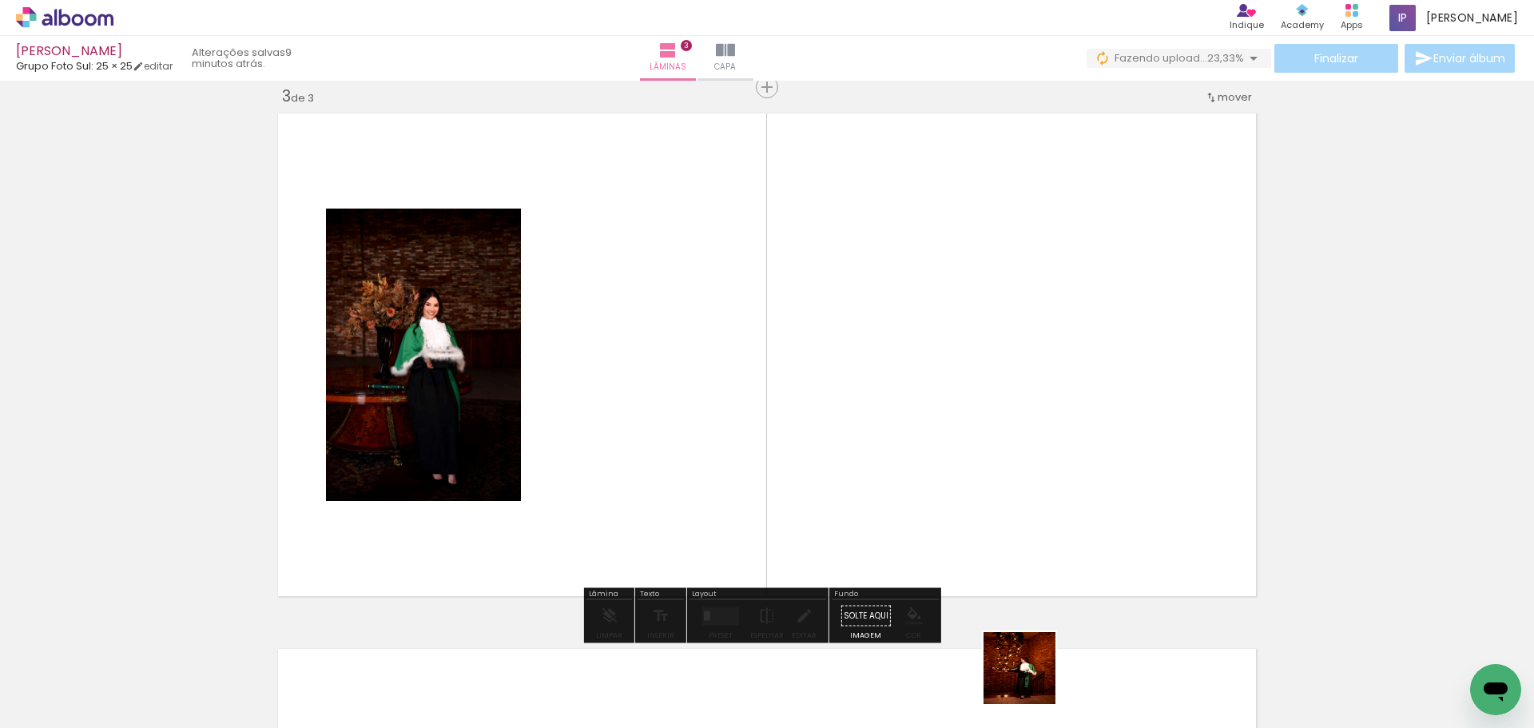
drag, startPoint x: 1031, startPoint y: 680, endPoint x: 992, endPoint y: 481, distance: 202.7
click at [877, 325] on quentale-workspace at bounding box center [767, 364] width 1534 height 728
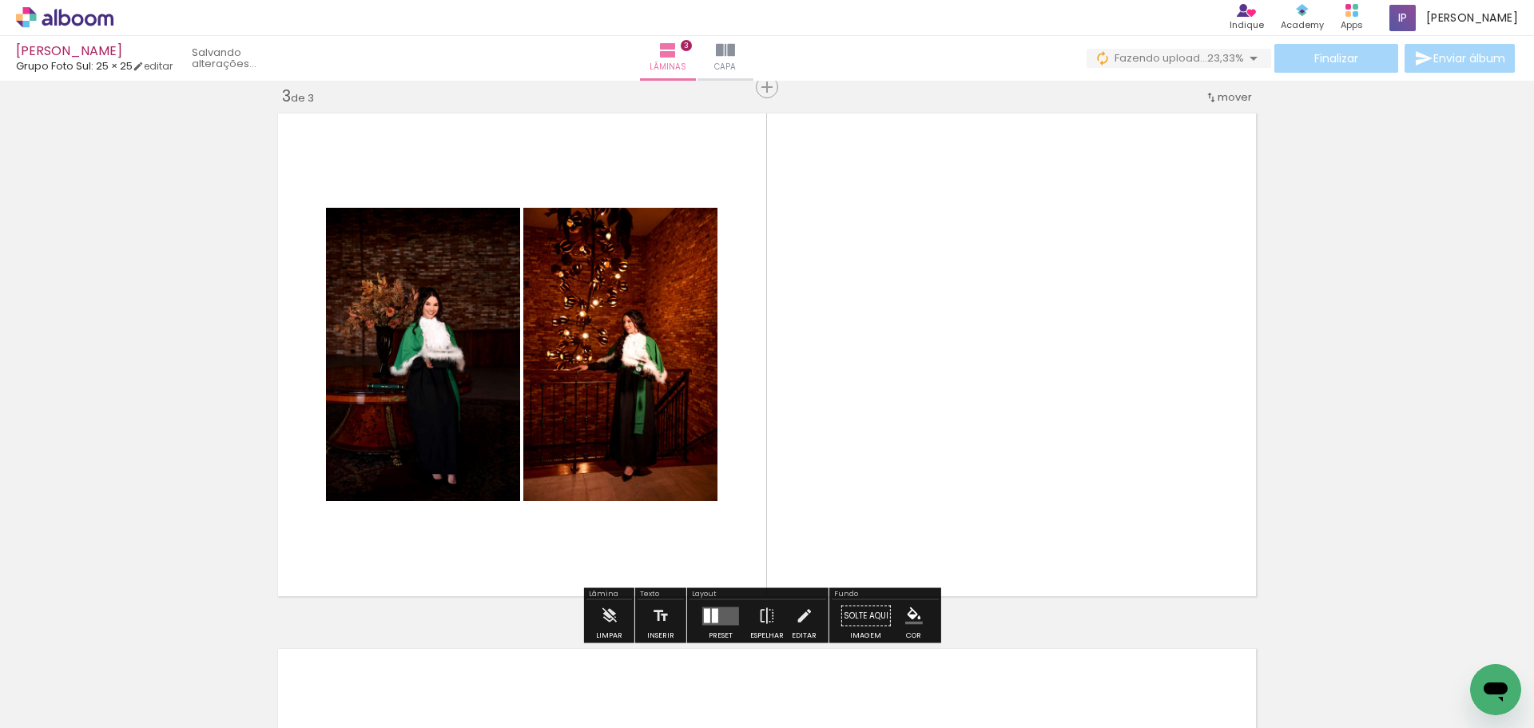
scroll to position [0, 749]
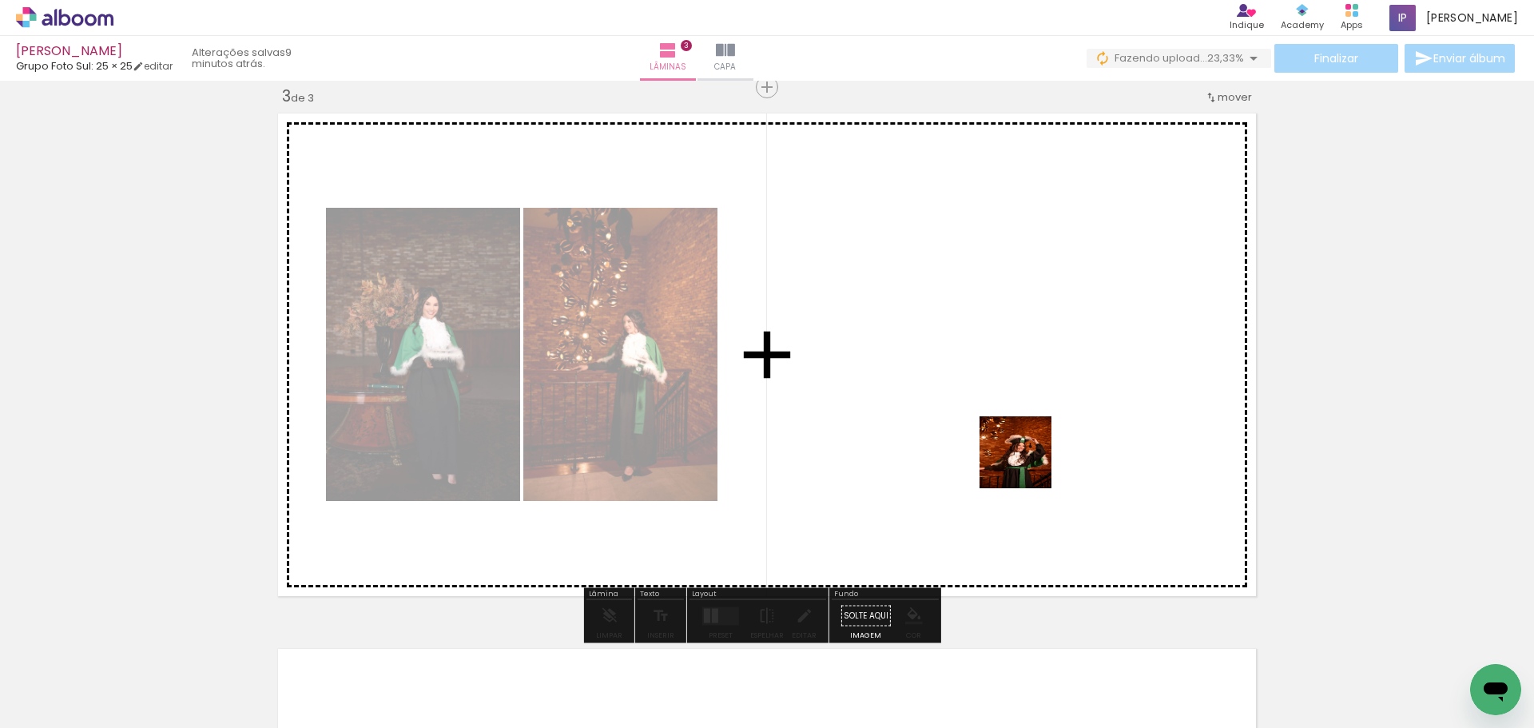
drag, startPoint x: 1114, startPoint y: 684, endPoint x: 1006, endPoint y: 373, distance: 328.9
click at [1006, 373] on quentale-workspace at bounding box center [767, 364] width 1534 height 728
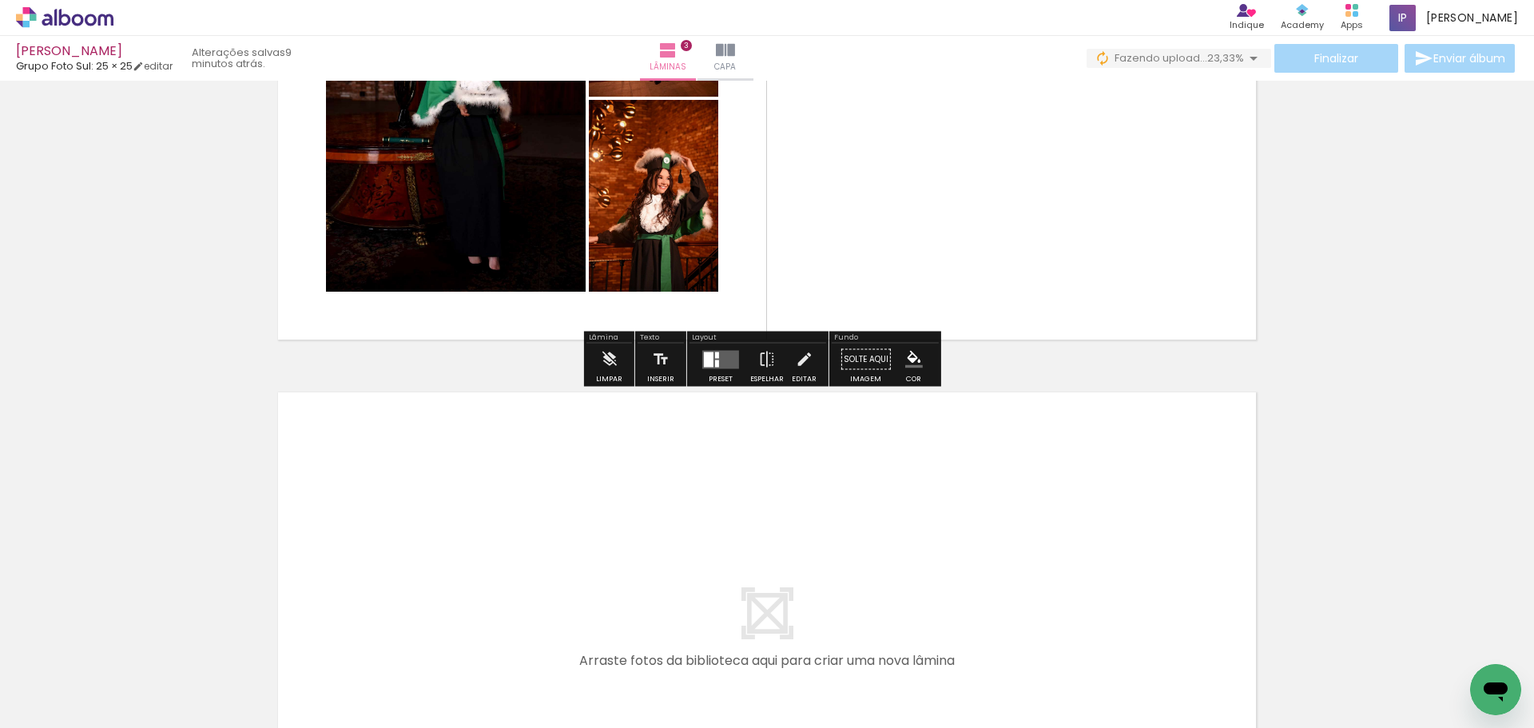
scroll to position [1490, 0]
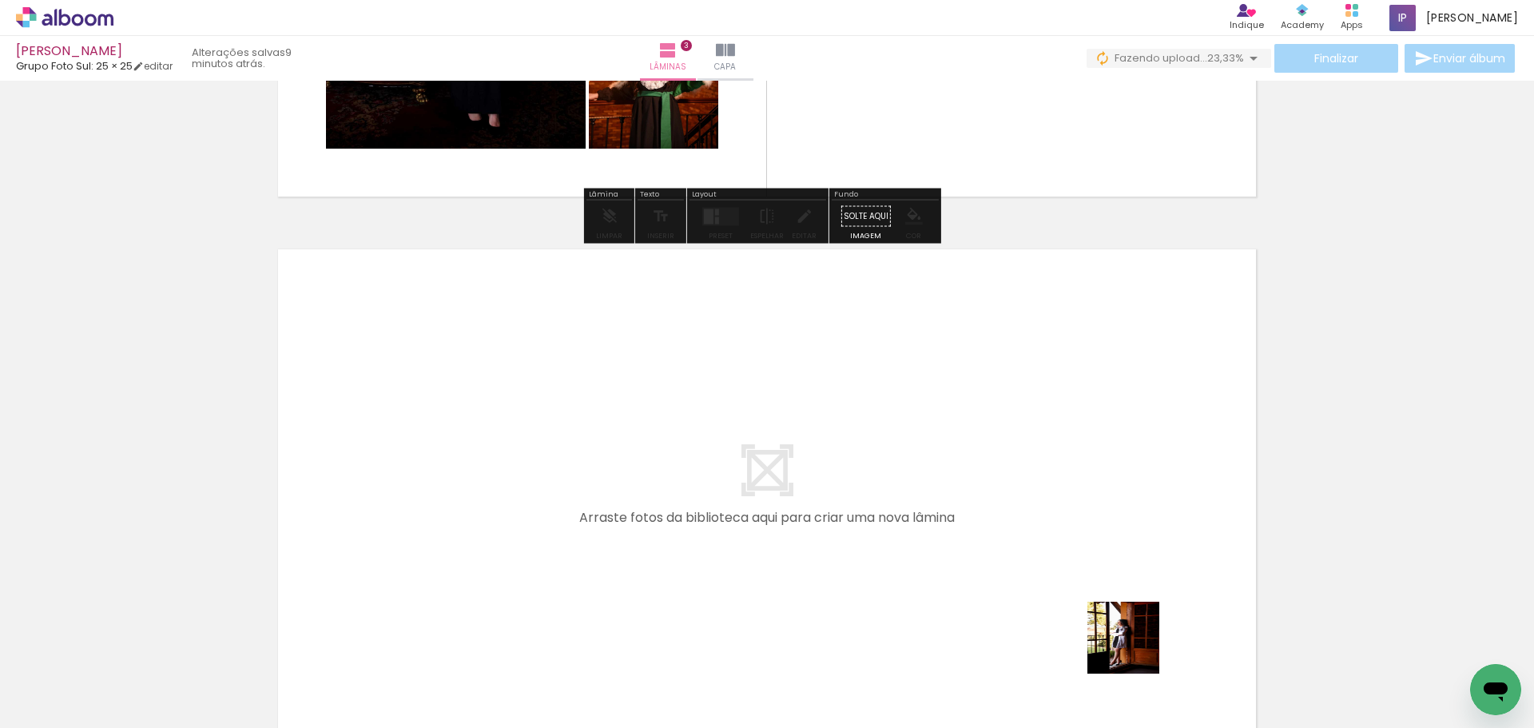
drag, startPoint x: 1135, startPoint y: 649, endPoint x: 956, endPoint y: 491, distance: 238.8
click at [956, 491] on quentale-workspace at bounding box center [767, 364] width 1534 height 728
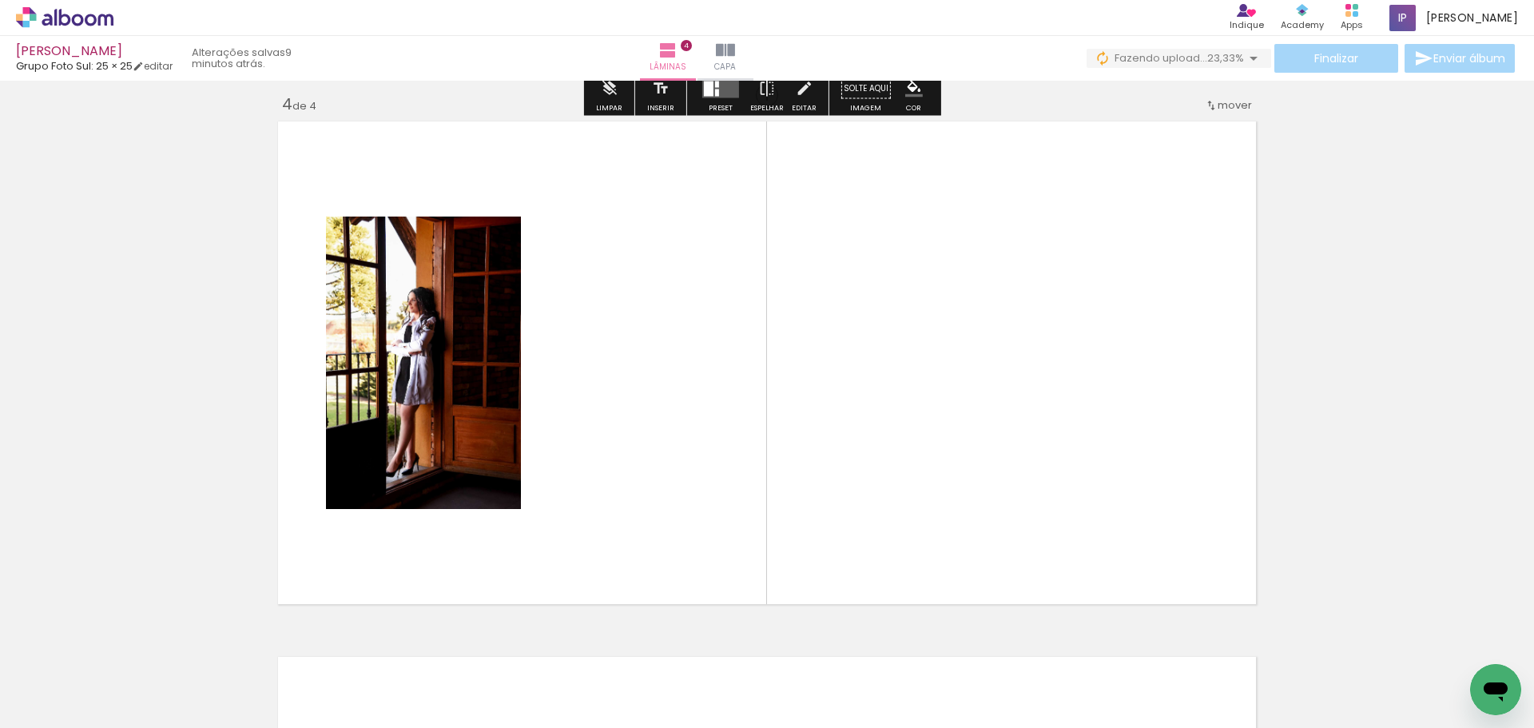
scroll to position [1625, 0]
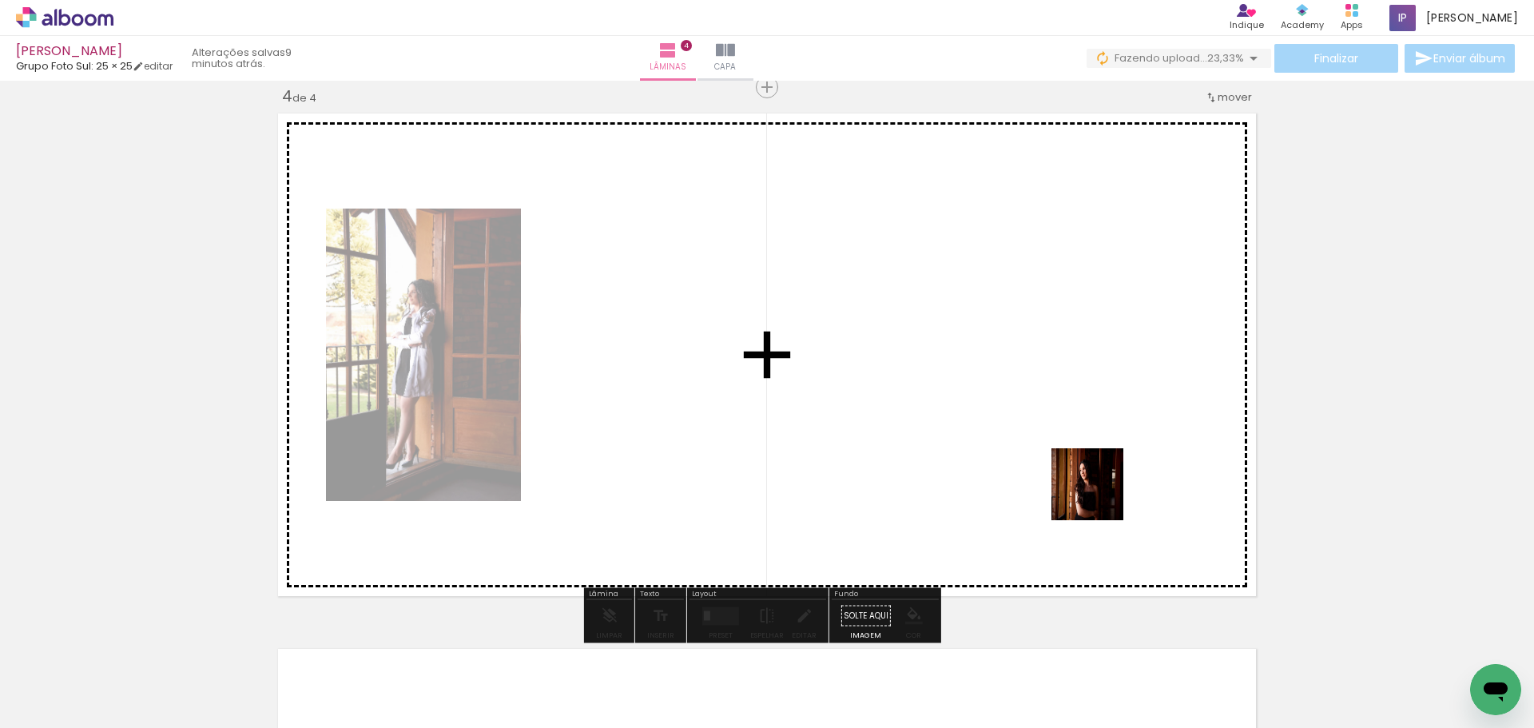
drag, startPoint x: 1301, startPoint y: 683, endPoint x: 965, endPoint y: 395, distance: 442.9
click at [965, 395] on quentale-workspace at bounding box center [767, 364] width 1534 height 728
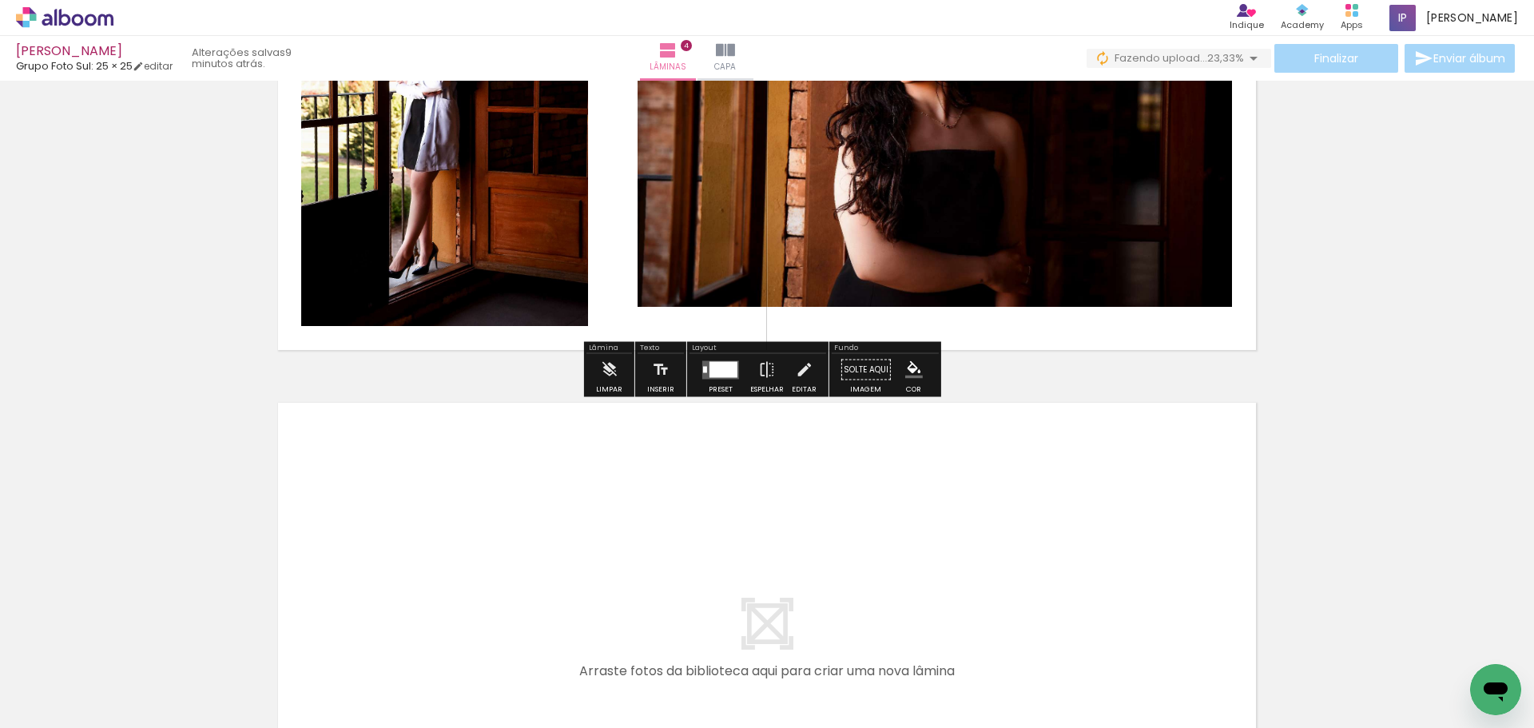
scroll to position [1945, 0]
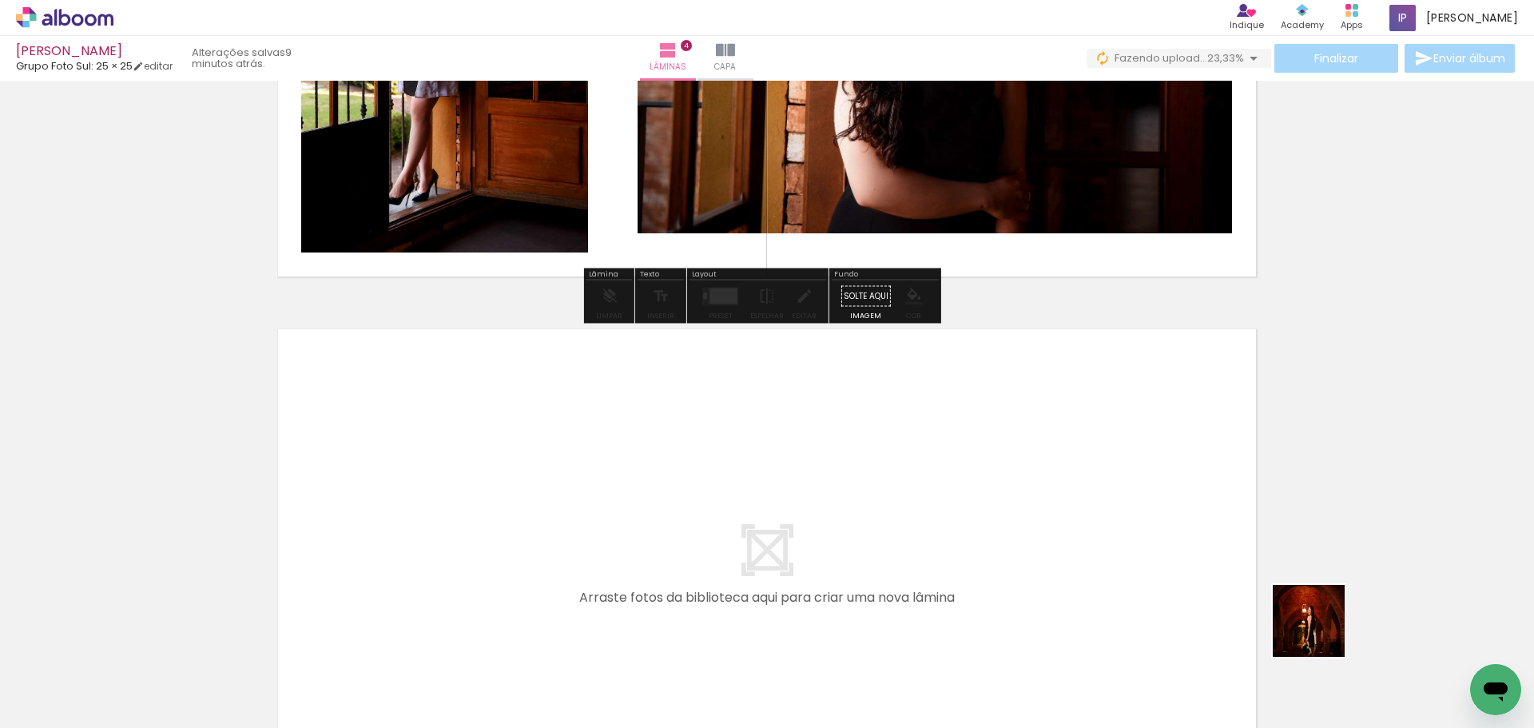
drag, startPoint x: 1386, startPoint y: 682, endPoint x: 1030, endPoint y: 420, distance: 441.5
click at [1030, 420] on quentale-workspace at bounding box center [767, 364] width 1534 height 728
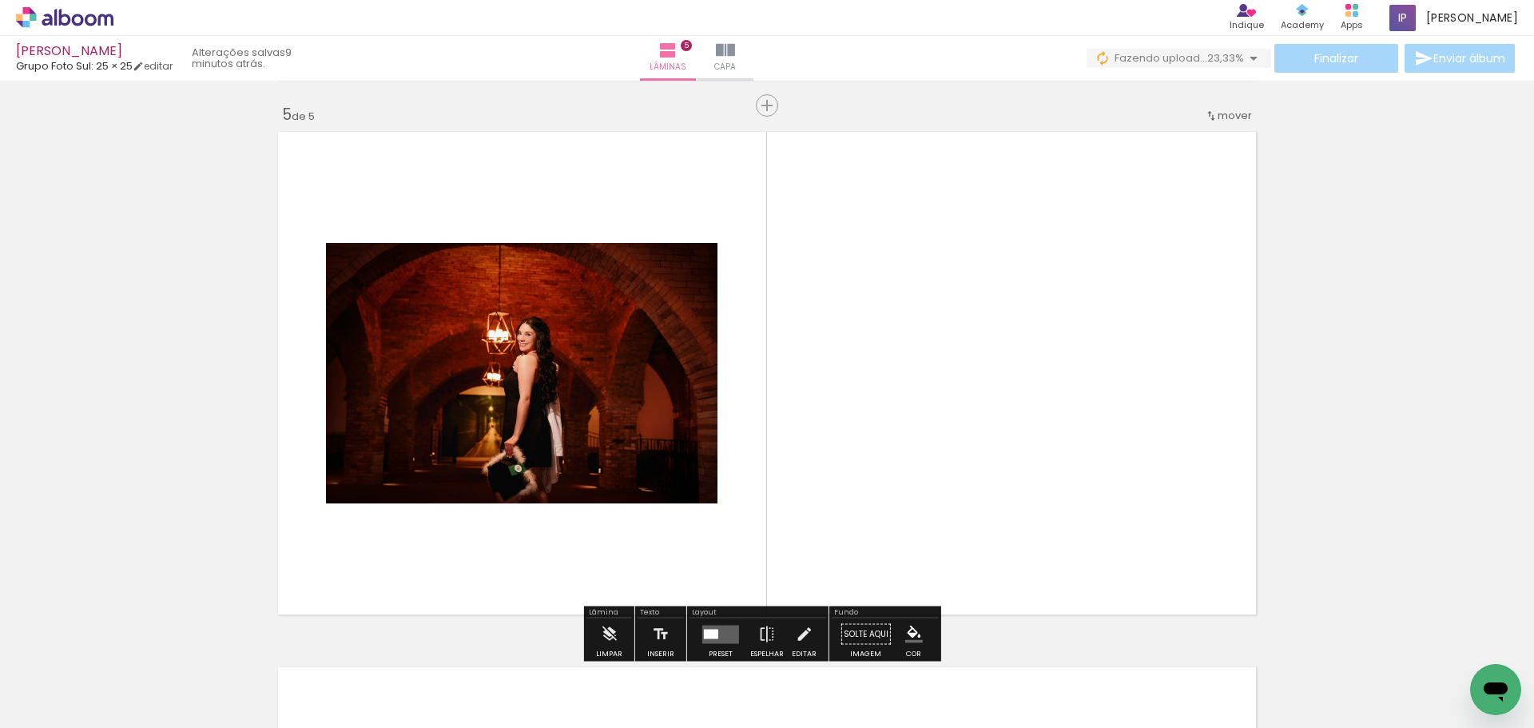
scroll to position [0, 0]
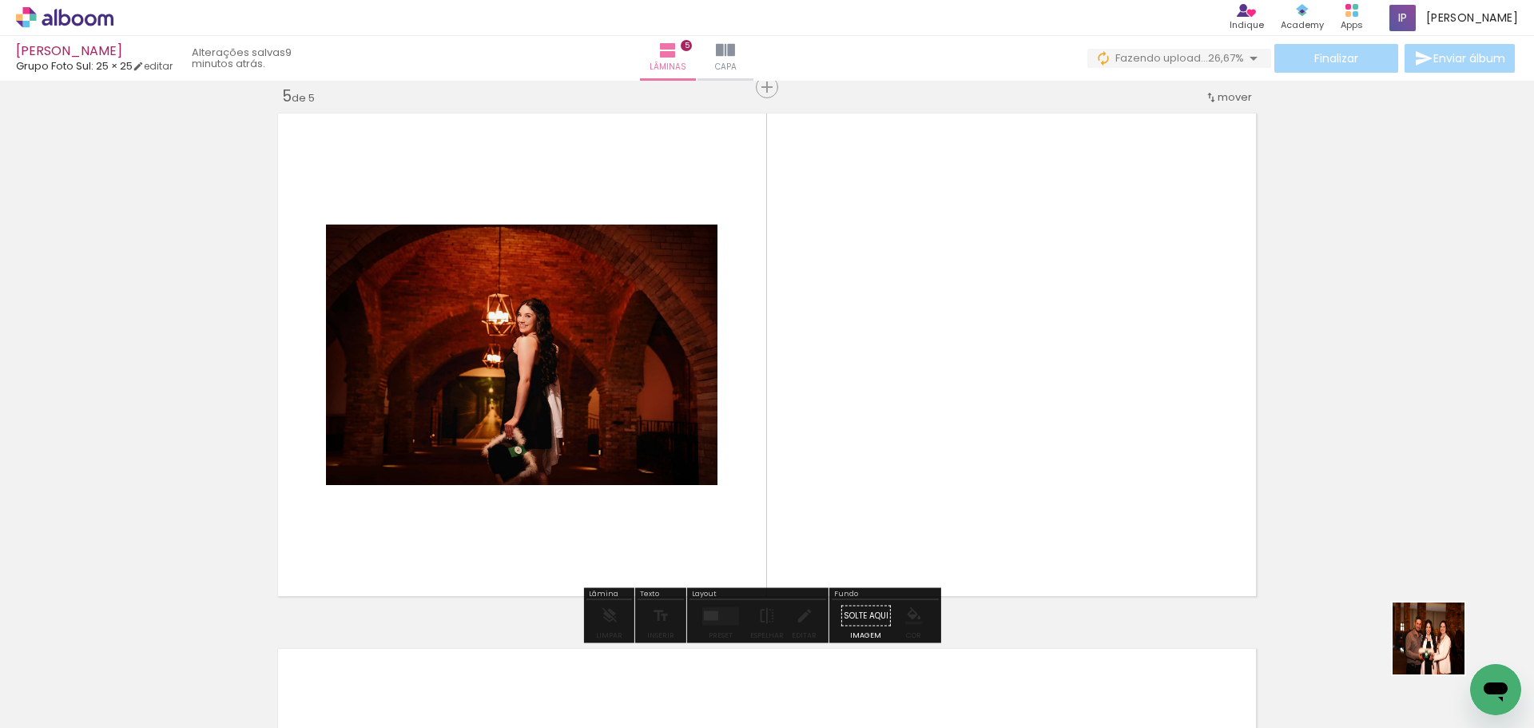
drag, startPoint x: 1463, startPoint y: 662, endPoint x: 919, endPoint y: 290, distance: 659.1
click at [919, 290] on quentale-workspace at bounding box center [767, 364] width 1534 height 728
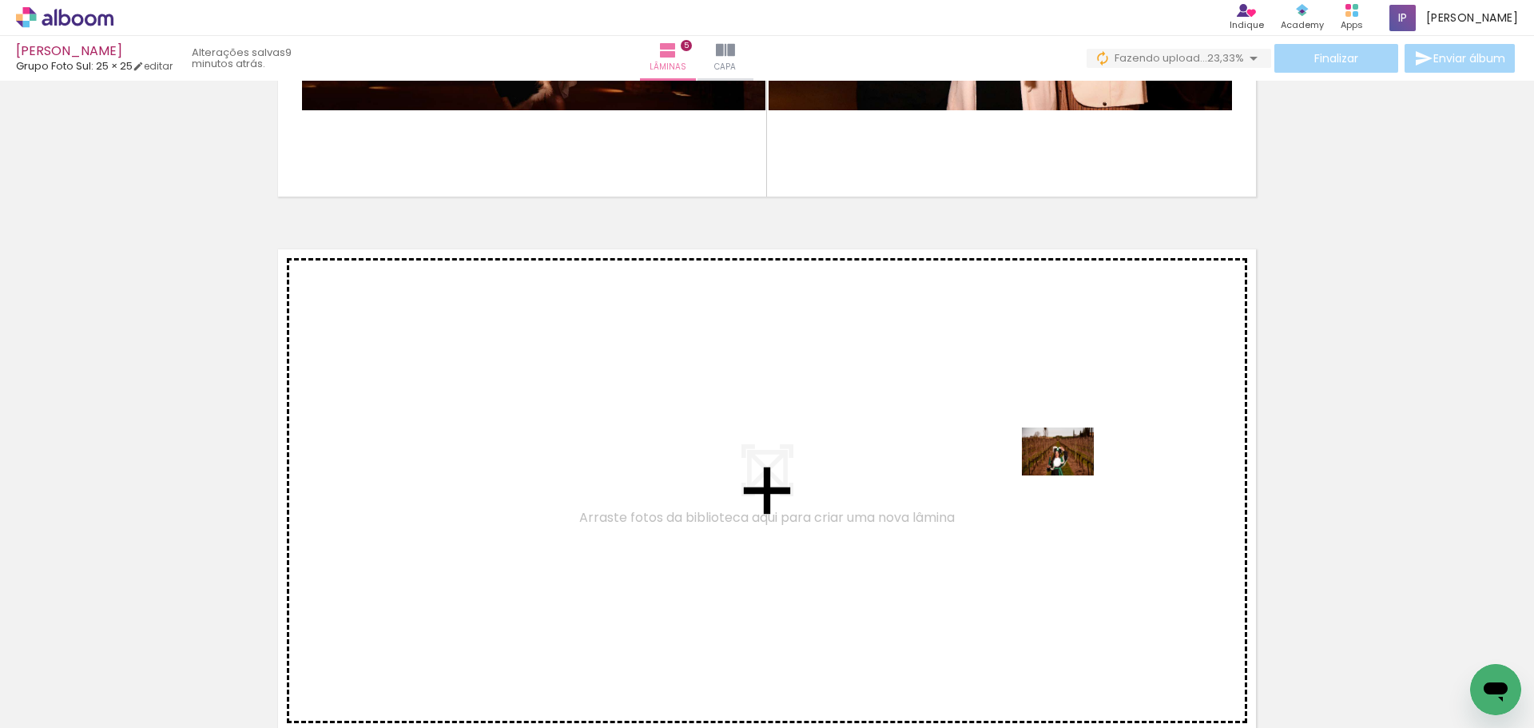
drag, startPoint x: 1459, startPoint y: 692, endPoint x: 1069, endPoint y: 475, distance: 446.2
click at [1069, 475] on quentale-workspace at bounding box center [767, 364] width 1534 height 728
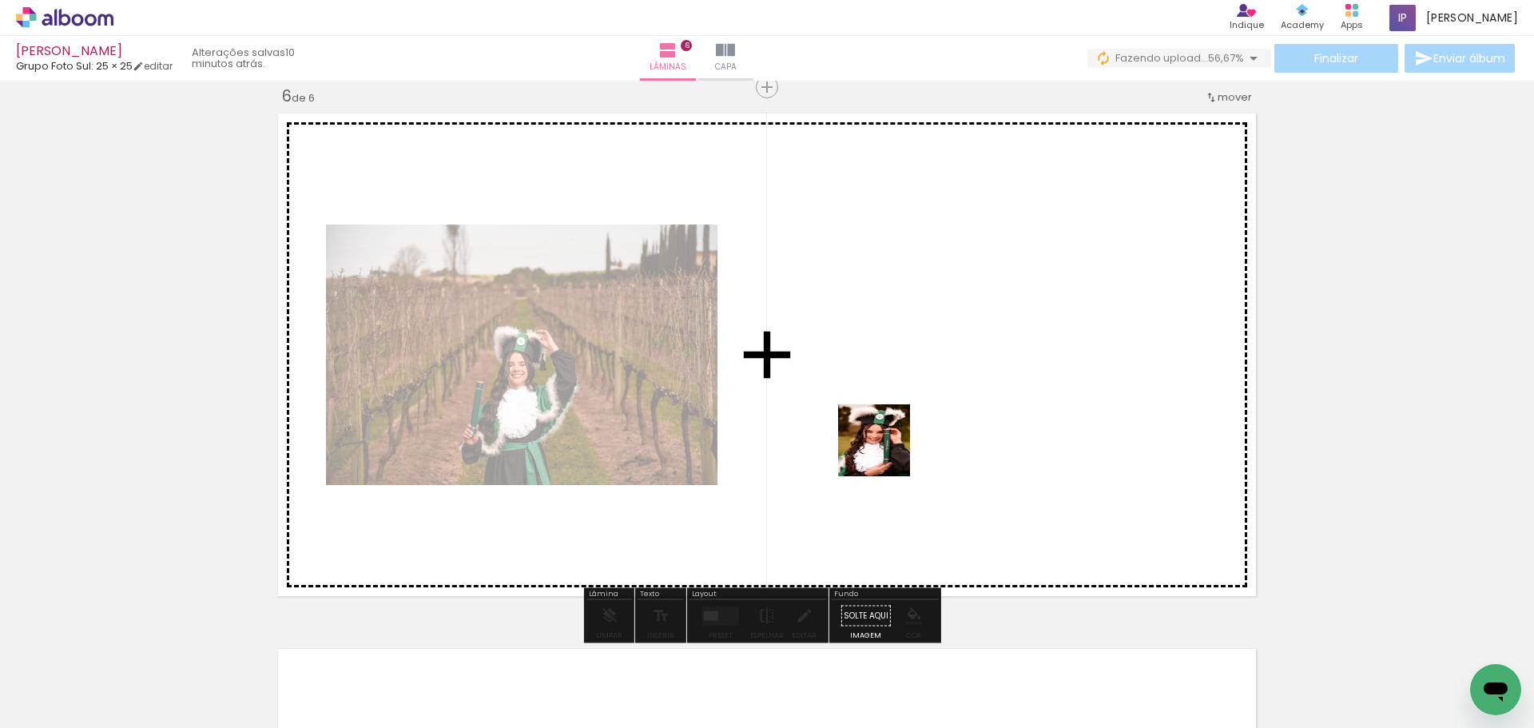
drag, startPoint x: 844, startPoint y: 688, endPoint x: 884, endPoint y: 561, distance: 133.1
click at [894, 413] on quentale-workspace at bounding box center [767, 364] width 1534 height 728
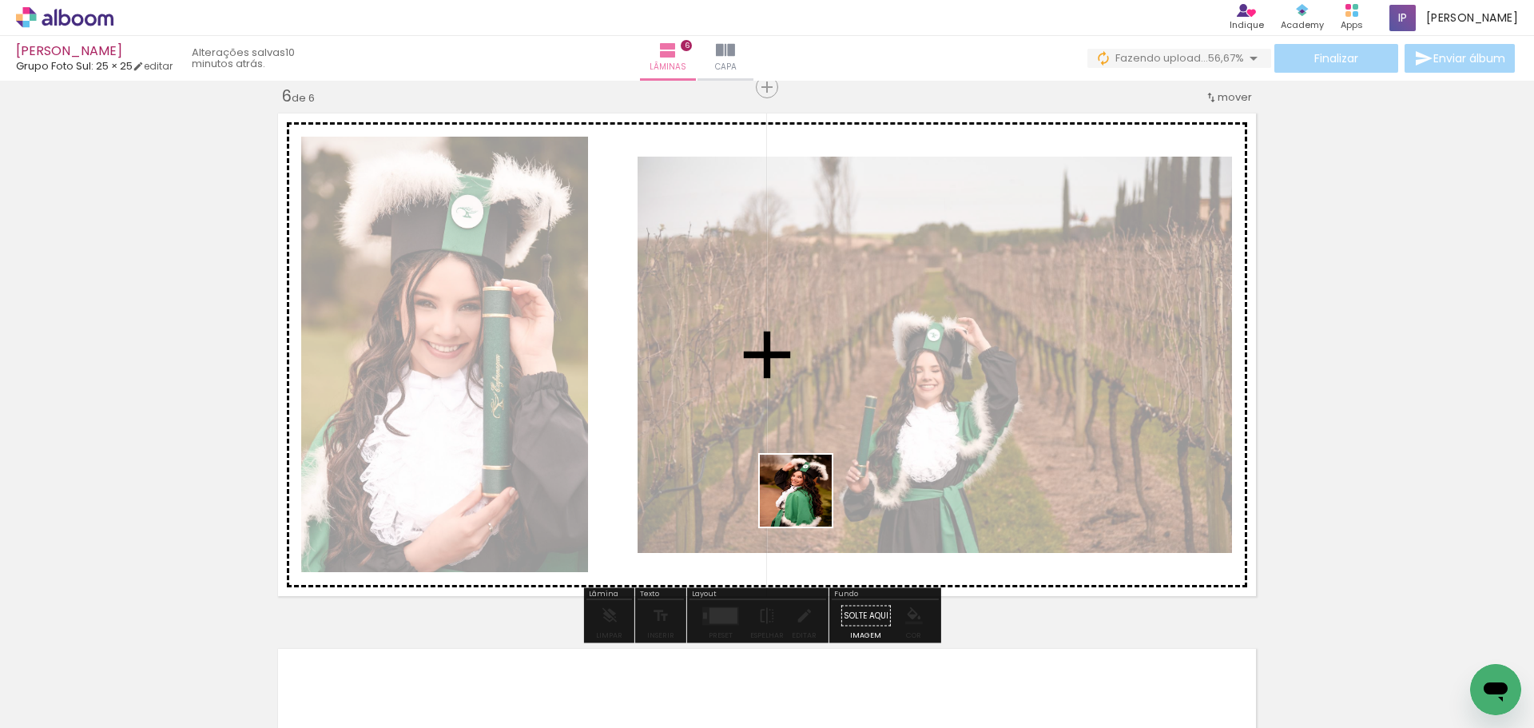
drag, startPoint x: 932, startPoint y: 681, endPoint x: 690, endPoint y: 366, distance: 397.6
click at [690, 366] on quentale-workspace at bounding box center [767, 364] width 1534 height 728
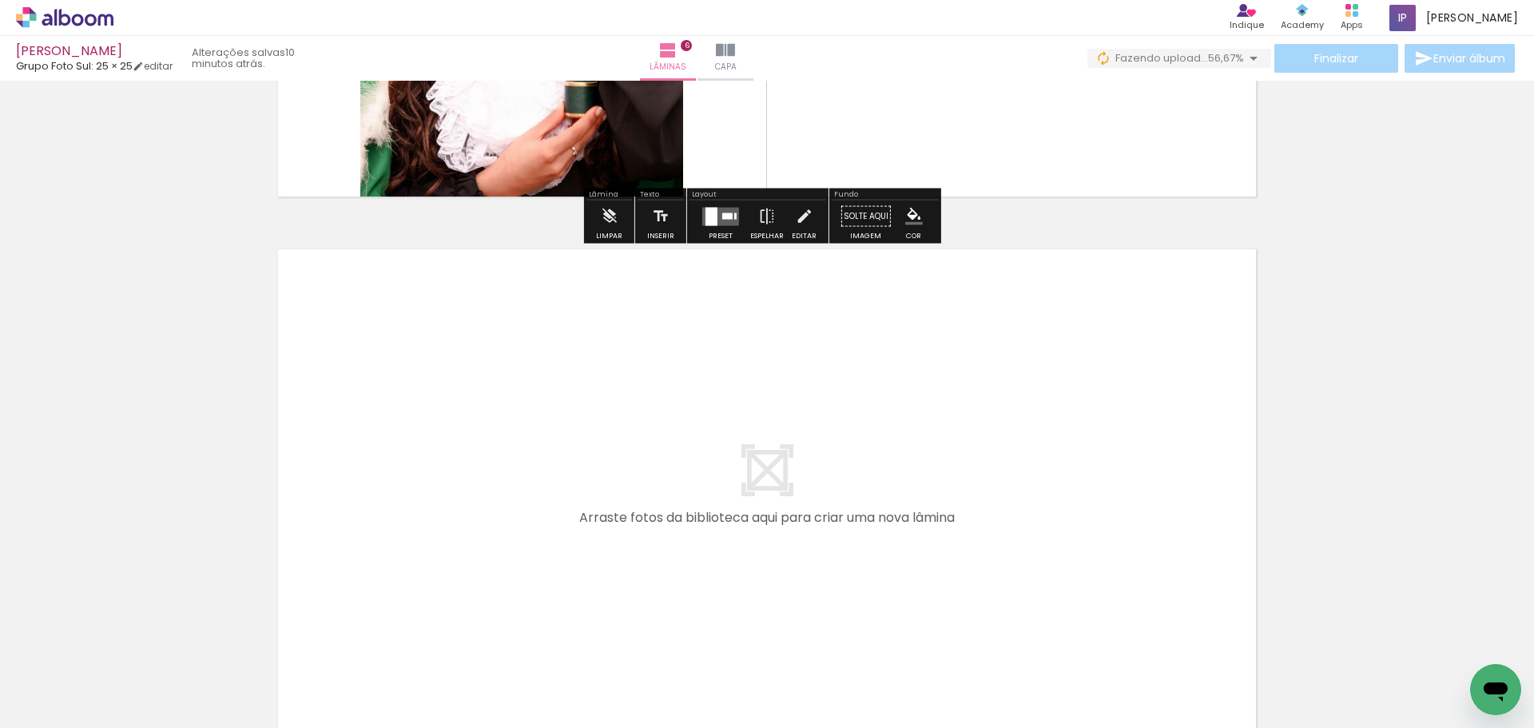
drag, startPoint x: 1392, startPoint y: 684, endPoint x: 1426, endPoint y: 624, distance: 69.4
click at [1060, 467] on quentale-workspace at bounding box center [767, 364] width 1534 height 728
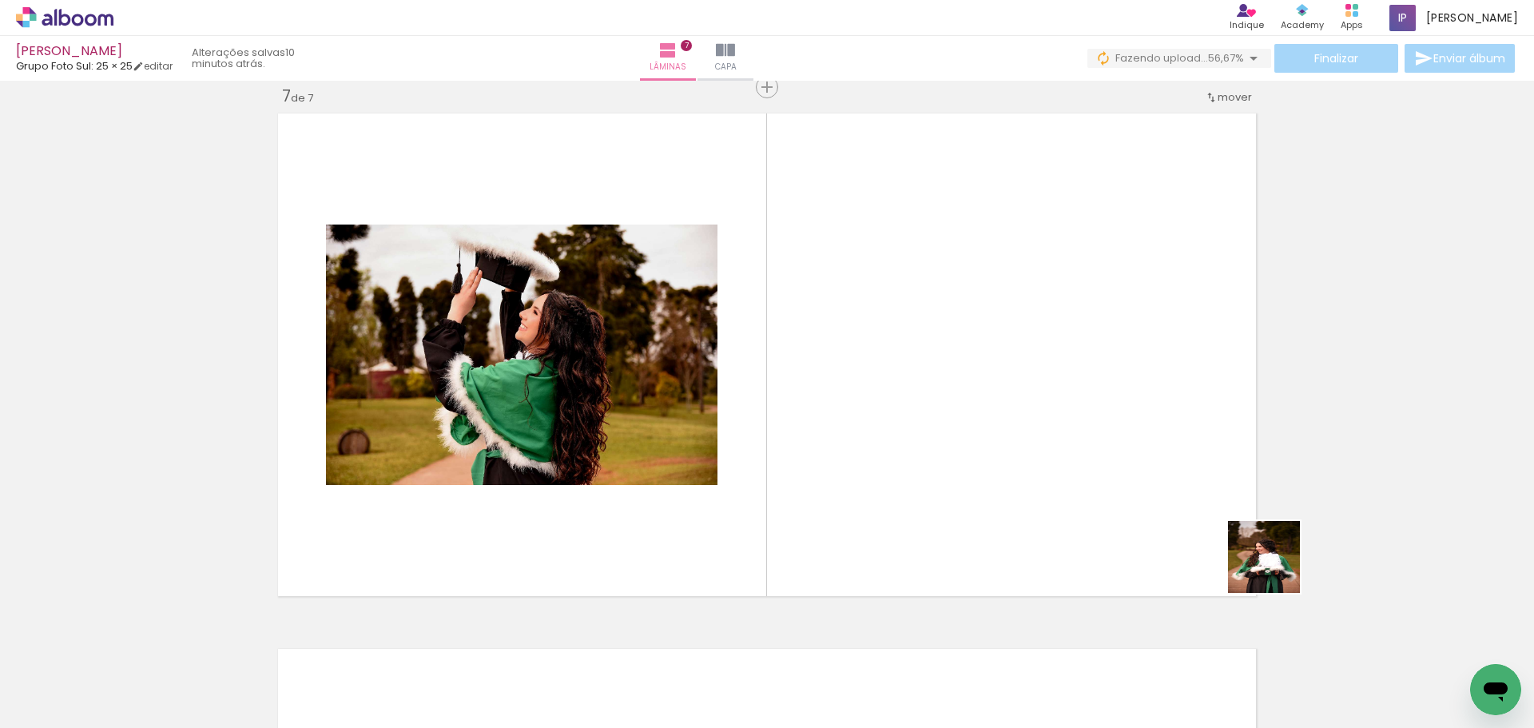
drag, startPoint x: 1400, startPoint y: 665, endPoint x: 958, endPoint y: 425, distance: 503.2
click at [835, 322] on quentale-workspace at bounding box center [767, 364] width 1534 height 728
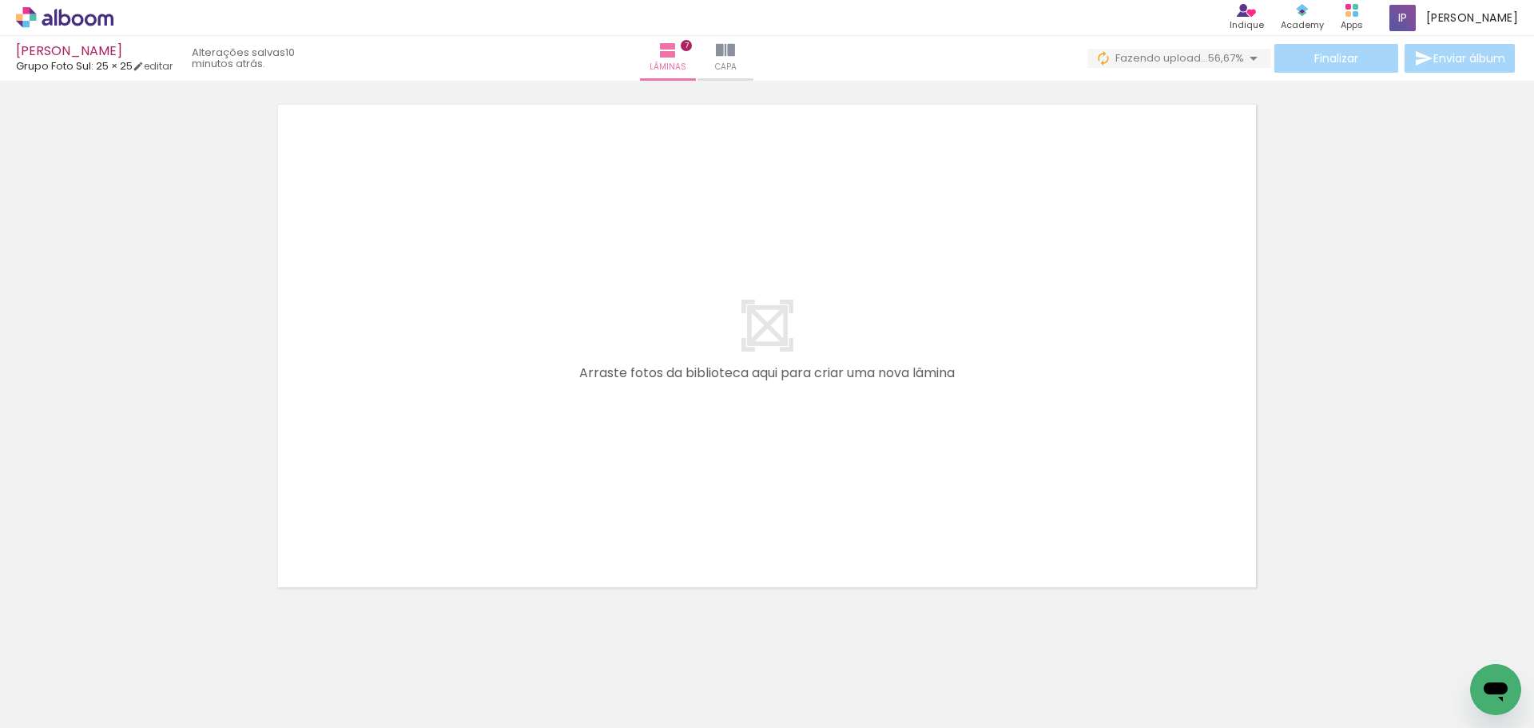
scroll to position [3790, 0]
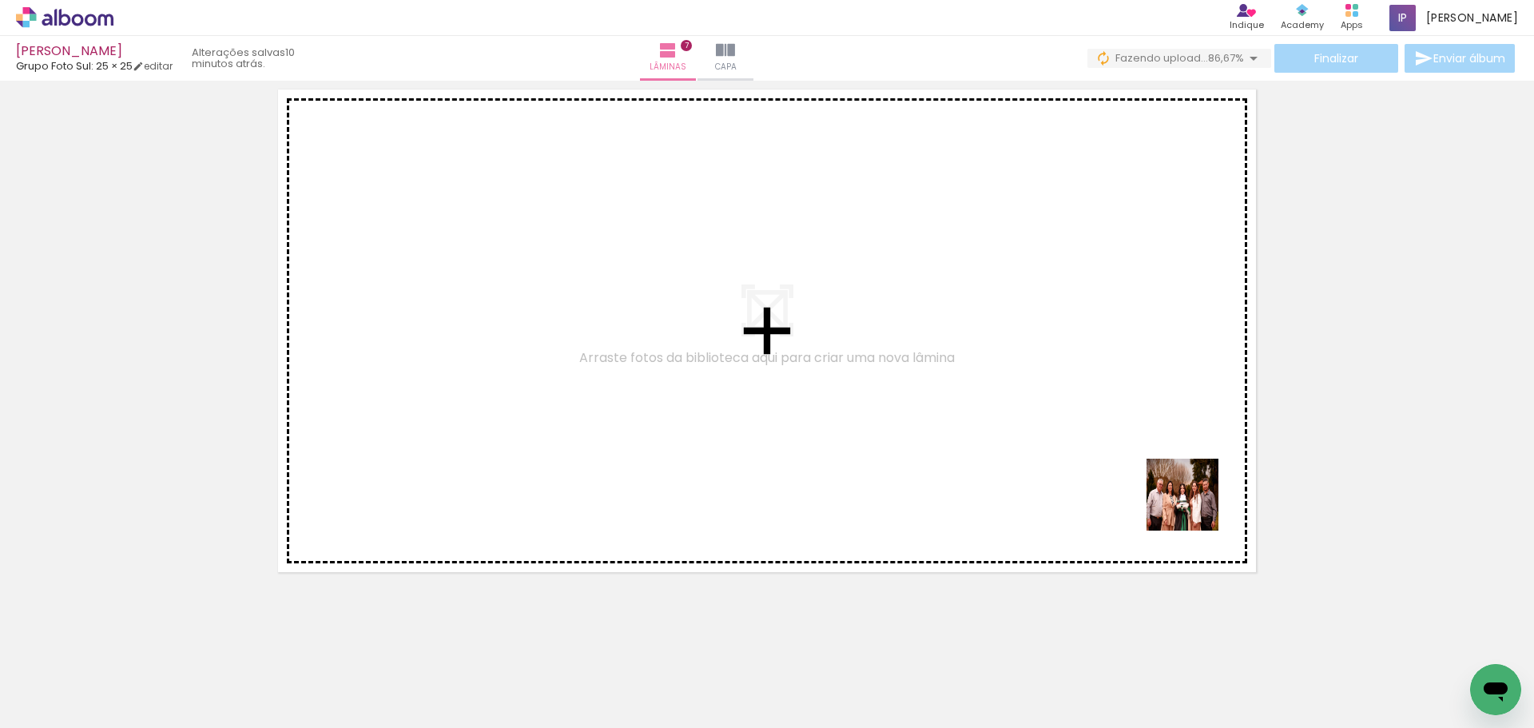
drag, startPoint x: 1194, startPoint y: 506, endPoint x: 1006, endPoint y: 366, distance: 234.5
click at [1007, 366] on quentale-workspace at bounding box center [767, 364] width 1534 height 728
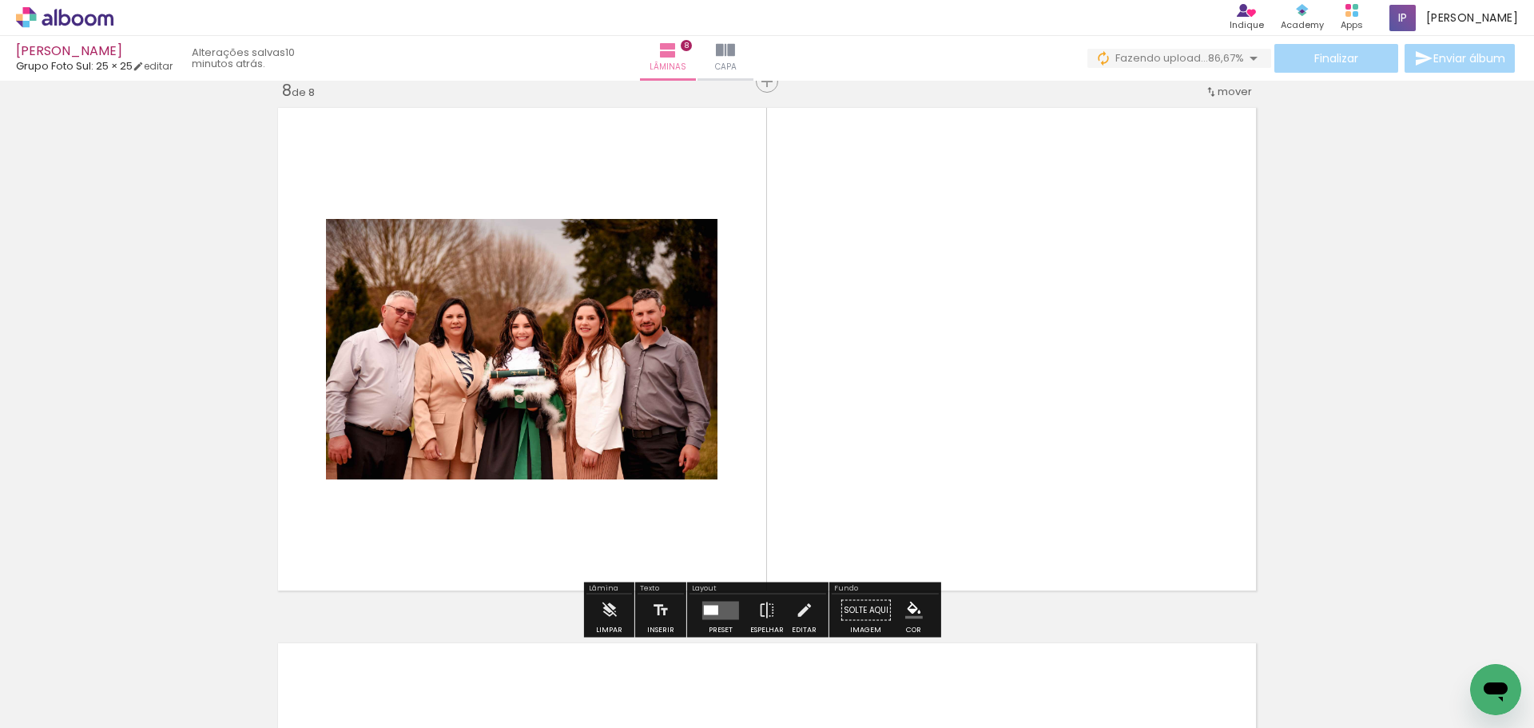
scroll to position [3766, 0]
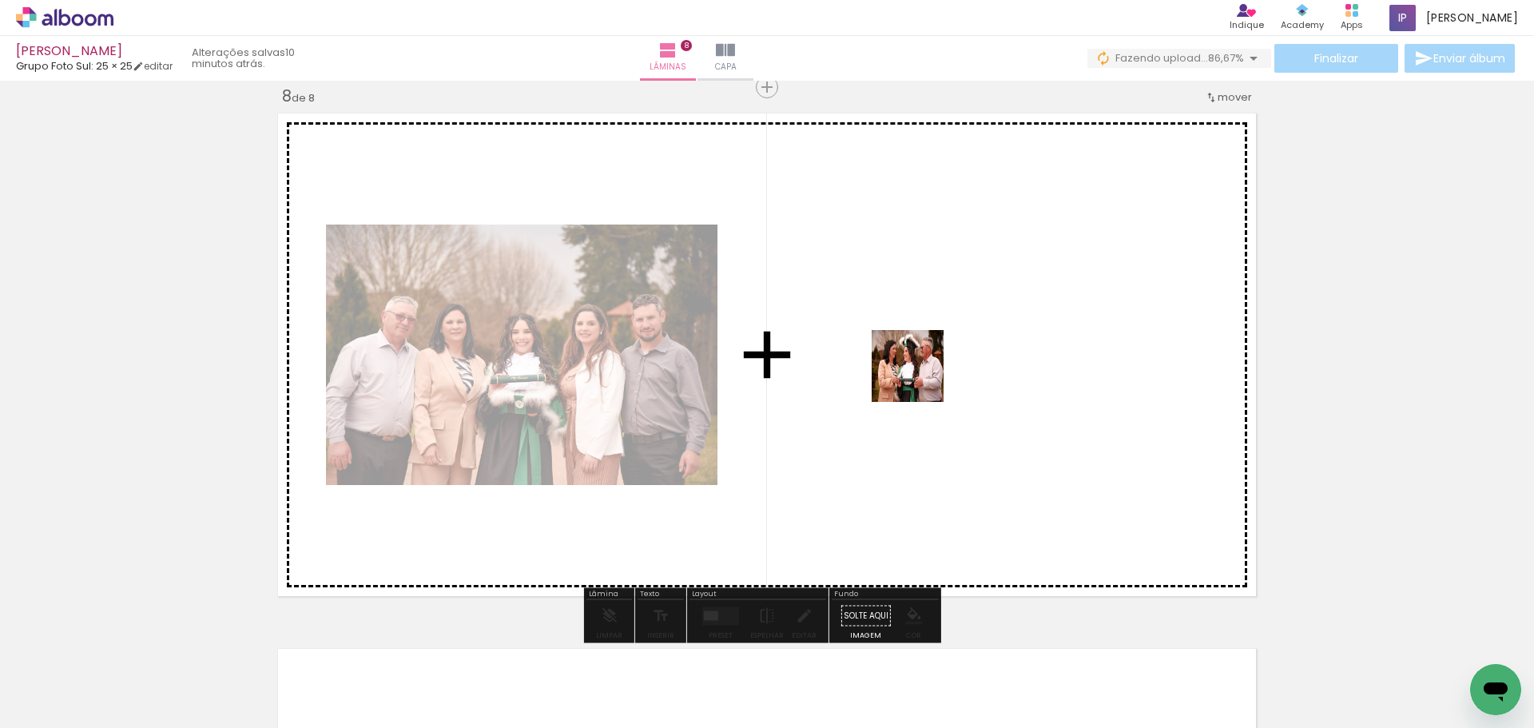
drag, startPoint x: 1153, startPoint y: 692, endPoint x: 919, endPoint y: 378, distance: 391.7
click at [919, 378] on quentale-workspace at bounding box center [767, 364] width 1534 height 728
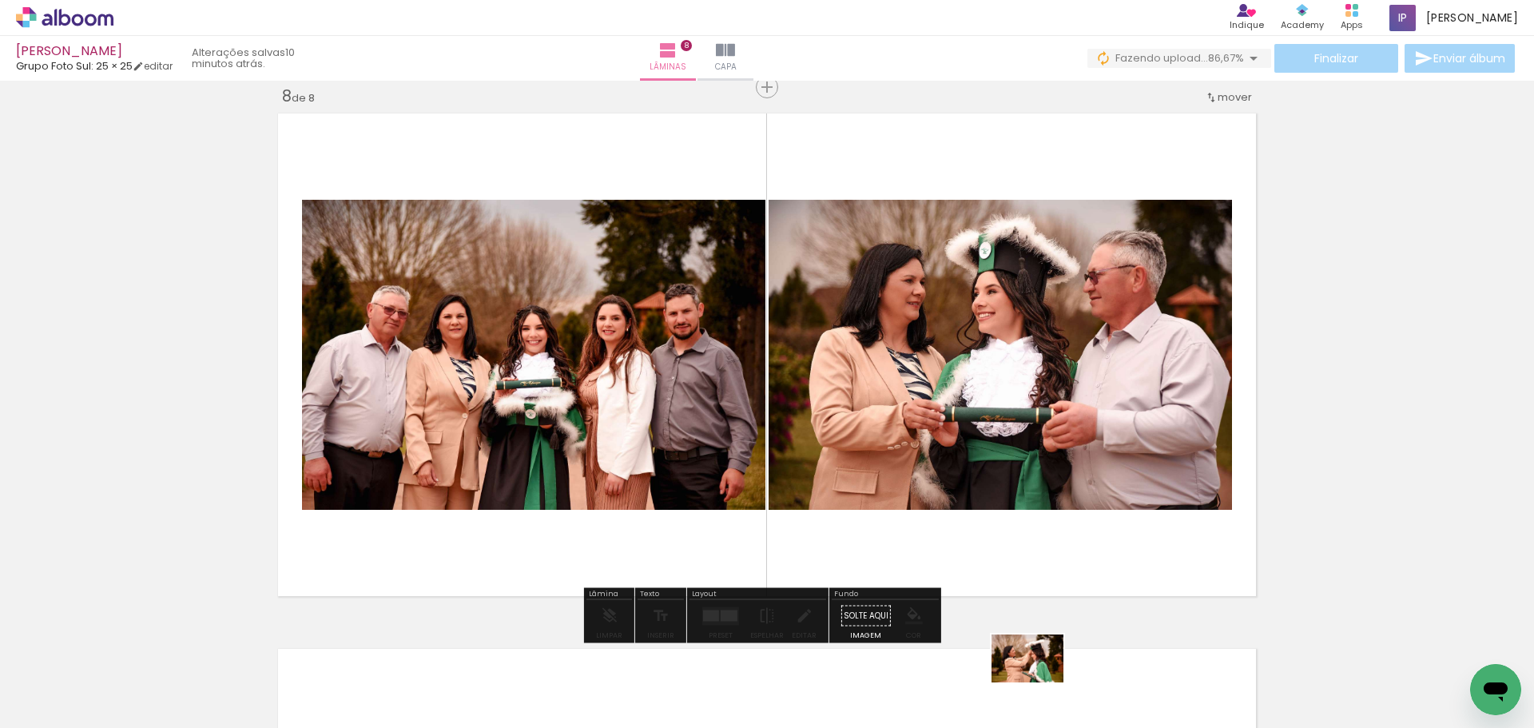
drag, startPoint x: 1078, startPoint y: 690, endPoint x: 1046, endPoint y: 684, distance: 32.4
click at [1046, 696] on div at bounding box center [1054, 673] width 79 height 53
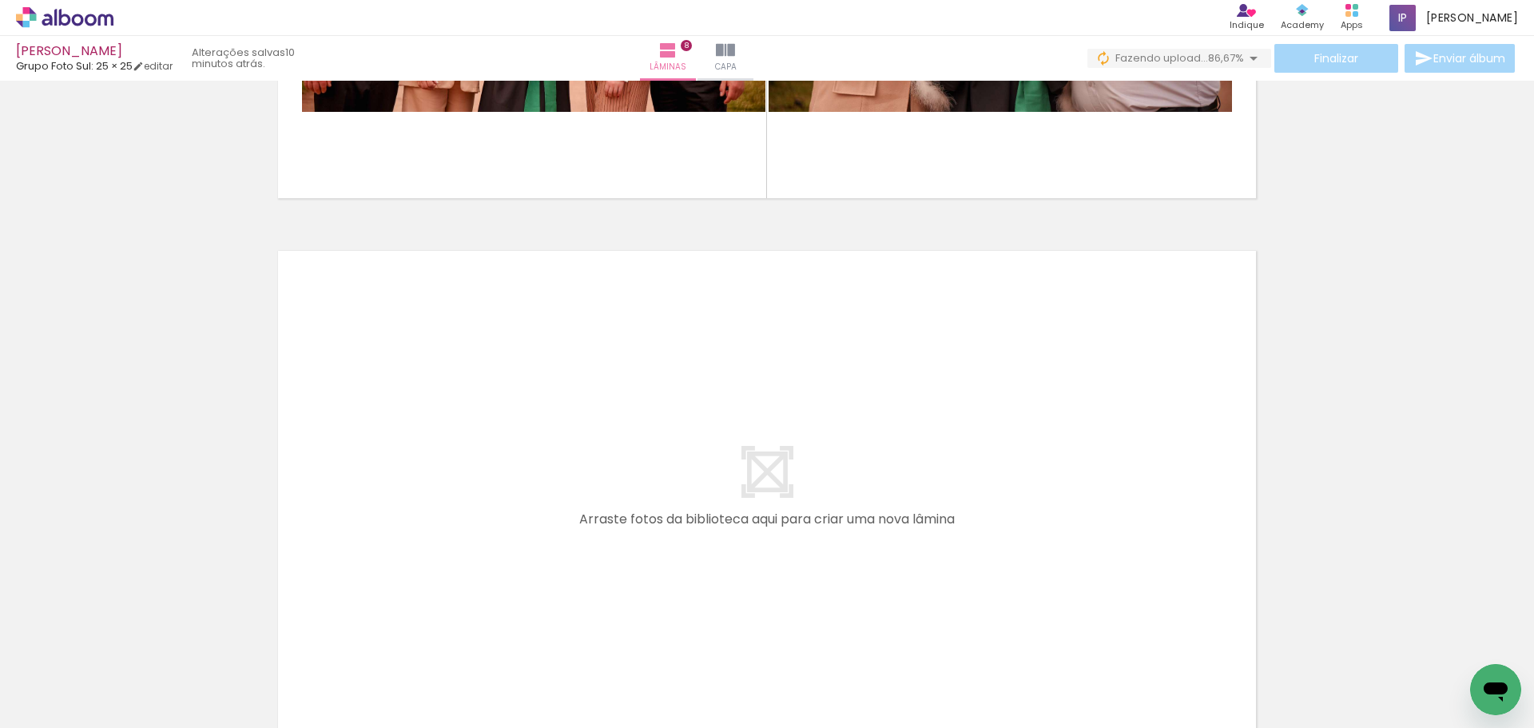
scroll to position [4165, 0]
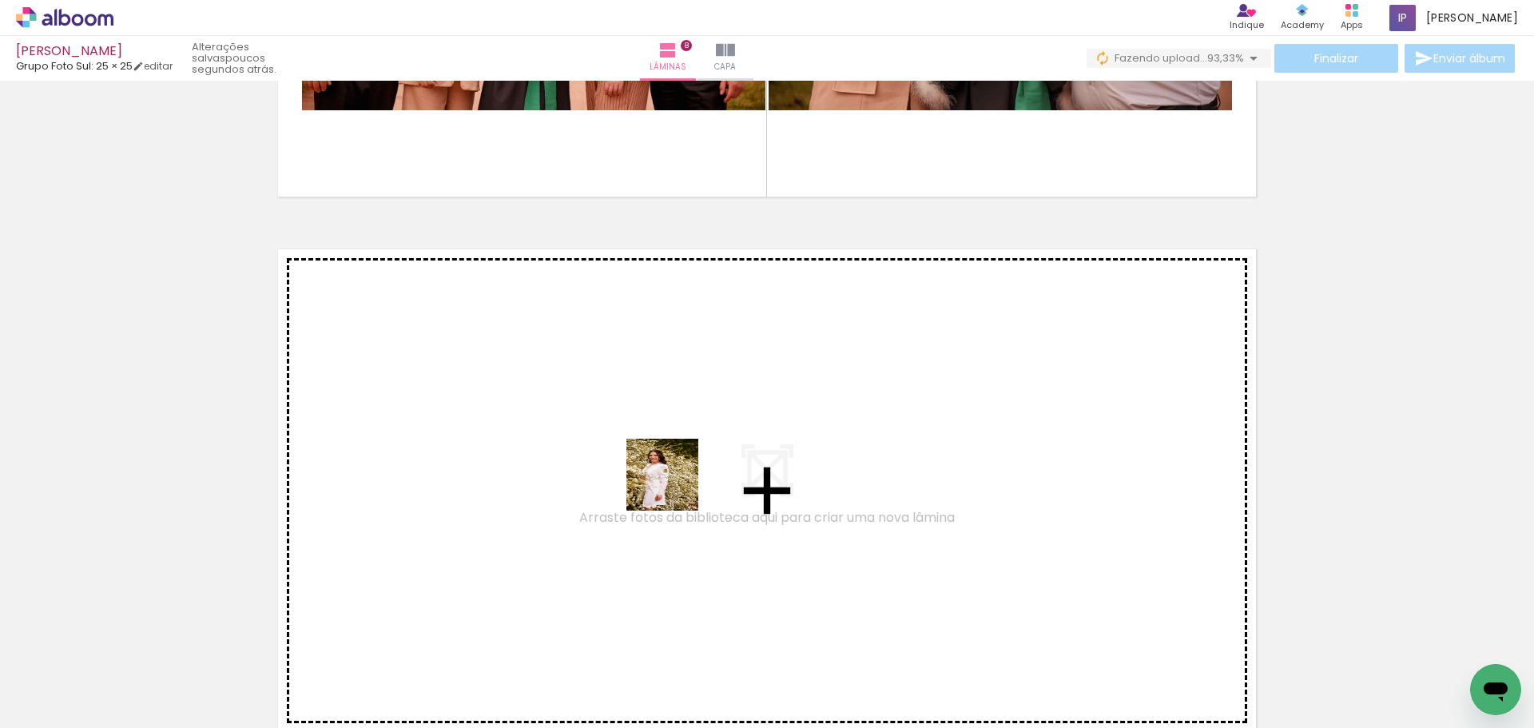
drag, startPoint x: 796, startPoint y: 688, endPoint x: 638, endPoint y: 434, distance: 299.2
click at [638, 434] on quentale-workspace at bounding box center [767, 364] width 1534 height 728
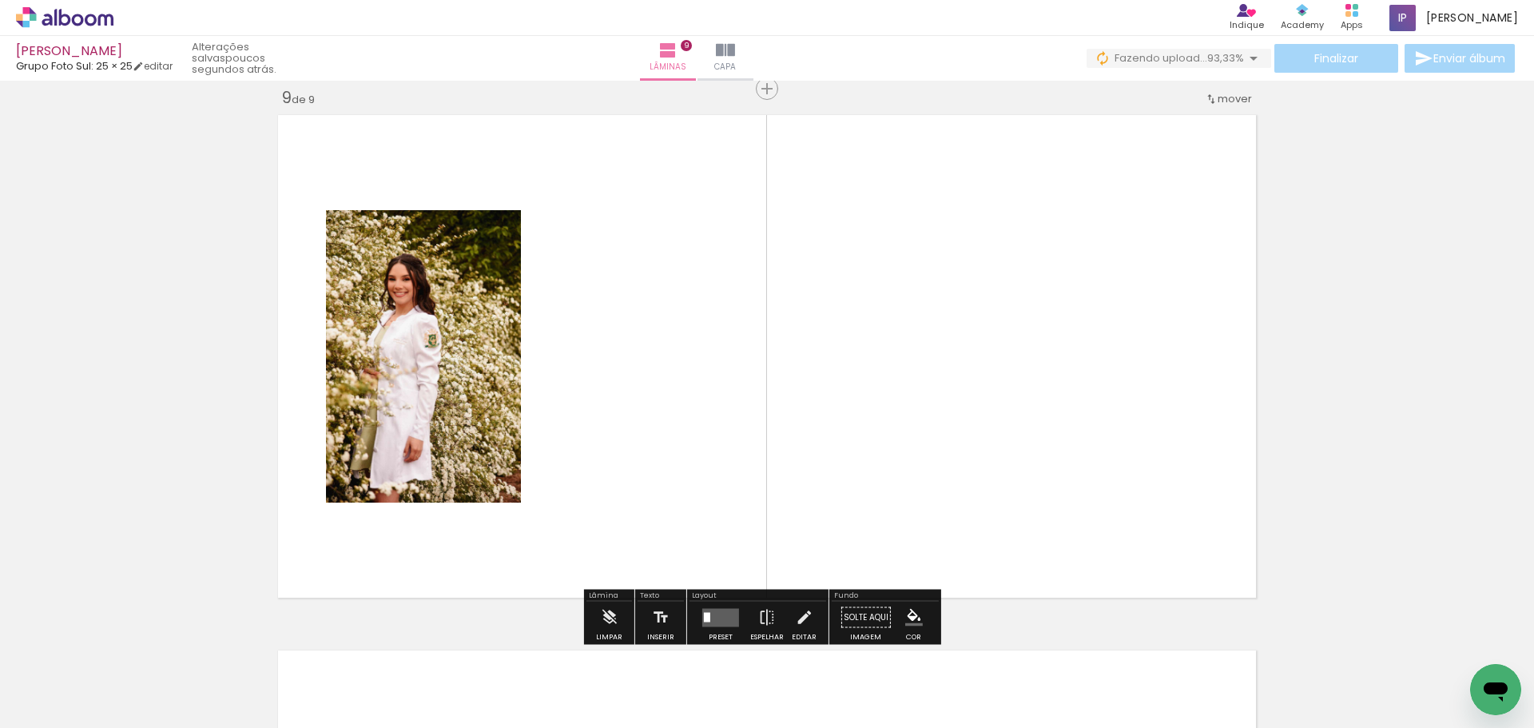
scroll to position [4301, 0]
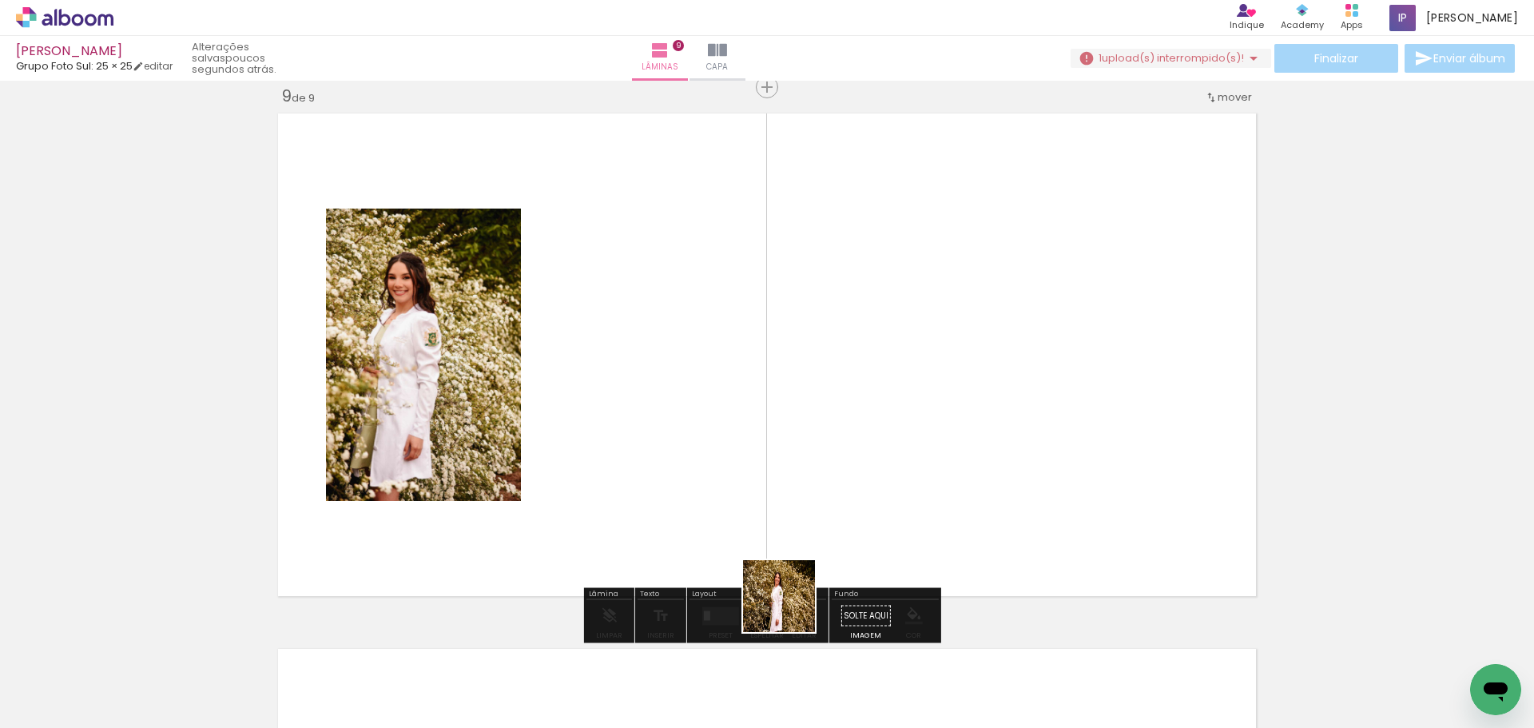
drag, startPoint x: 807, startPoint y: 686, endPoint x: 740, endPoint y: 351, distance: 341.2
click at [740, 351] on quentale-workspace at bounding box center [767, 364] width 1534 height 728
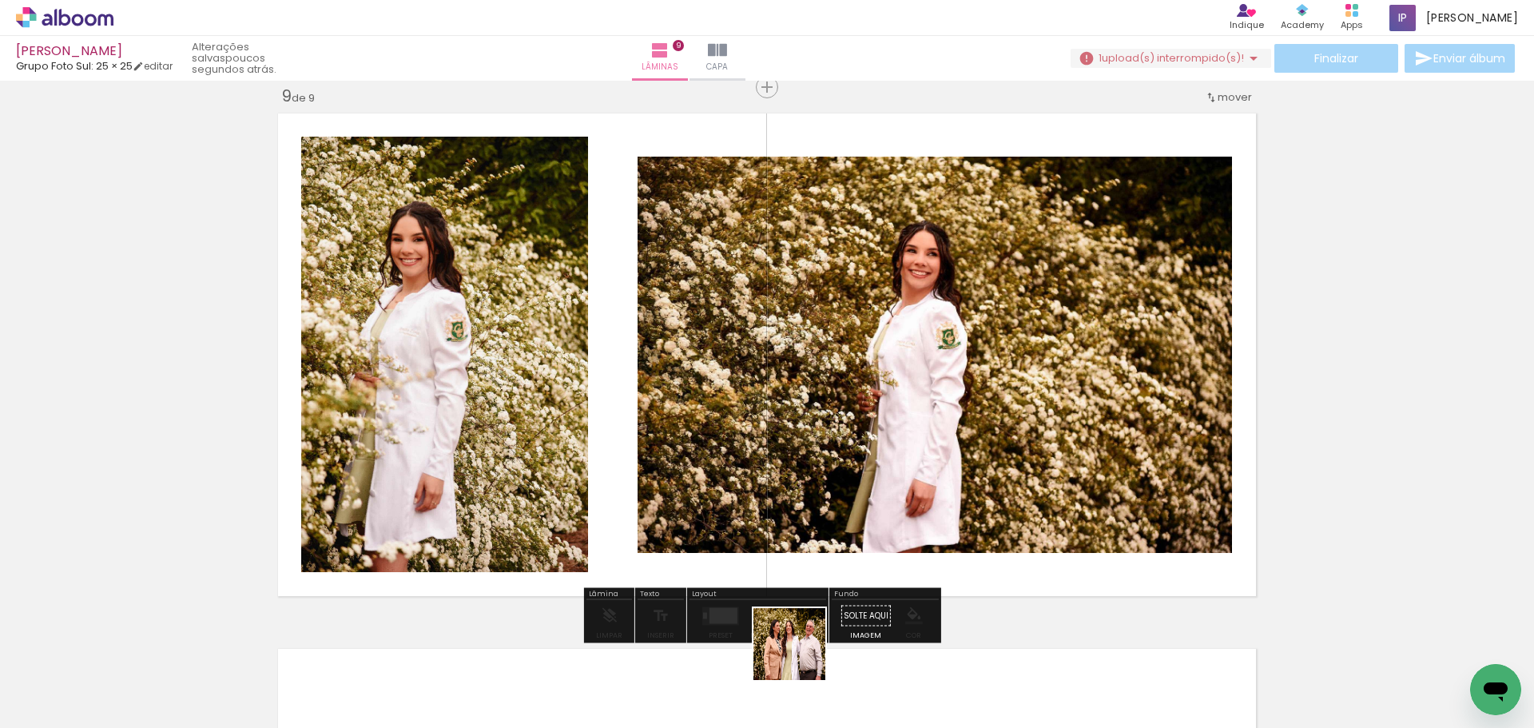
drag, startPoint x: 800, startPoint y: 685, endPoint x: 1029, endPoint y: 692, distance: 228.5
click at [880, 343] on quentale-workspace at bounding box center [767, 364] width 1534 height 728
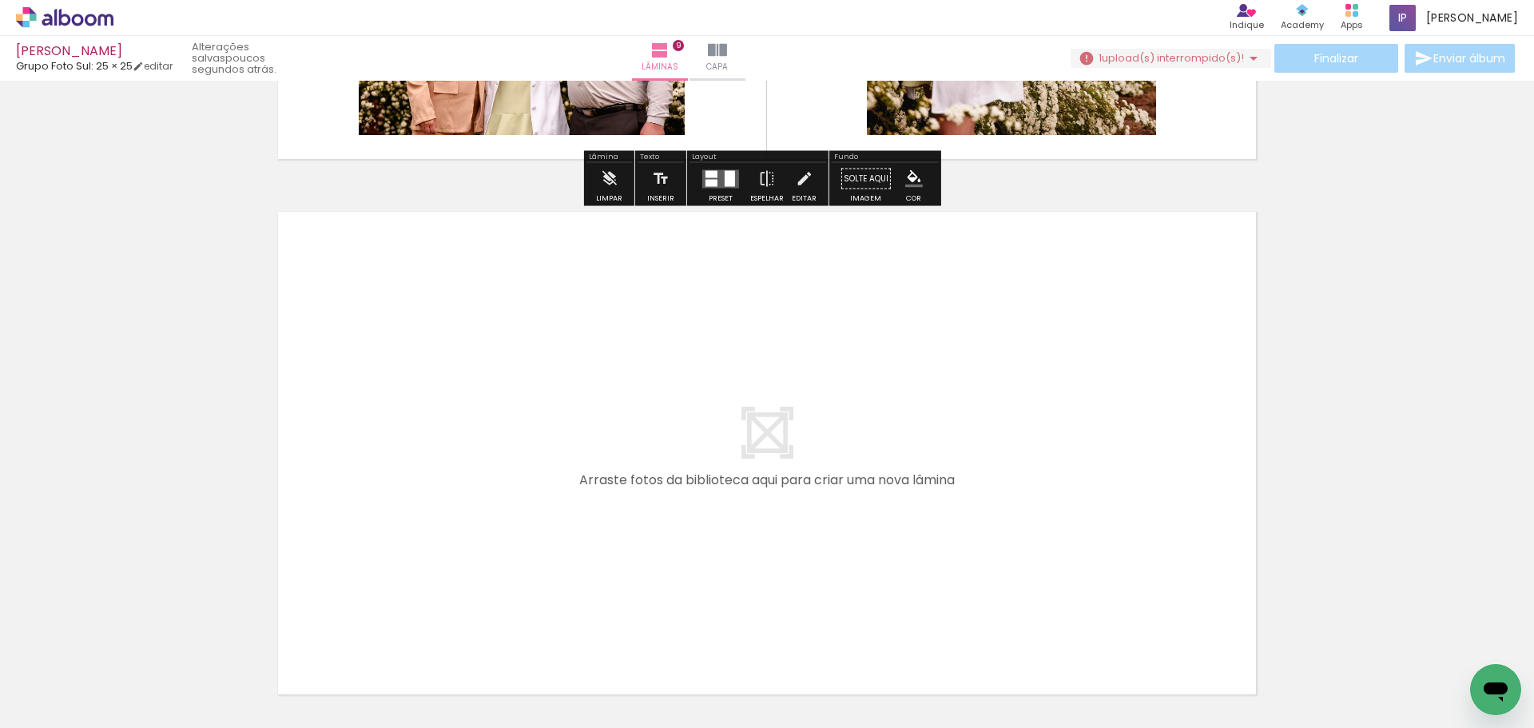
scroll to position [4780, 0]
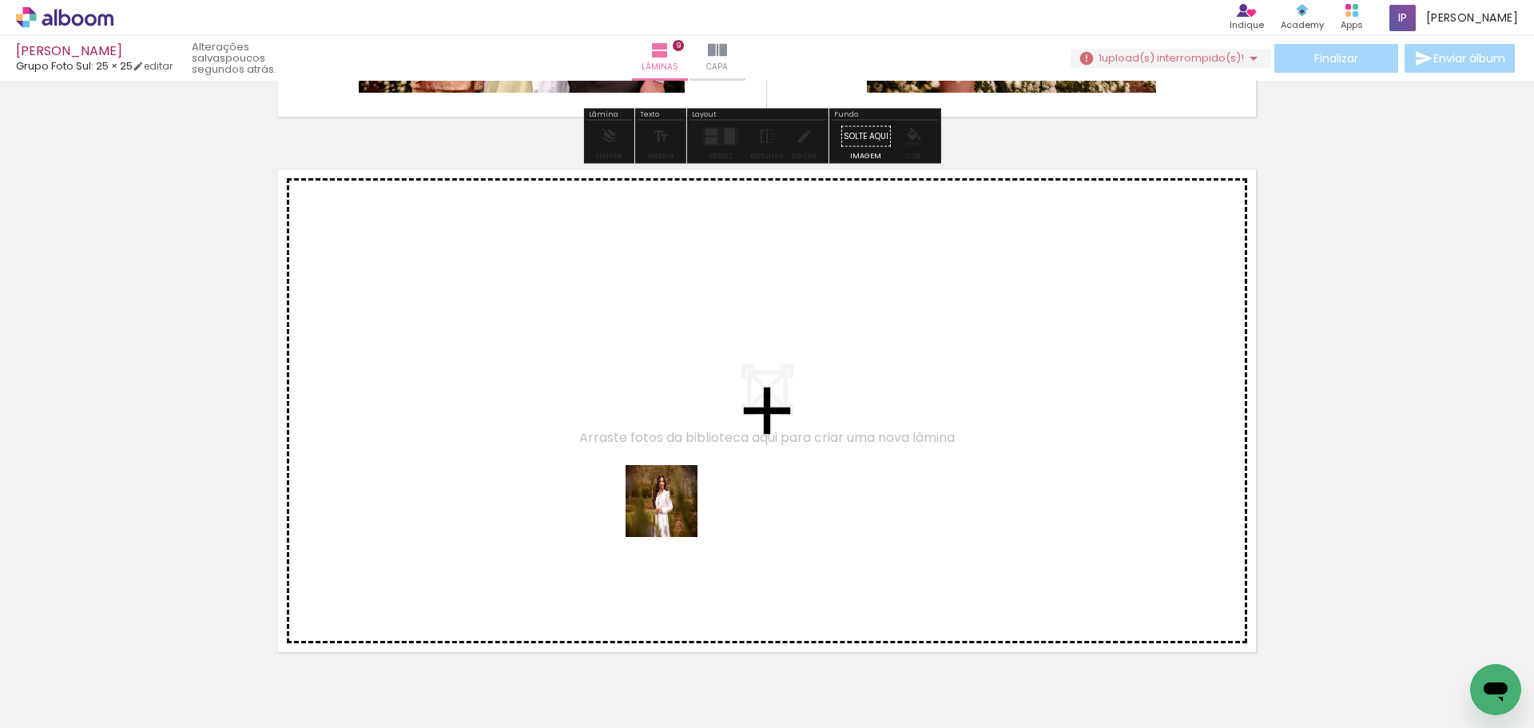
drag, startPoint x: 712, startPoint y: 688, endPoint x: 645, endPoint y: 392, distance: 303.2
click at [645, 392] on quentale-workspace at bounding box center [767, 364] width 1534 height 728
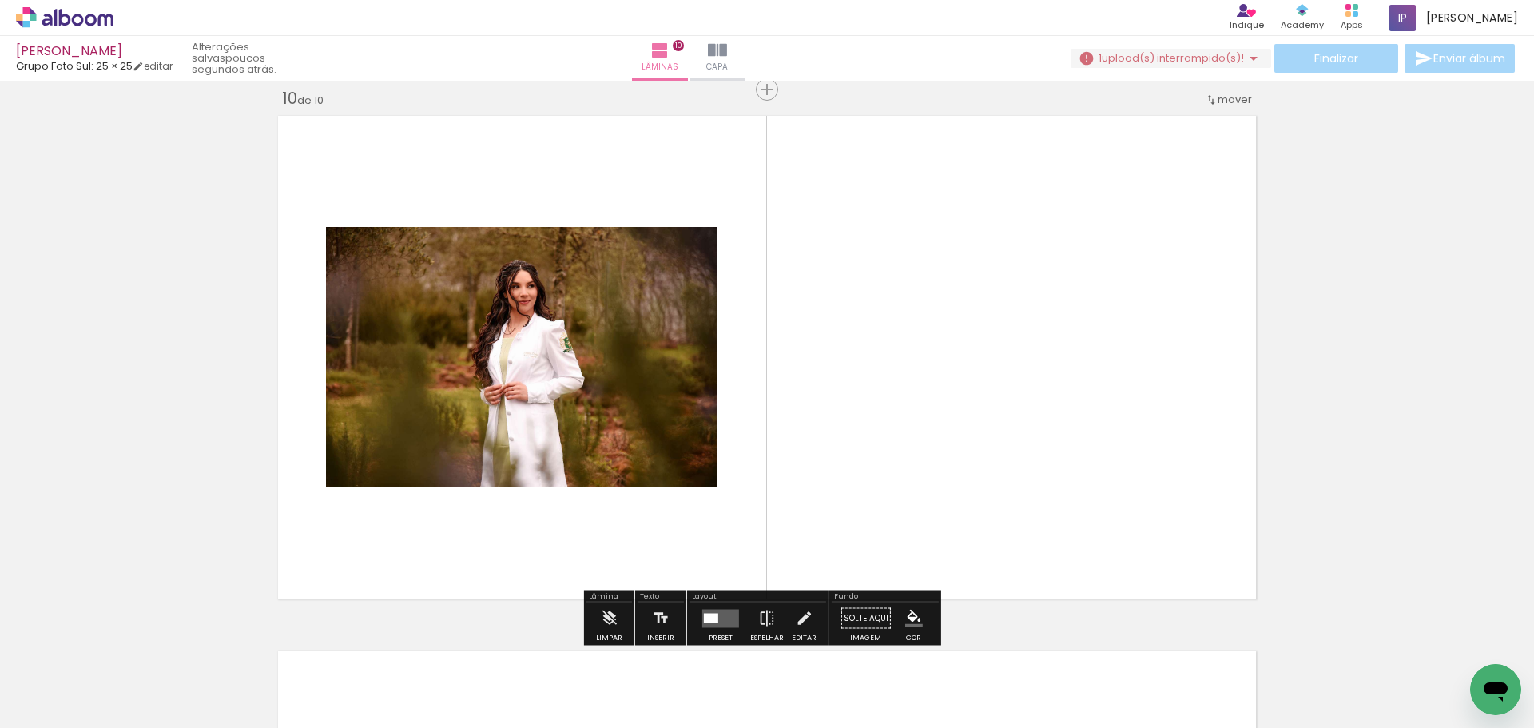
scroll to position [4836, 0]
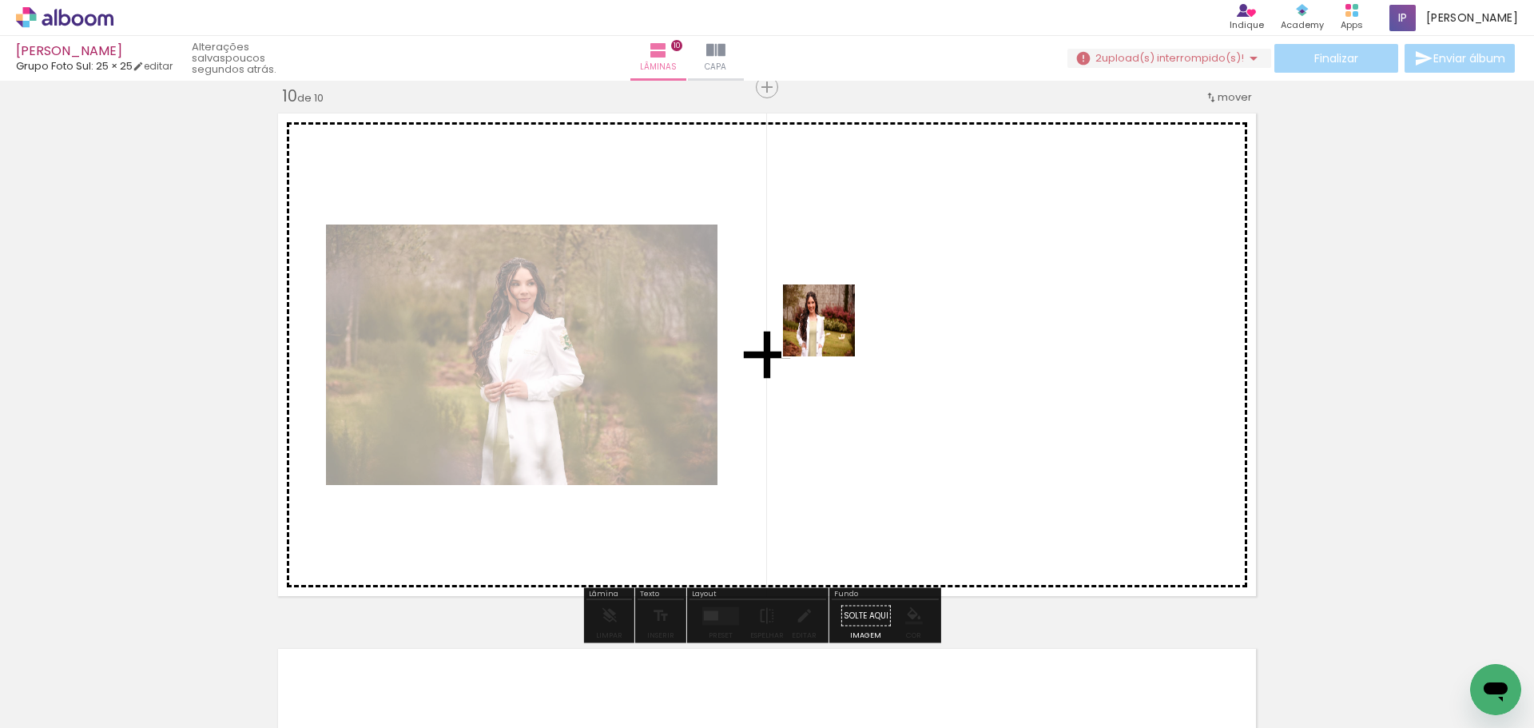
drag, startPoint x: 633, startPoint y: 579, endPoint x: 851, endPoint y: 315, distance: 343.2
click at [851, 315] on quentale-workspace at bounding box center [767, 364] width 1534 height 728
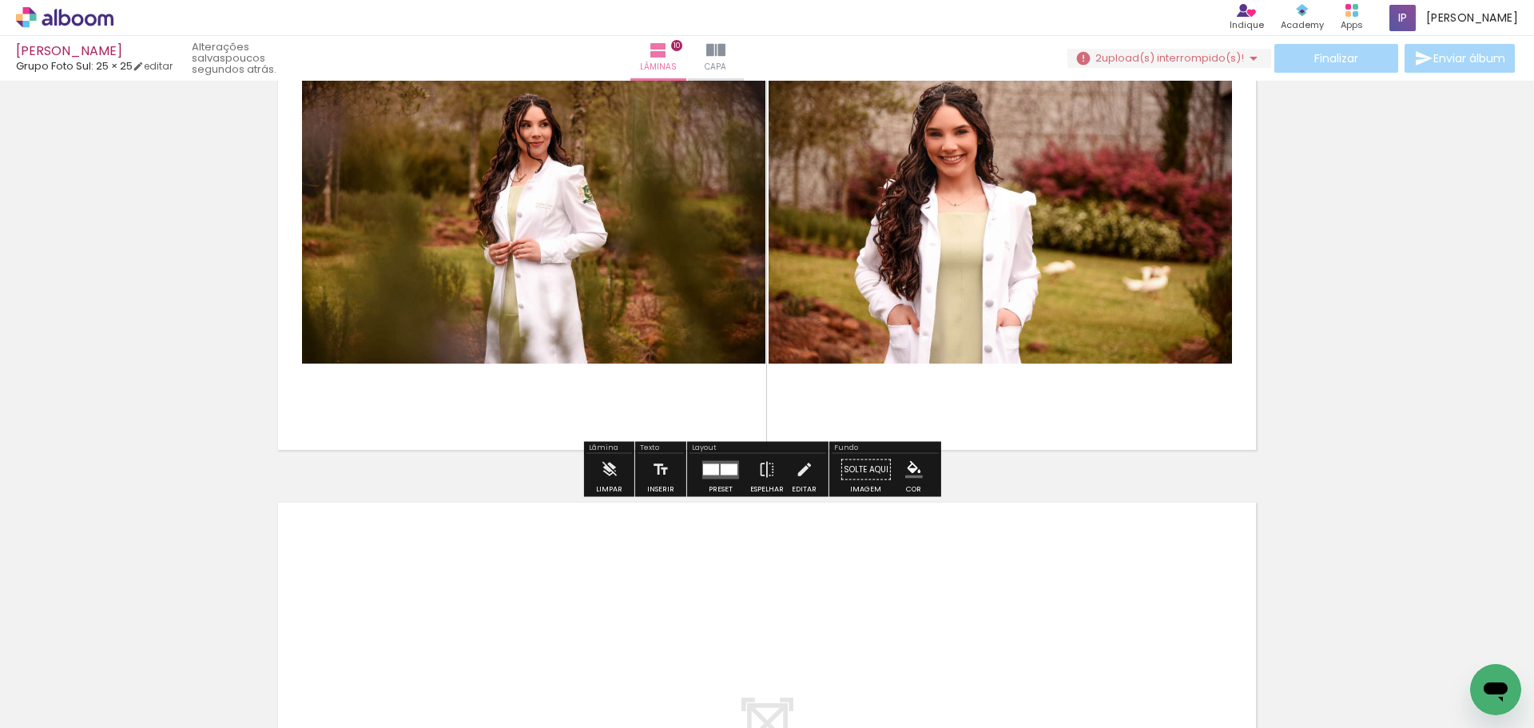
scroll to position [4996, 0]
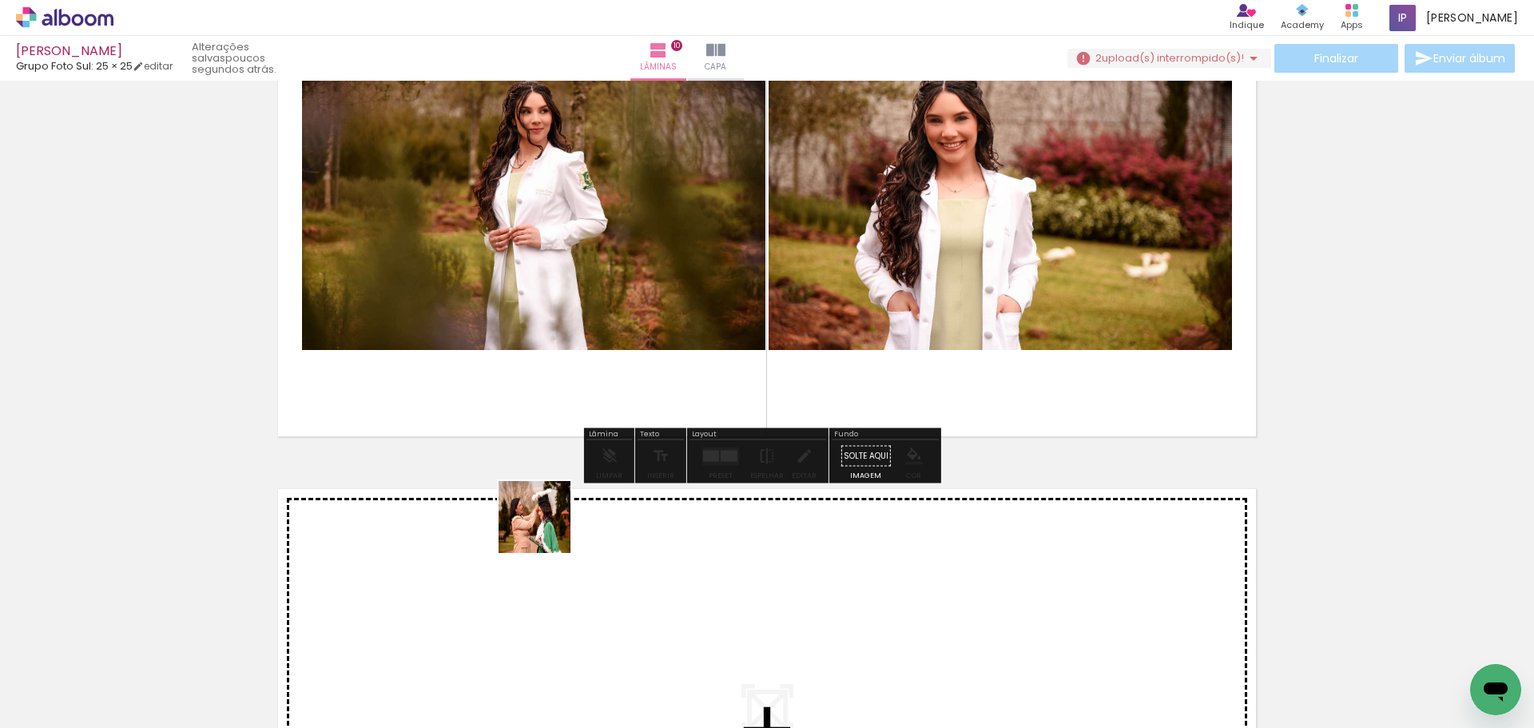
click at [546, 529] on quentale-workspace at bounding box center [767, 364] width 1534 height 728
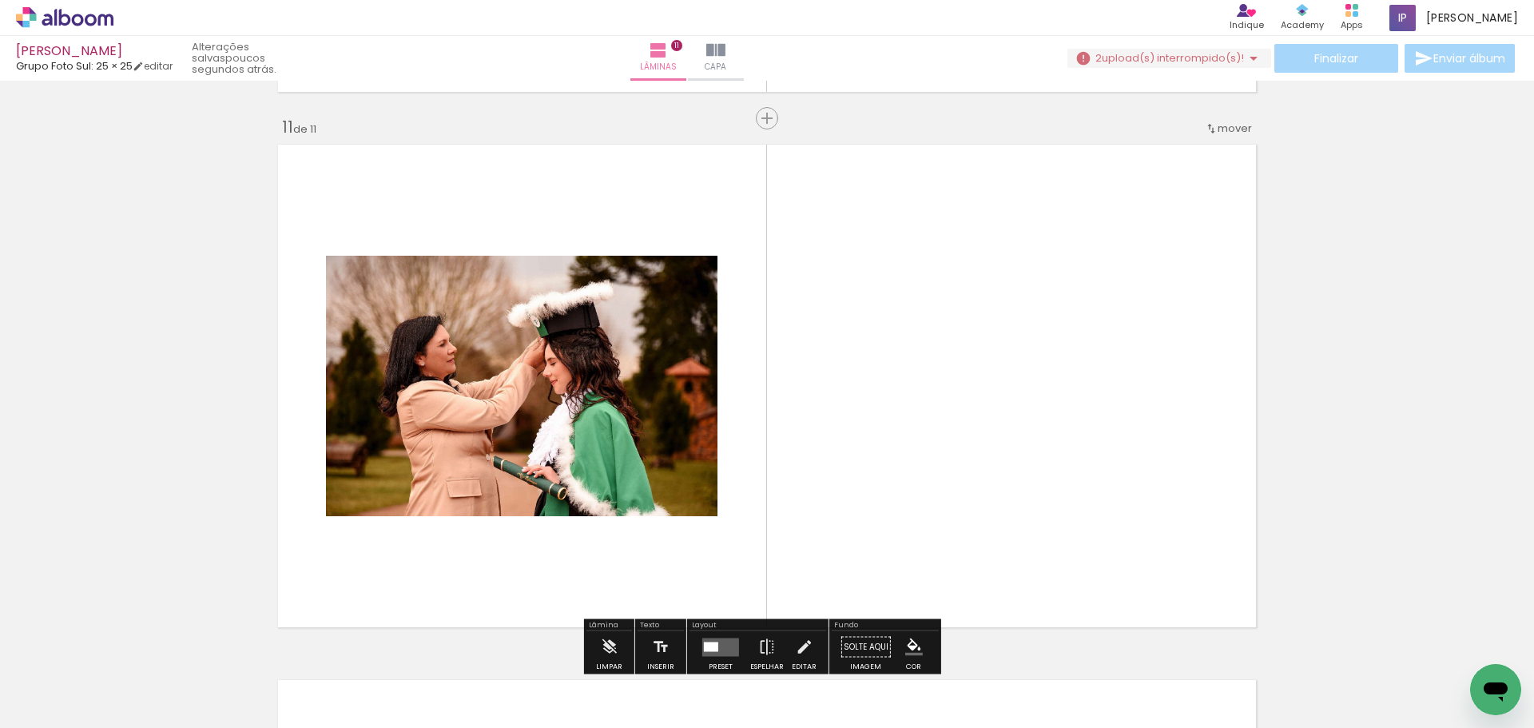
scroll to position [5371, 0]
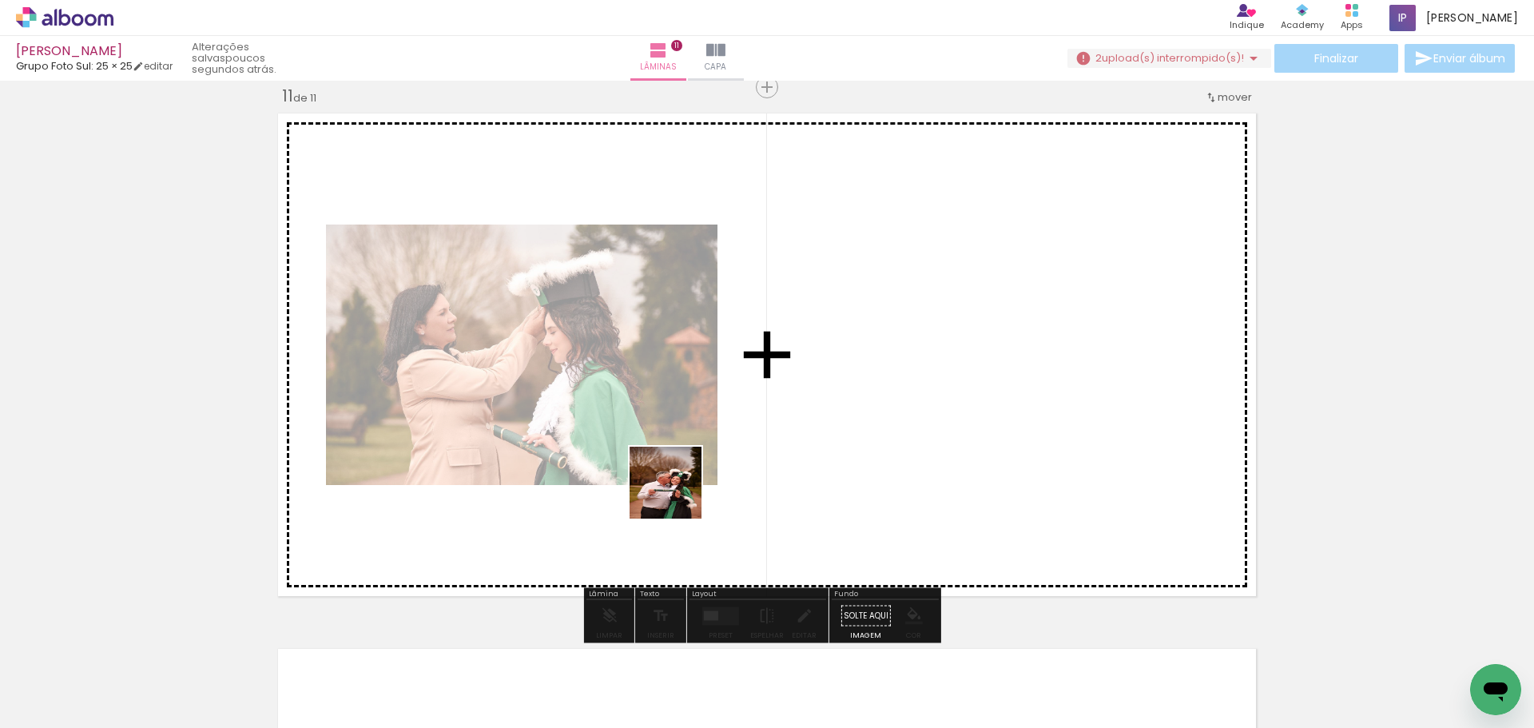
drag, startPoint x: 677, startPoint y: 494, endPoint x: 788, endPoint y: 342, distance: 188.2
click at [788, 342] on quentale-workspace at bounding box center [767, 364] width 1534 height 728
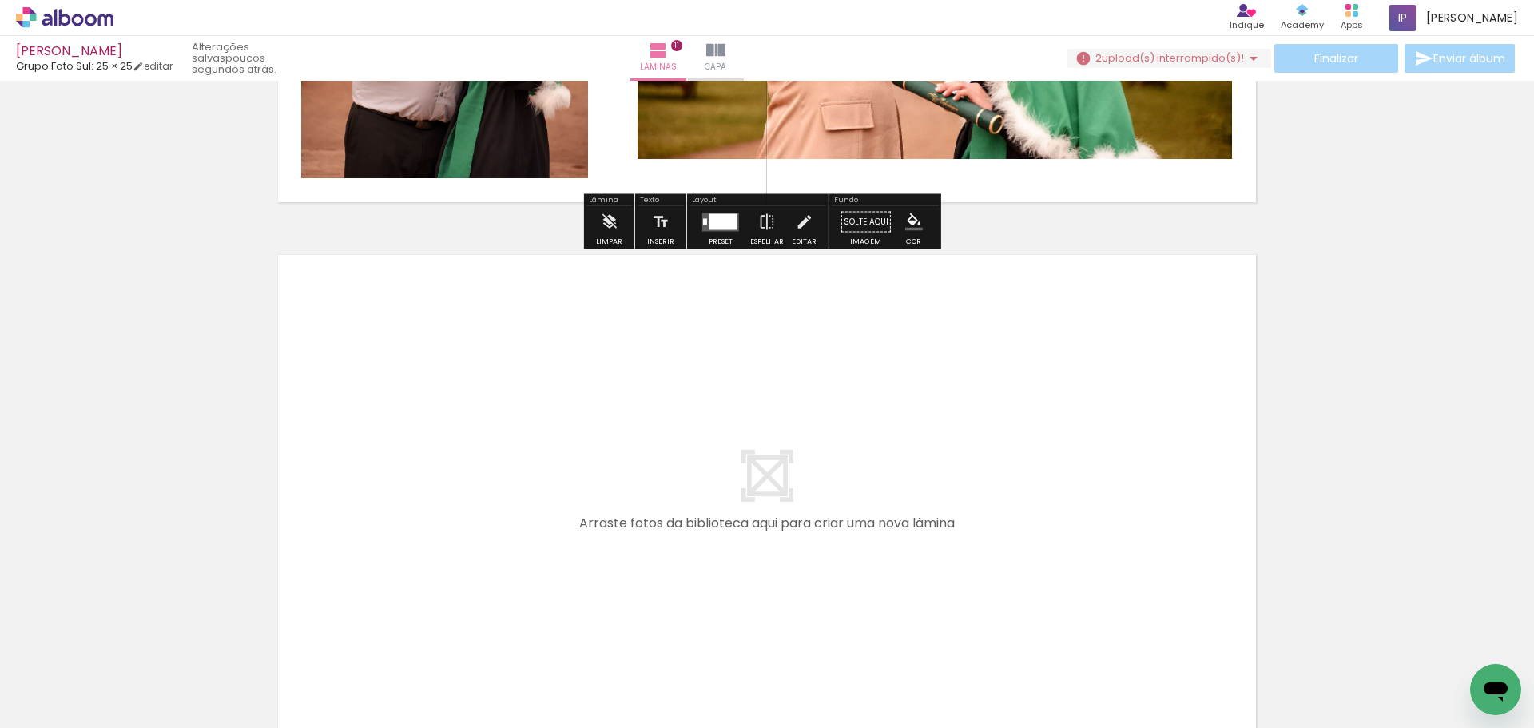
scroll to position [5771, 0]
